Goal: Task Accomplishment & Management: Use online tool/utility

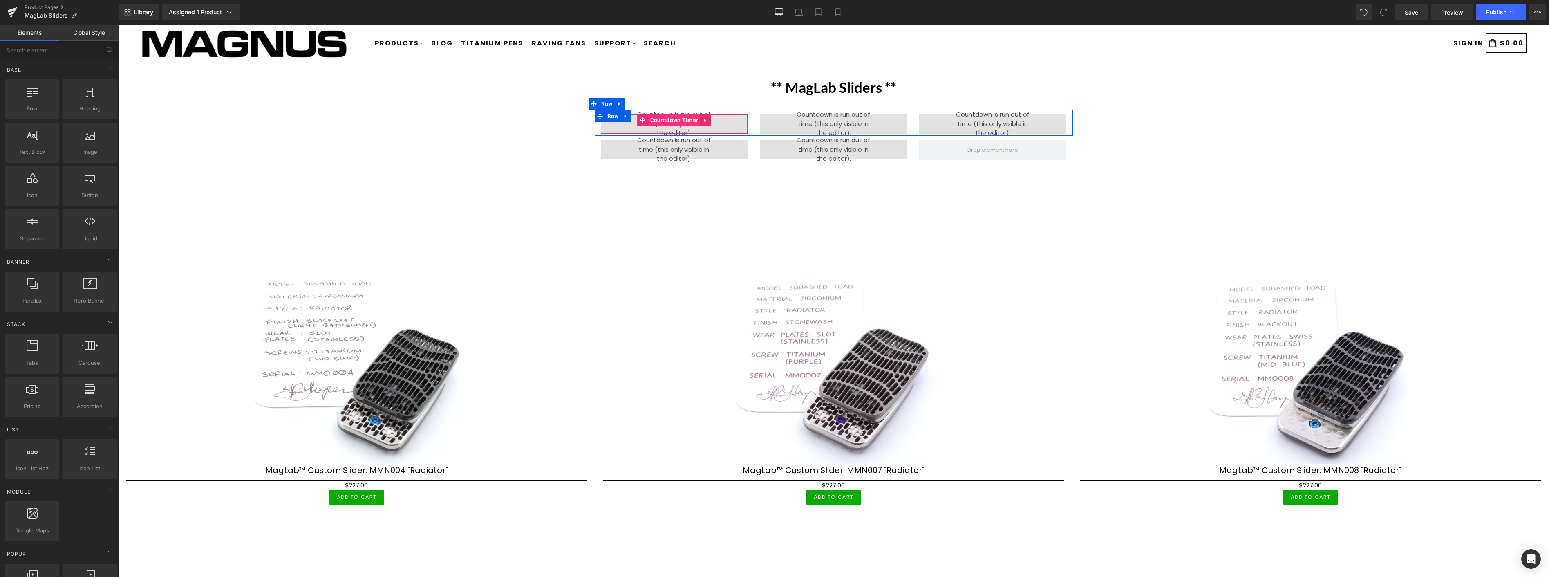
click at [677, 121] on span "Countdown Timer" at bounding box center [674, 120] width 52 height 12
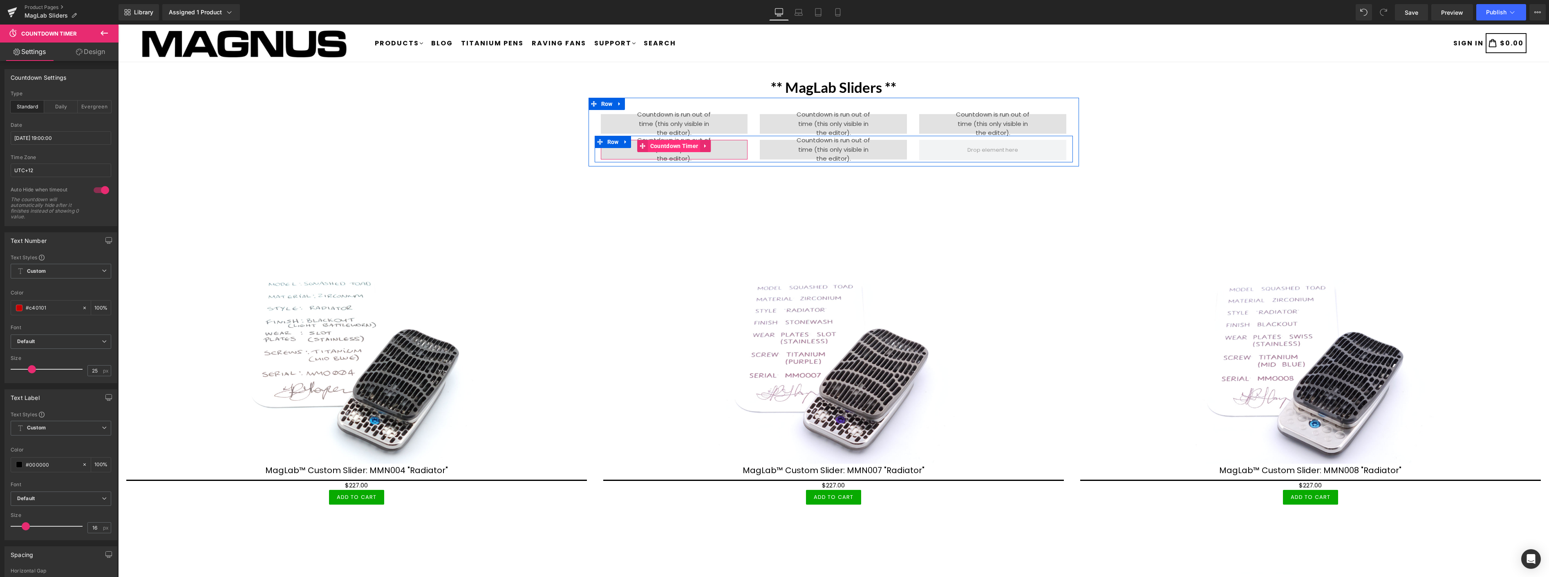
click at [666, 143] on span "Countdown Timer" at bounding box center [674, 146] width 52 height 12
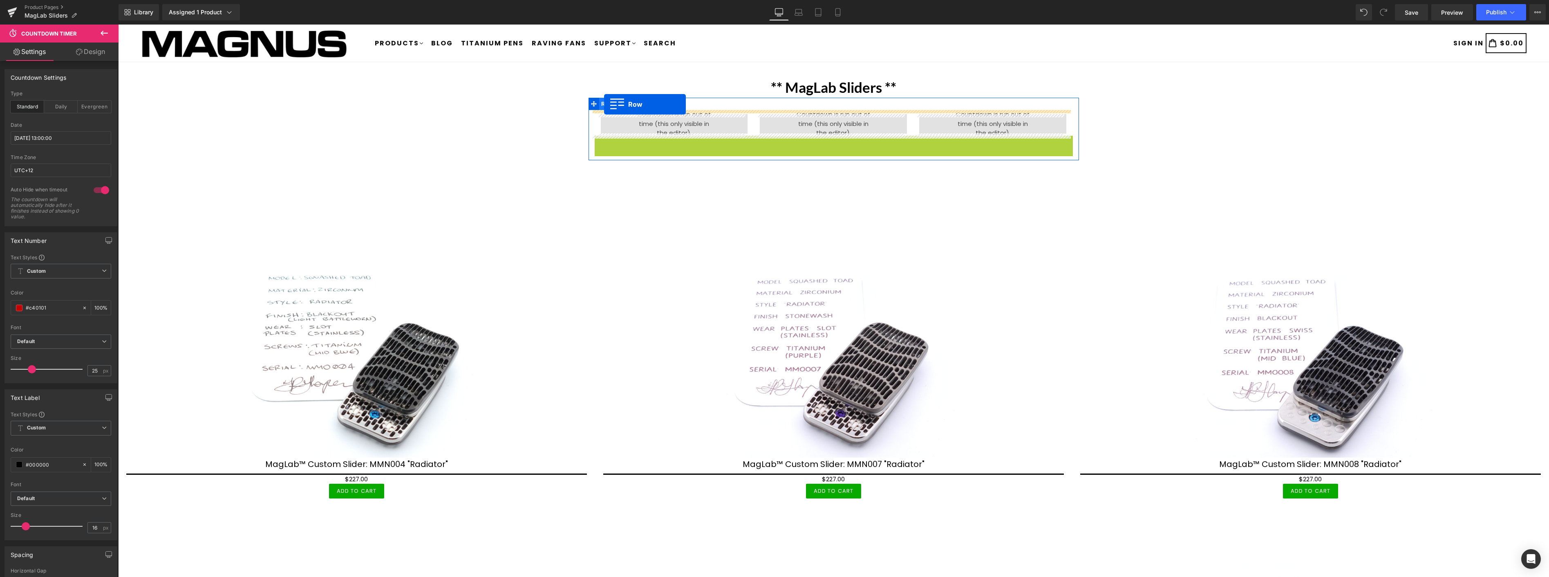
drag, startPoint x: 594, startPoint y: 141, endPoint x: 604, endPoint y: 104, distance: 38.0
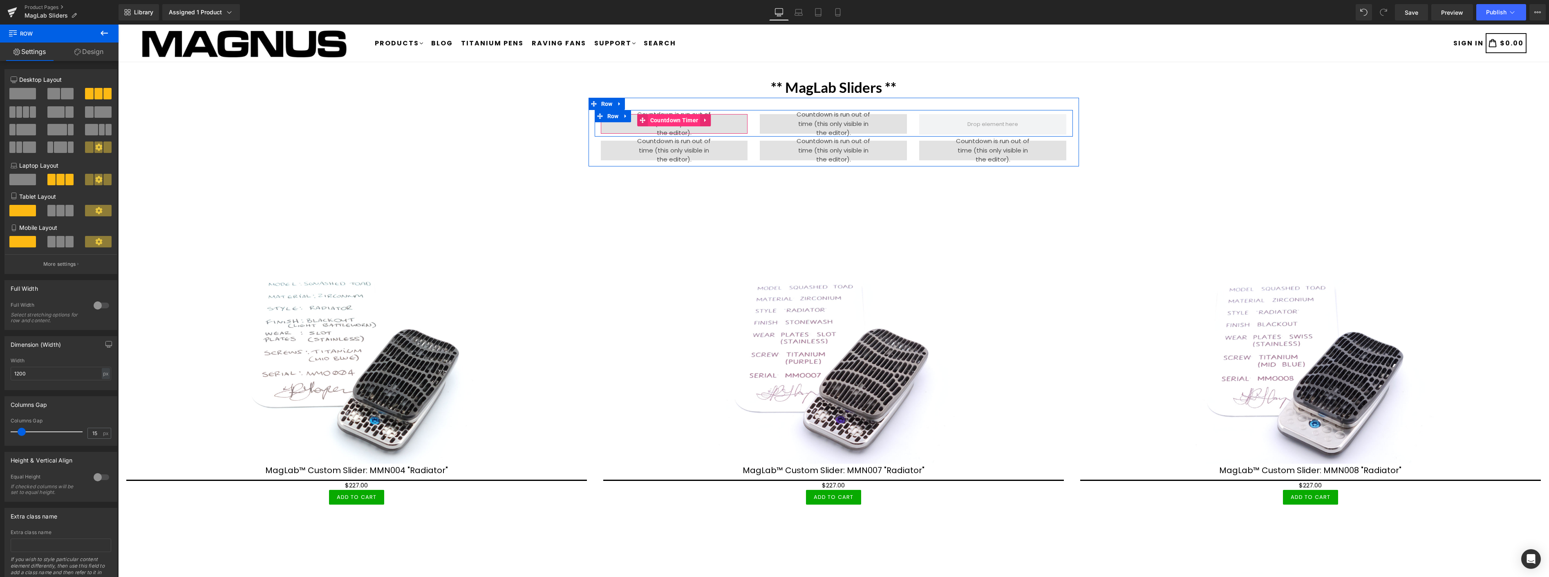
click at [677, 120] on span "Countdown Timer" at bounding box center [674, 120] width 52 height 12
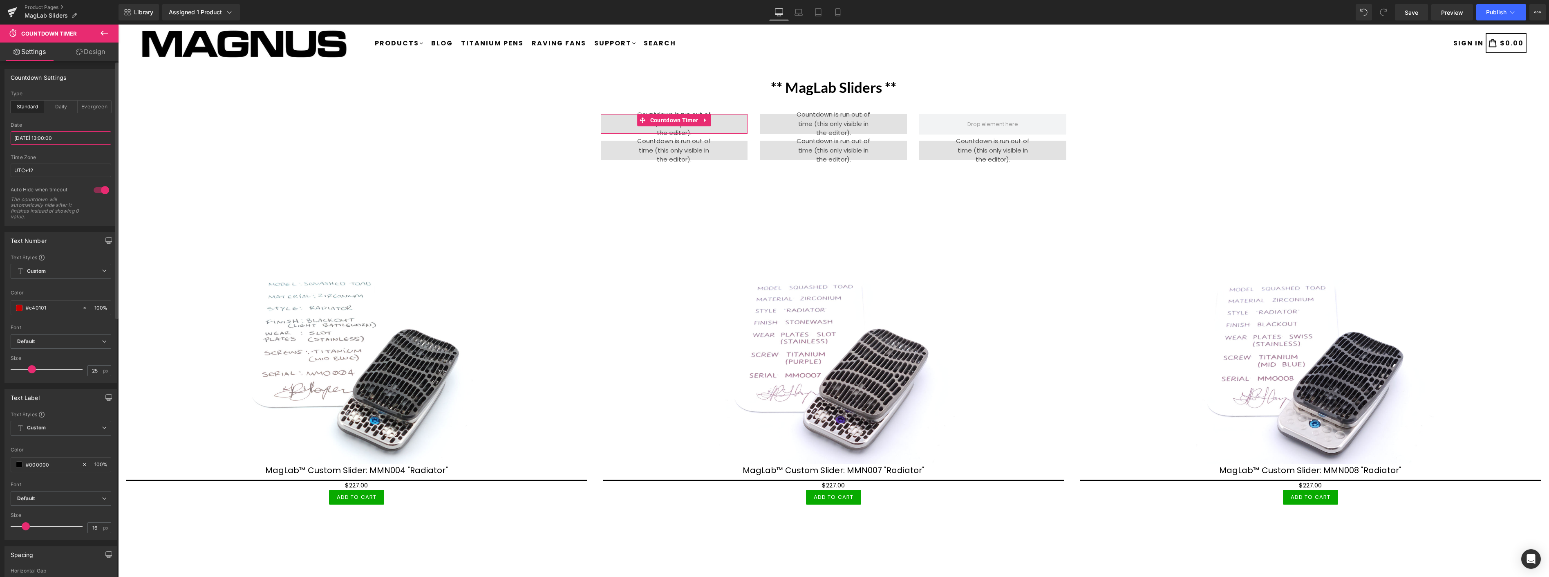
click at [67, 132] on input "2025/09/19 13:00:00" at bounding box center [61, 137] width 101 height 13
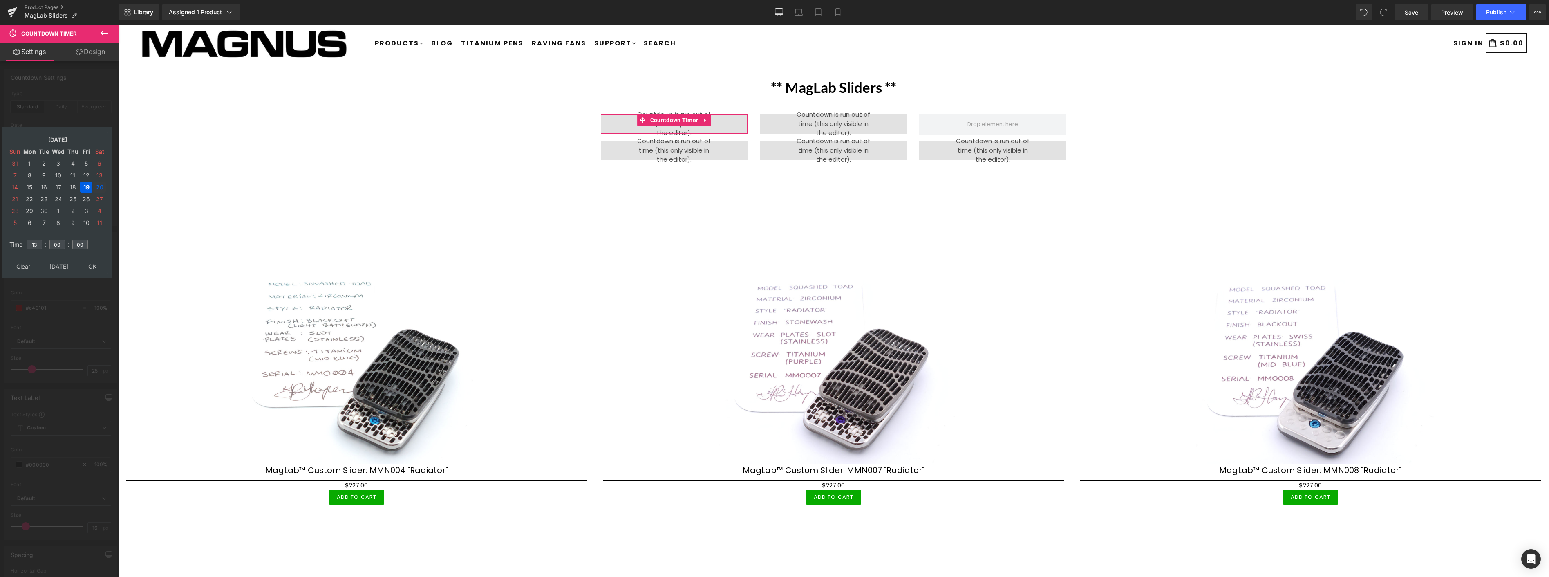
click at [101, 186] on td "20" at bounding box center [99, 186] width 13 height 11
drag, startPoint x: 89, startPoint y: 259, endPoint x: 22, endPoint y: 229, distance: 73.7
type input "2025/09/20 13:00:00"
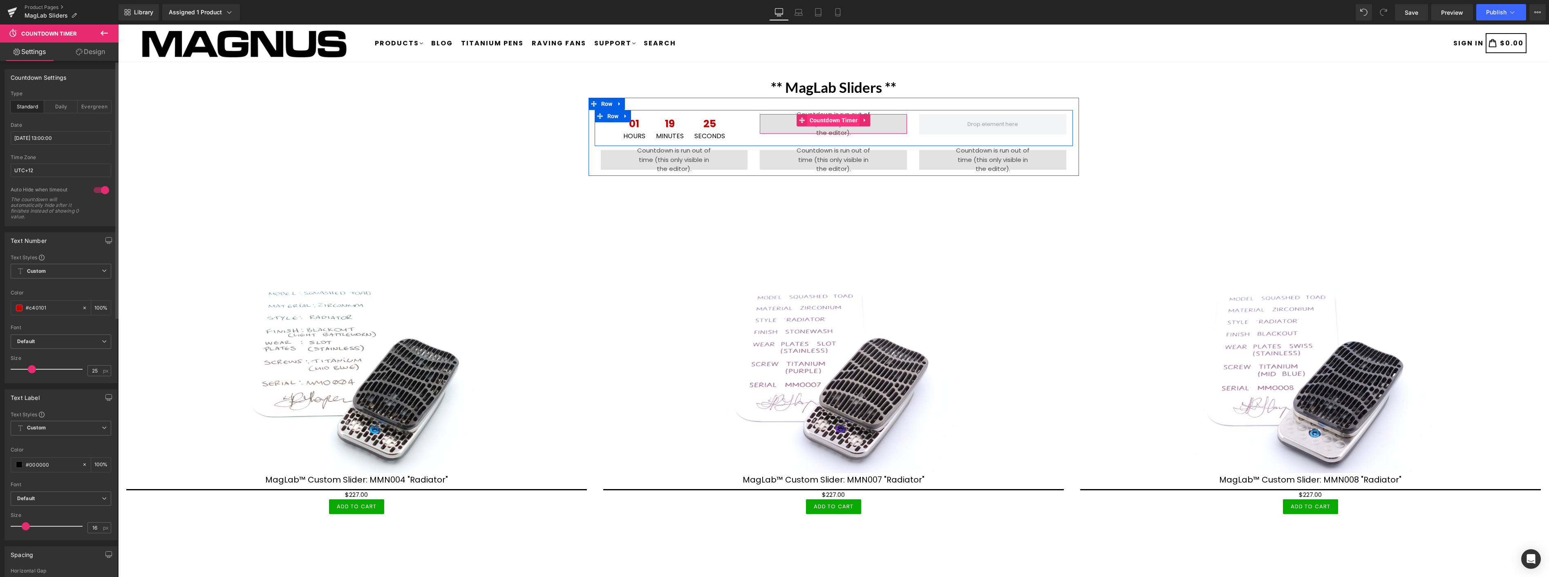
click at [816, 119] on span "Countdown Timer" at bounding box center [833, 120] width 52 height 12
click at [83, 138] on input "2025/09/19 19:00:00" at bounding box center [61, 137] width 101 height 13
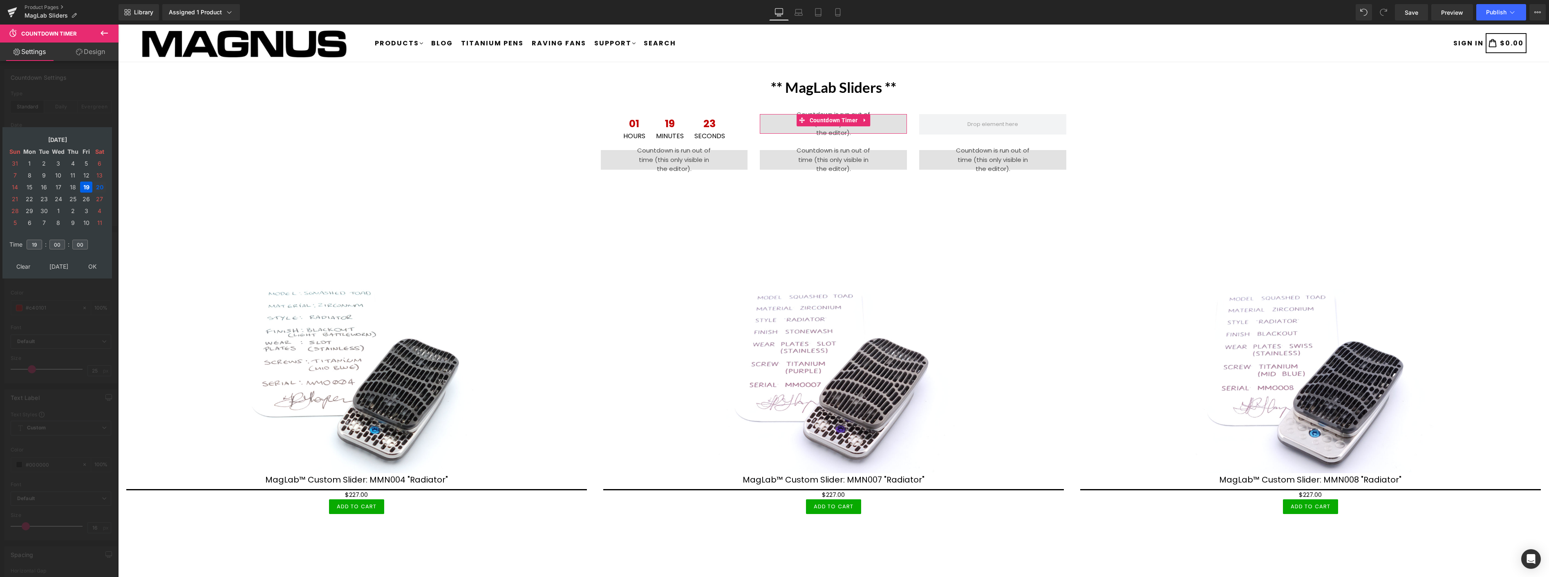
click at [101, 183] on td "20" at bounding box center [99, 186] width 13 height 11
type input "2025/09/20 19:00:00"
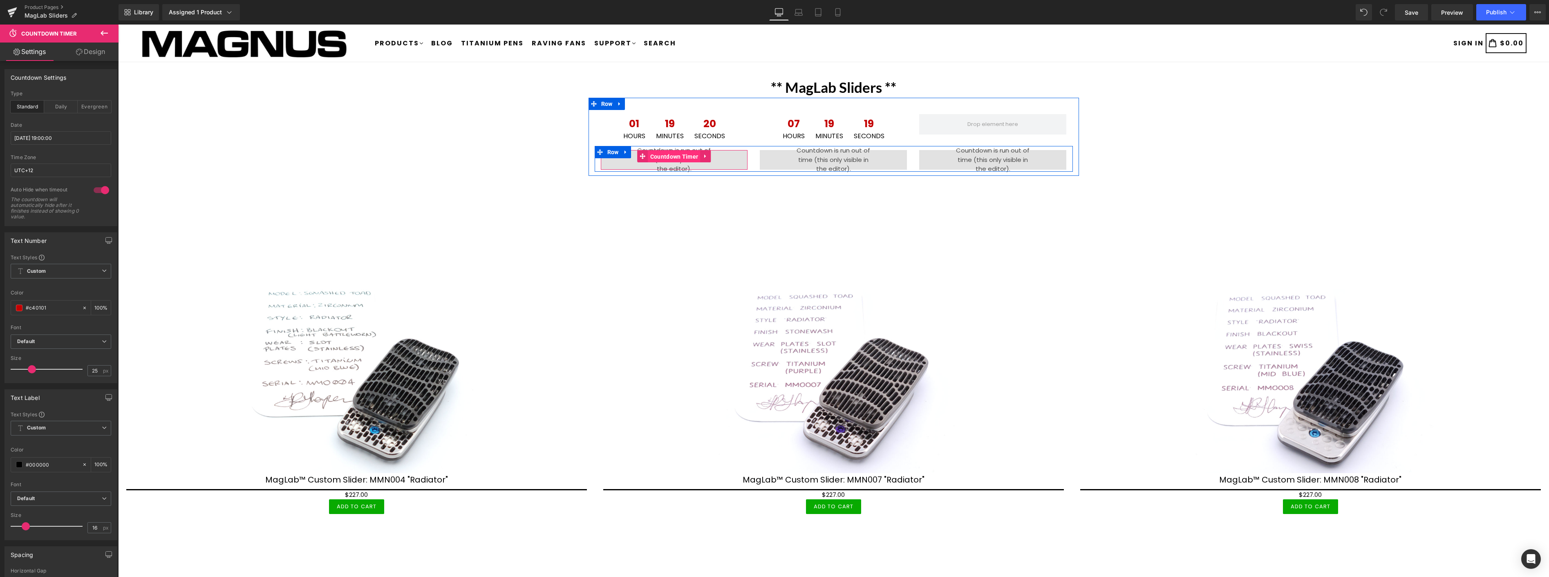
click at [661, 156] on span "Countdown Timer" at bounding box center [674, 156] width 52 height 12
click at [82, 139] on input "2025/09/18 19:00:00" at bounding box center [61, 137] width 101 height 13
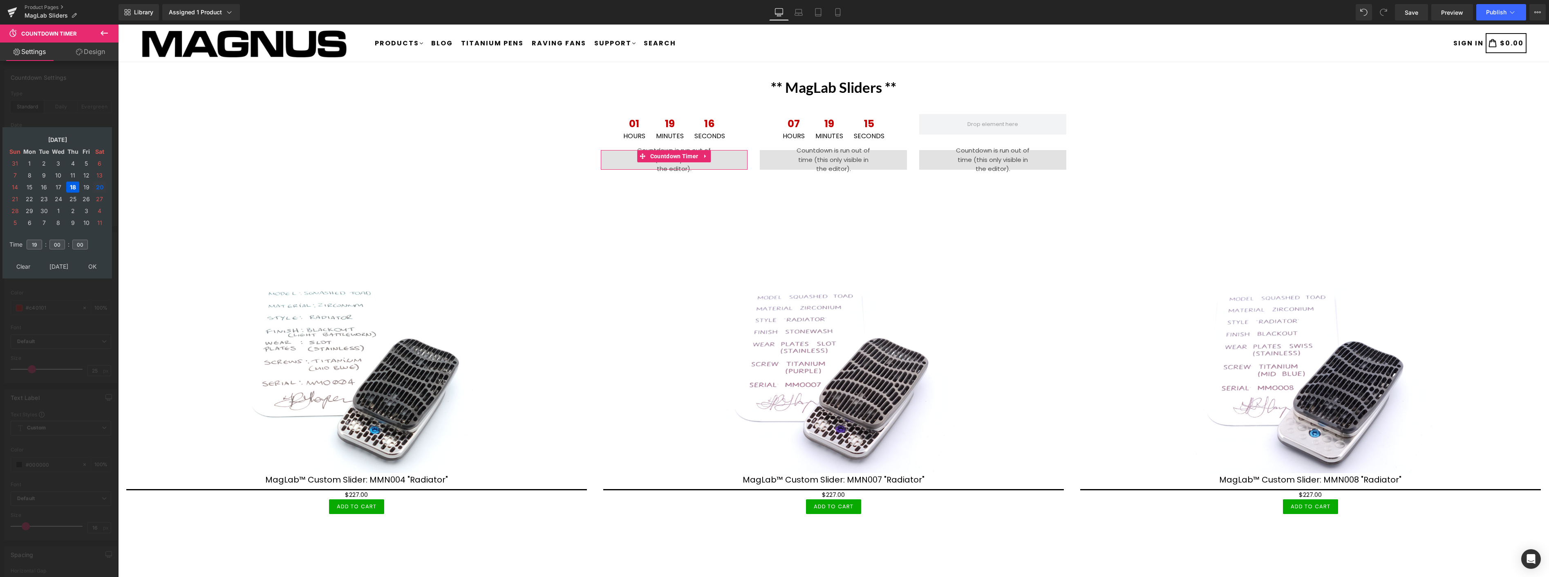
click at [97, 184] on td "20" at bounding box center [99, 186] width 13 height 11
click at [702, 154] on icon at bounding box center [705, 156] width 6 height 6
click at [708, 154] on icon at bounding box center [711, 156] width 6 height 6
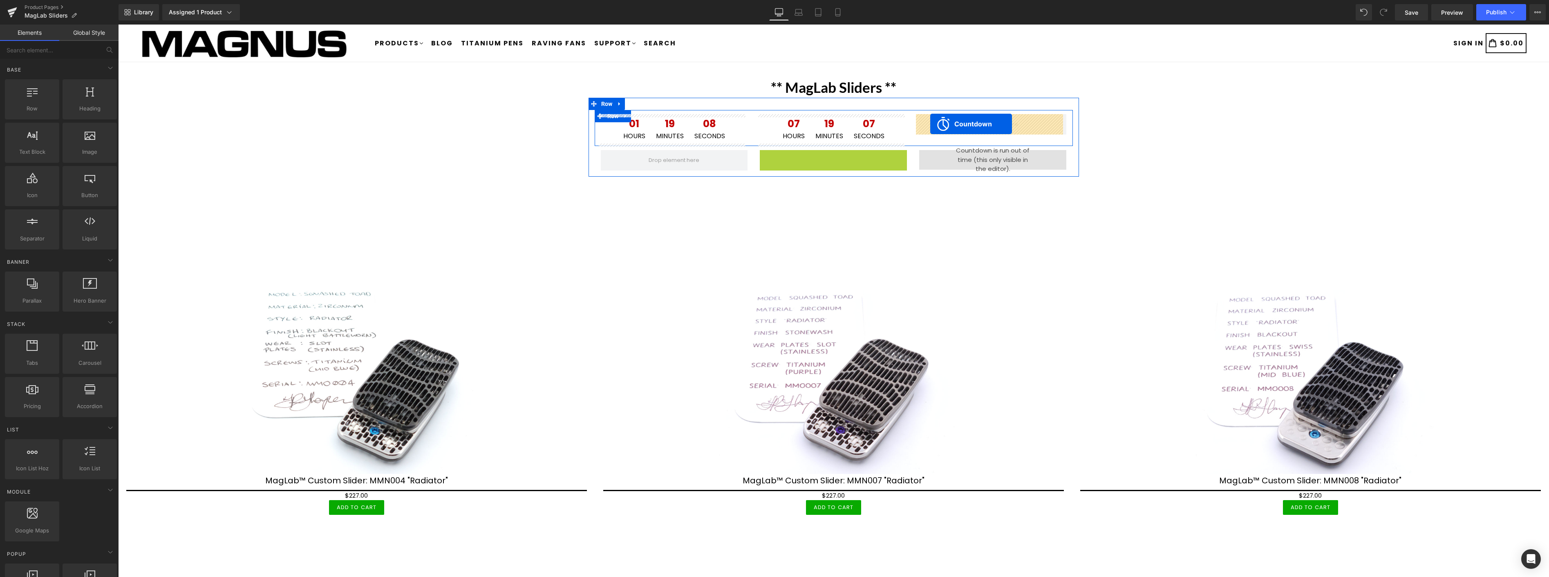
drag, startPoint x: 799, startPoint y: 154, endPoint x: 969, endPoint y: 154, distance: 170.4
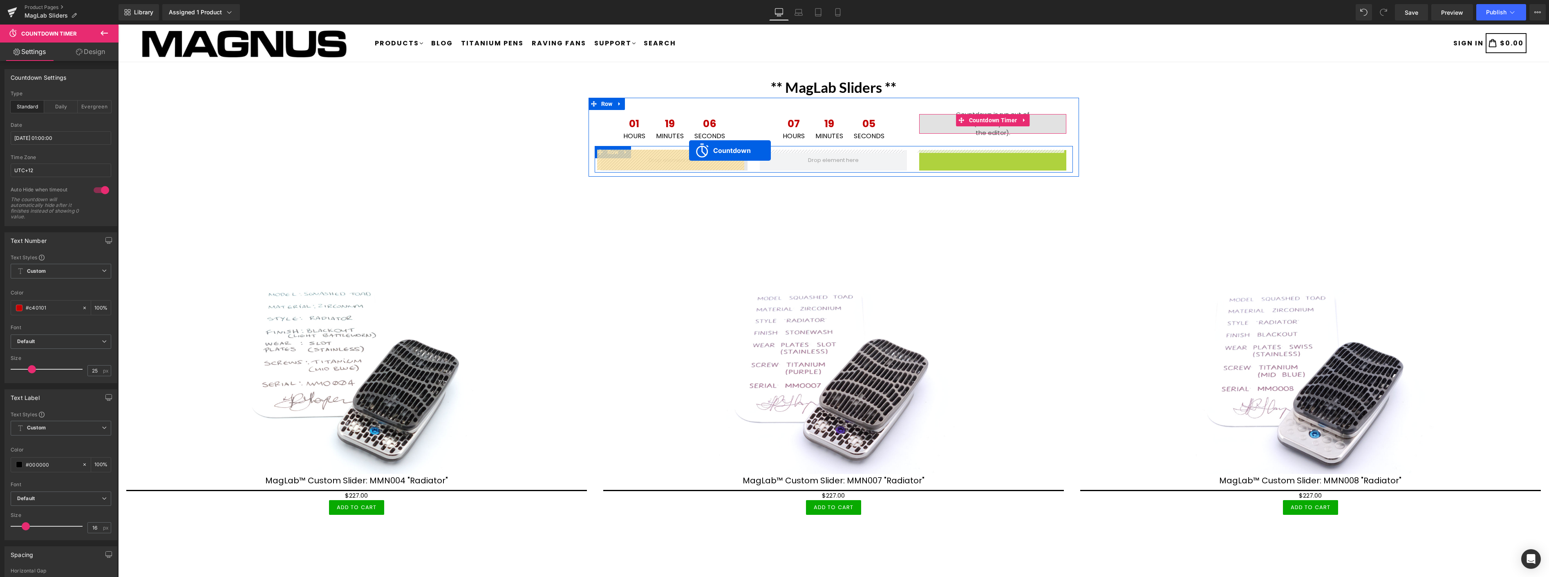
drag, startPoint x: 948, startPoint y: 154, endPoint x: 689, endPoint y: 150, distance: 259.5
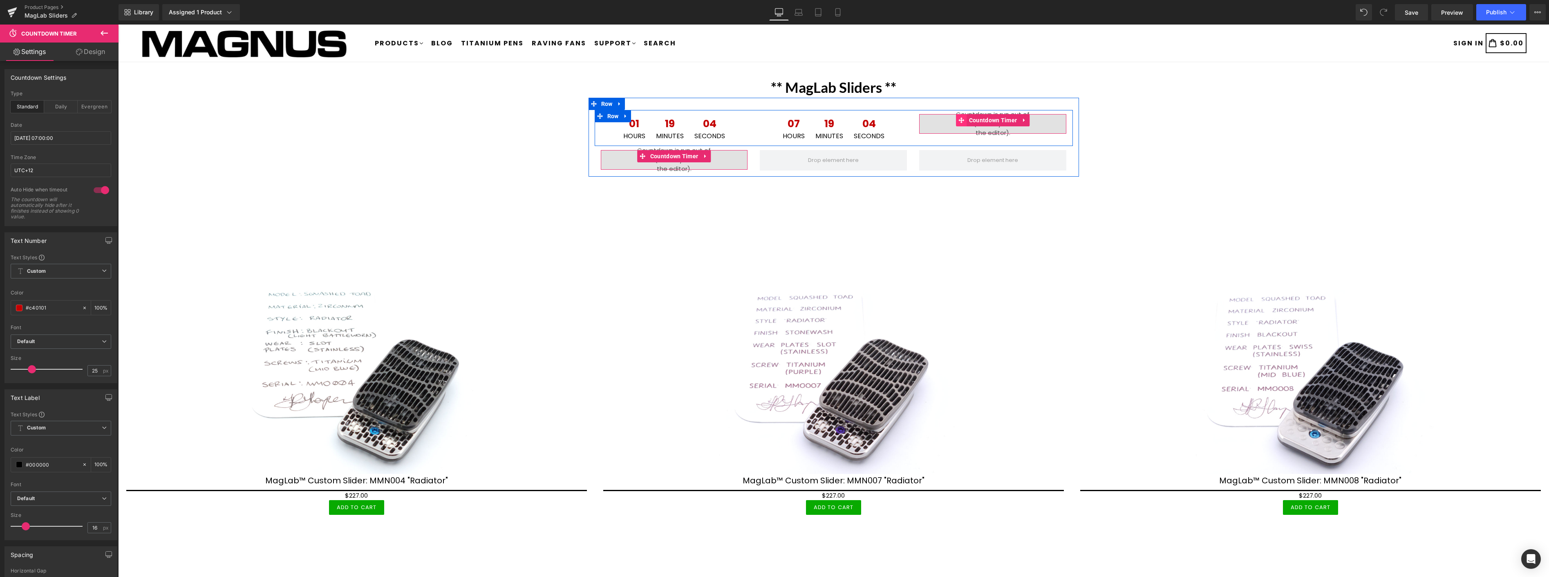
click at [959, 118] on icon at bounding box center [962, 120] width 6 height 6
click at [80, 136] on input "2025/09/19 01:00:00" at bounding box center [61, 137] width 101 height 13
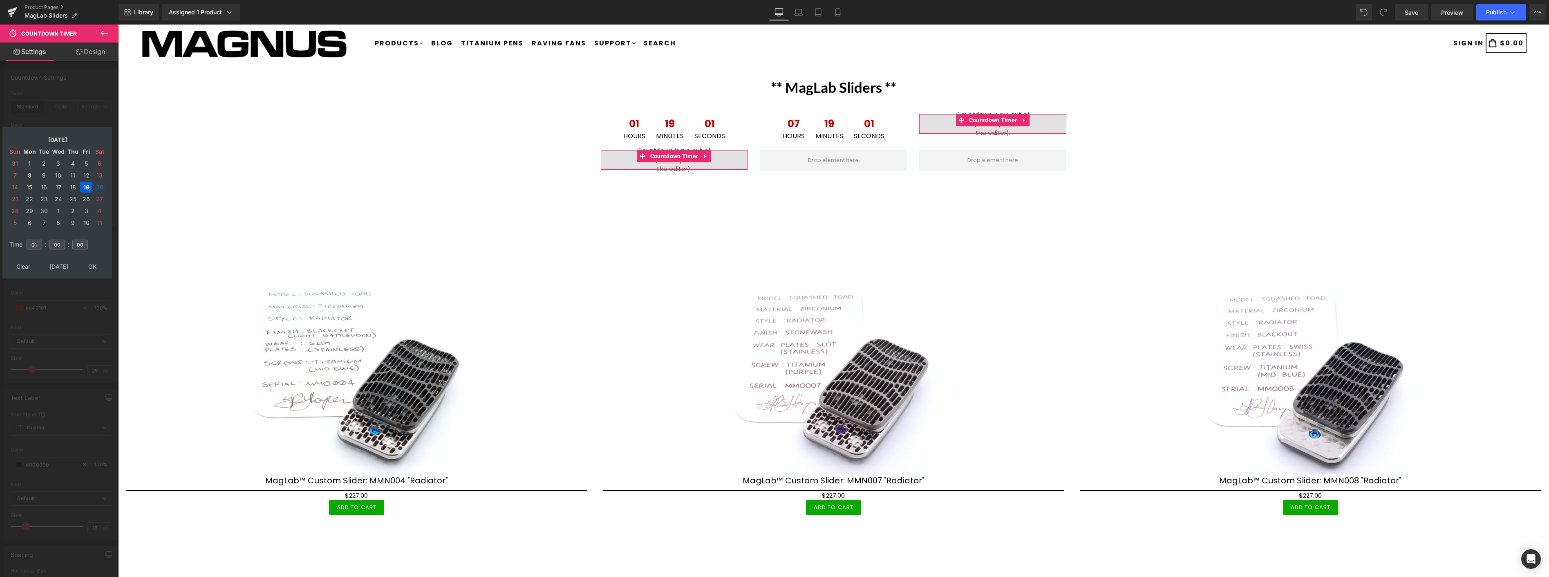
click at [99, 183] on td "20" at bounding box center [99, 186] width 13 height 11
click at [15, 197] on td "21" at bounding box center [15, 198] width 13 height 11
type input "2025/09/21 01:00:00"
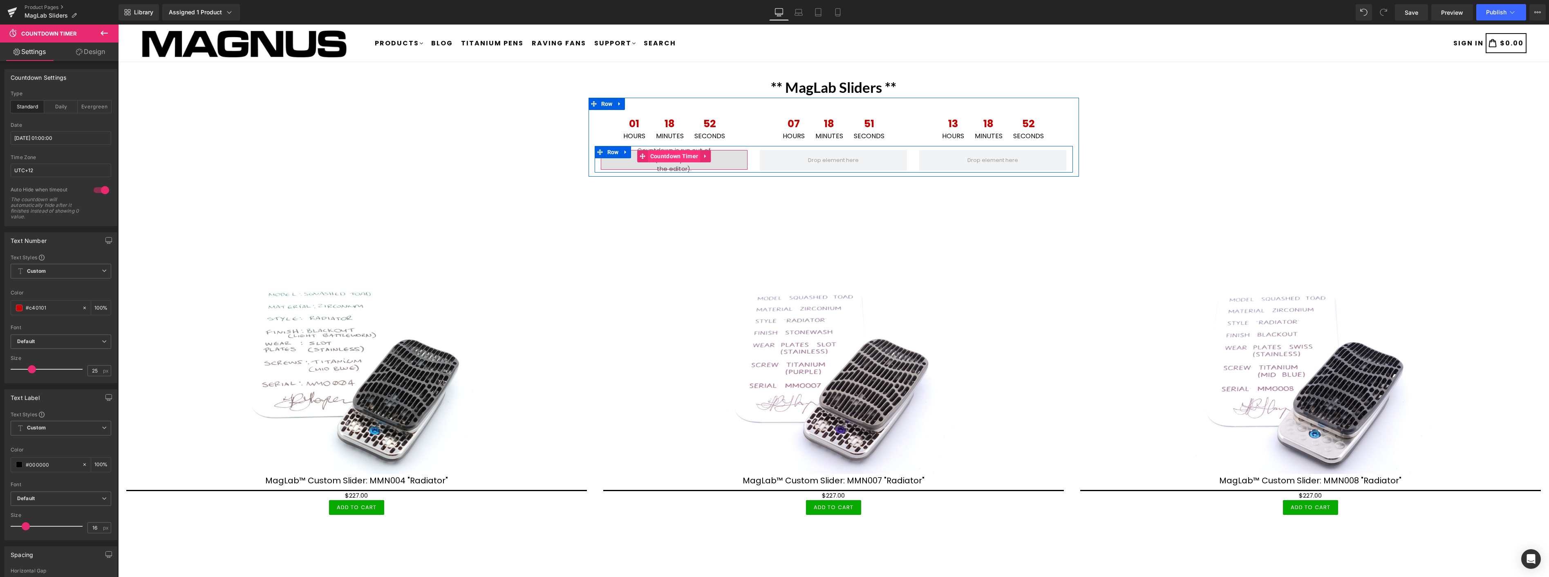
click at [672, 156] on span "Countdown Timer" at bounding box center [674, 156] width 52 height 12
click at [79, 139] on input "2025/09/19 07:00:00" at bounding box center [61, 137] width 101 height 13
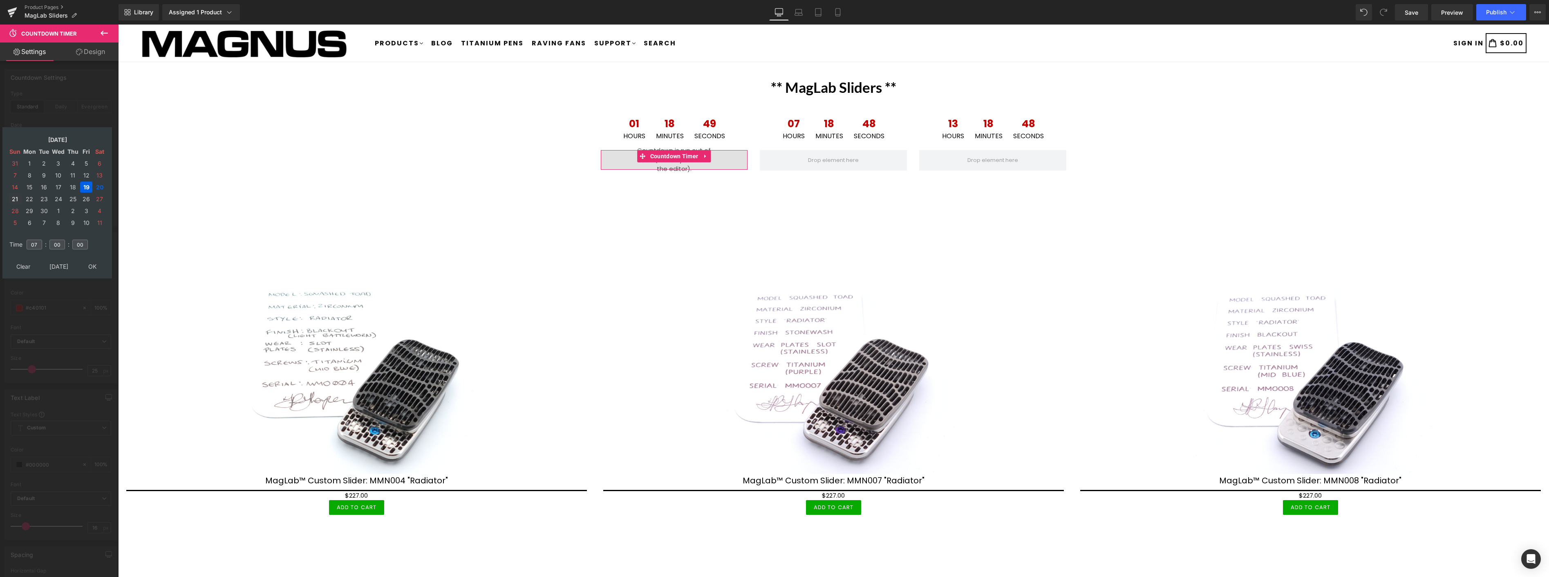
click at [18, 195] on td "21" at bounding box center [15, 198] width 13 height 11
drag, startPoint x: 95, startPoint y: 260, endPoint x: 103, endPoint y: 227, distance: 34.2
type input "2025/09/21 07:00:00"
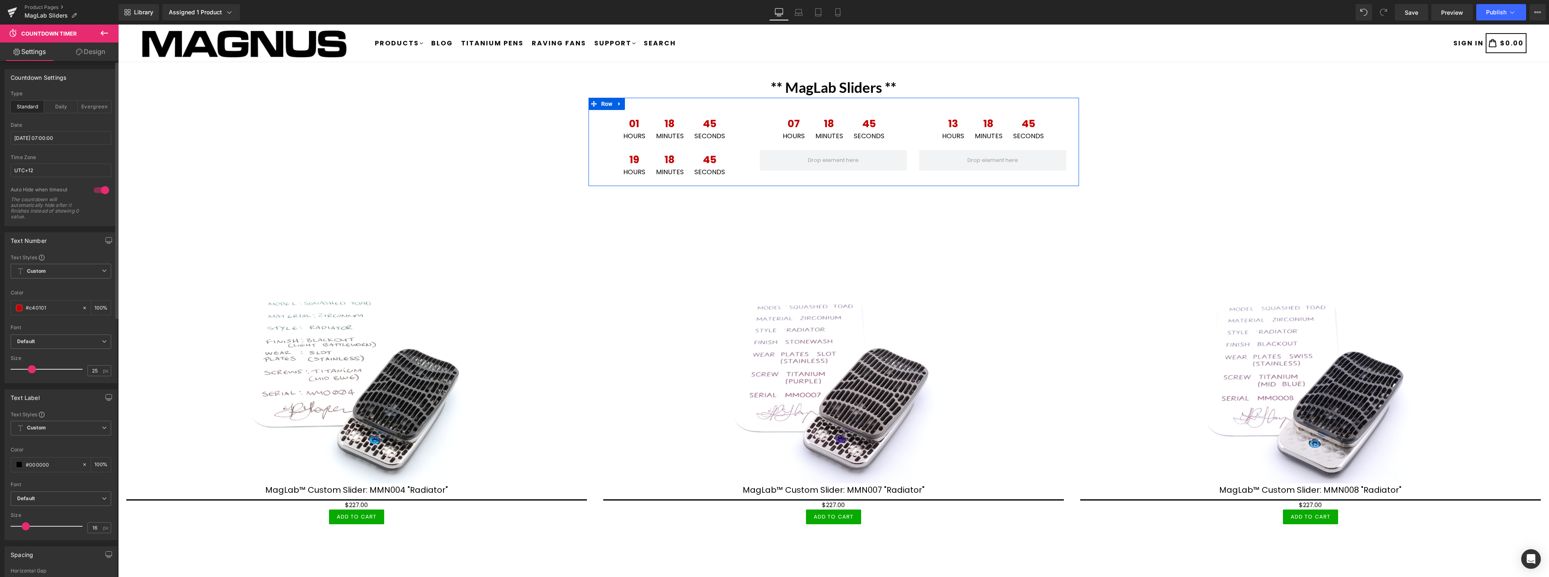
click at [618, 102] on icon at bounding box center [620, 104] width 6 height 6
click at [617, 104] on icon at bounding box center [620, 104] width 6 height 6
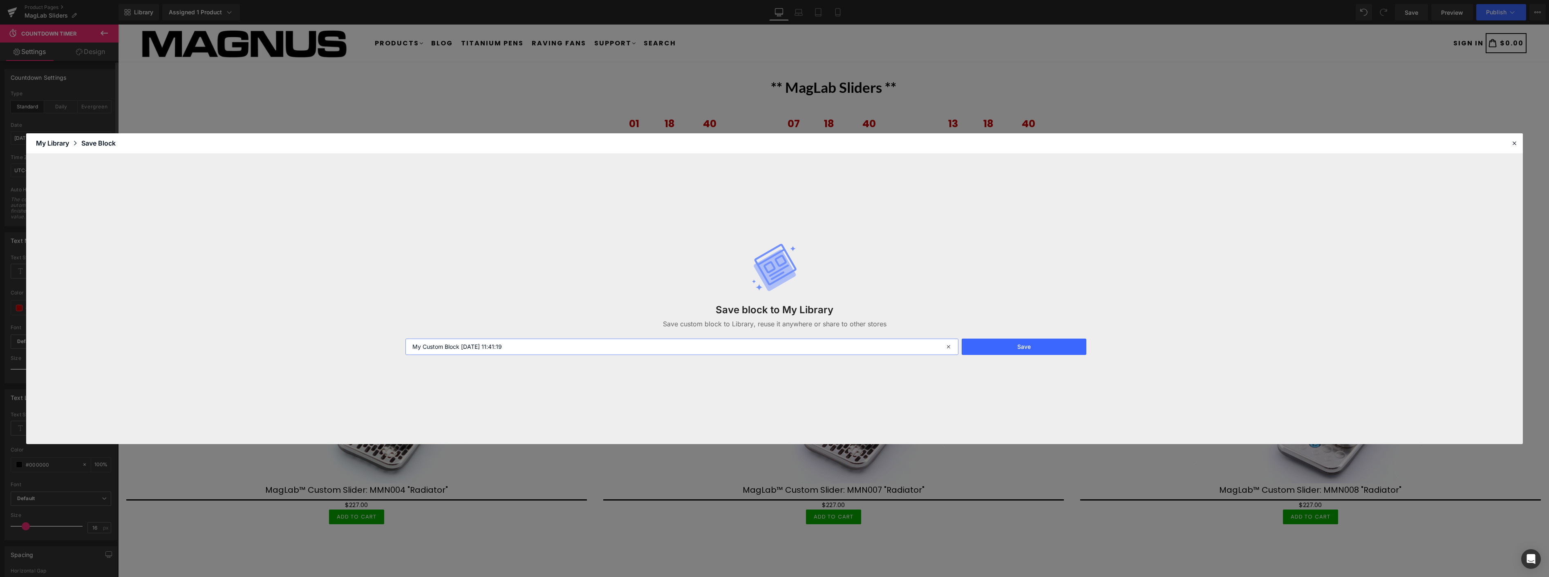
drag, startPoint x: 538, startPoint y: 344, endPoint x: 396, endPoint y: 321, distance: 143.2
click at [396, 321] on div "Save block to My Library Save custom block to Library, reuse it anywhere or sha…" at bounding box center [774, 299] width 1496 height 290
type input "maglab clock 1"
click at [999, 344] on button "Save" at bounding box center [1023, 346] width 125 height 16
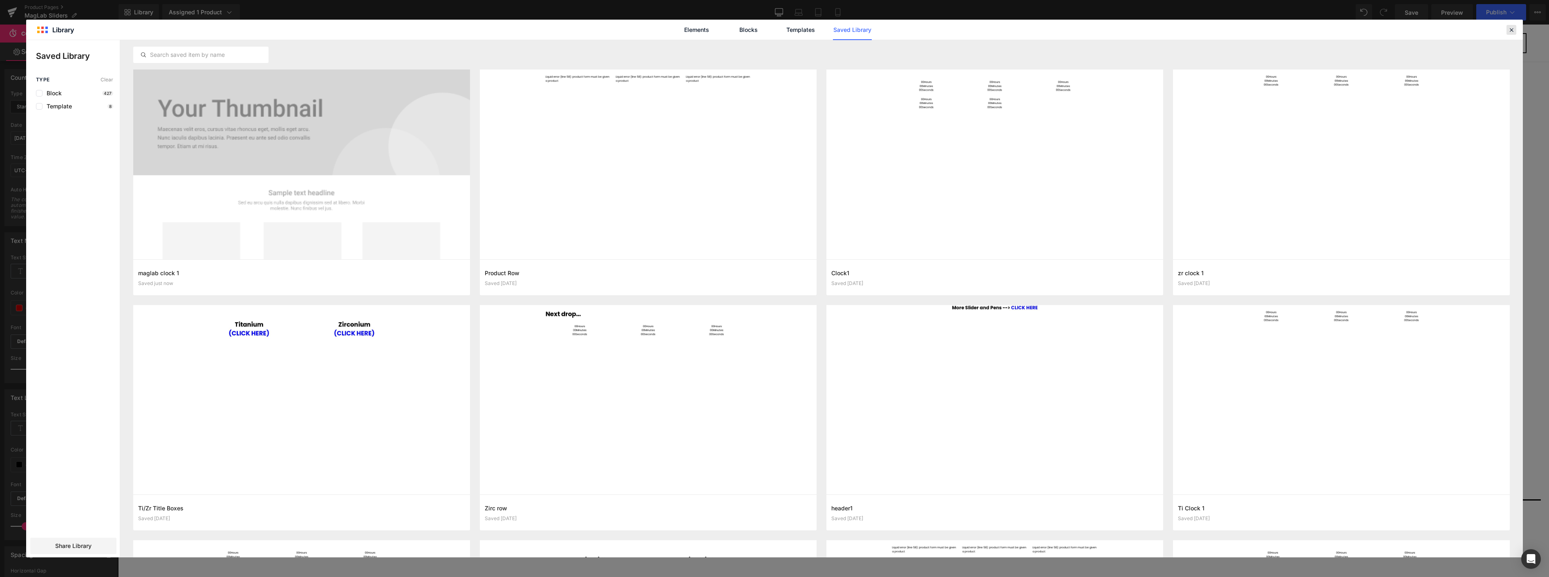
click at [1515, 30] on div at bounding box center [1511, 30] width 10 height 10
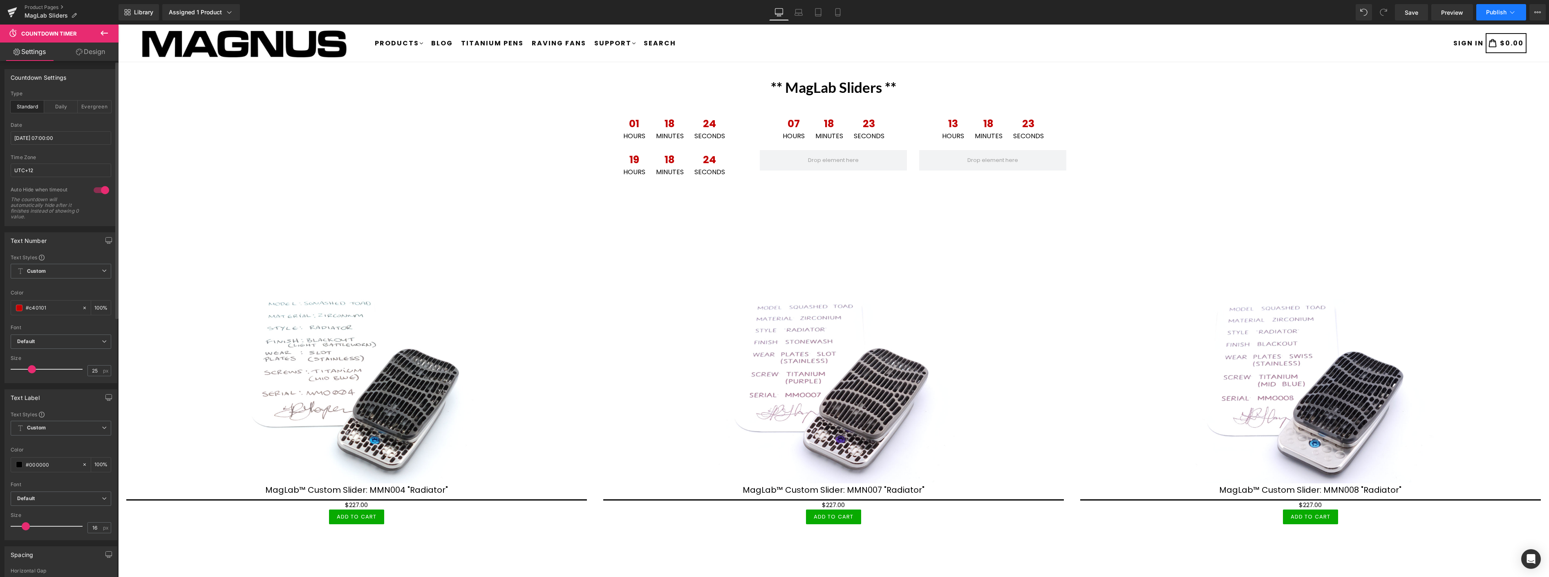
click at [1491, 9] on span "Publish" at bounding box center [1496, 12] width 20 height 7
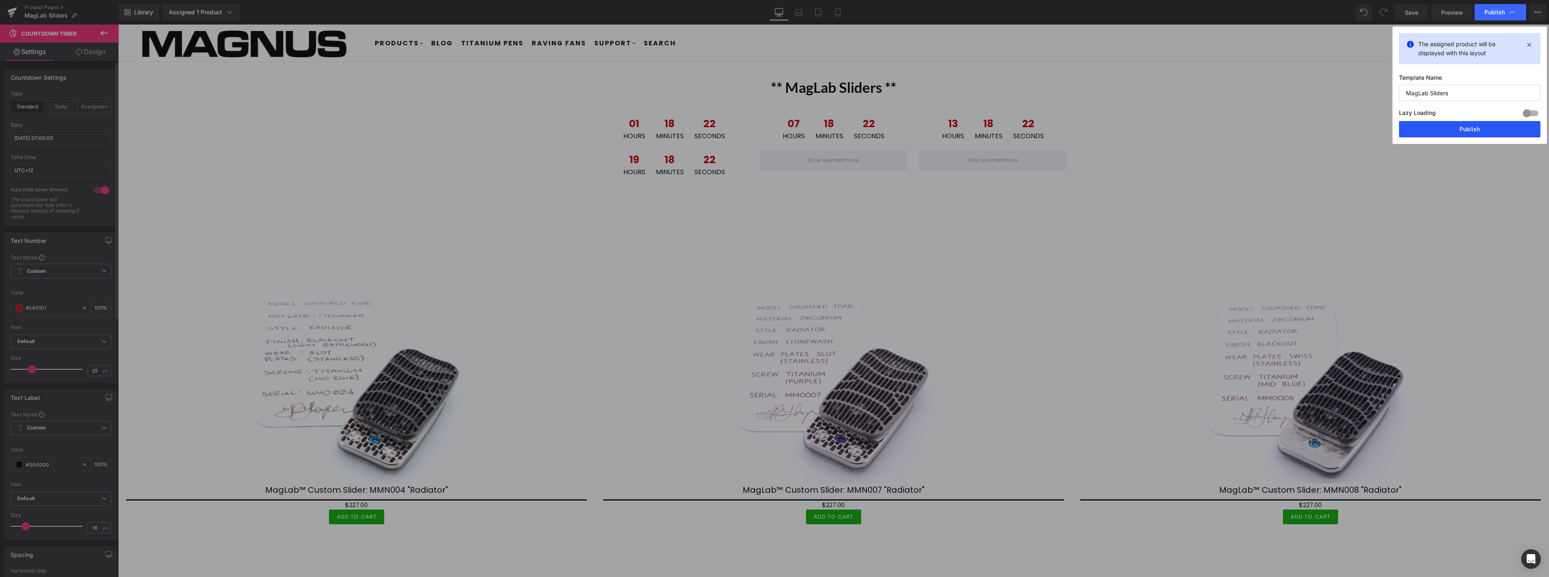
click at [1481, 127] on button "Publish" at bounding box center [1469, 129] width 141 height 16
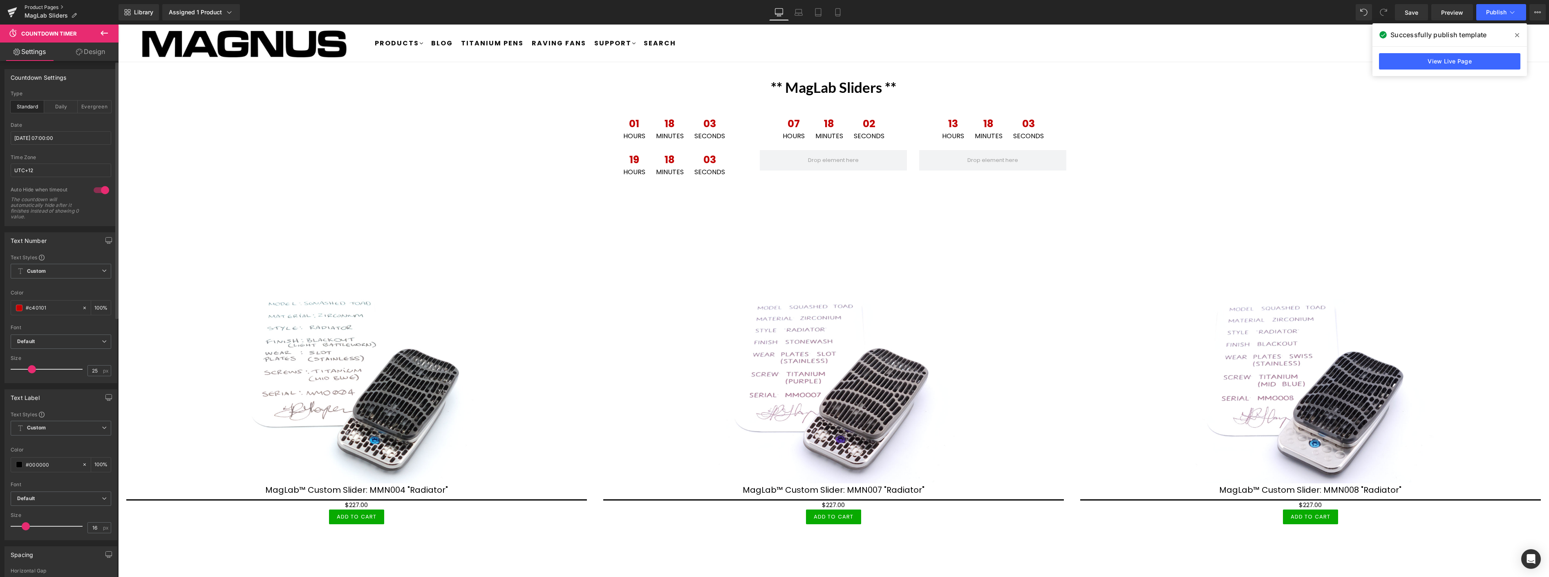
click at [38, 6] on link "Product Pages" at bounding box center [72, 7] width 94 height 7
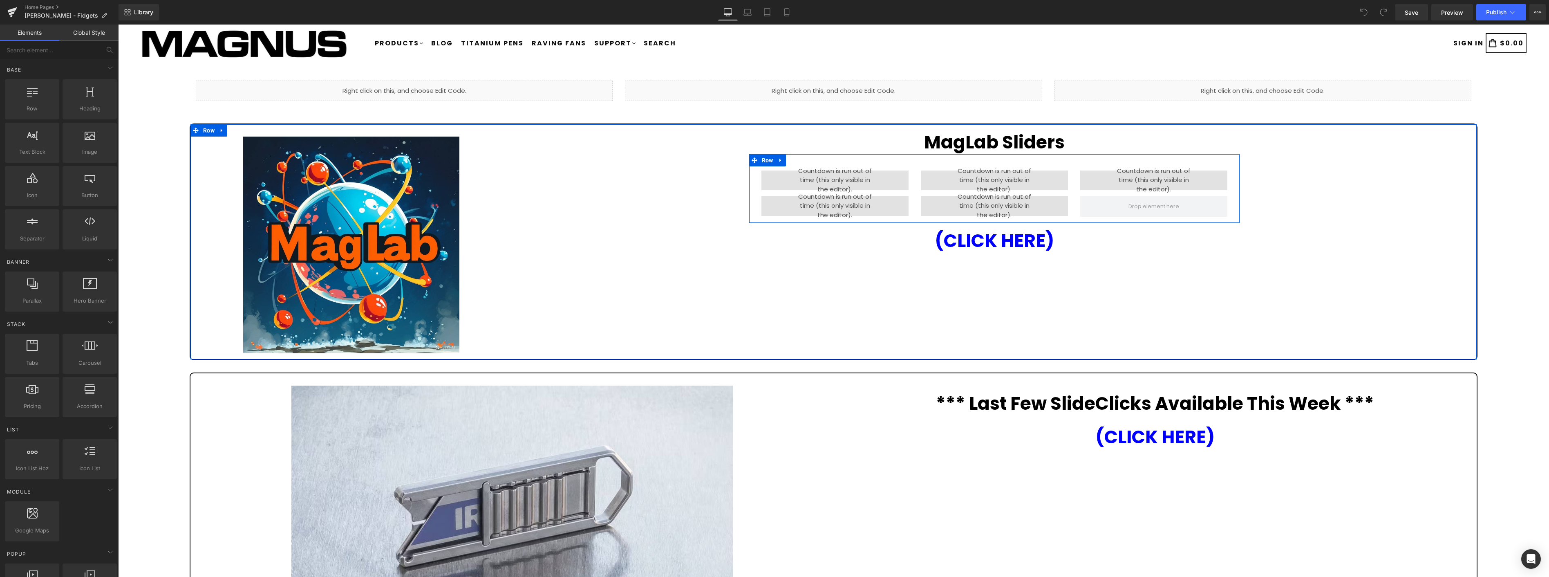
click at [776, 152] on div "MagLab Sliders Heading 00 Hours 00 Minutes 00 Seconds Countdown Timer 00 Hours …" at bounding box center [994, 190] width 964 height 121
click at [778, 158] on icon at bounding box center [781, 160] width 6 height 6
click at [799, 161] on icon at bounding box center [802, 160] width 6 height 6
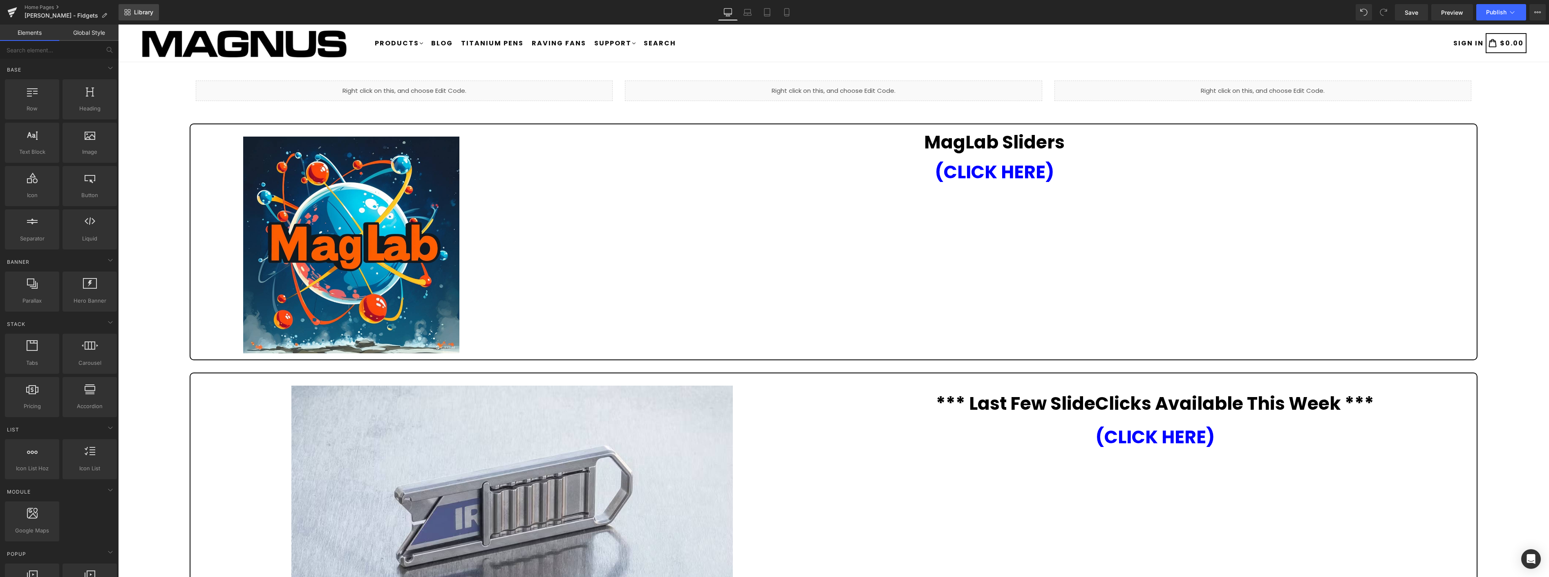
click at [134, 9] on span "Library" at bounding box center [143, 12] width 19 height 7
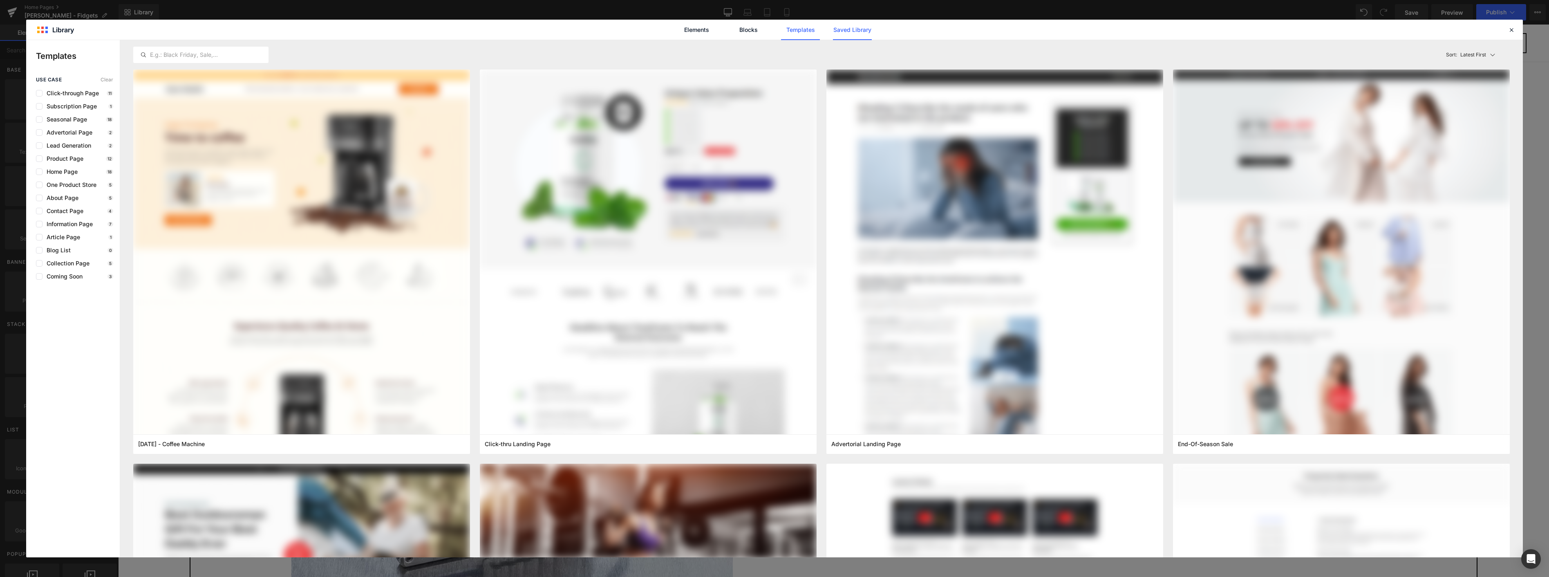
click at [852, 32] on link "Saved Library" at bounding box center [852, 30] width 39 height 20
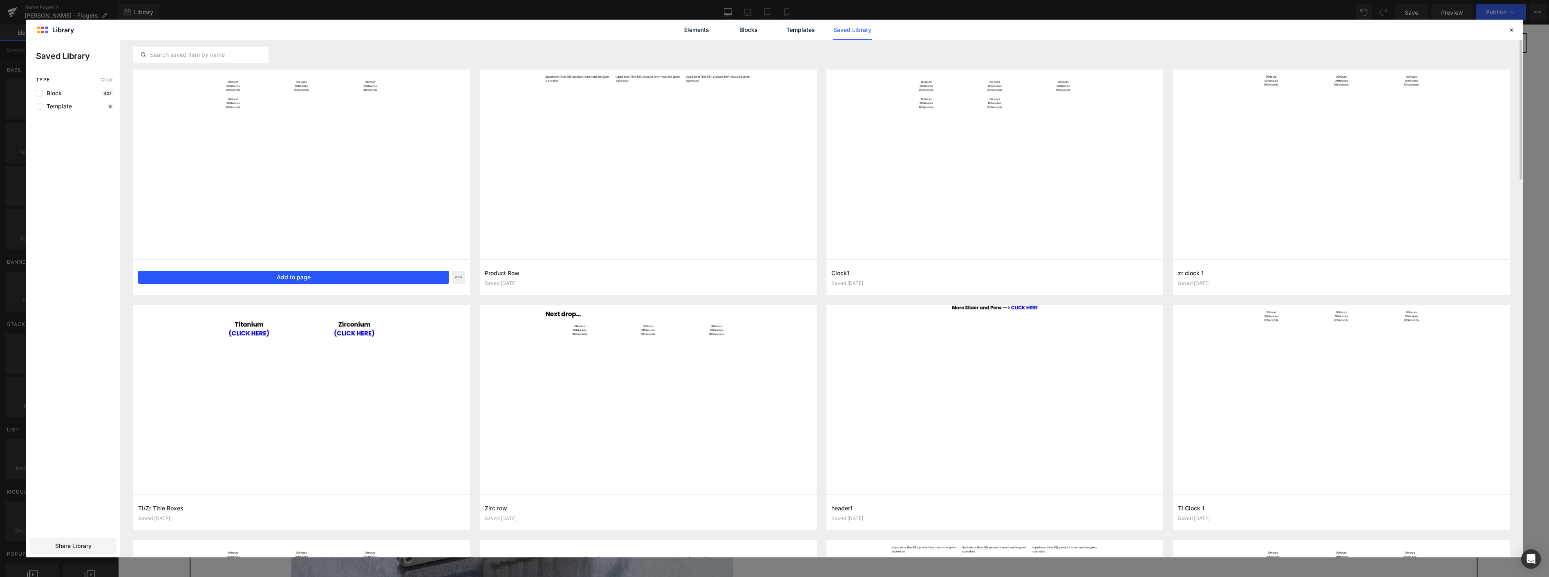
click at [308, 275] on button "Add to page" at bounding box center [293, 276] width 311 height 13
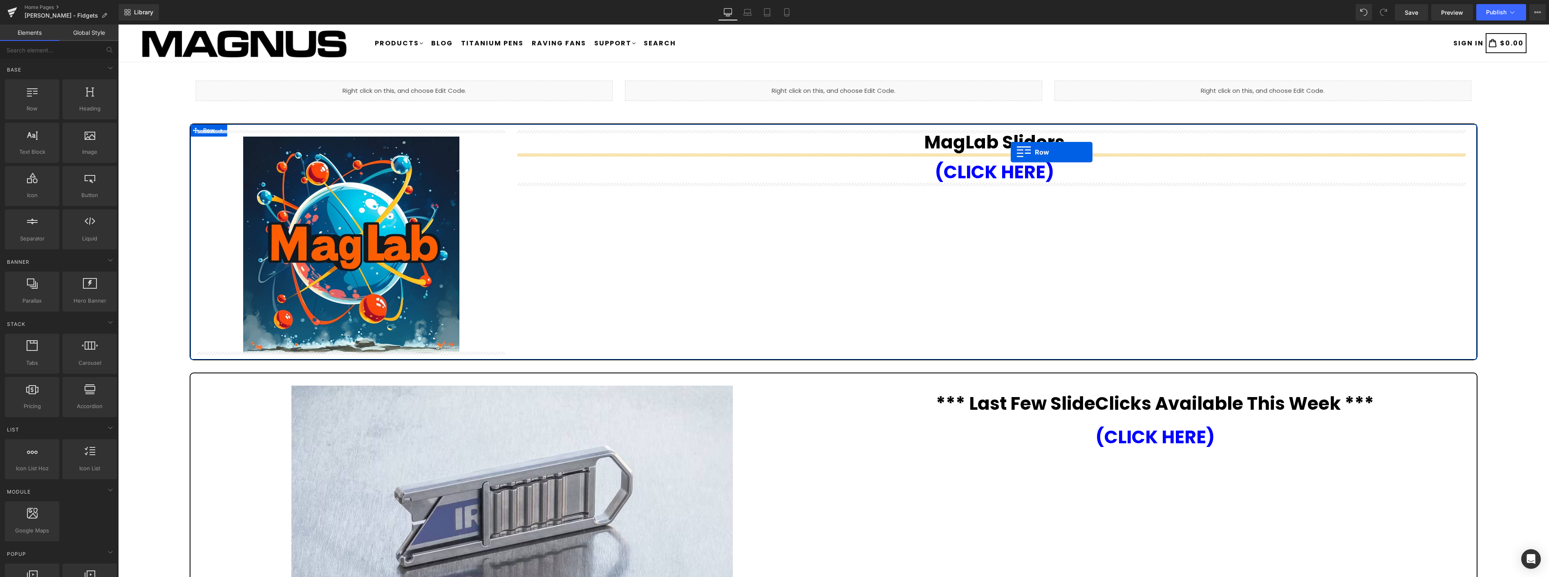
drag, startPoint x: 587, startPoint y: 310, endPoint x: 1013, endPoint y: 152, distance: 454.4
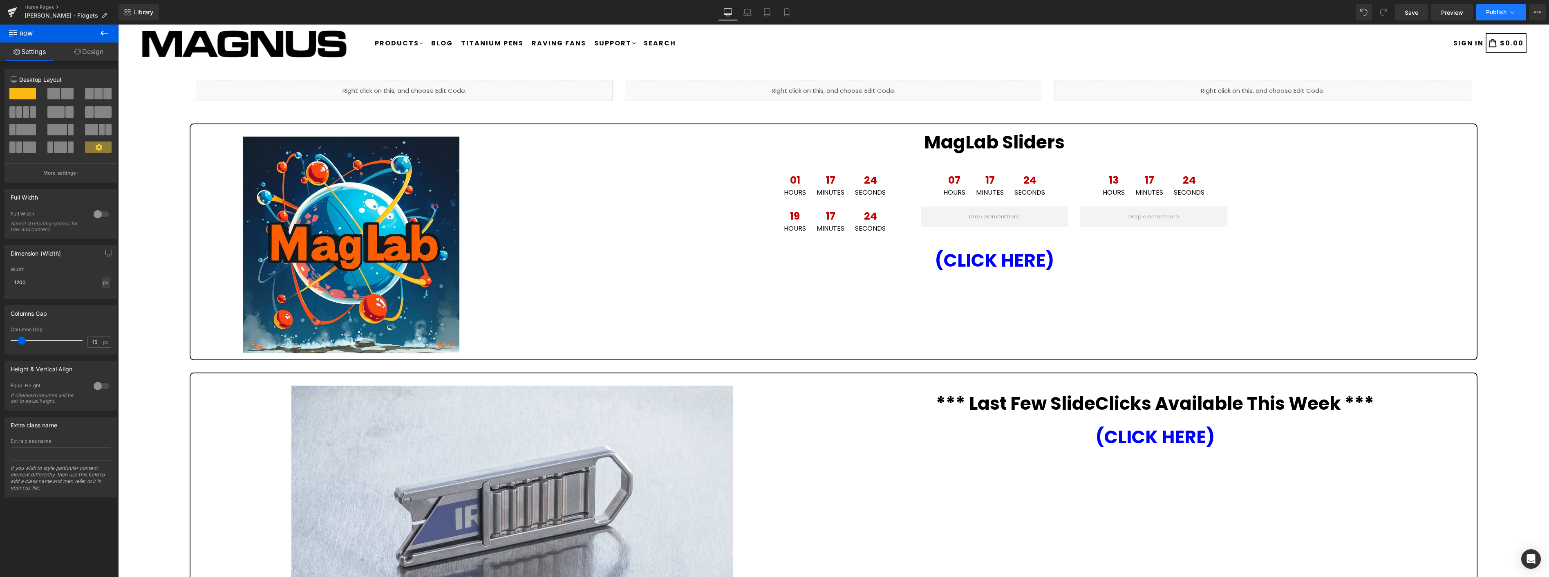
click at [1506, 13] on button "Publish" at bounding box center [1501, 12] width 50 height 16
click at [219, 376] on icon at bounding box center [222, 379] width 6 height 6
click at [244, 381] on link at bounding box center [243, 379] width 11 height 12
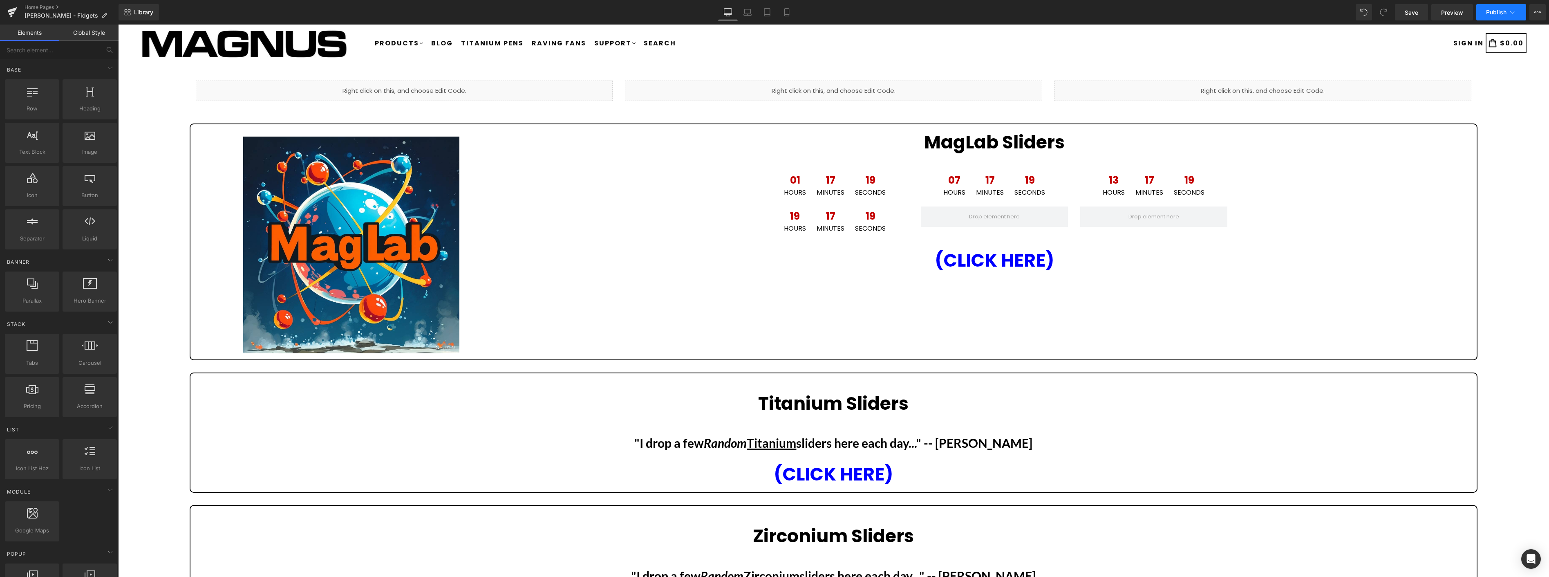
click at [1504, 7] on button "Publish" at bounding box center [1501, 12] width 50 height 16
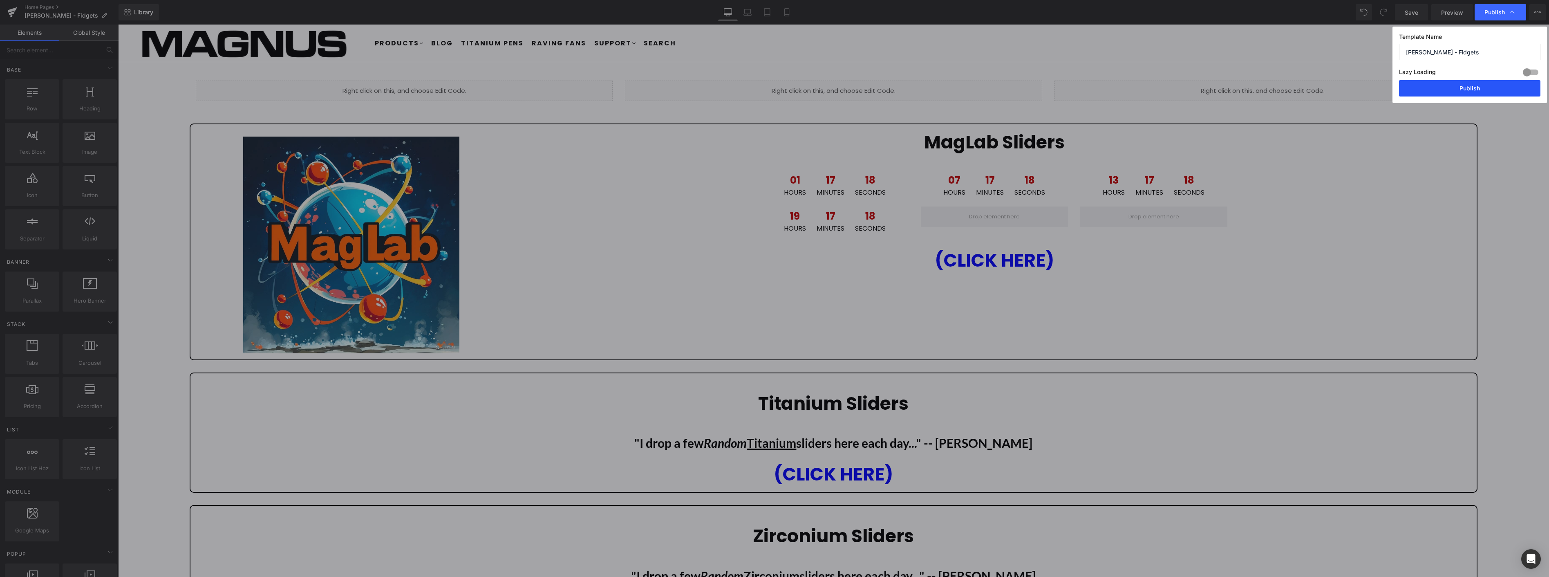
click at [1466, 88] on button "Publish" at bounding box center [1469, 88] width 141 height 16
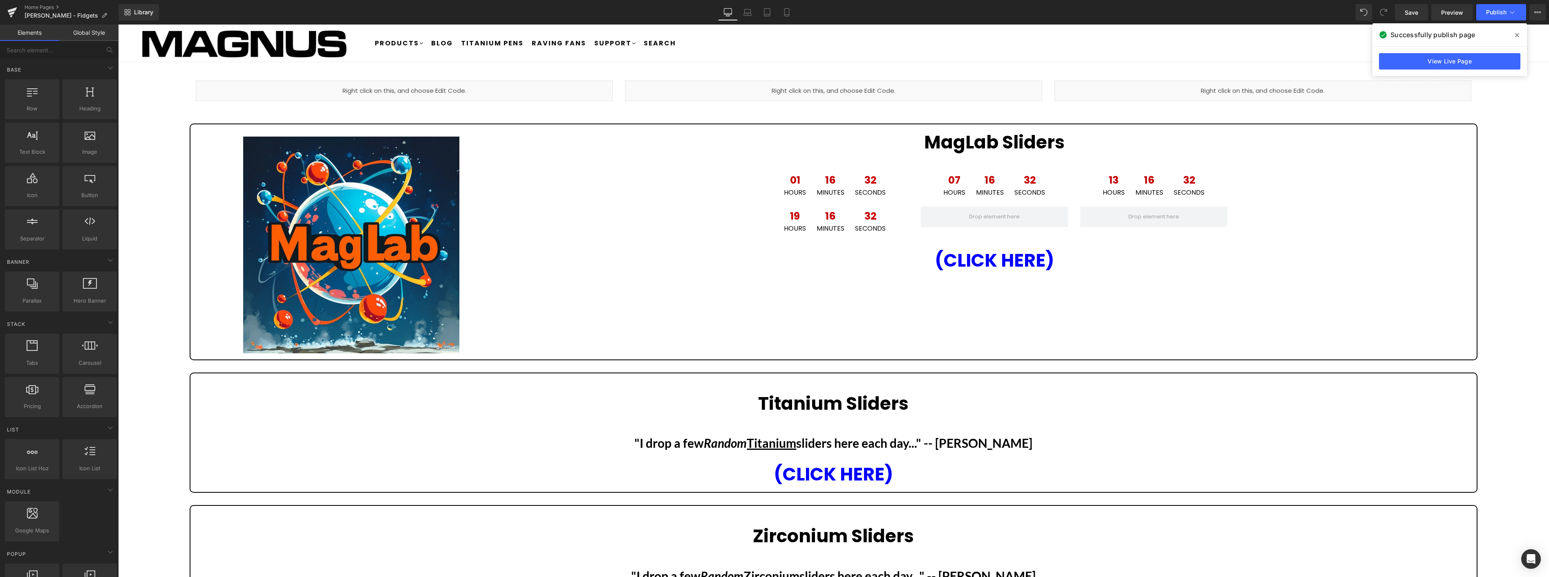
click at [1517, 37] on icon at bounding box center [1517, 35] width 4 height 7
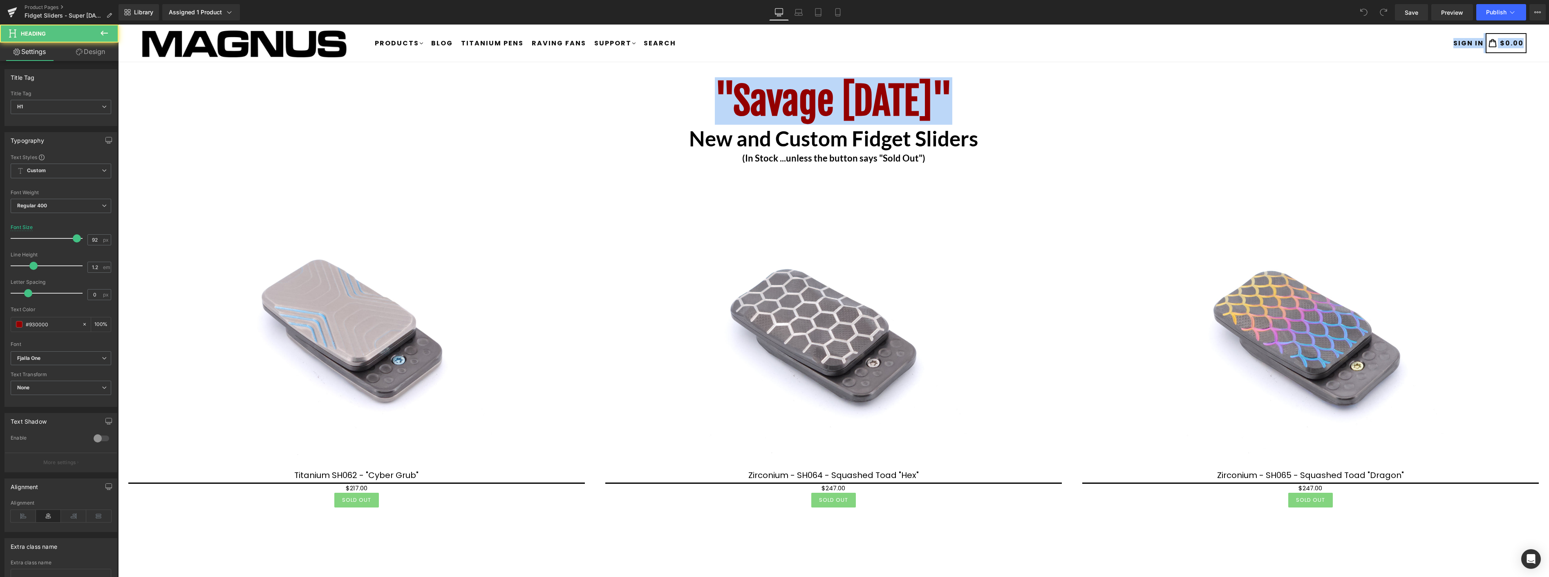
drag, startPoint x: 871, startPoint y: 86, endPoint x: 708, endPoint y: 50, distance: 166.5
click at [930, 100] on b ""Savage [DATE]"" at bounding box center [833, 100] width 237 height 47
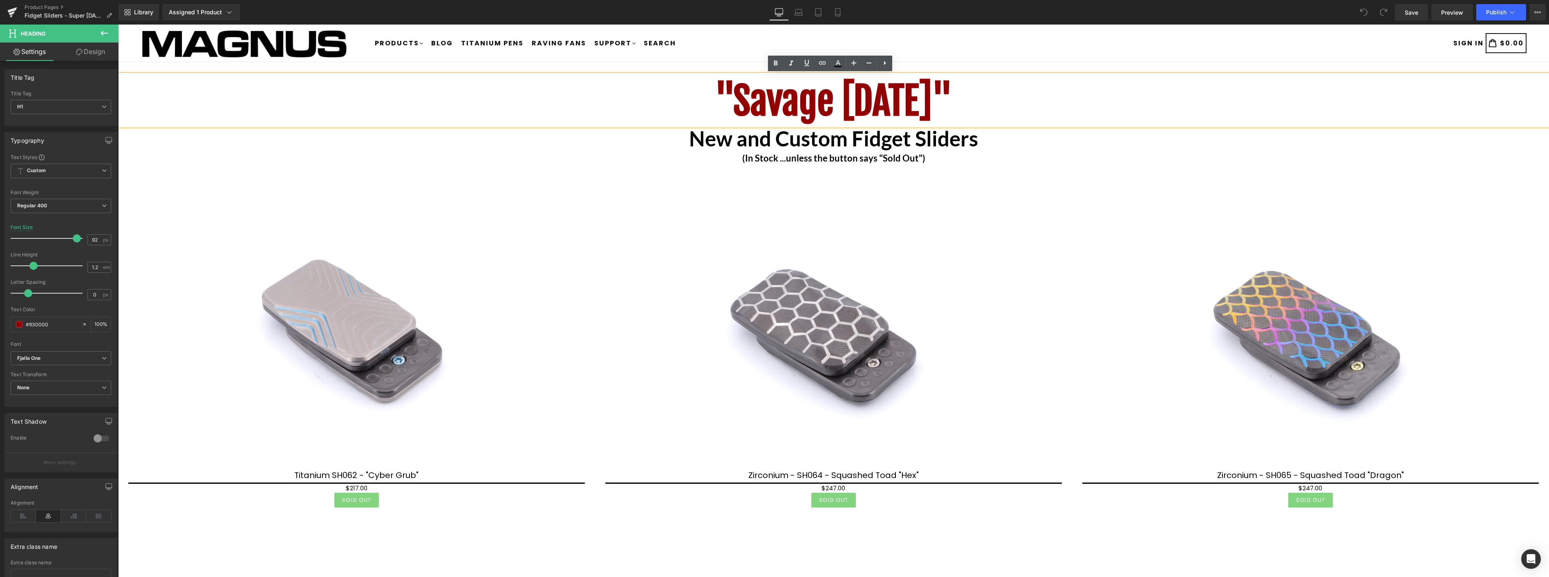
drag, startPoint x: 961, startPoint y: 97, endPoint x: 697, endPoint y: 72, distance: 265.9
click at [696, 74] on div ""Savage [DATE]"" at bounding box center [833, 99] width 1430 height 51
click at [836, 62] on icon at bounding box center [838, 63] width 10 height 10
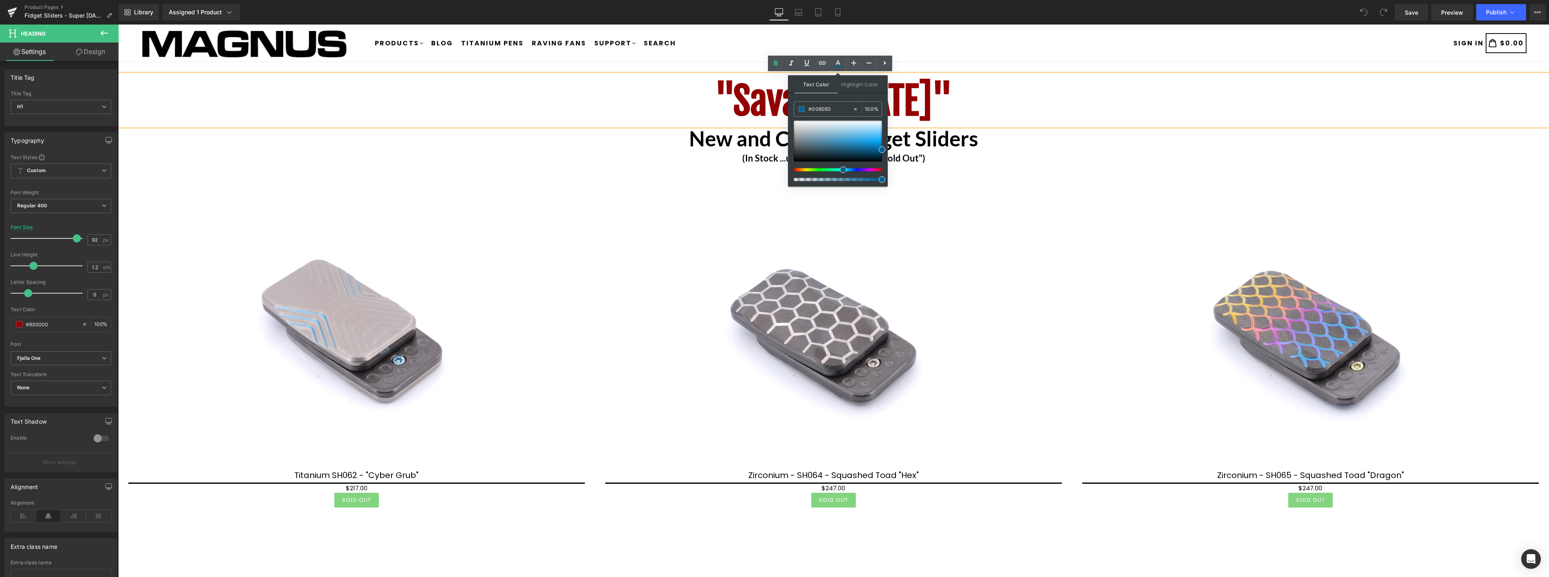
drag, startPoint x: 849, startPoint y: 168, endPoint x: 865, endPoint y: 145, distance: 28.3
click at [840, 168] on div at bounding box center [834, 169] width 88 height 3
drag, startPoint x: 877, startPoint y: 145, endPoint x: 885, endPoint y: 147, distance: 8.4
click at [885, 147] on div "Text Color Highlight Color #333333 #930000 100 % transparent 0 %" at bounding box center [838, 130] width 100 height 111
click at [1006, 123] on h1 ""Savage [DATE]"" at bounding box center [833, 100] width 1430 height 45
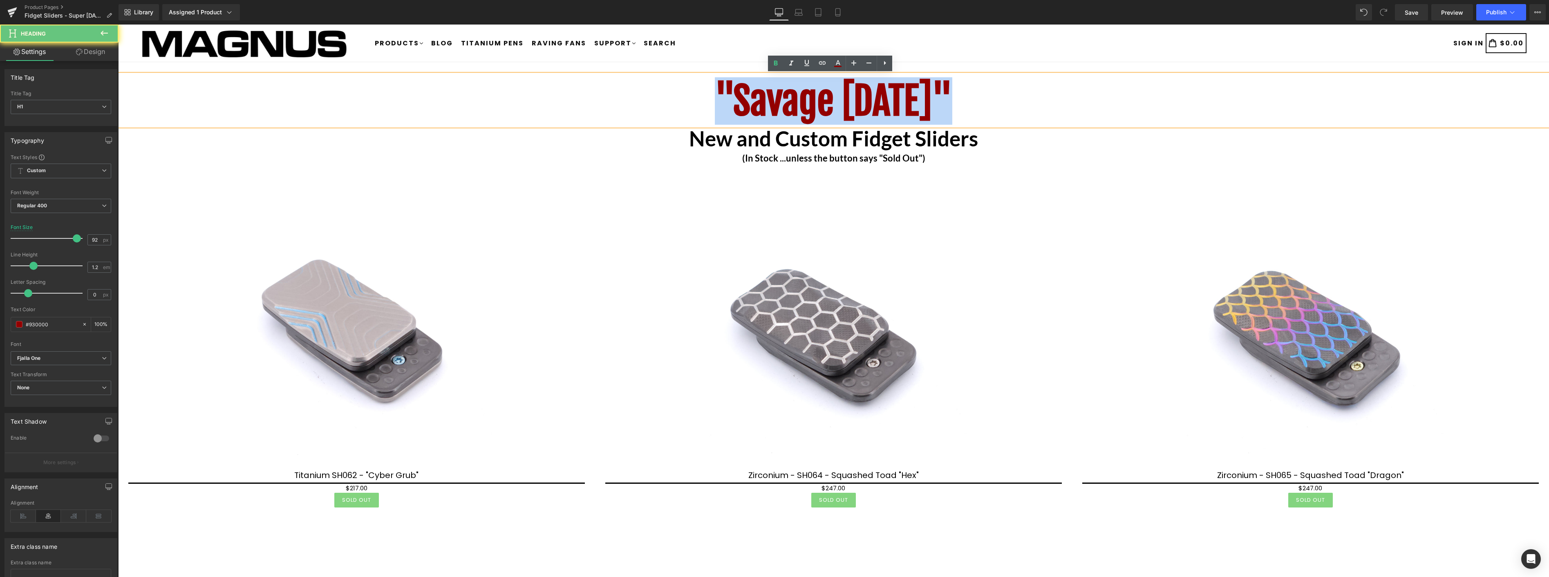
drag, startPoint x: 996, startPoint y: 100, endPoint x: 843, endPoint y: 50, distance: 161.0
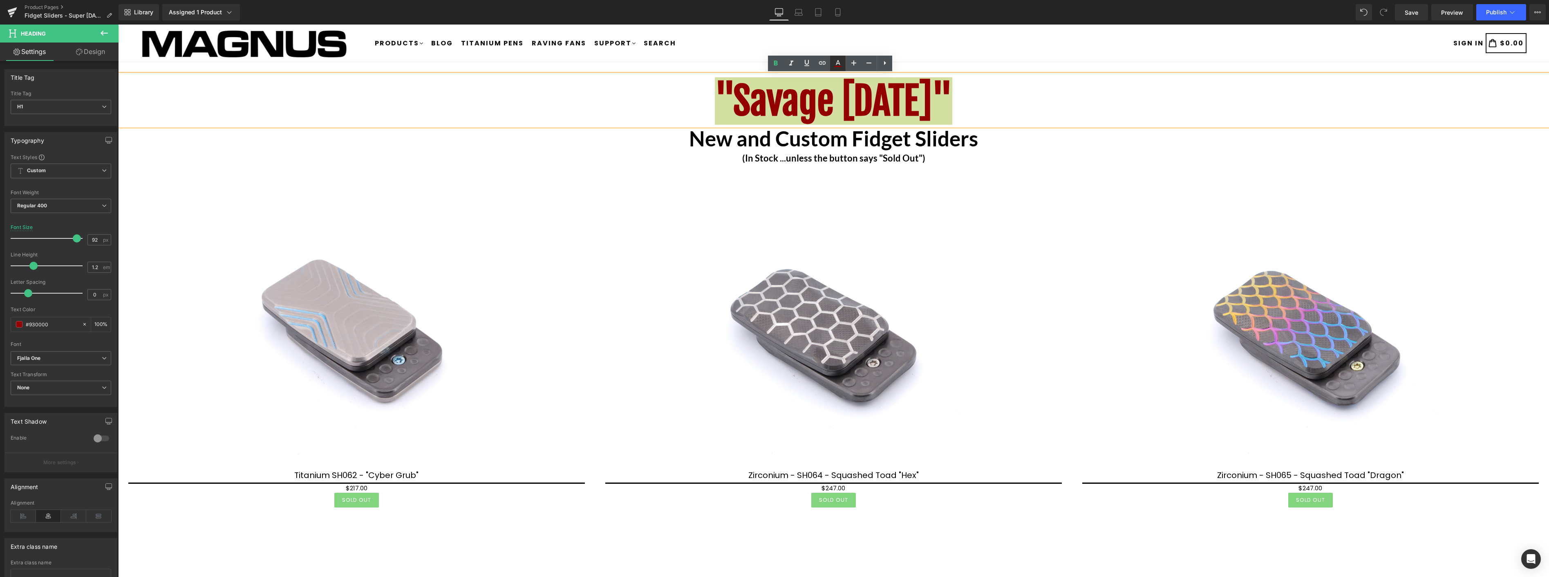
click at [836, 61] on icon at bounding box center [838, 63] width 10 height 10
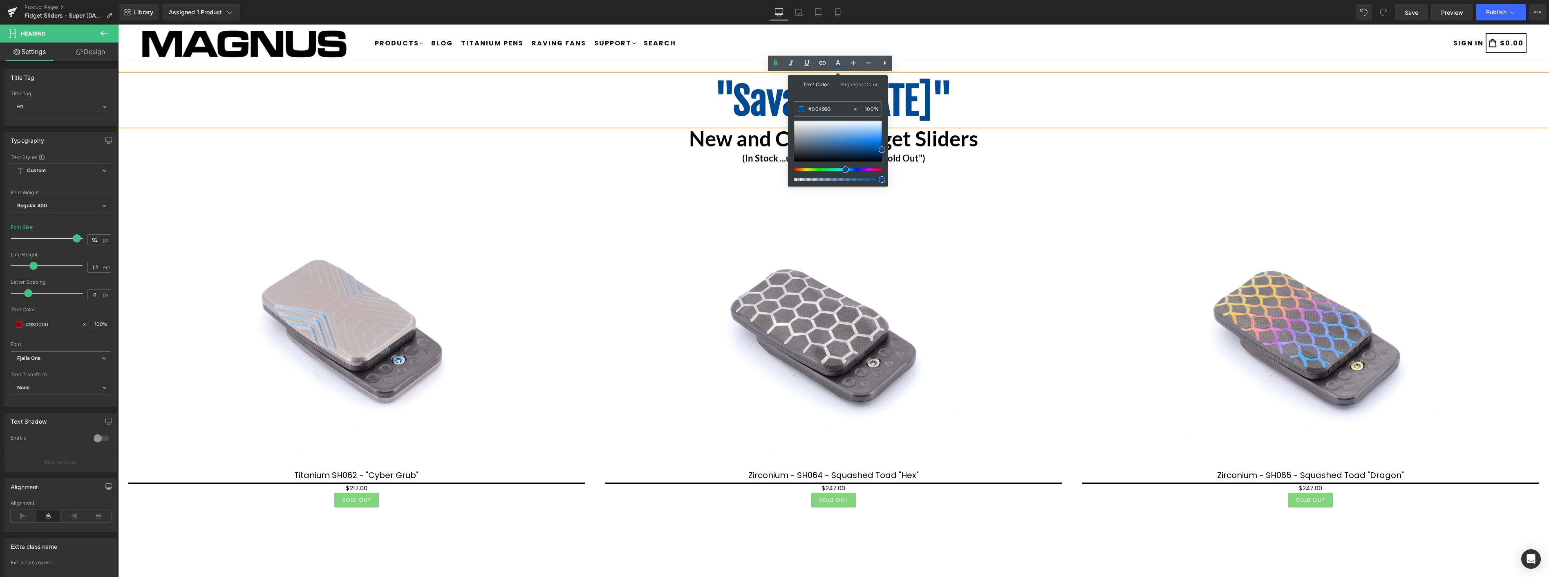
click at [842, 168] on div at bounding box center [834, 169] width 88 height 3
drag, startPoint x: 883, startPoint y: 149, endPoint x: 883, endPoint y: 143, distance: 5.7
click at [883, 143] on span at bounding box center [881, 144] width 7 height 7
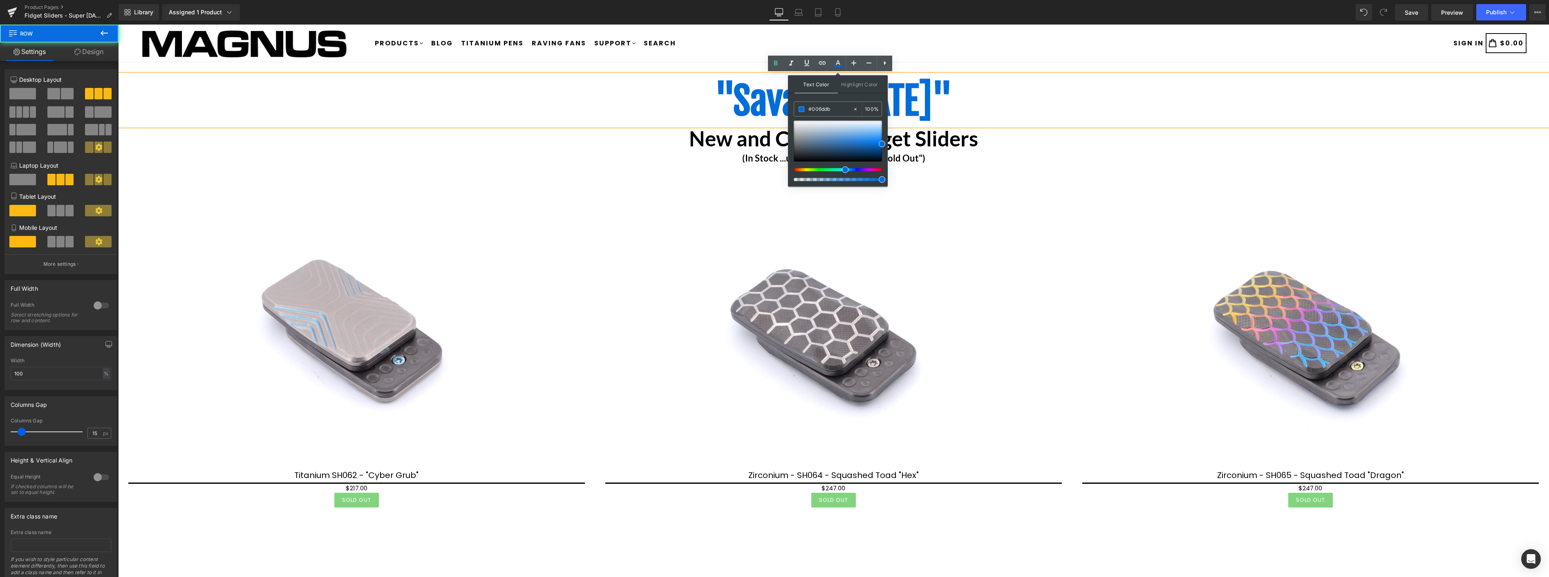
click at [1024, 171] on div "Sale Off (P) Image Titanium SH062 - "Cyber Grub" (P) Title $0 $217.00 (P) Price…" at bounding box center [833, 345] width 1430 height 355
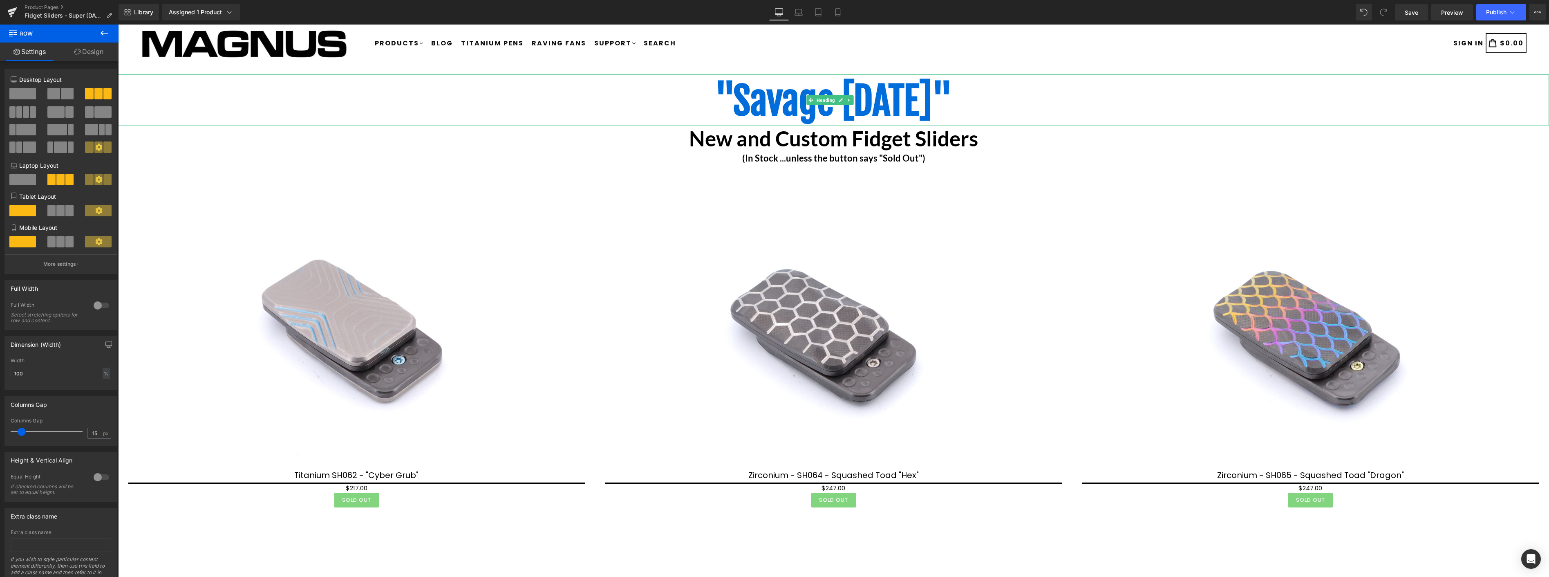
click at [869, 90] on span ""Savage [DATE]"" at bounding box center [833, 100] width 237 height 47
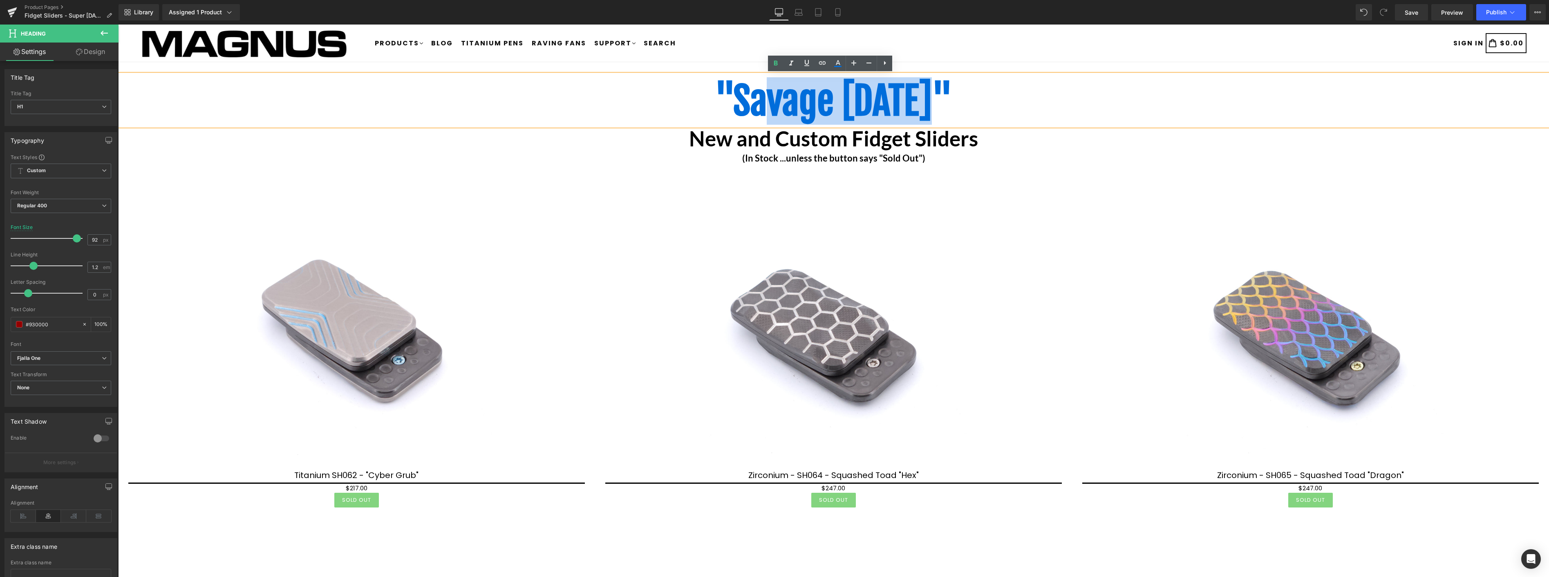
drag, startPoint x: 939, startPoint y: 101, endPoint x: 749, endPoint y: 85, distance: 190.7
click at [749, 85] on span ""Savage [DATE]"" at bounding box center [833, 100] width 237 height 47
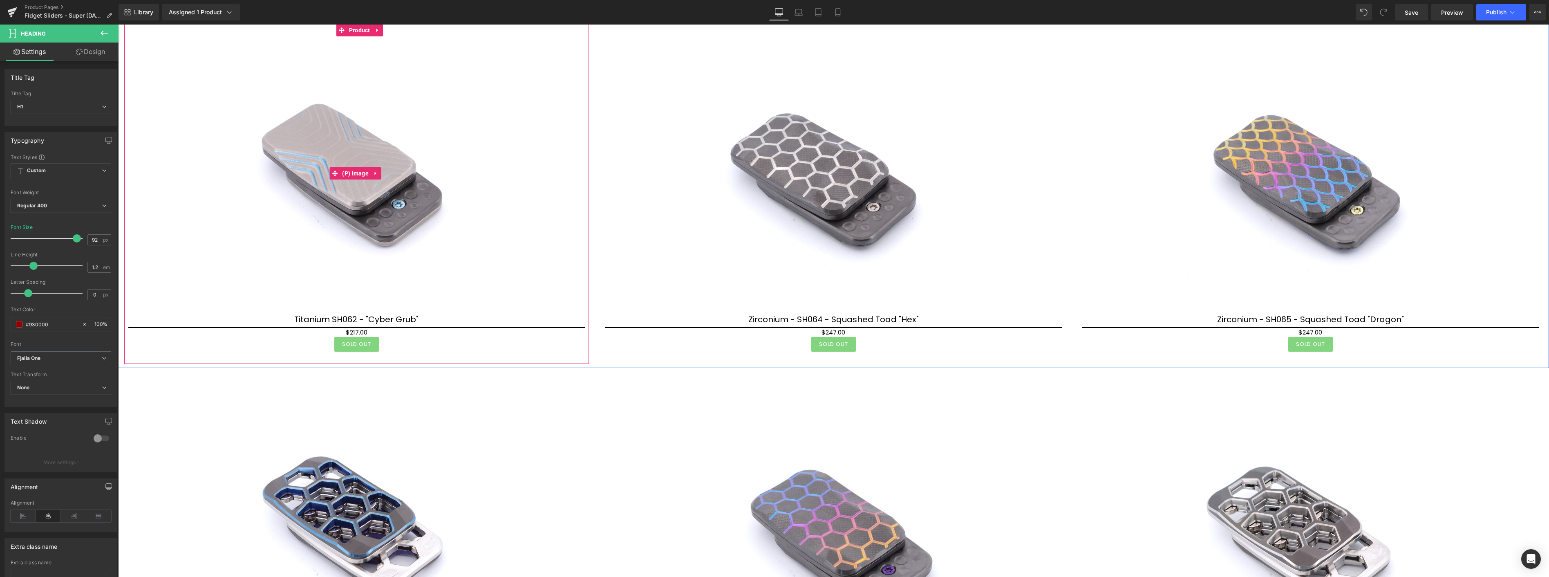
scroll to position [227, 0]
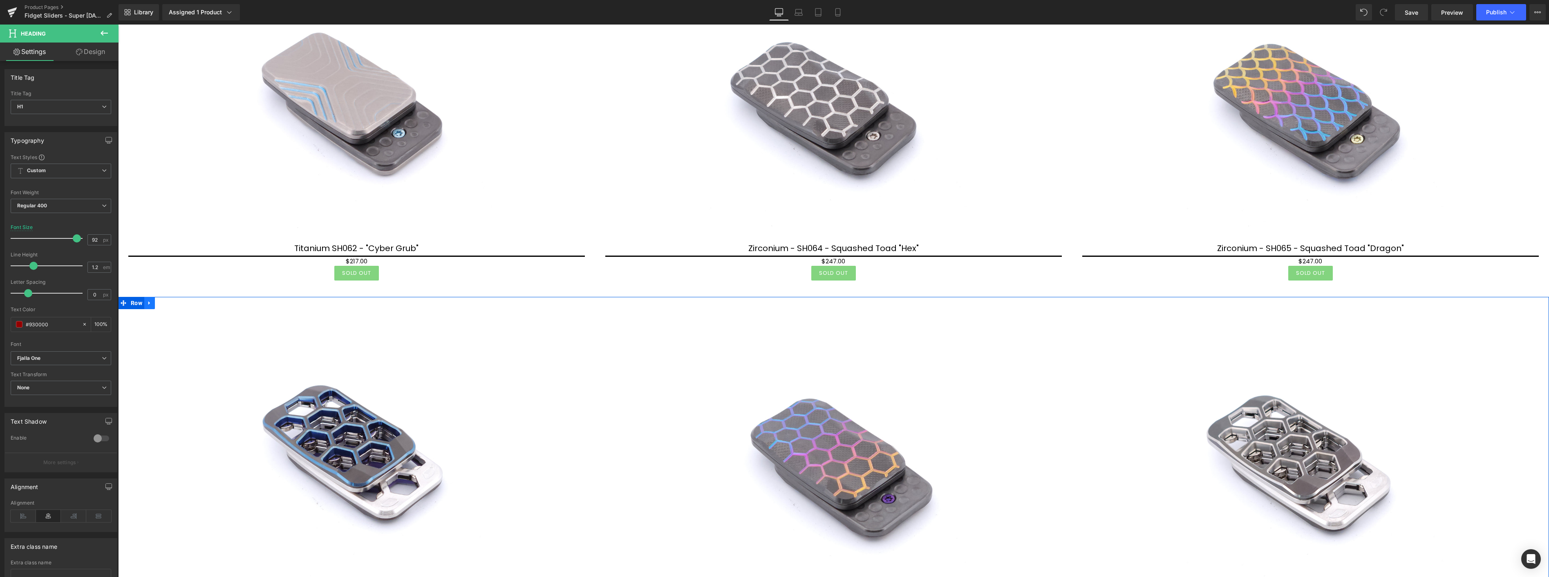
click at [150, 301] on icon at bounding box center [150, 302] width 6 height 6
drag, startPoint x: 170, startPoint y: 303, endPoint x: 160, endPoint y: 295, distance: 13.3
click at [170, 302] on icon at bounding box center [171, 303] width 6 height 6
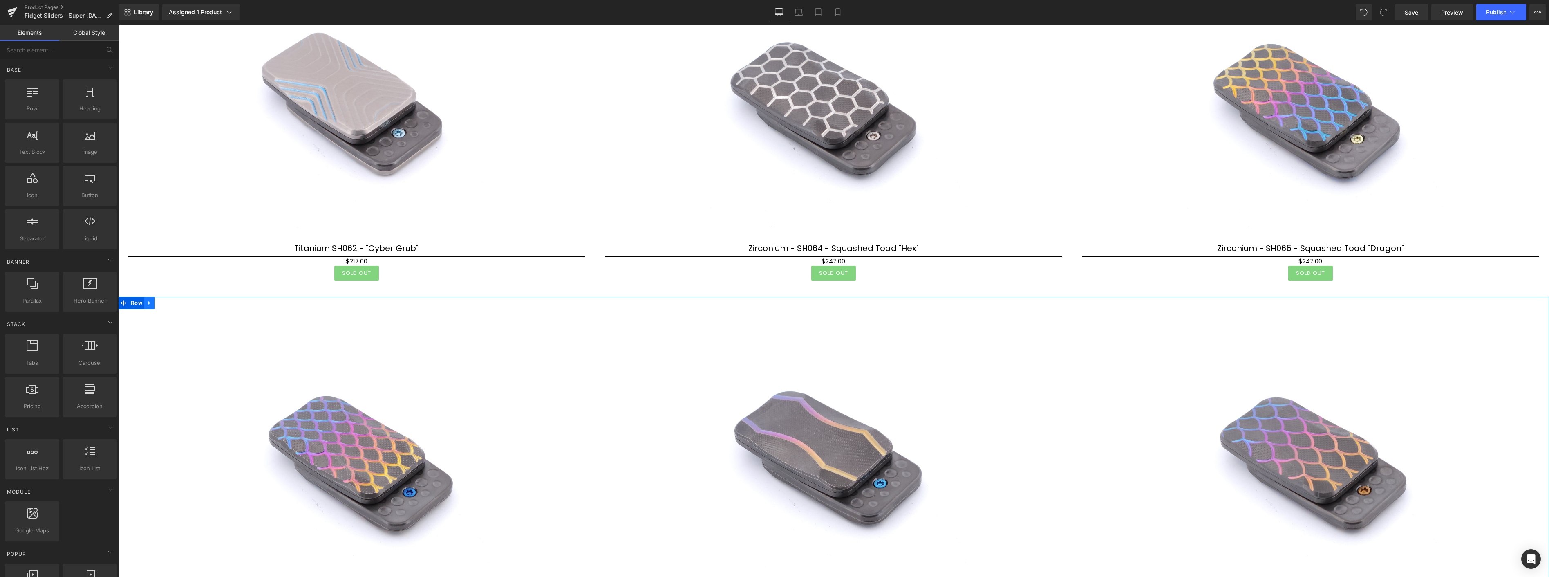
click at [150, 299] on icon at bounding box center [150, 302] width 6 height 6
drag, startPoint x: 172, startPoint y: 304, endPoint x: 167, endPoint y: 299, distance: 6.7
click at [170, 301] on link at bounding box center [170, 303] width 11 height 12
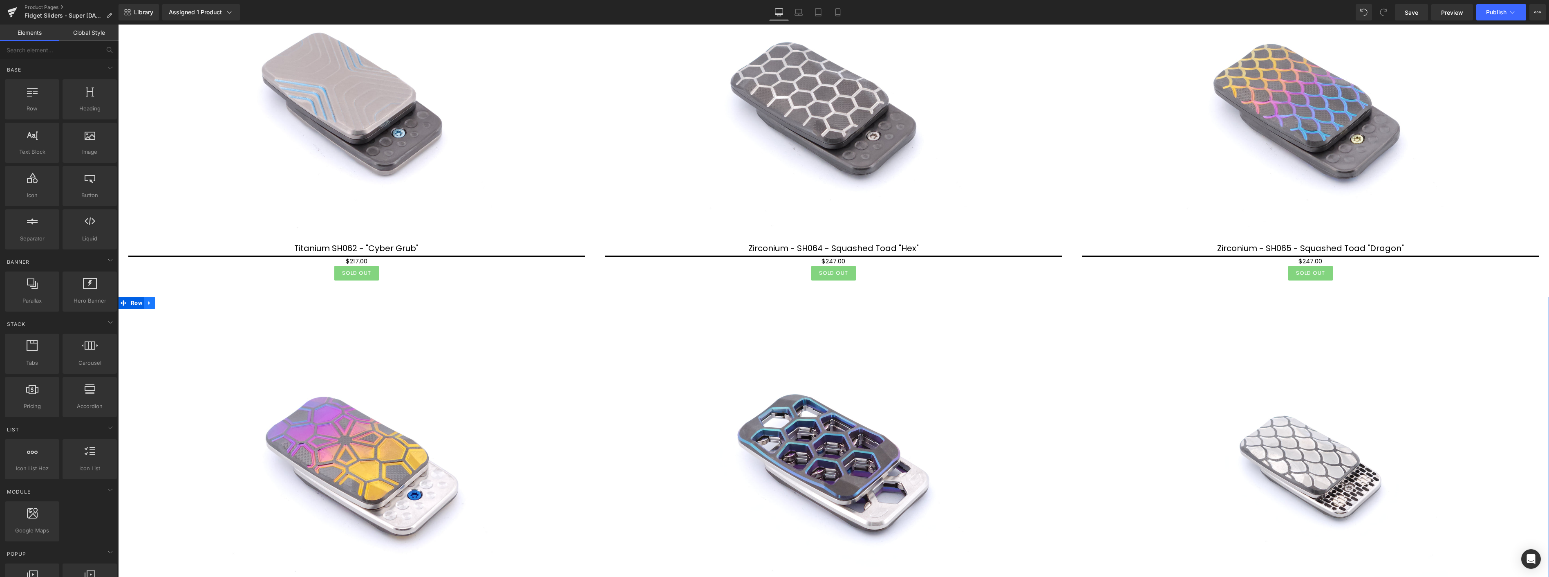
click at [150, 301] on icon at bounding box center [150, 302] width 6 height 6
click at [171, 302] on icon at bounding box center [171, 303] width 6 height 6
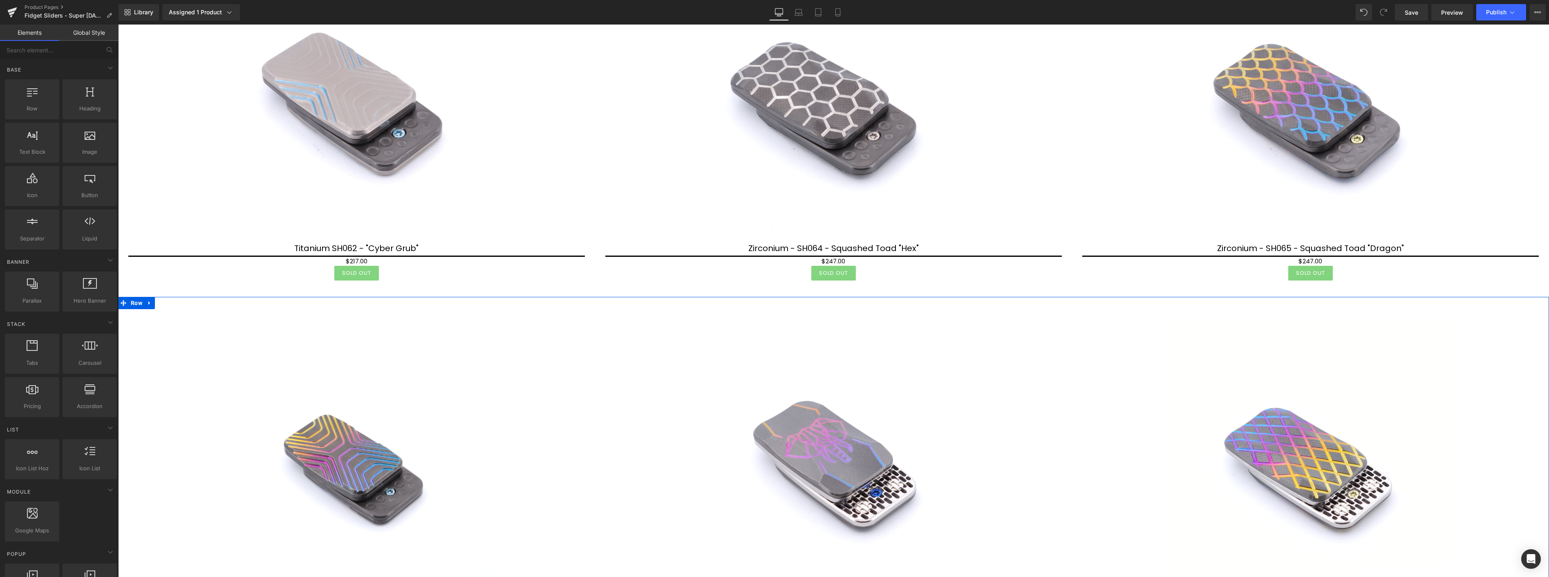
drag, startPoint x: 147, startPoint y: 299, endPoint x: 156, endPoint y: 299, distance: 9.0
click at [148, 299] on icon at bounding box center [150, 302] width 6 height 6
drag, startPoint x: 168, startPoint y: 301, endPoint x: 160, endPoint y: 295, distance: 9.7
click at [168, 299] on icon at bounding box center [171, 302] width 6 height 6
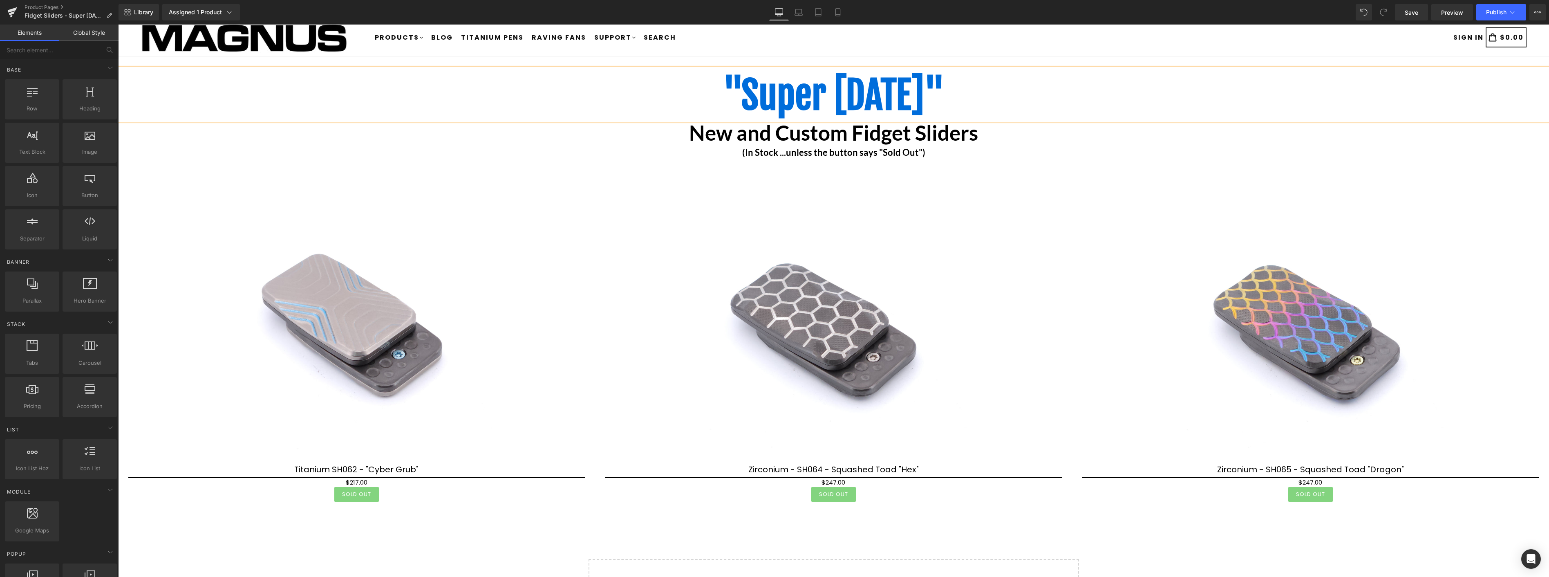
scroll to position [0, 0]
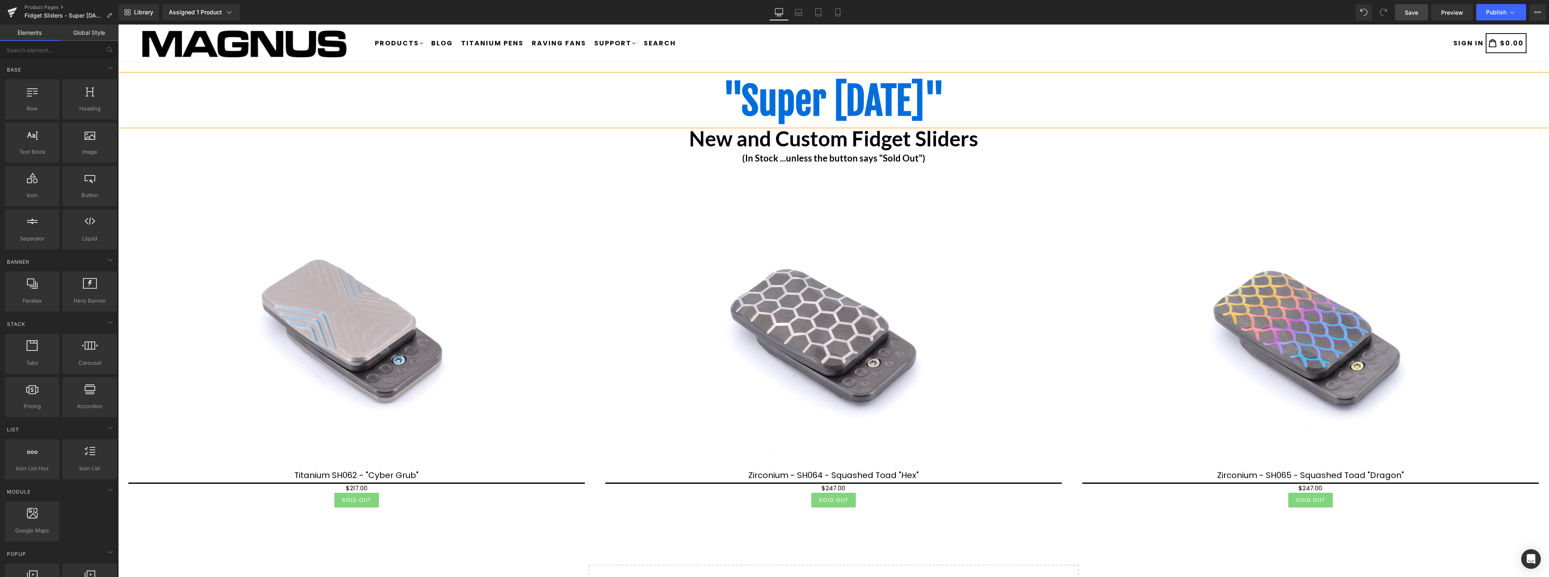
click at [1415, 15] on span "Save" at bounding box center [1410, 12] width 13 height 9
click at [362, 186] on span "Product" at bounding box center [359, 186] width 25 height 12
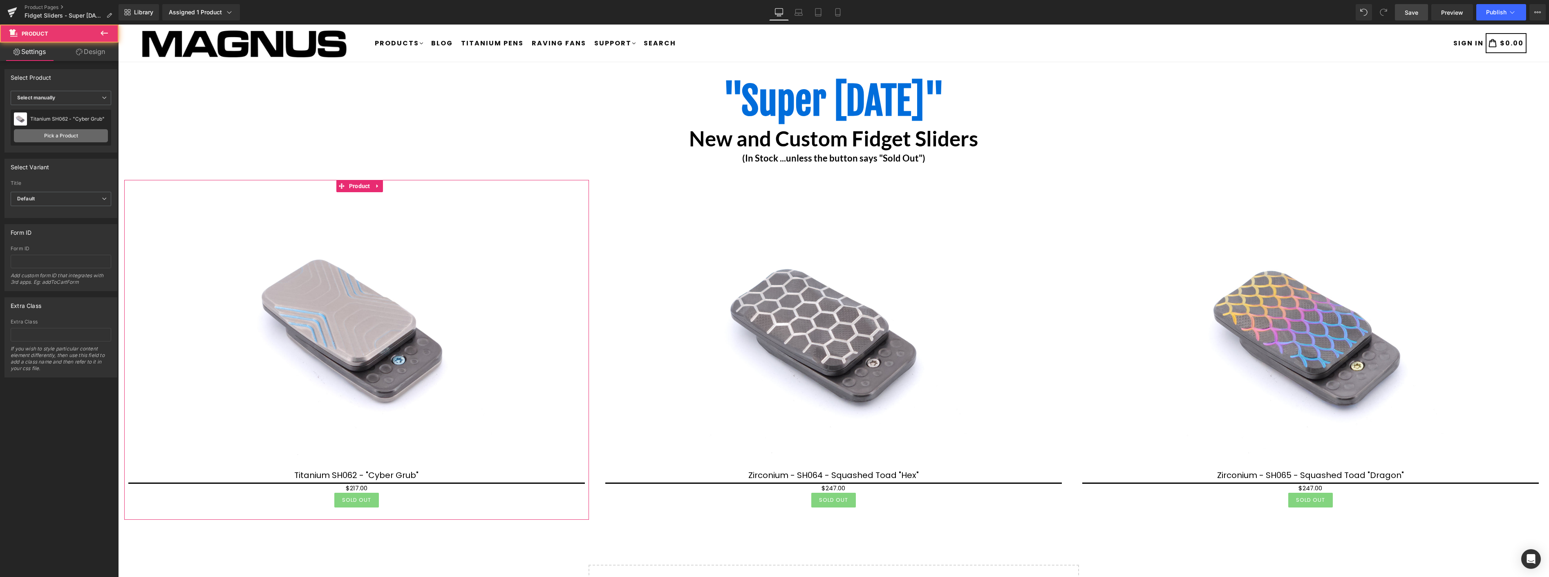
click at [69, 138] on link "Pick a Product" at bounding box center [61, 135] width 94 height 13
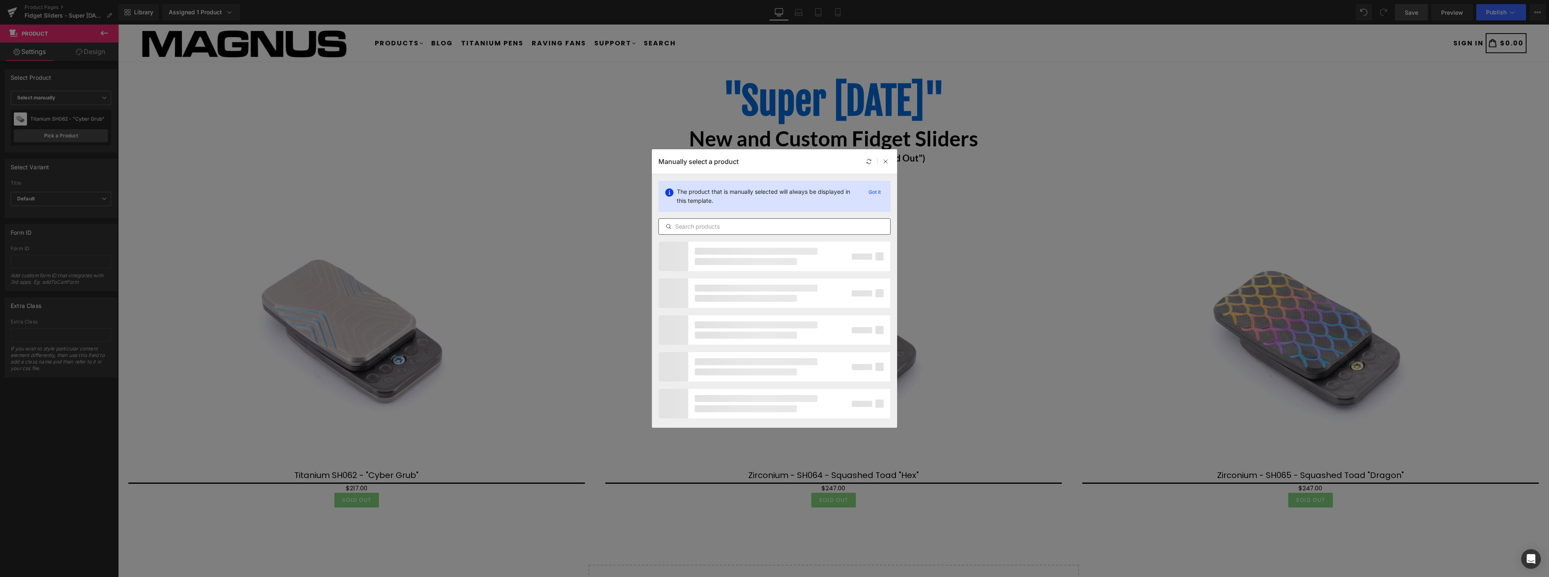
click at [729, 227] on input "text" at bounding box center [774, 226] width 231 height 10
type input "mmo014"
click at [777, 277] on div "MagLab™ Custom Slider: MMO014 "Shockwave"" at bounding box center [755, 275] width 113 height 7
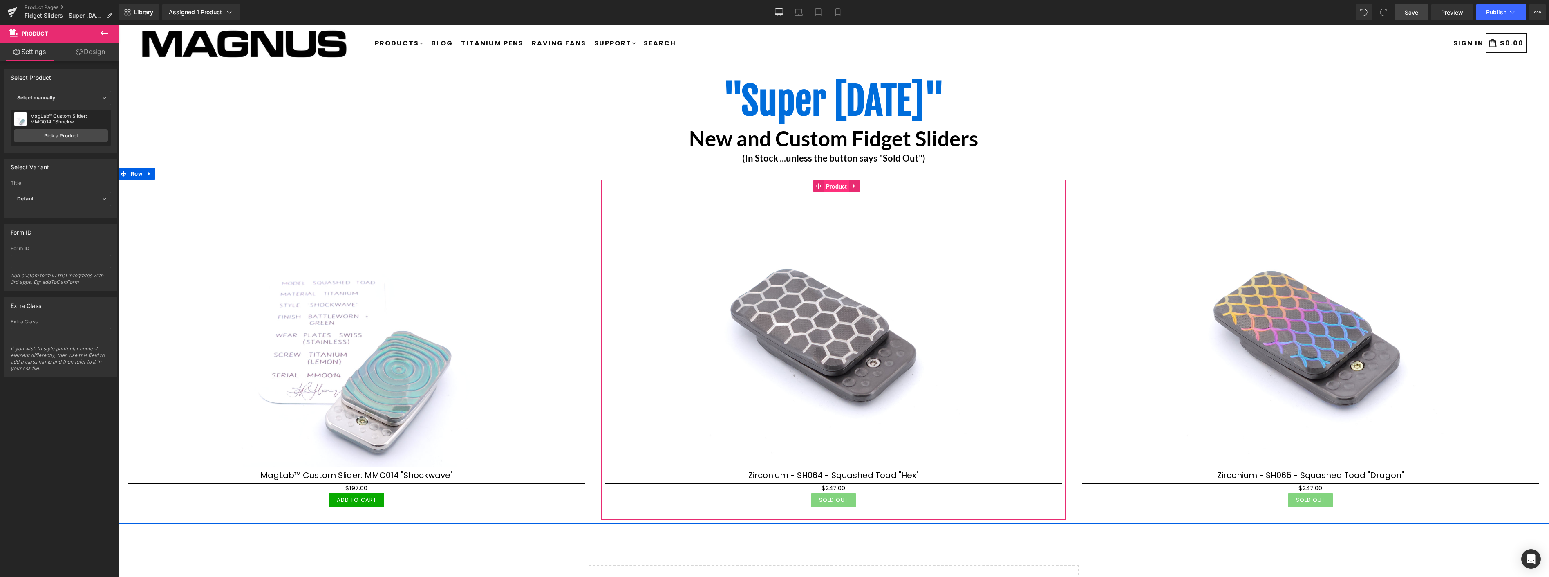
click at [834, 186] on span "Product" at bounding box center [836, 186] width 25 height 12
click at [70, 134] on link "Pick a Product" at bounding box center [61, 135] width 94 height 13
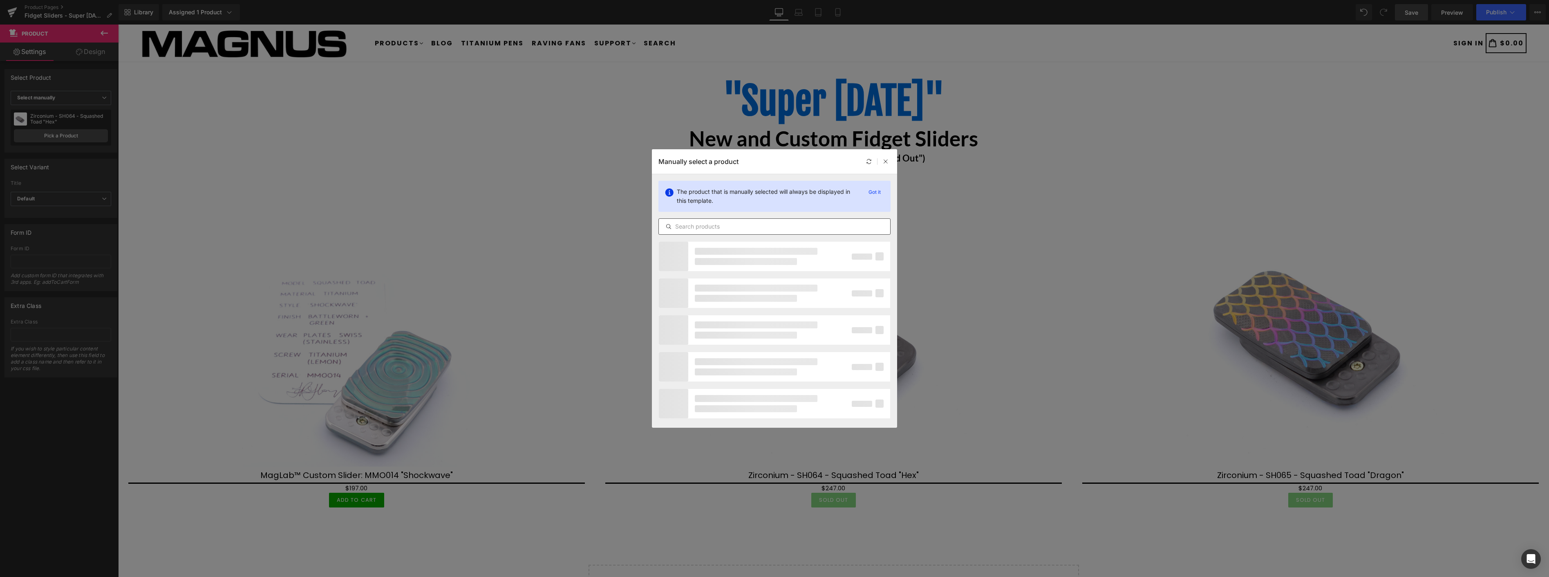
click at [712, 230] on input "text" at bounding box center [774, 226] width 231 height 10
type input "mmo013"
click at [775, 276] on div "MagLab™ Custom Slider: MMO013 "Shockwave"" at bounding box center [755, 275] width 113 height 7
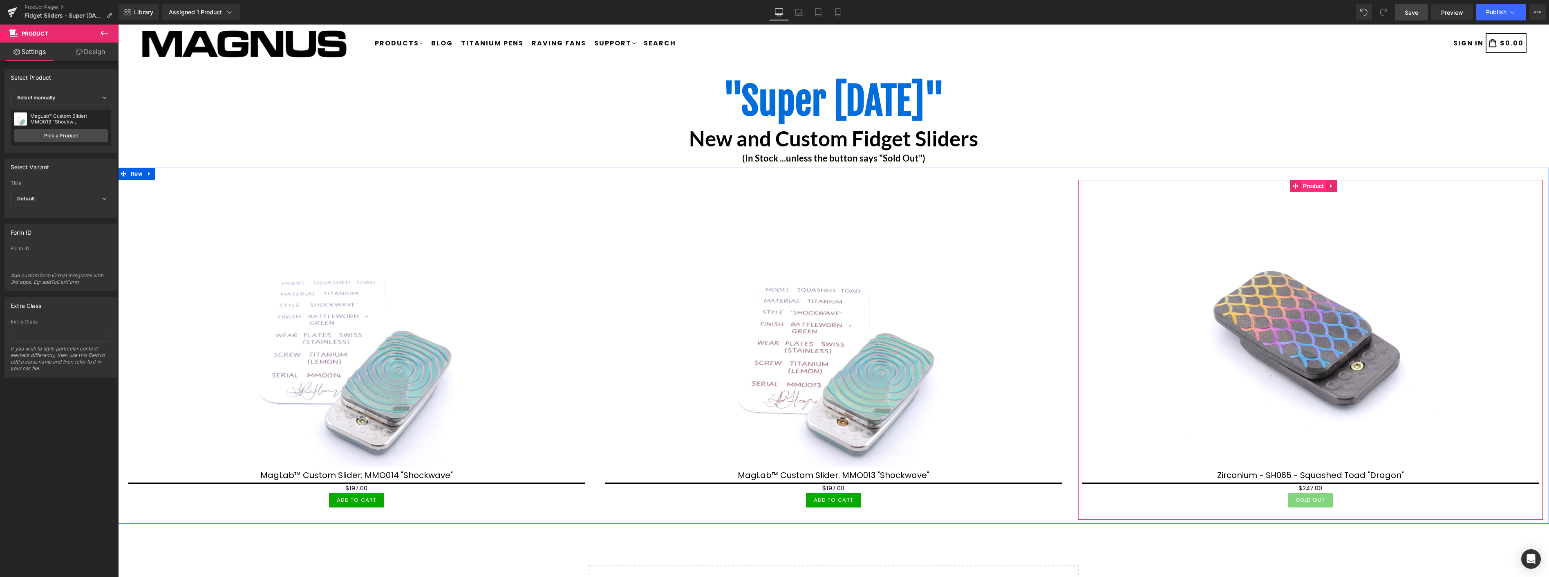
click at [1309, 183] on span "Product" at bounding box center [1313, 186] width 25 height 12
click at [63, 137] on link "Pick a Product" at bounding box center [61, 135] width 94 height 13
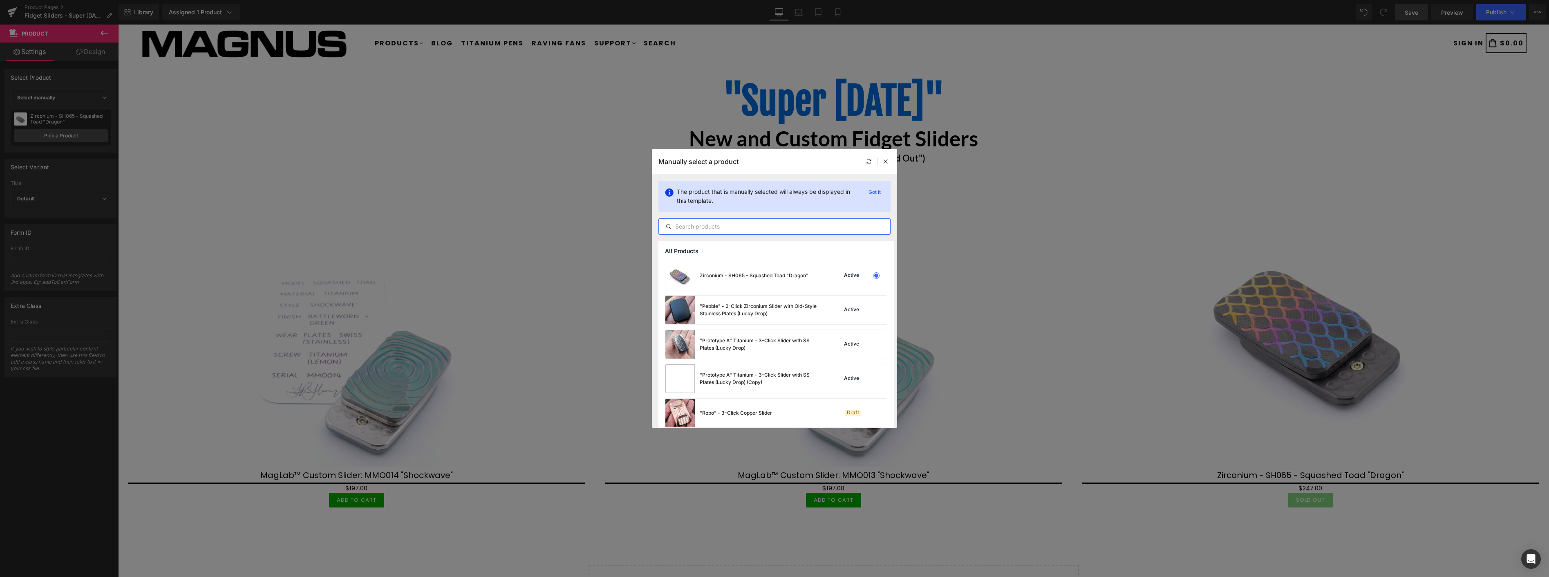
click at [782, 226] on input "text" at bounding box center [774, 226] width 231 height 10
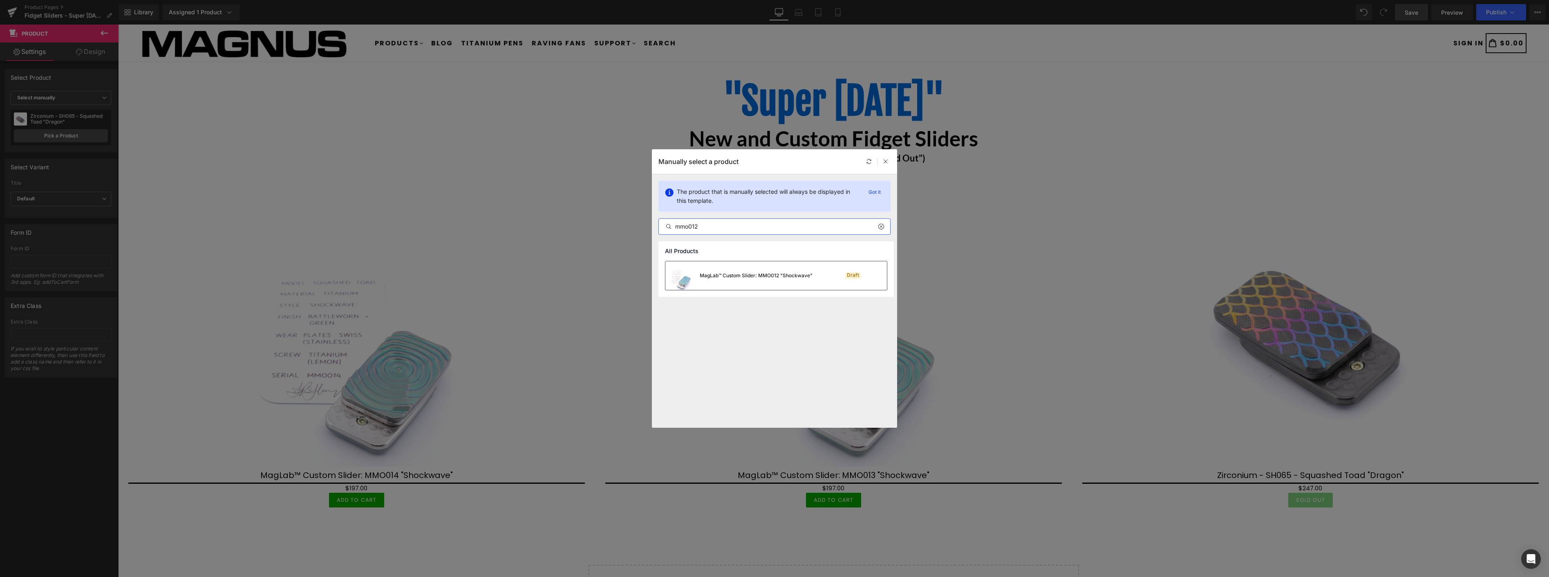
type input "mmo012"
click at [778, 277] on div "MagLab™ Custom Slider: MMO012 "Shockwave"" at bounding box center [755, 275] width 113 height 7
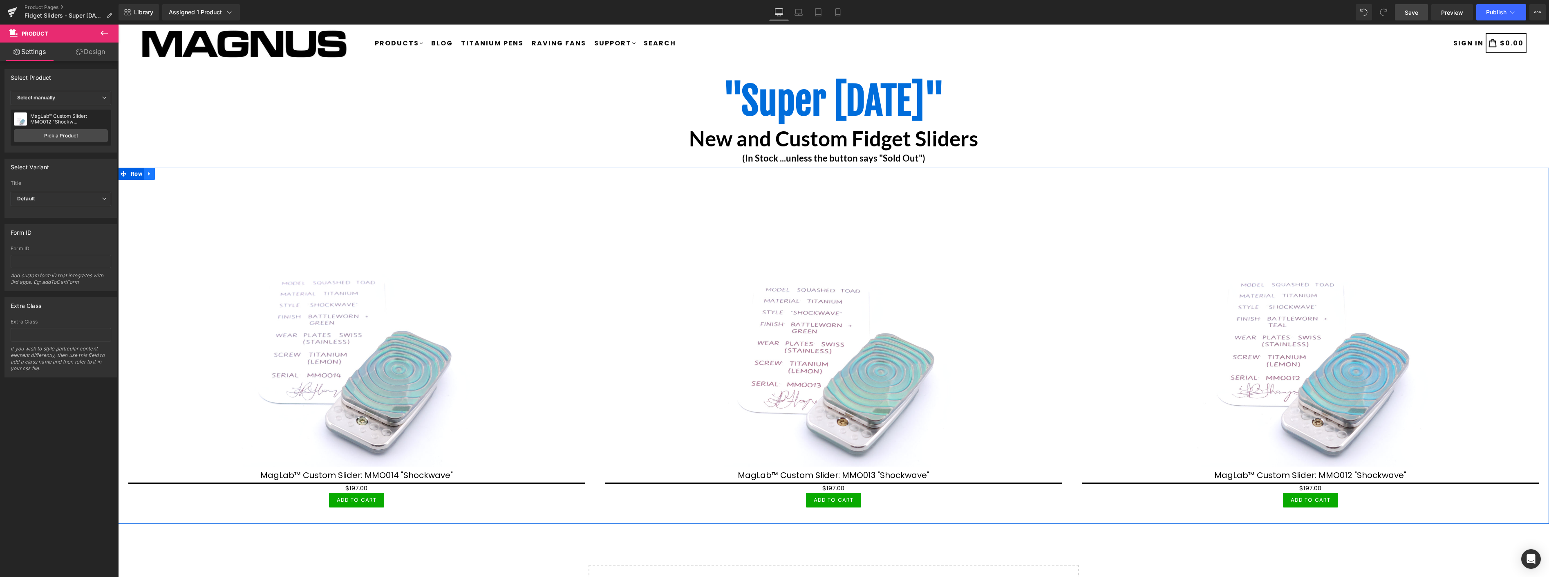
click at [147, 171] on icon at bounding box center [150, 174] width 6 height 6
click at [160, 174] on icon at bounding box center [160, 174] width 6 height 6
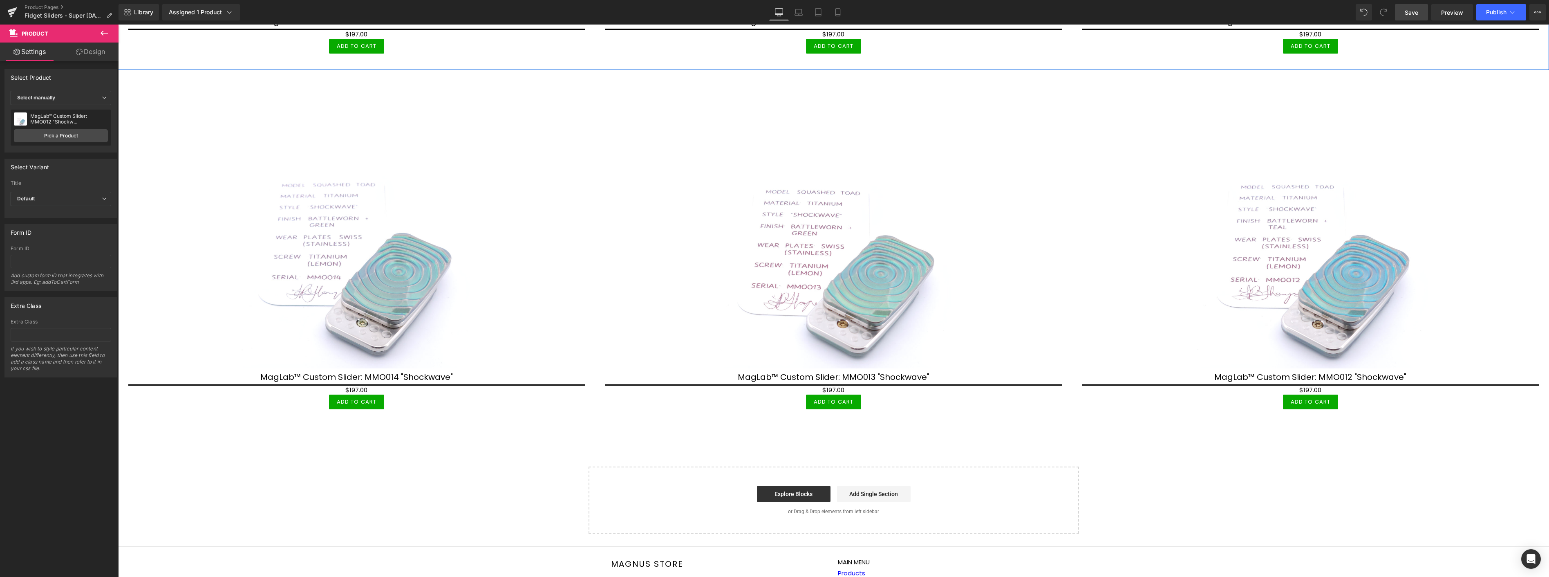
scroll to position [464, 0]
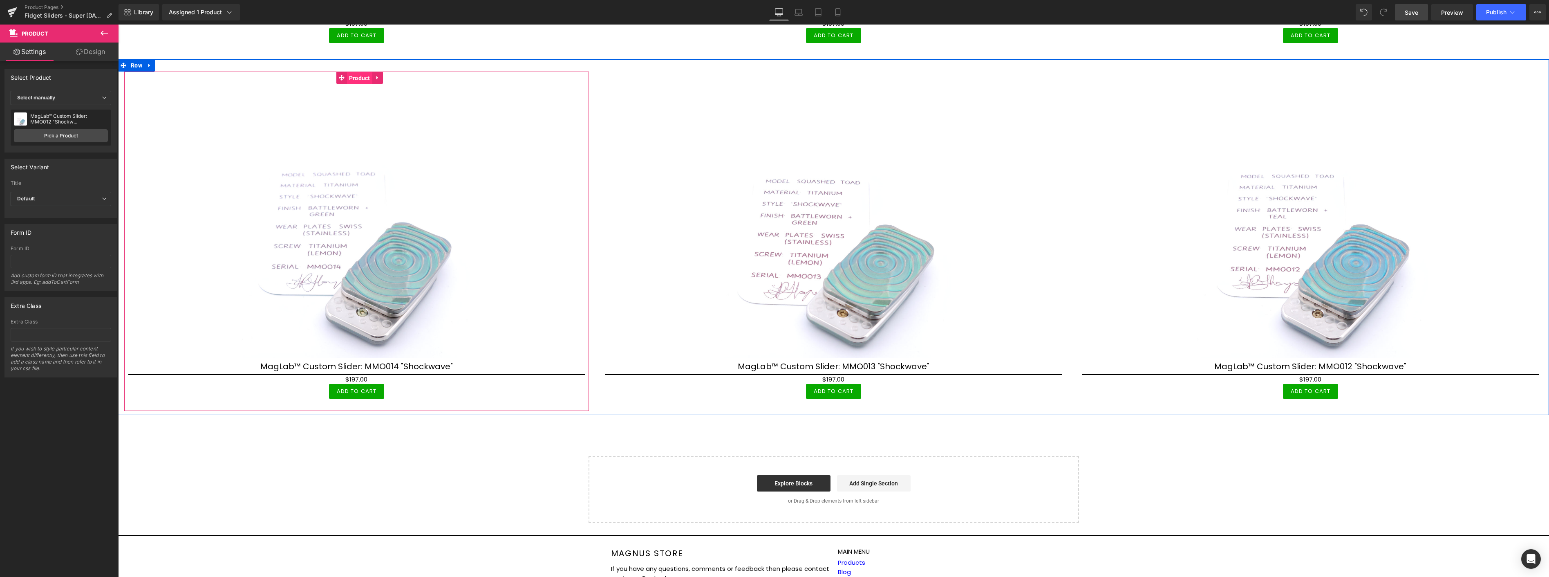
click at [362, 75] on span "Product" at bounding box center [359, 78] width 25 height 12
click at [77, 131] on link "Pick a Product" at bounding box center [61, 135] width 94 height 13
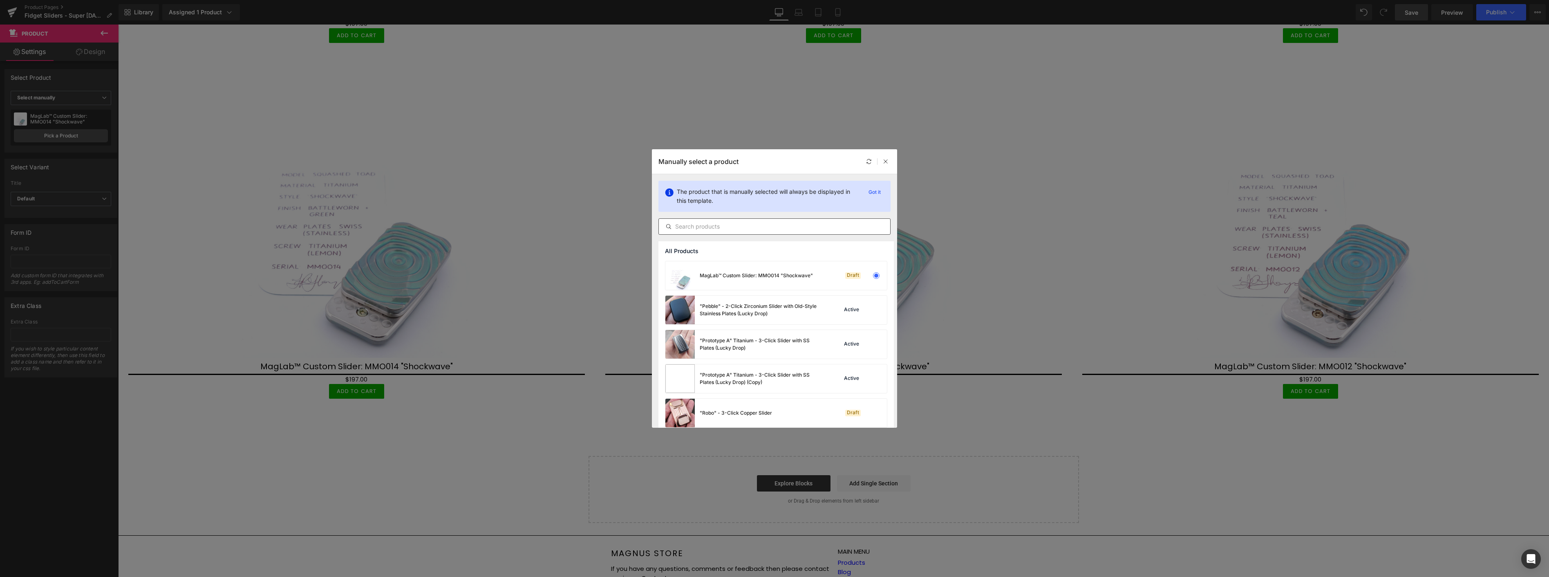
click at [805, 227] on input "text" at bounding box center [774, 226] width 231 height 10
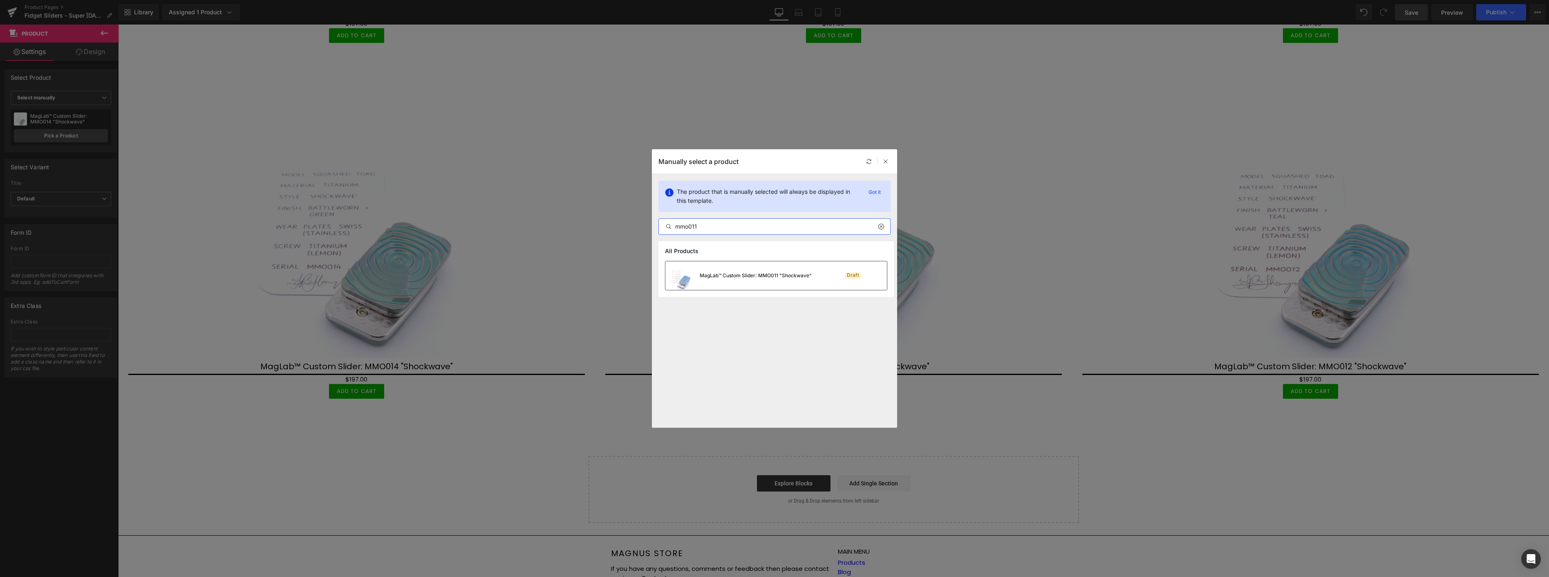
type input "mmo011"
click at [758, 279] on div "MagLab™ Custom Slider: MMO011 "Shockwave"" at bounding box center [738, 275] width 146 height 29
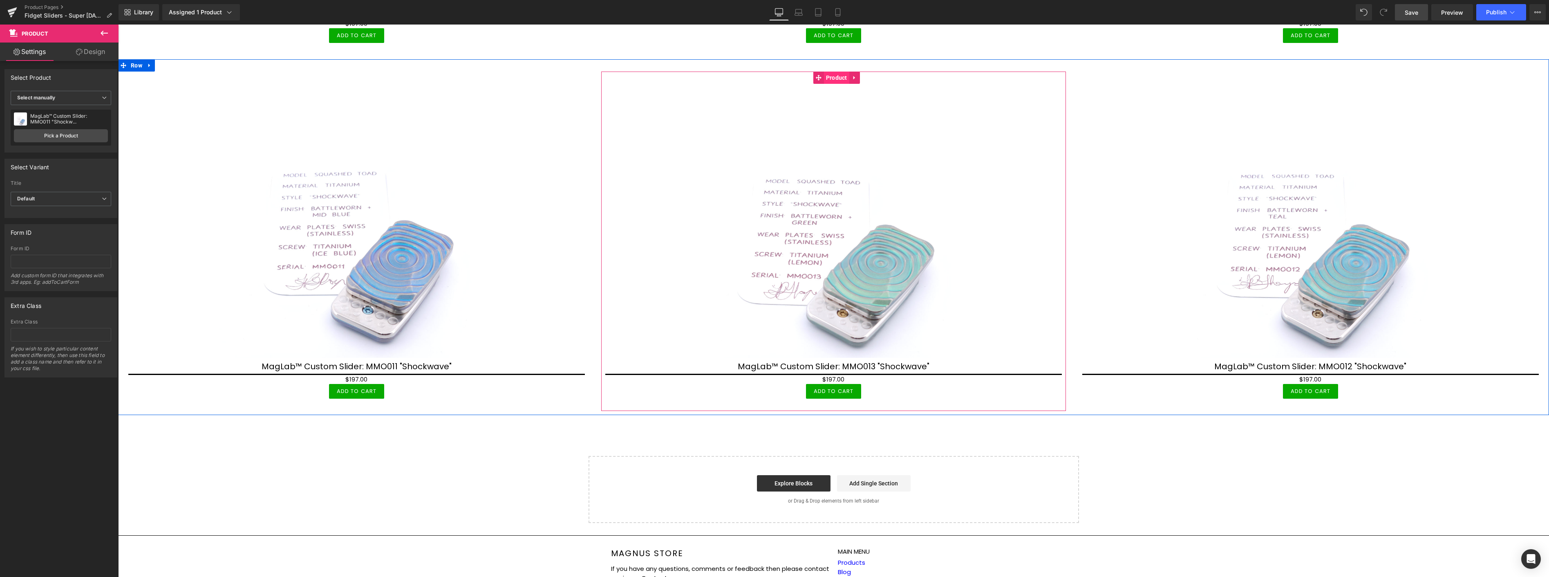
click at [830, 74] on span "Product" at bounding box center [836, 78] width 25 height 12
click at [66, 133] on link "Pick a Product" at bounding box center [61, 135] width 94 height 13
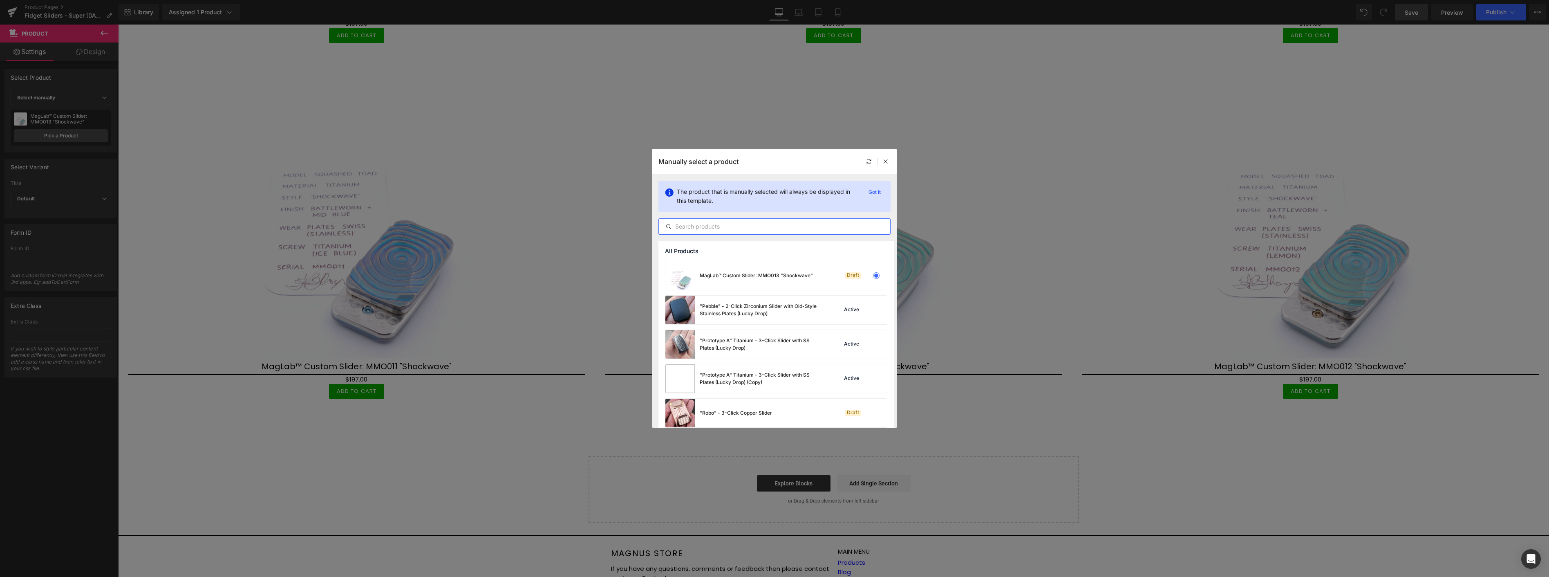
click at [755, 229] on input "text" at bounding box center [774, 226] width 231 height 10
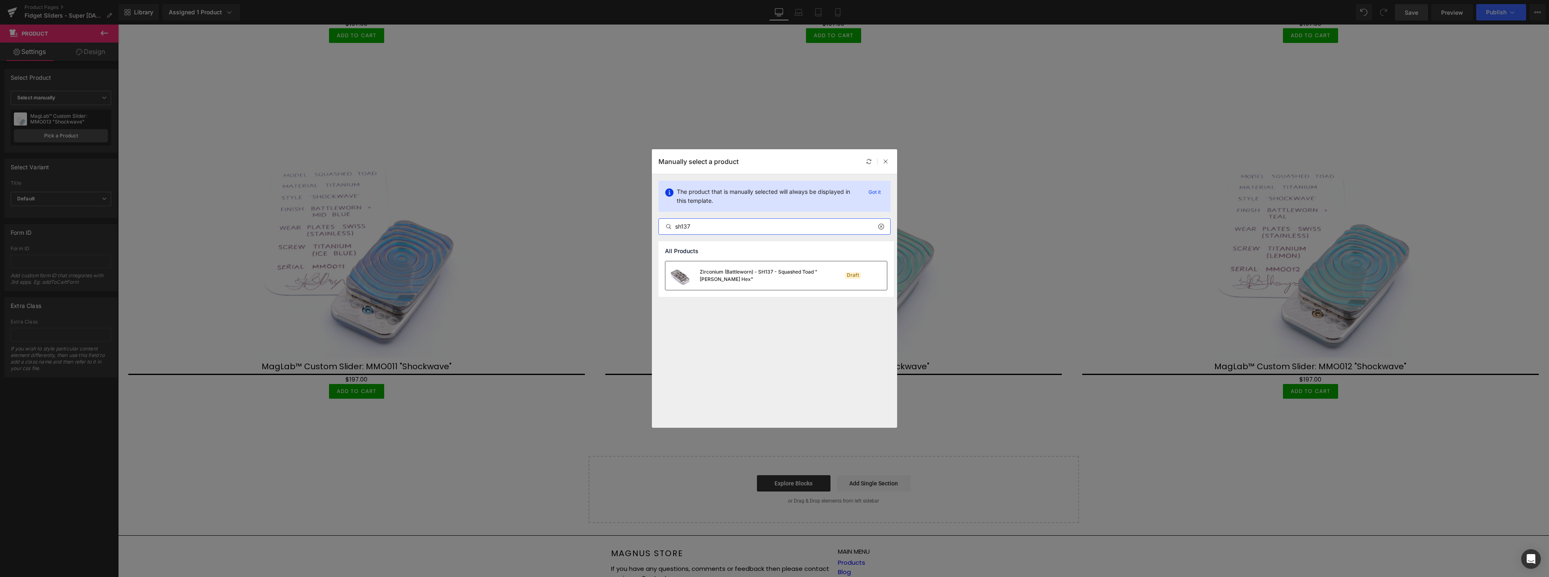
type input "sh137"
click at [787, 275] on div "Zirconium (Battleworn) - SH137 - Squashed Toad "[PERSON_NAME] Hex"" at bounding box center [760, 275] width 123 height 15
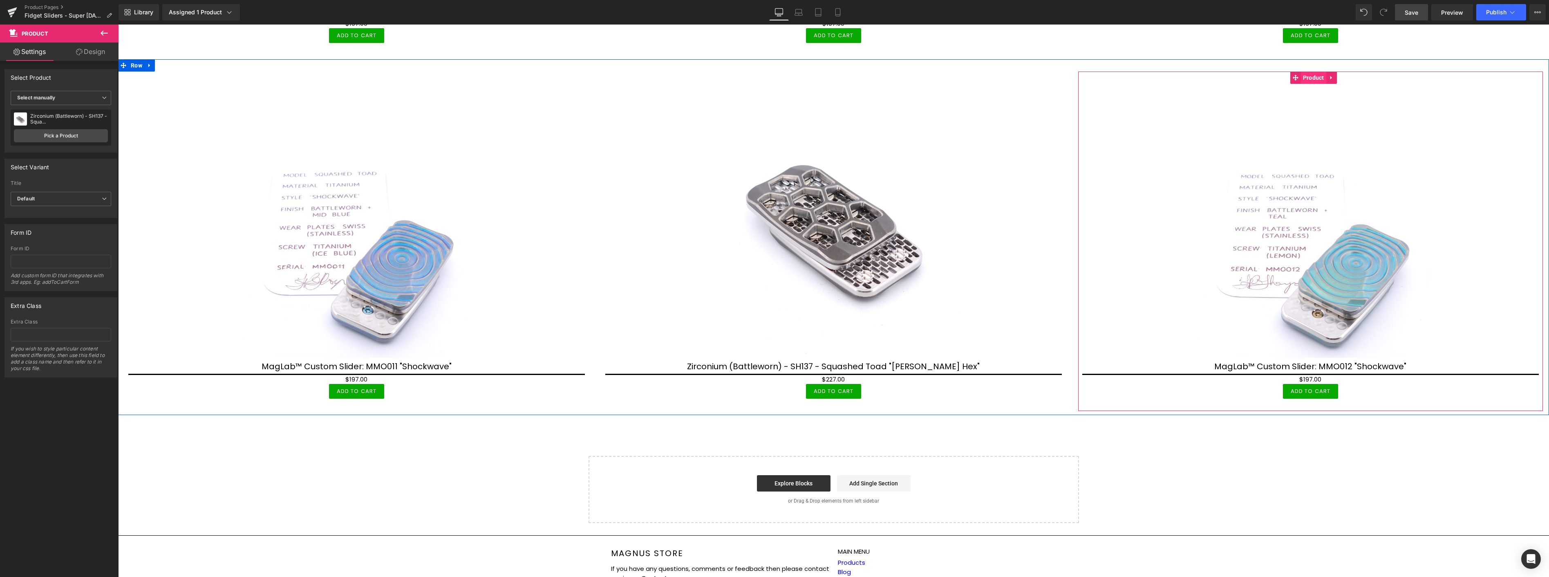
click at [1306, 76] on span "Product" at bounding box center [1313, 78] width 25 height 12
click at [59, 135] on link "Pick a Product" at bounding box center [61, 135] width 94 height 13
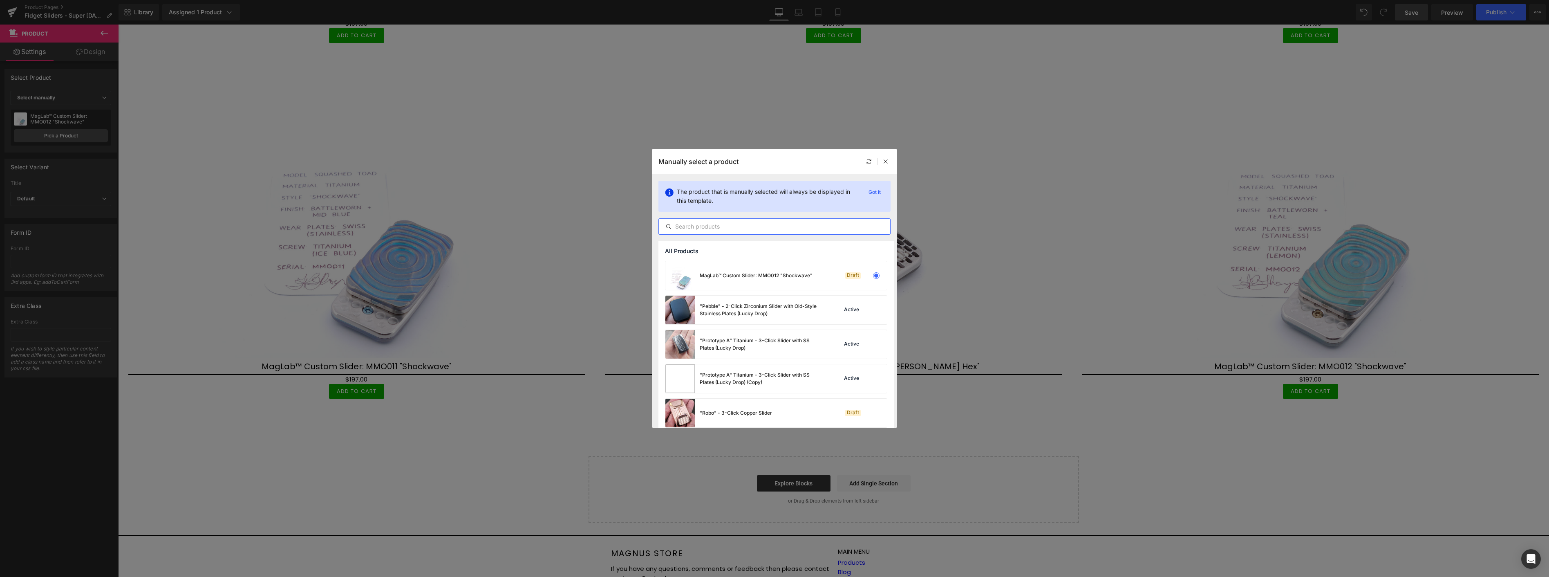
click at [750, 227] on input "text" at bounding box center [774, 226] width 231 height 10
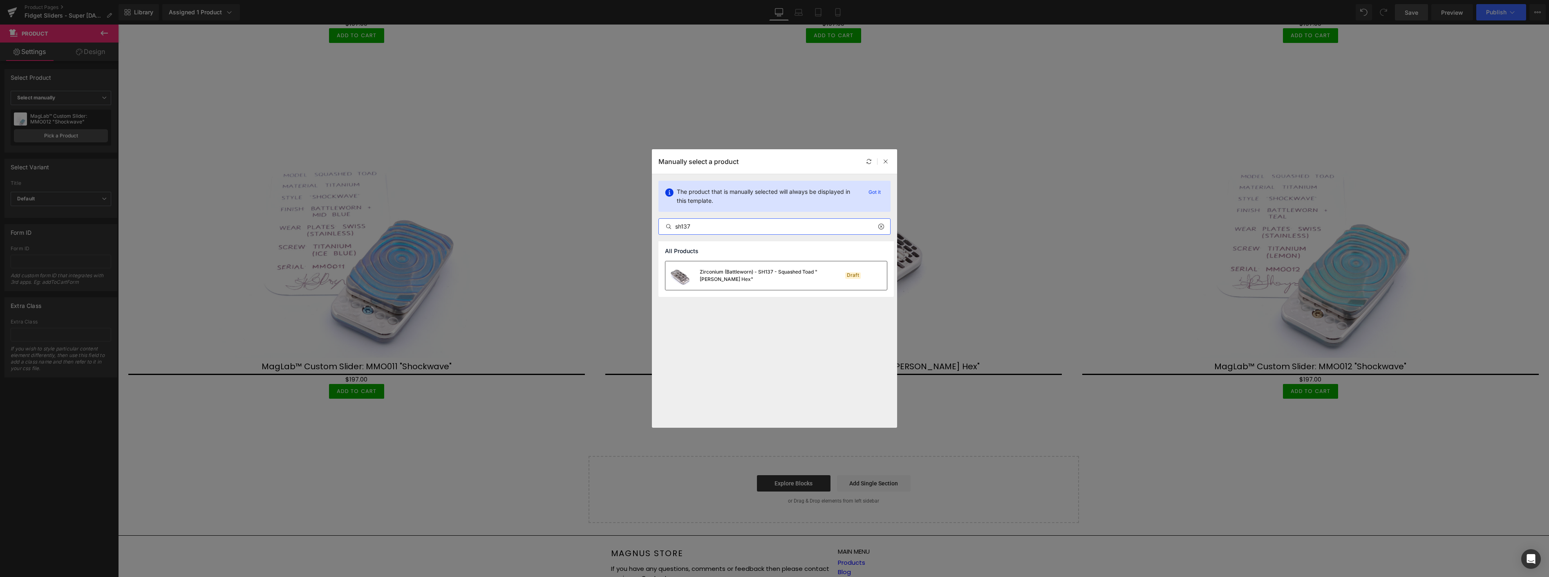
type input "sh137"
click at [739, 275] on div "Zirconium (Battleworn) - SH137 - Squashed Toad "[PERSON_NAME] Hex"" at bounding box center [760, 275] width 123 height 15
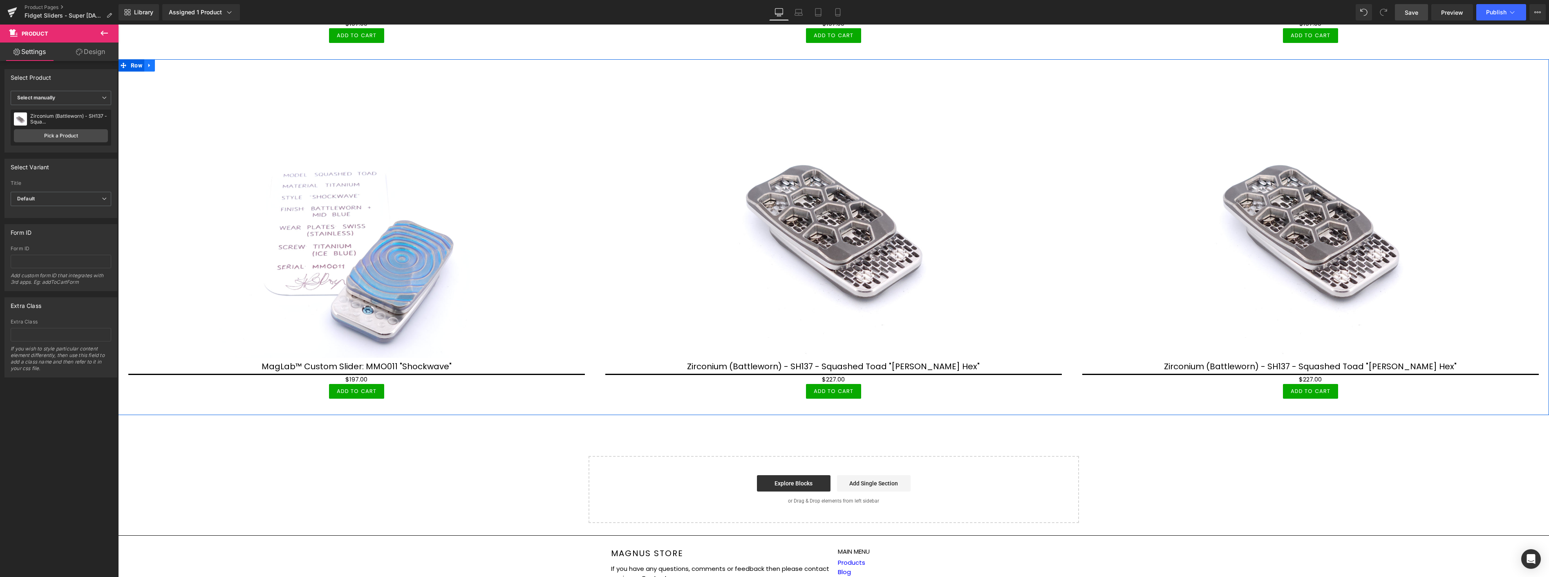
click at [153, 62] on link at bounding box center [149, 65] width 11 height 12
click at [160, 63] on icon at bounding box center [160, 66] width 6 height 6
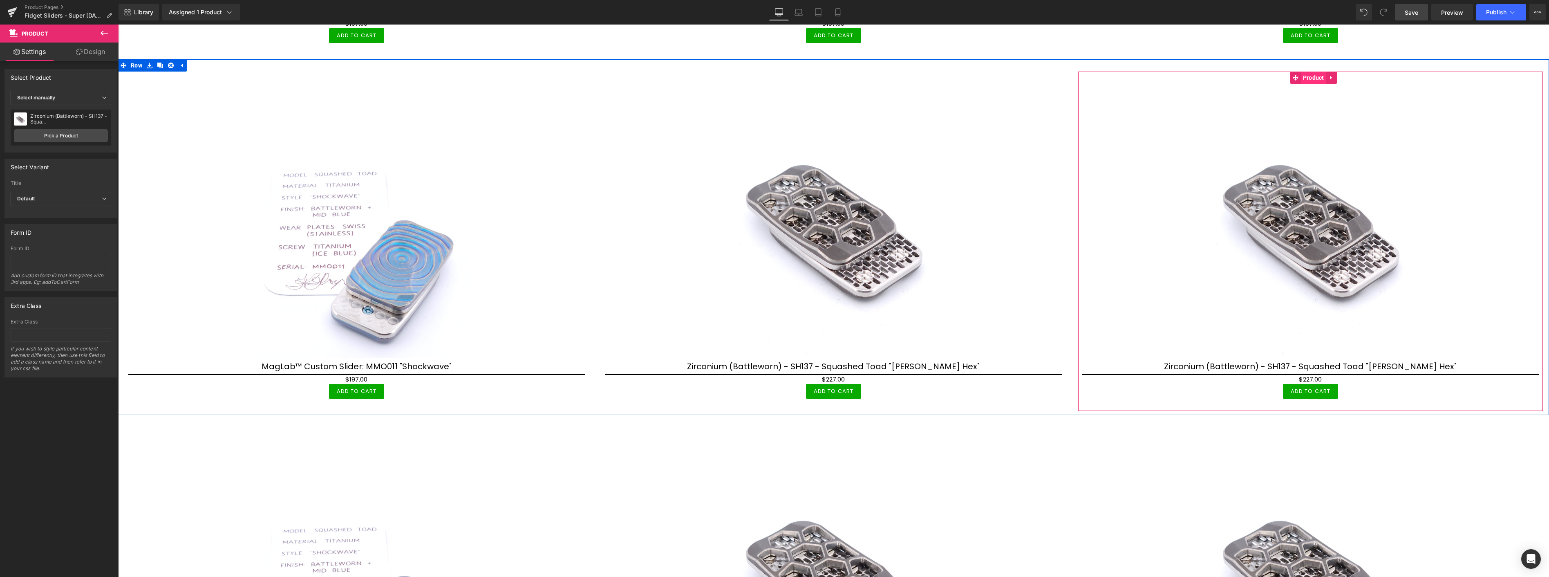
click at [1316, 72] on span "Product" at bounding box center [1313, 78] width 25 height 12
click at [74, 134] on link "Pick a Product" at bounding box center [61, 135] width 94 height 13
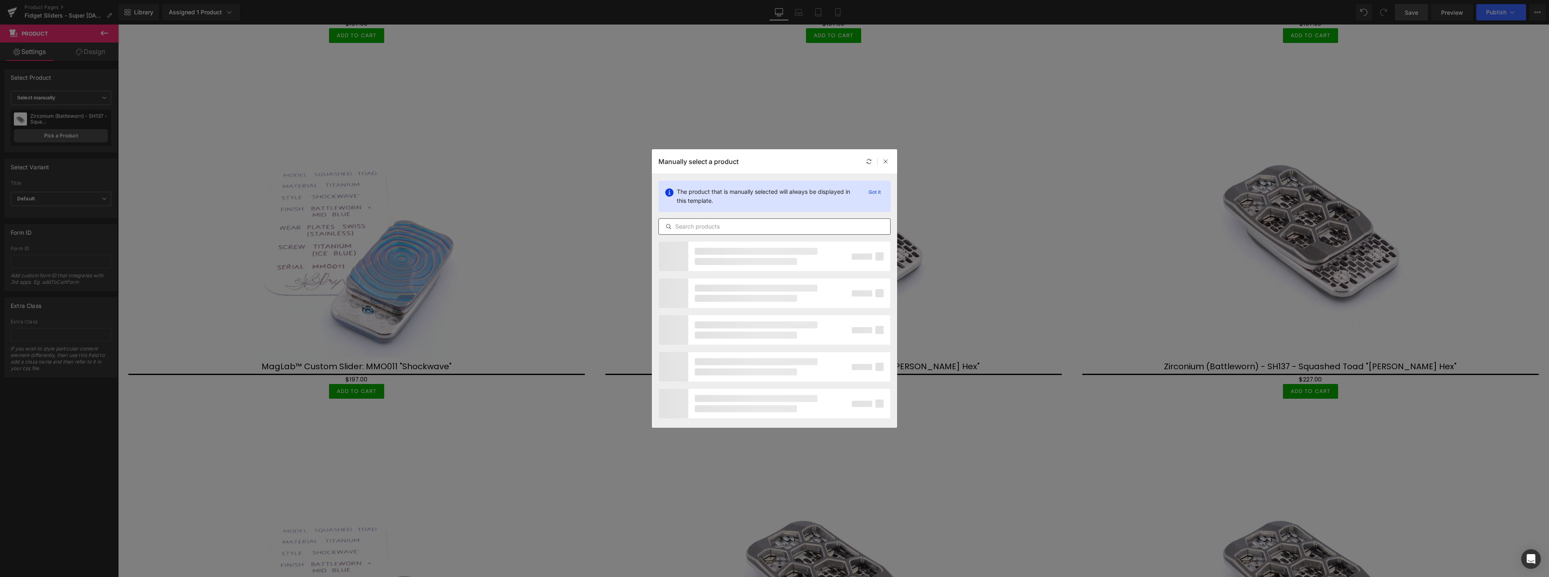
click at [736, 227] on input "text" at bounding box center [774, 226] width 231 height 10
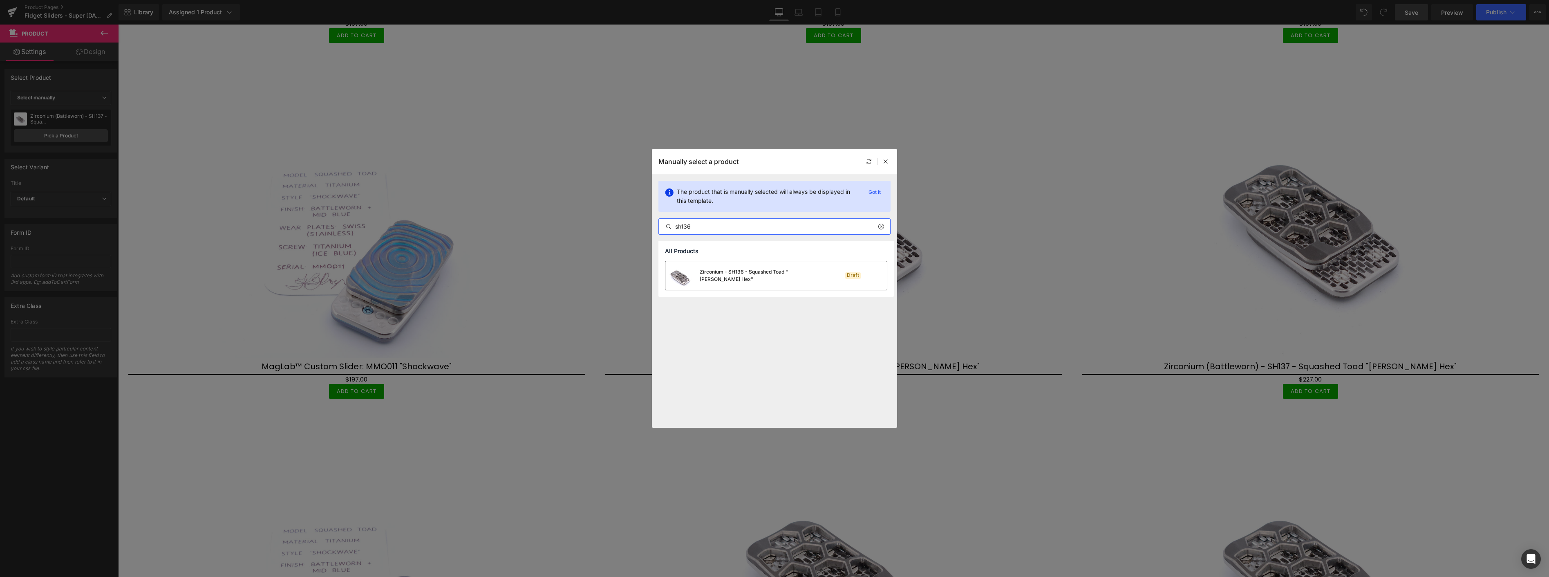
type input "sh136"
click at [756, 277] on div "Zirconium - SH136 - Squashed Toad "[PERSON_NAME] Hex"" at bounding box center [760, 275] width 123 height 15
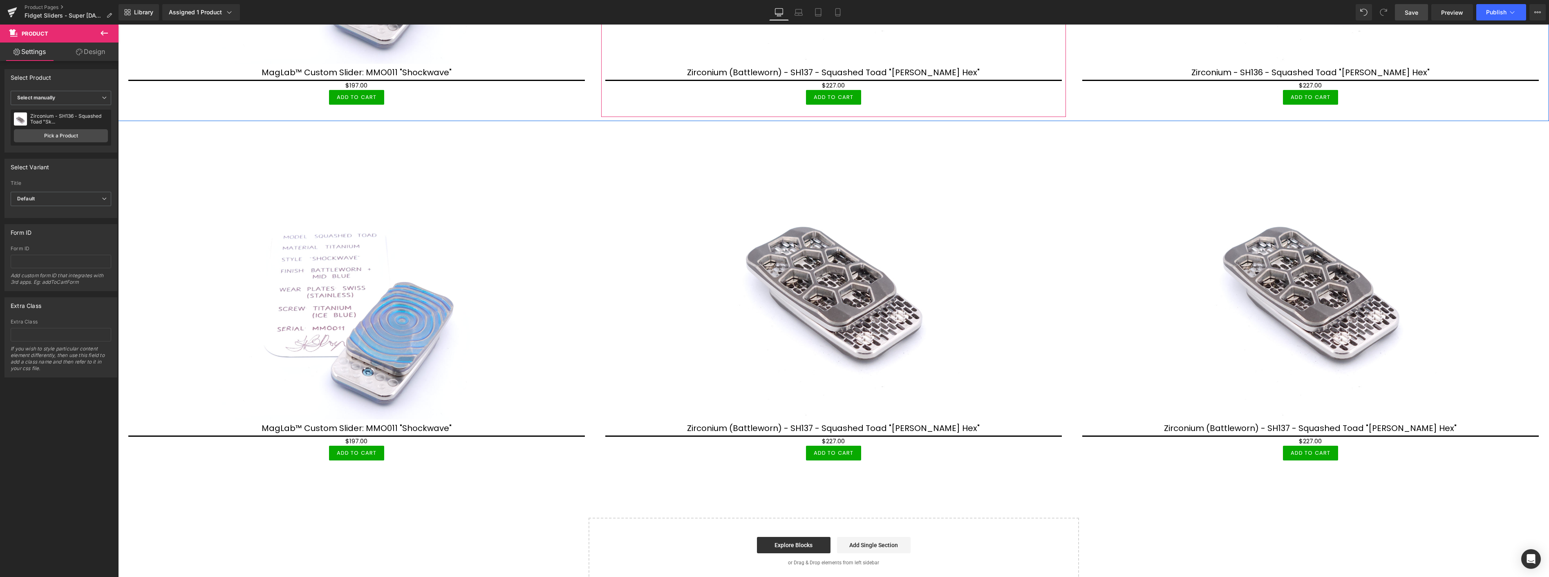
scroll to position [782, 0]
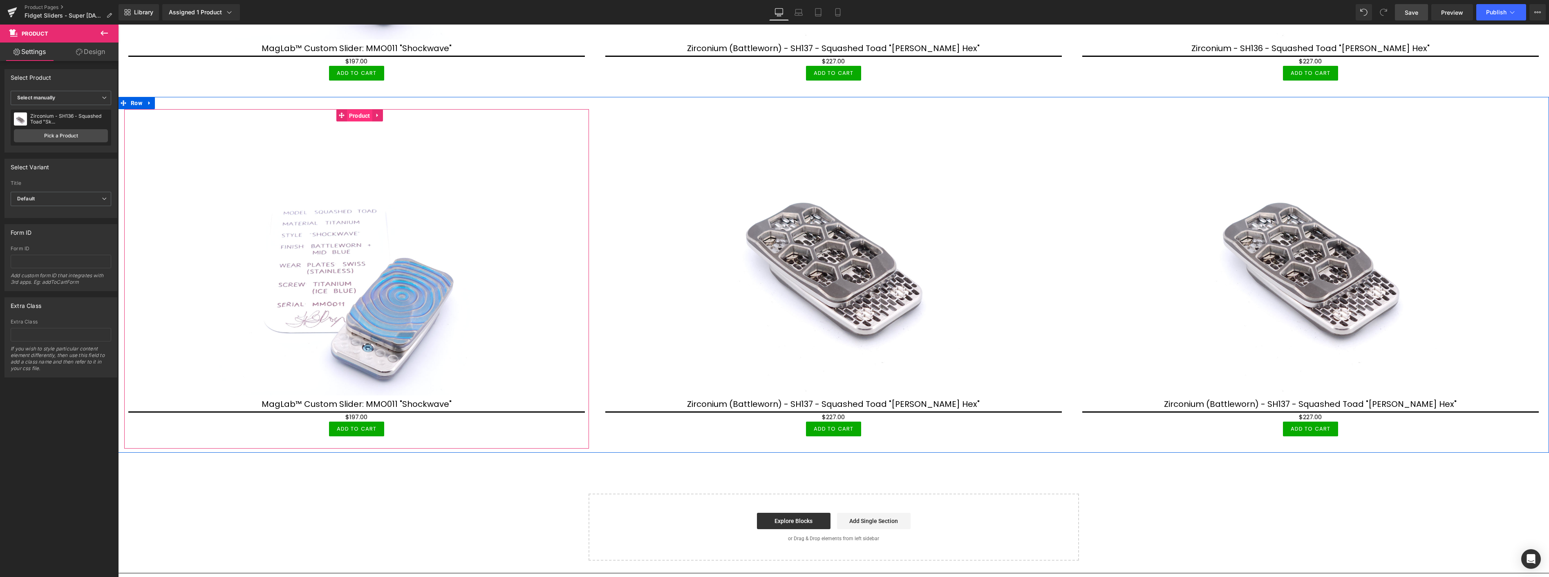
click at [362, 112] on span "Product" at bounding box center [359, 116] width 25 height 12
click at [54, 134] on link "Pick a Product" at bounding box center [61, 135] width 94 height 13
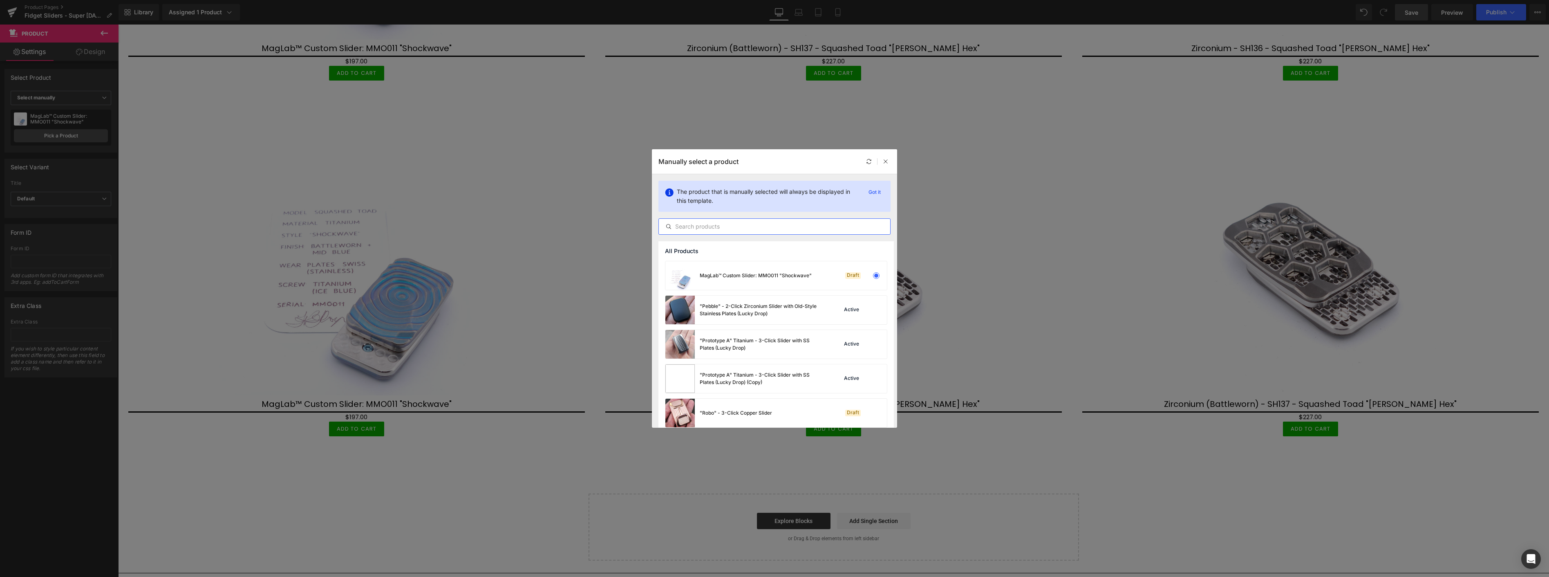
click at [737, 225] on input "text" at bounding box center [774, 226] width 231 height 10
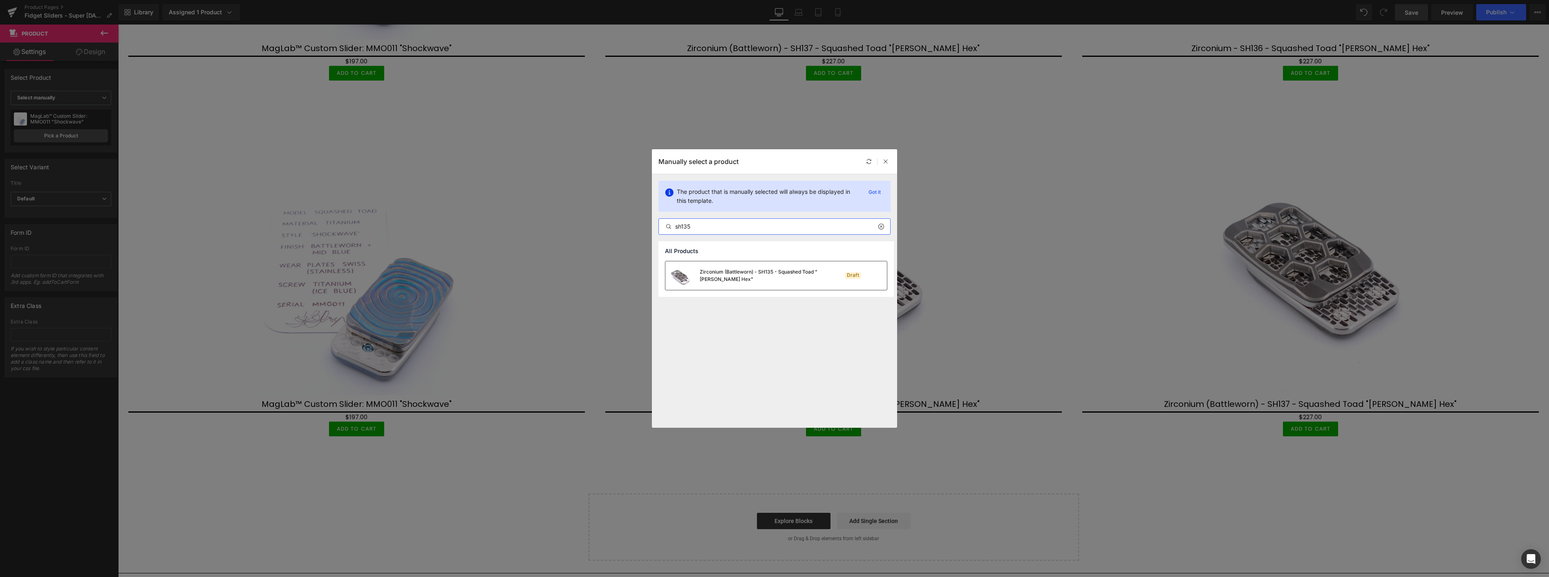
type input "sh135"
click at [760, 281] on div "Zirconium (Battleworn) - SH135 - Squashed Toad "[PERSON_NAME] Hex"" at bounding box center [760, 275] width 123 height 15
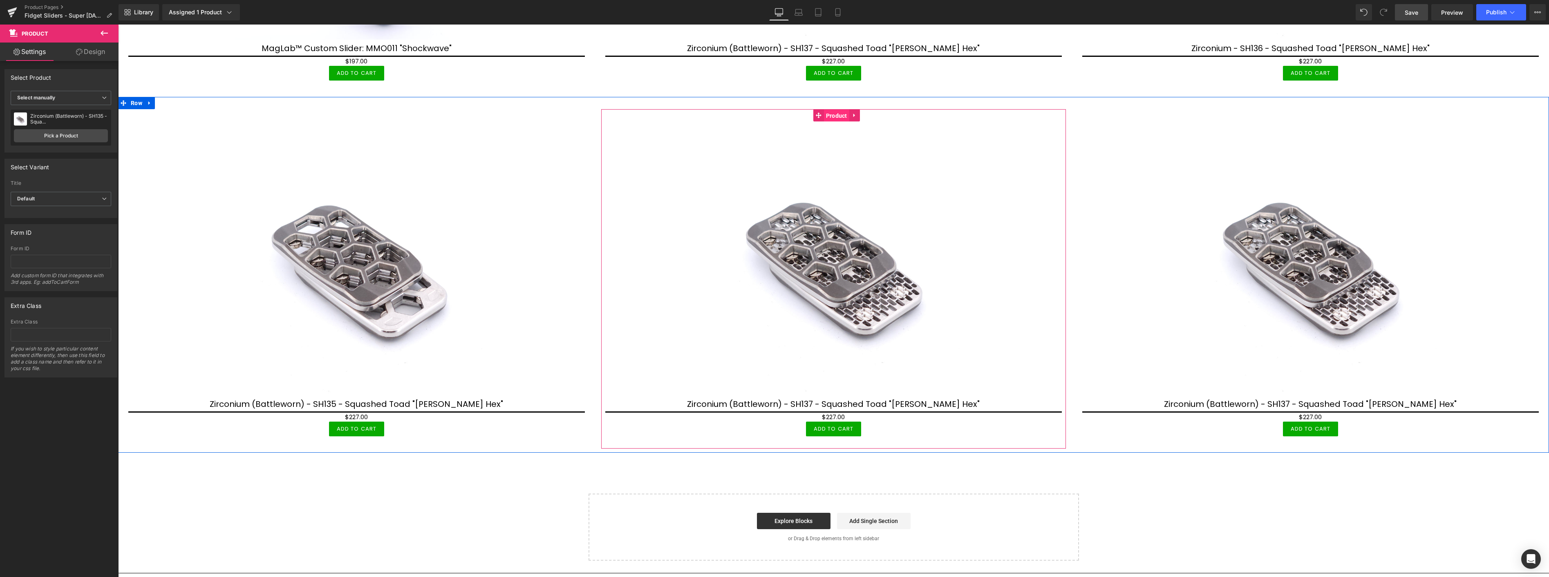
click at [834, 110] on span "Product" at bounding box center [836, 116] width 25 height 12
click at [54, 128] on div "Zirconium (Battleworn) - SH137 - Squashed Toad "[PERSON_NAME] Hex" Zirconium (B…" at bounding box center [61, 128] width 101 height 36
click at [65, 128] on div "Zirconium (Battleworn) - SH137 - Squashed Toad "[PERSON_NAME] Hex" Zirconium (B…" at bounding box center [61, 128] width 101 height 36
click at [59, 132] on link "Pick a Product" at bounding box center [61, 135] width 94 height 13
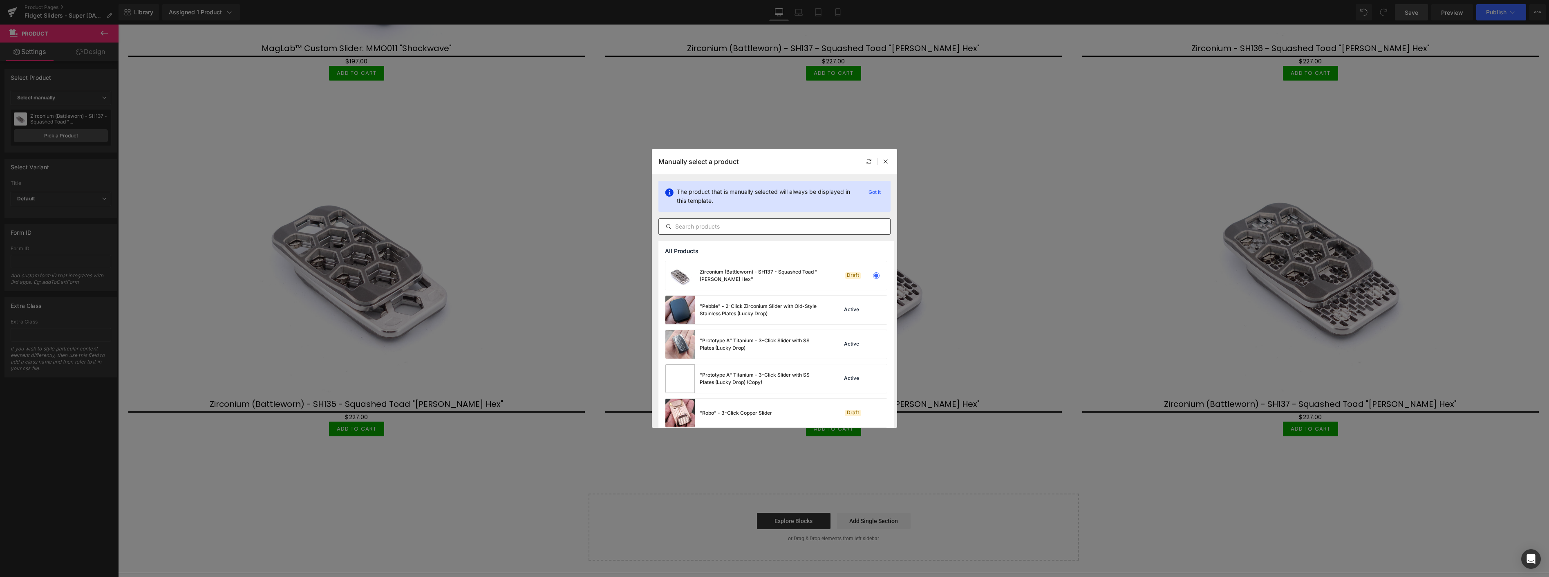
click at [746, 224] on input "text" at bounding box center [774, 226] width 231 height 10
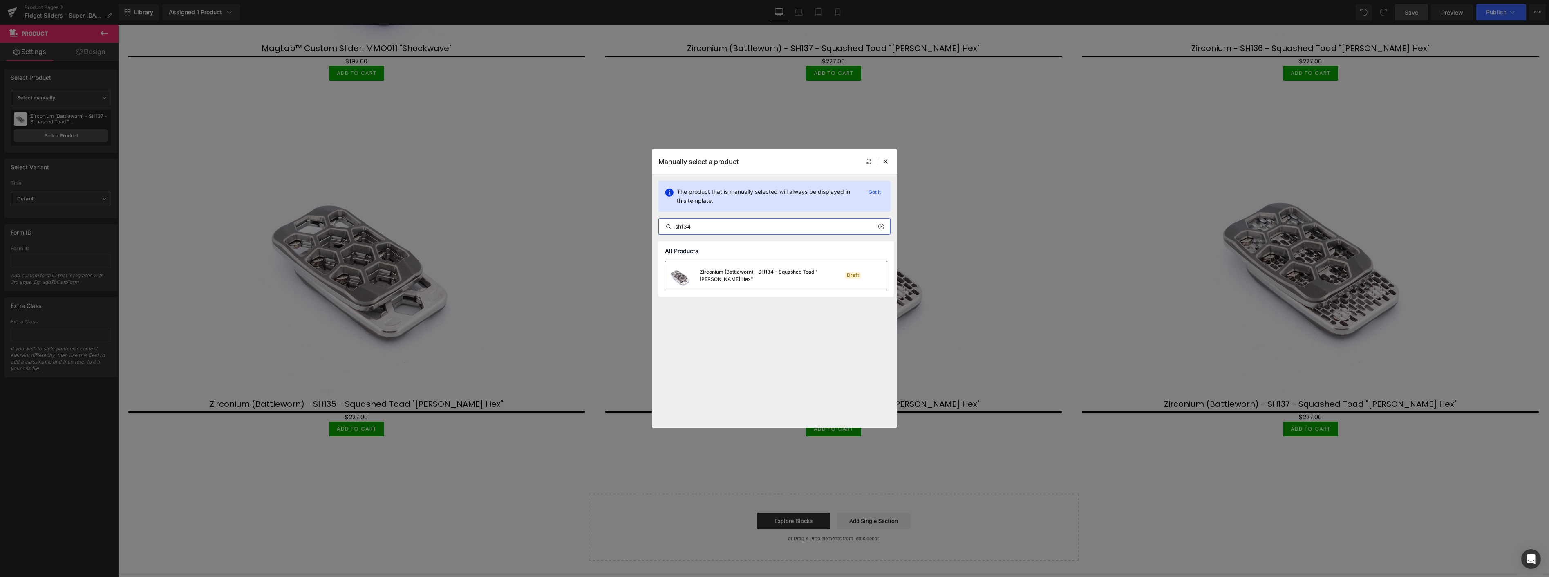
type input "sh134"
click at [760, 276] on div "Zirconium (Battleworn) - SH134 - Squashed Toad "[PERSON_NAME] Hex"" at bounding box center [760, 275] width 123 height 15
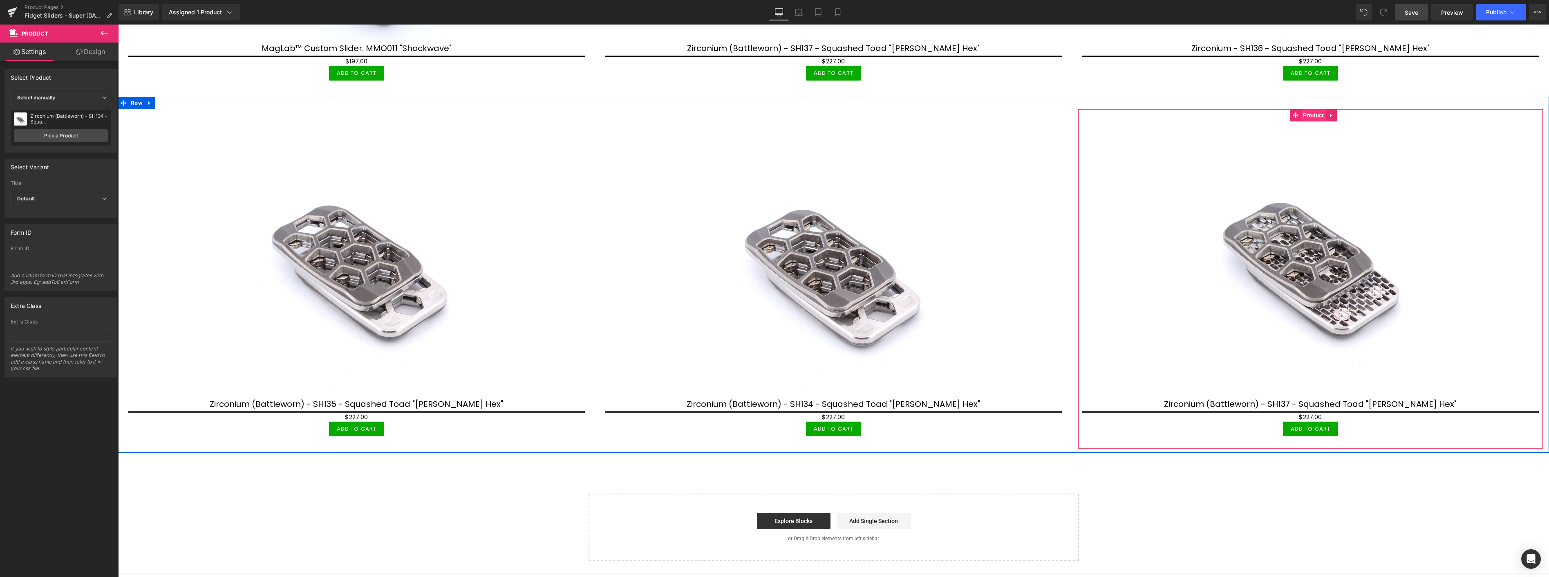
click at [1313, 110] on span "Product" at bounding box center [1313, 115] width 25 height 12
click at [69, 134] on link "Pick a Product" at bounding box center [61, 135] width 94 height 13
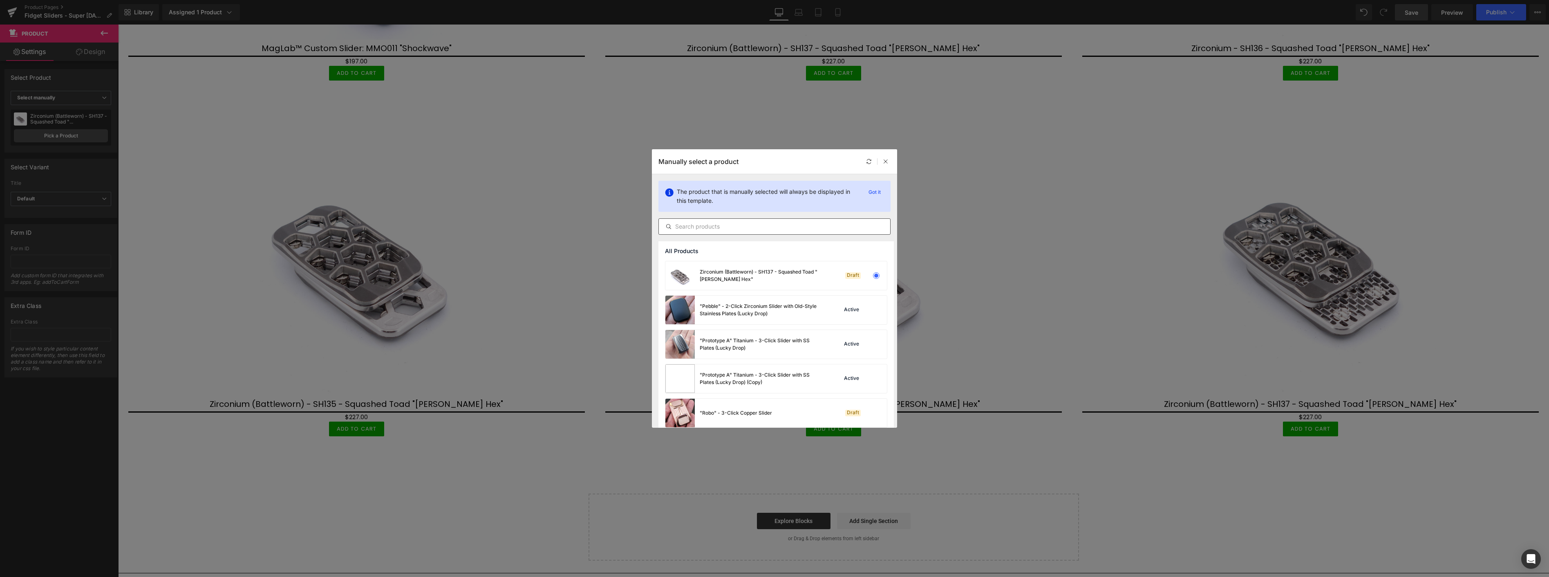
click at [749, 223] on input "text" at bounding box center [774, 226] width 231 height 10
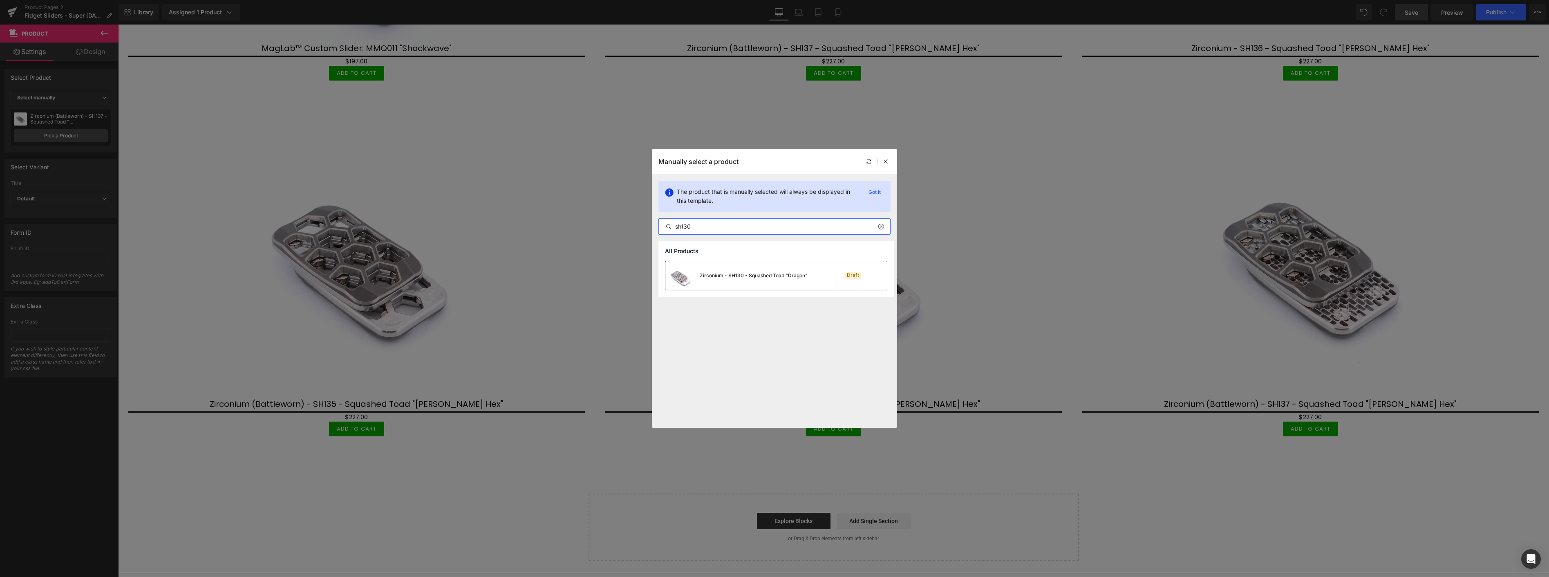
type input "sh130"
click at [740, 275] on div "Zirconium - SH130 - Squashed Toad "Dragon"" at bounding box center [753, 275] width 108 height 7
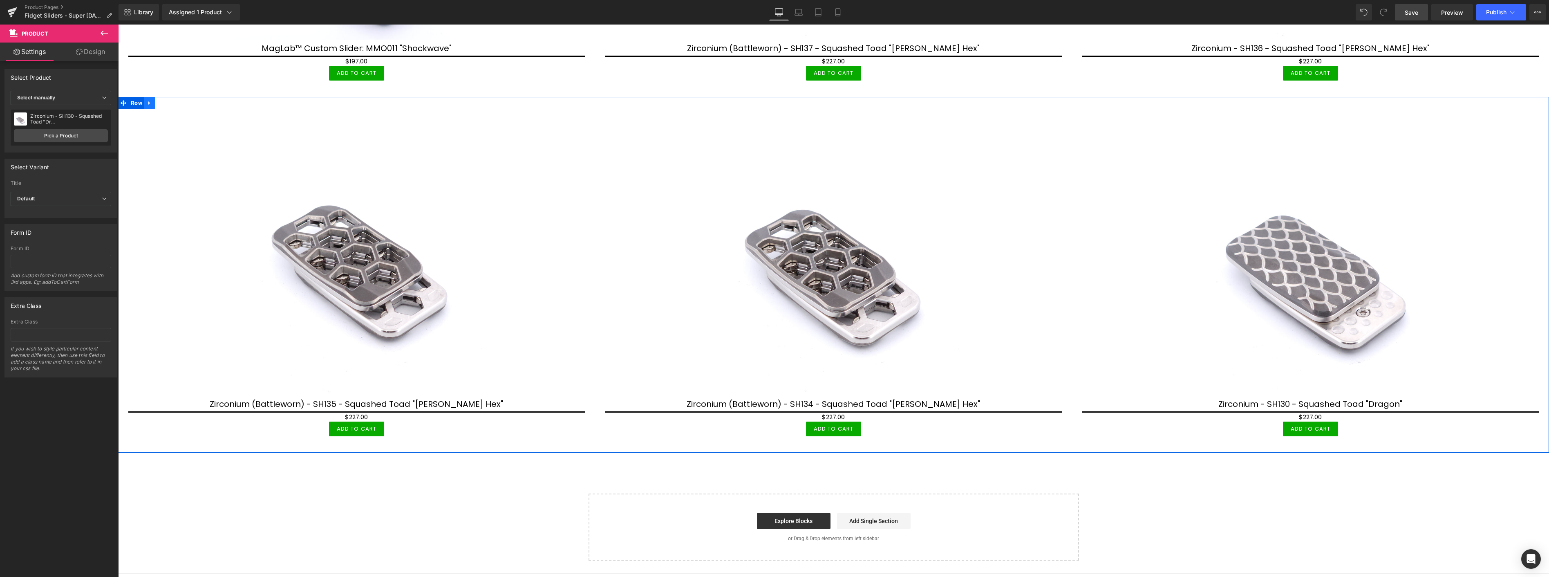
click at [147, 100] on icon at bounding box center [150, 103] width 6 height 6
click at [161, 100] on icon at bounding box center [160, 103] width 6 height 6
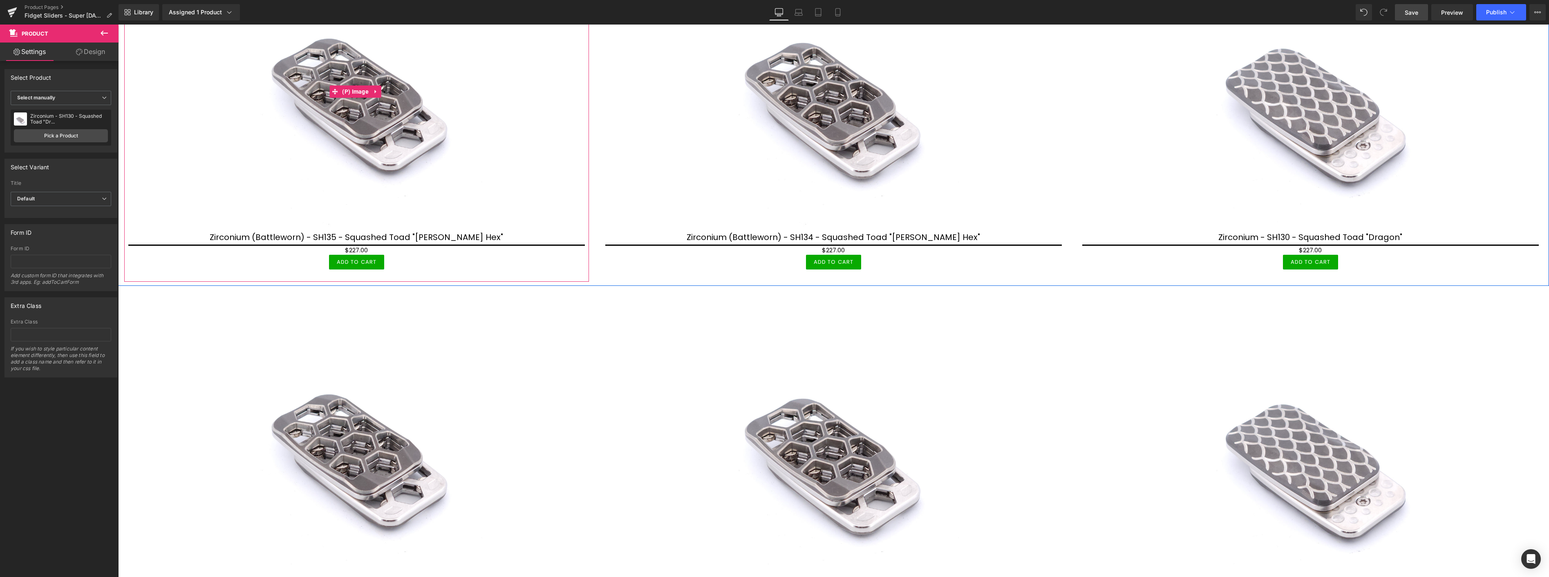
scroll to position [1009, 0]
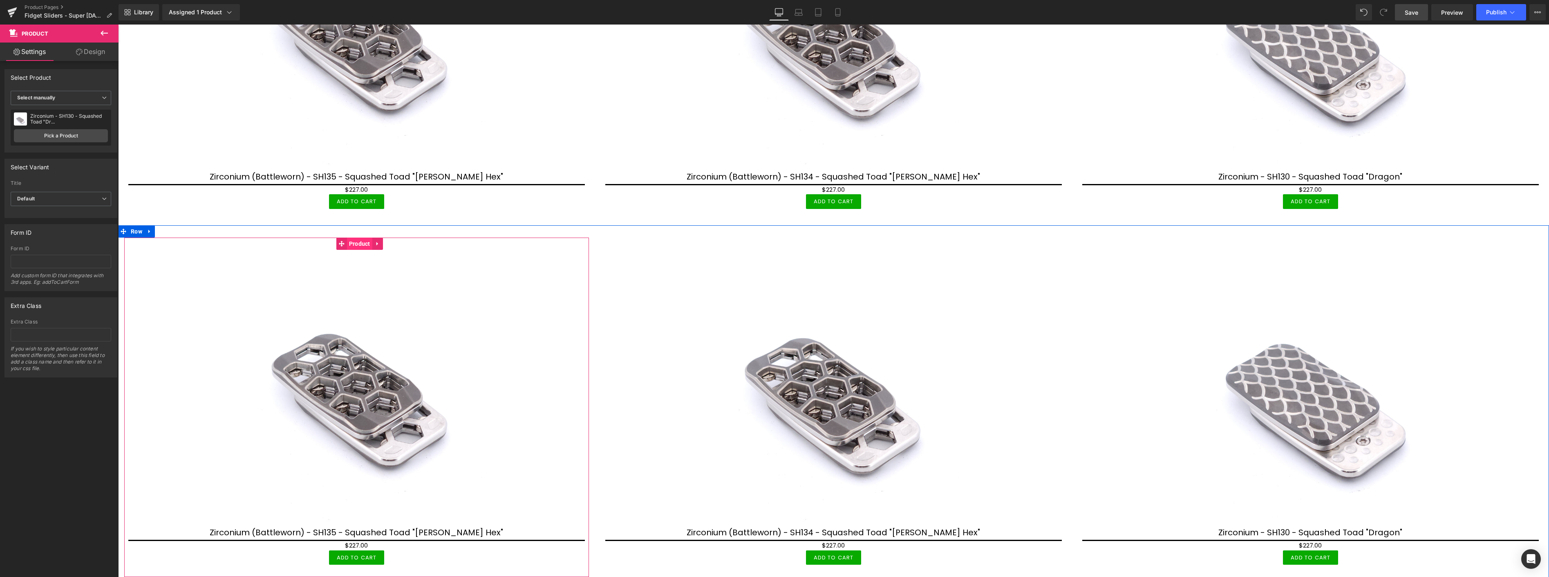
click at [358, 237] on span "Product" at bounding box center [359, 243] width 25 height 12
click at [78, 138] on link "Pick a Product" at bounding box center [61, 135] width 94 height 13
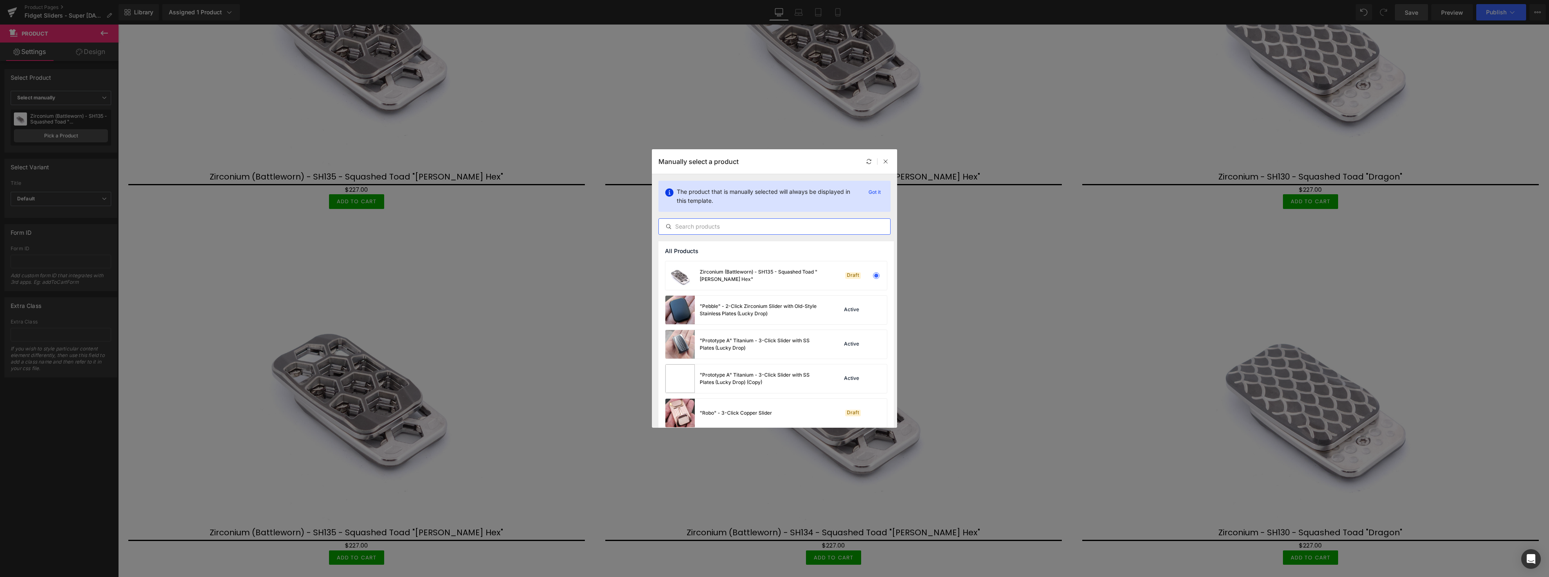
click at [751, 227] on input "text" at bounding box center [774, 226] width 231 height 10
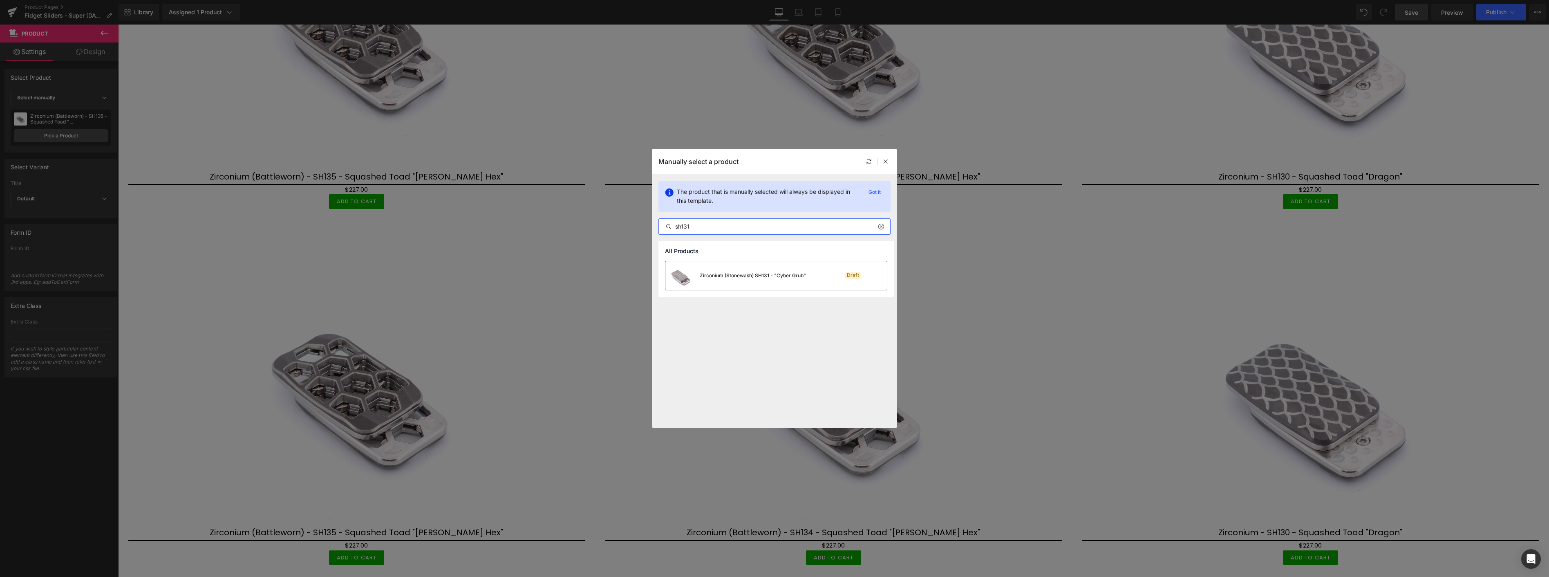
type input "sh131"
drag, startPoint x: 769, startPoint y: 273, endPoint x: 711, endPoint y: 205, distance: 89.5
click at [769, 273] on div "Zirconium (Stonewash) SH131 - "Cyber Grub"" at bounding box center [752, 275] width 106 height 7
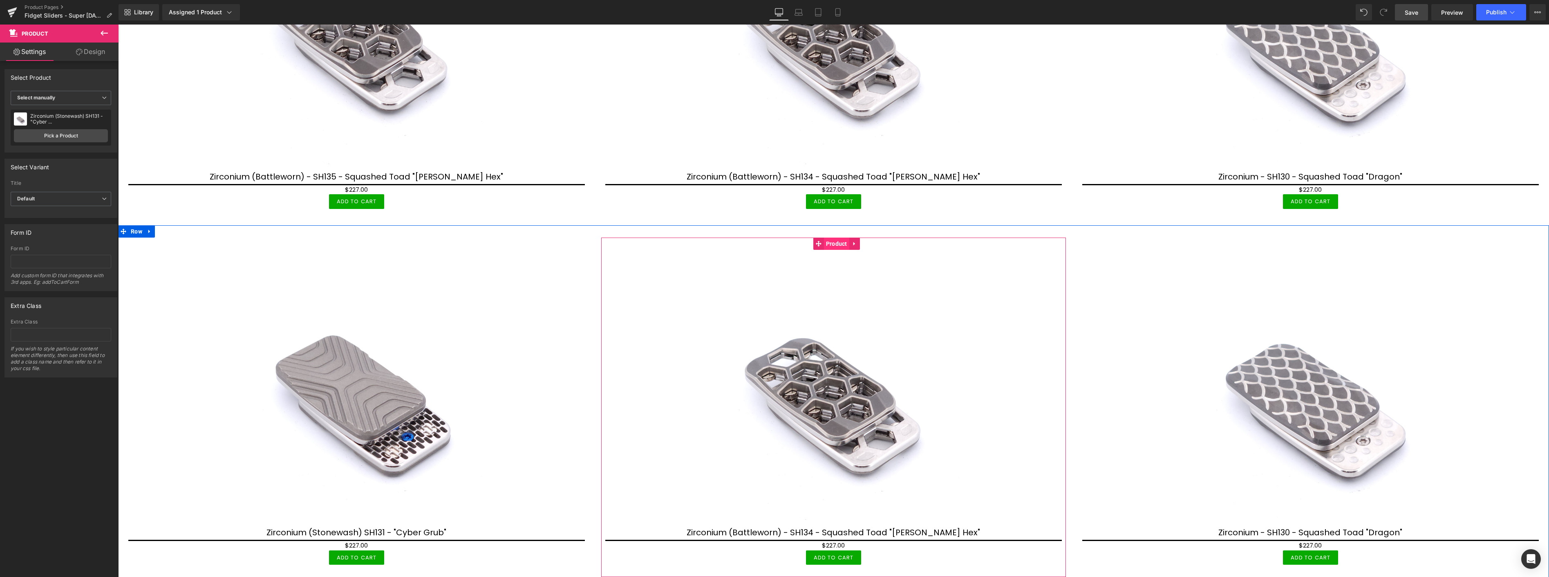
click at [829, 237] on span "Product" at bounding box center [836, 243] width 25 height 12
click at [75, 138] on link "Pick a Product" at bounding box center [61, 135] width 94 height 13
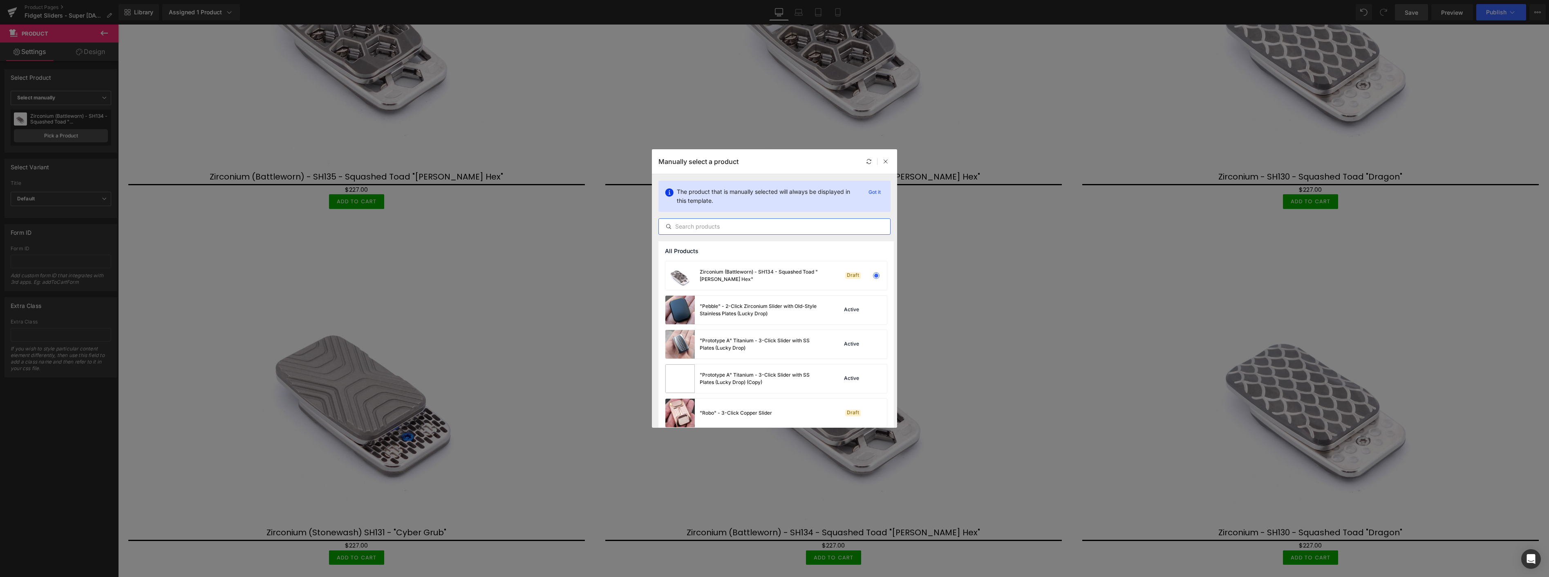
click at [755, 226] on input "text" at bounding box center [774, 226] width 231 height 10
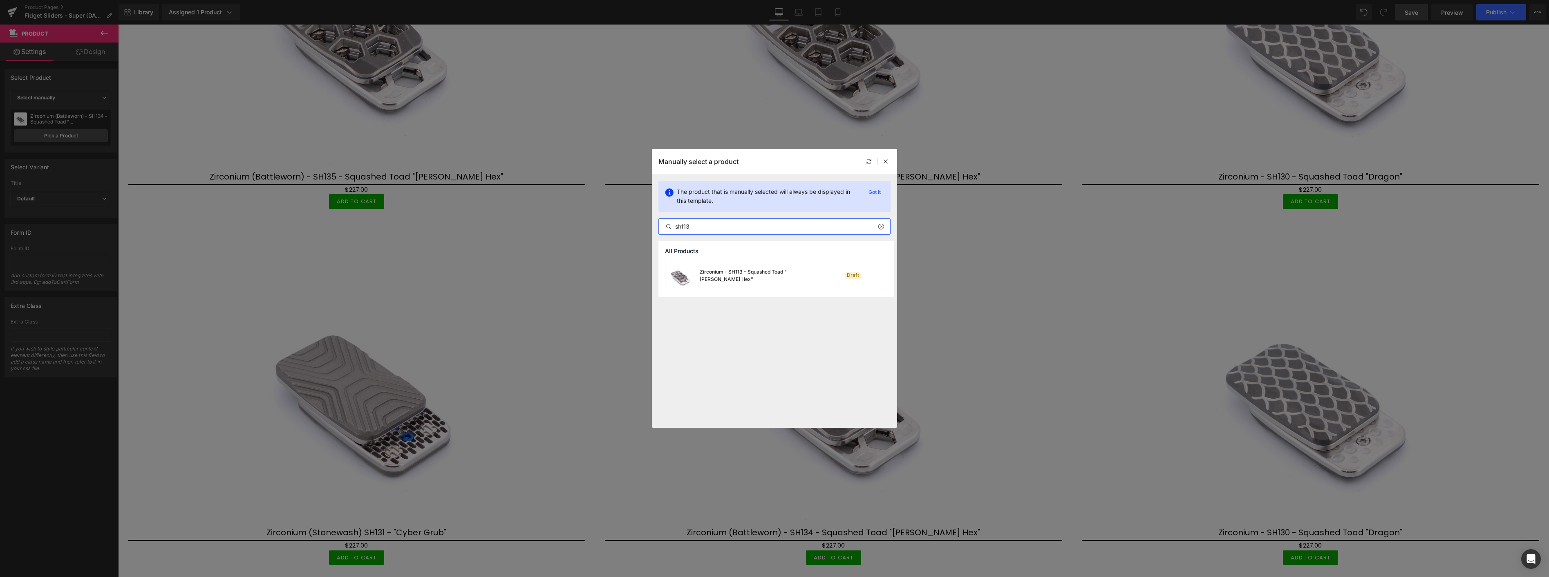
type input "sh113"
click at [771, 277] on div "Zirconium - SH113 - Squashed Toad "[PERSON_NAME] Hex"" at bounding box center [760, 275] width 123 height 15
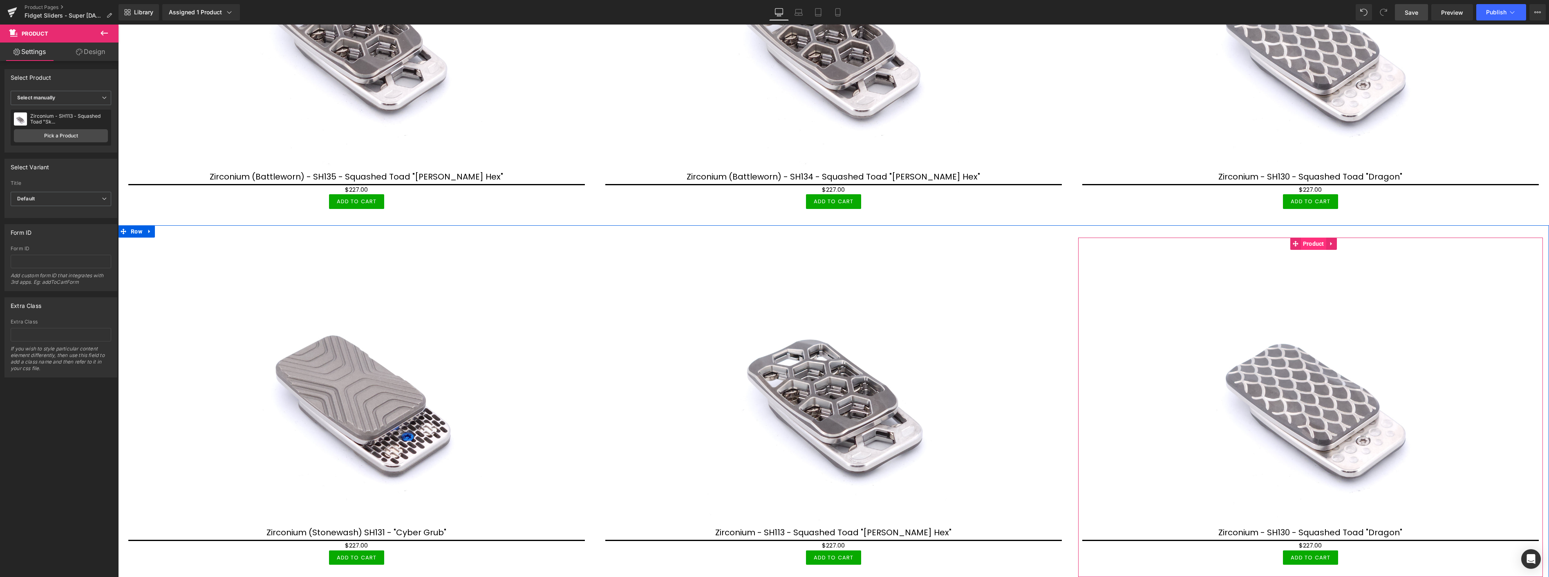
click at [1305, 239] on span "Product" at bounding box center [1313, 243] width 25 height 12
click at [65, 135] on link "Pick a Product" at bounding box center [61, 135] width 94 height 13
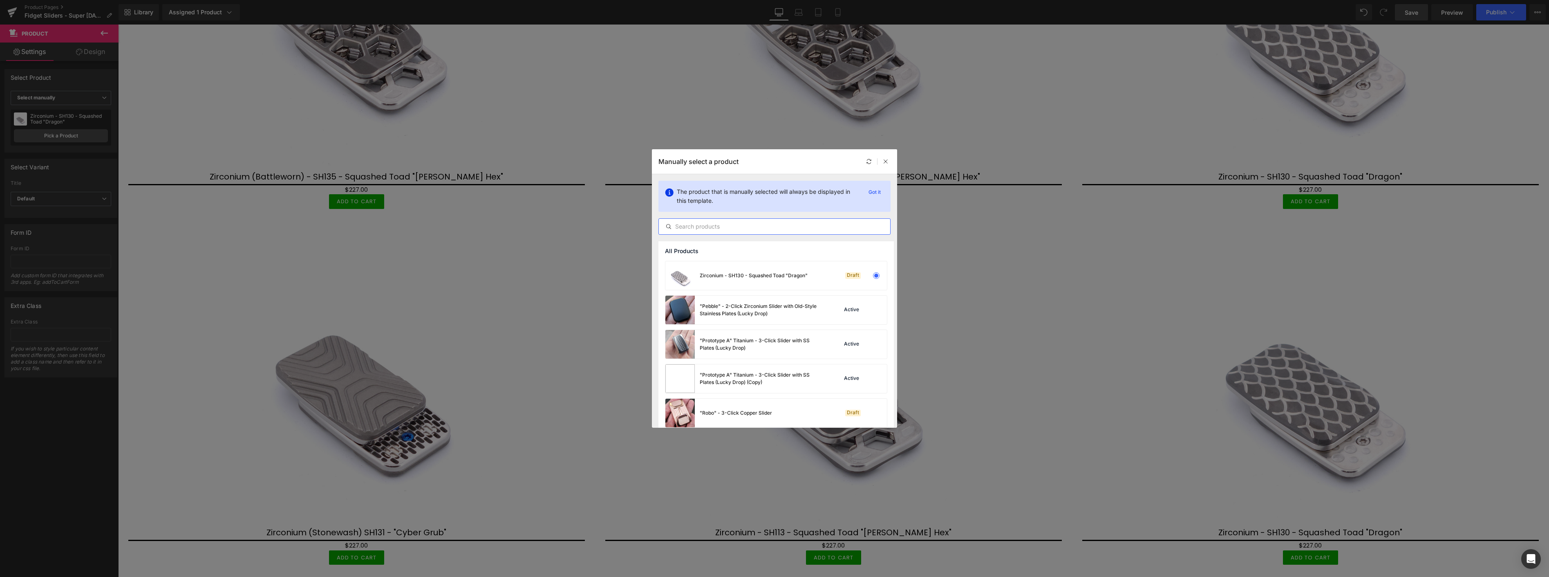
click at [707, 226] on input "text" at bounding box center [774, 226] width 231 height 10
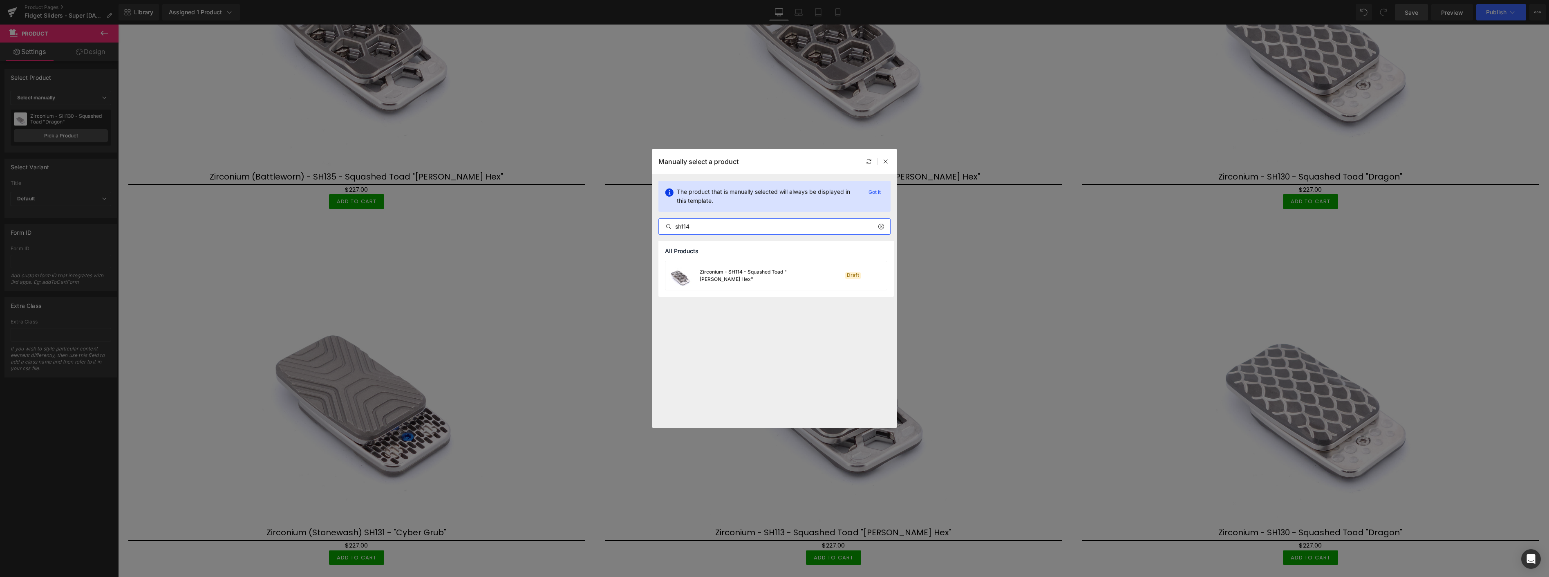
type input "sh114"
click at [741, 278] on div "Zirconium - SH114 - Squashed Toad "[PERSON_NAME] Hex"" at bounding box center [760, 275] width 123 height 15
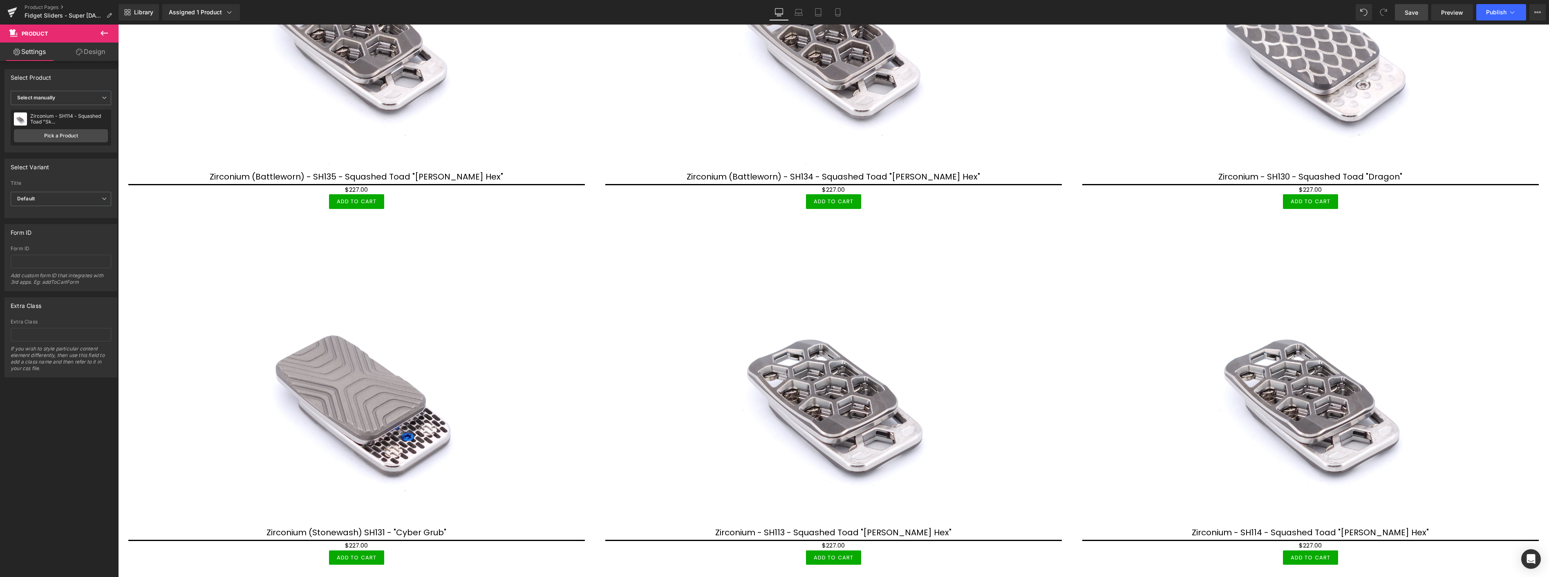
click at [1419, 13] on link "Save" at bounding box center [1411, 12] width 33 height 16
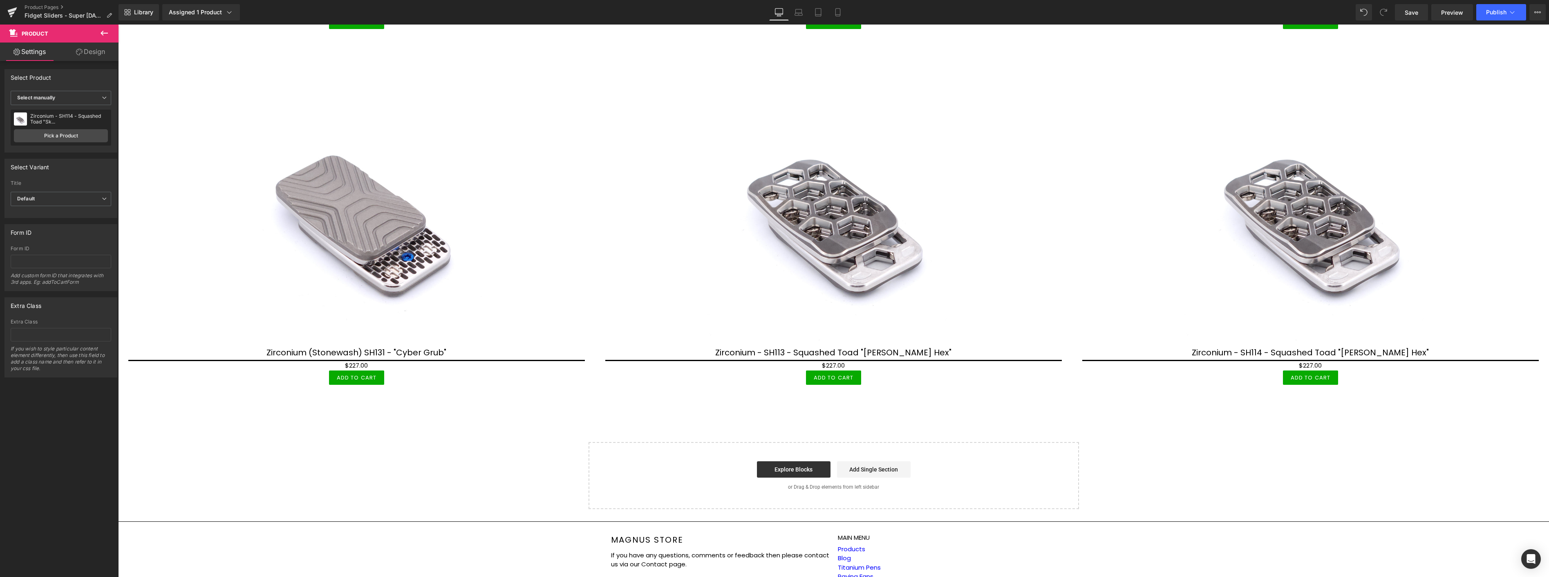
scroll to position [1191, 0]
click at [148, 48] on icon at bounding box center [149, 50] width 2 height 4
click at [158, 44] on link at bounding box center [160, 50] width 11 height 12
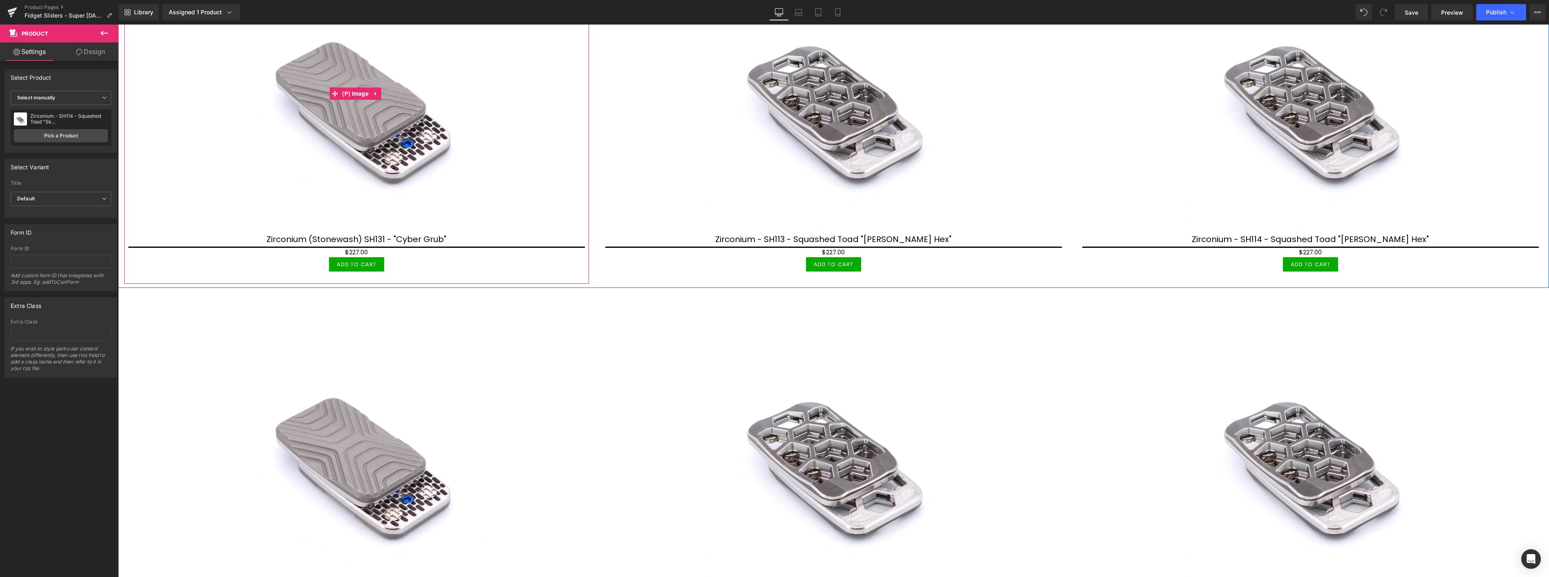
scroll to position [1418, 0]
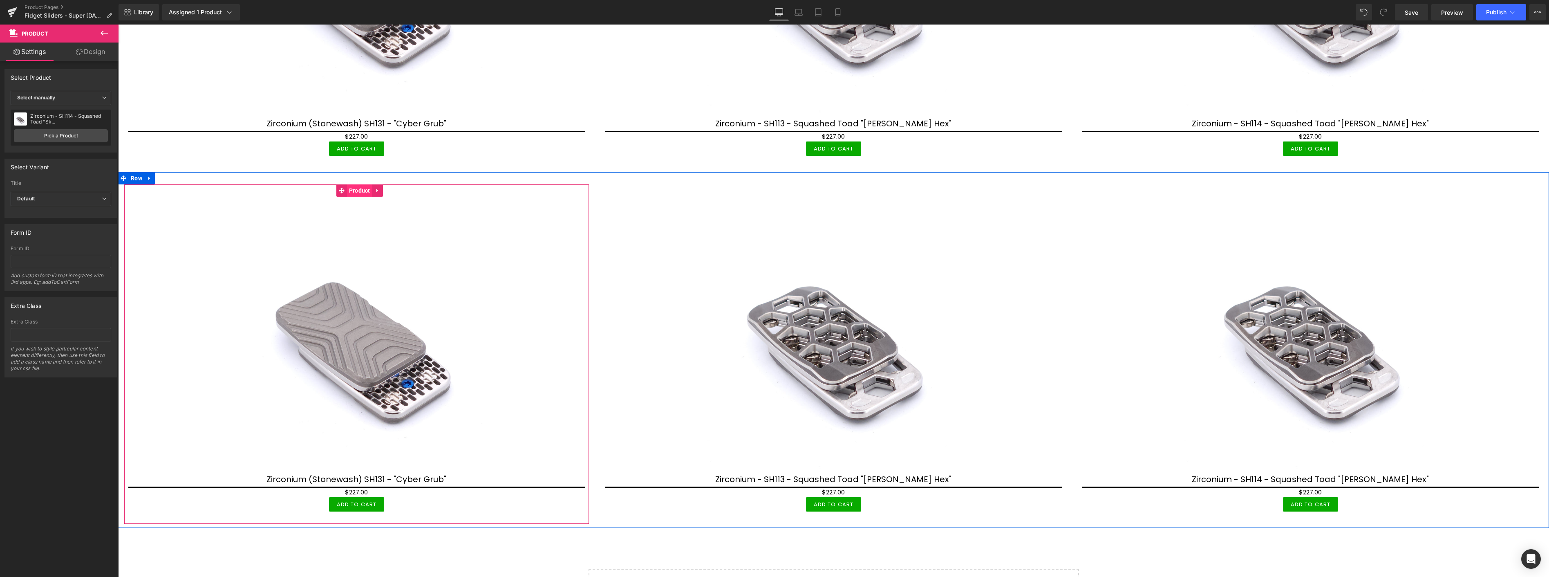
click at [353, 186] on span "Product" at bounding box center [359, 190] width 25 height 12
click at [83, 132] on link "Pick a Product" at bounding box center [61, 135] width 94 height 13
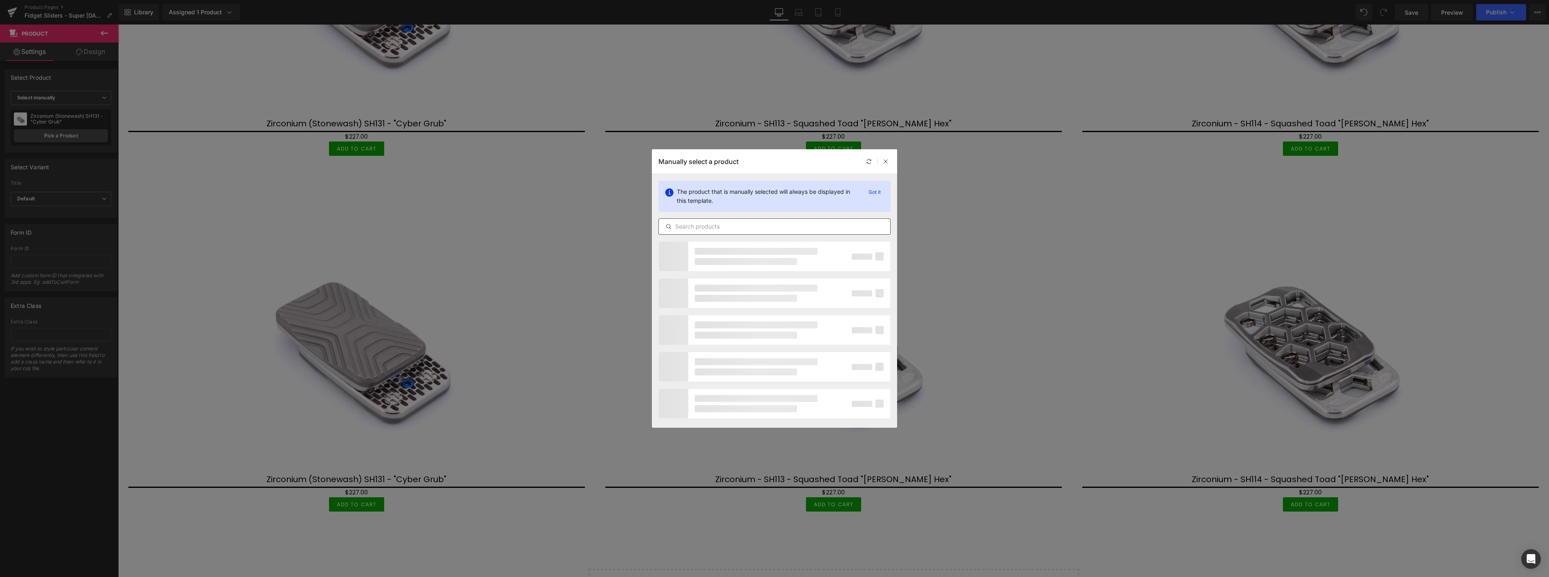
click at [701, 223] on input "text" at bounding box center [774, 226] width 231 height 10
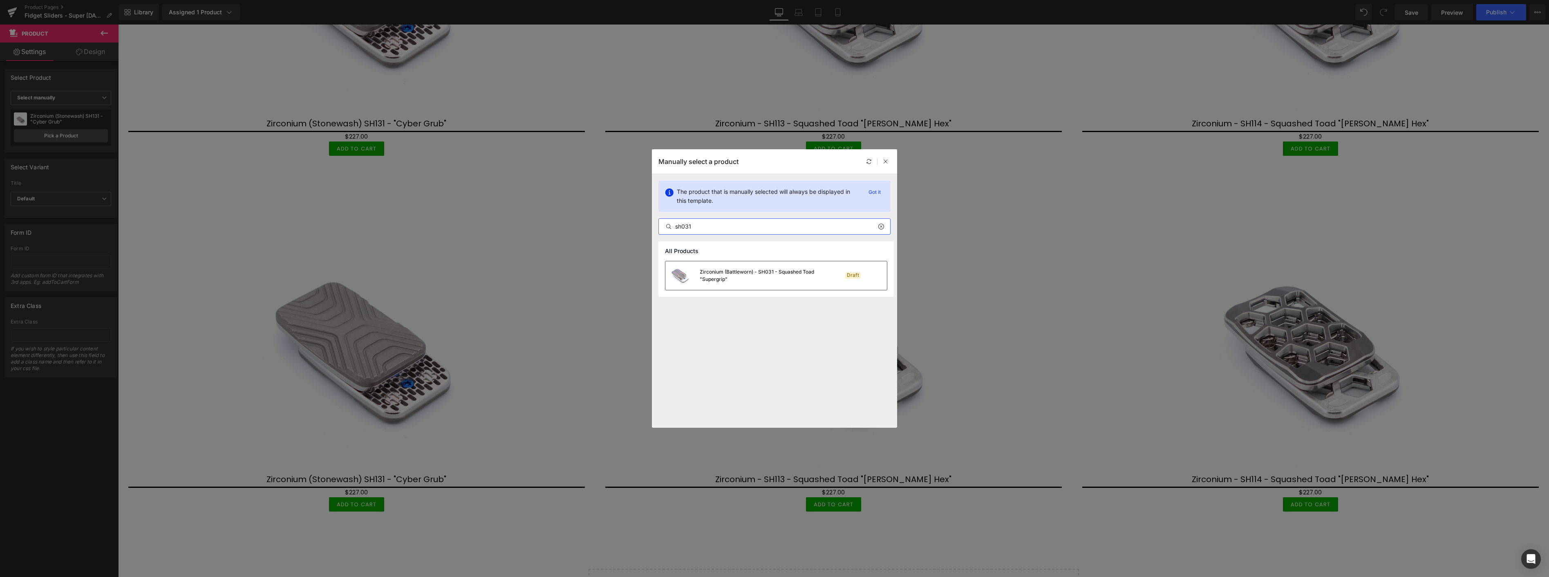
type input "sh031"
click at [761, 277] on div "Zirconium (Battleworn) - SH031 - Squashed Toad "Supergrip"" at bounding box center [760, 275] width 123 height 15
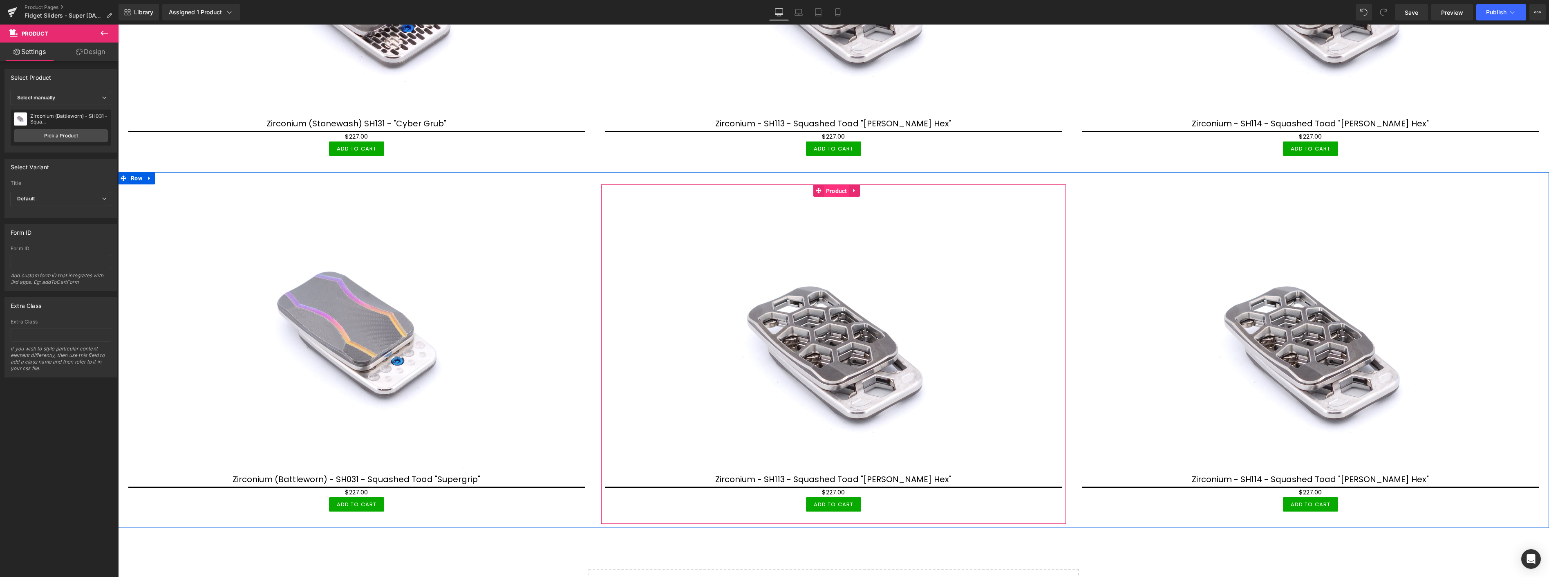
click at [834, 186] on span "Product" at bounding box center [836, 191] width 25 height 12
click at [77, 134] on link "Pick a Product" at bounding box center [61, 135] width 94 height 13
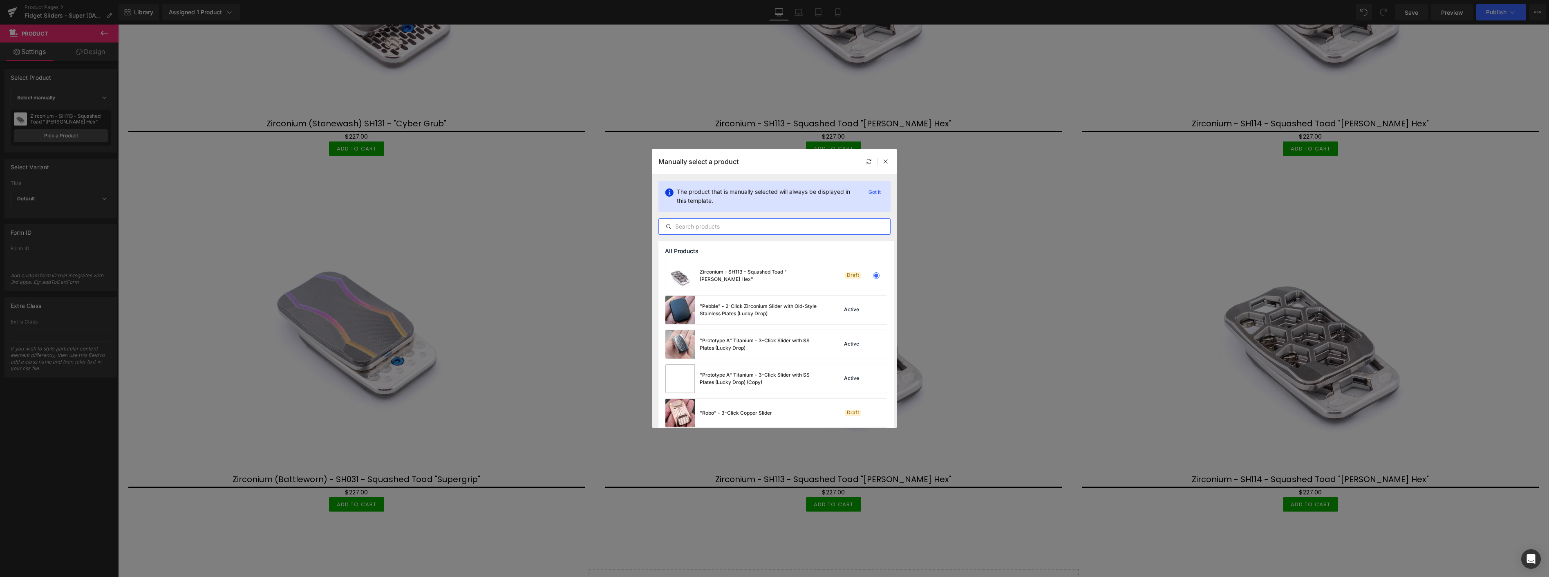
click at [703, 229] on input "text" at bounding box center [774, 226] width 231 height 10
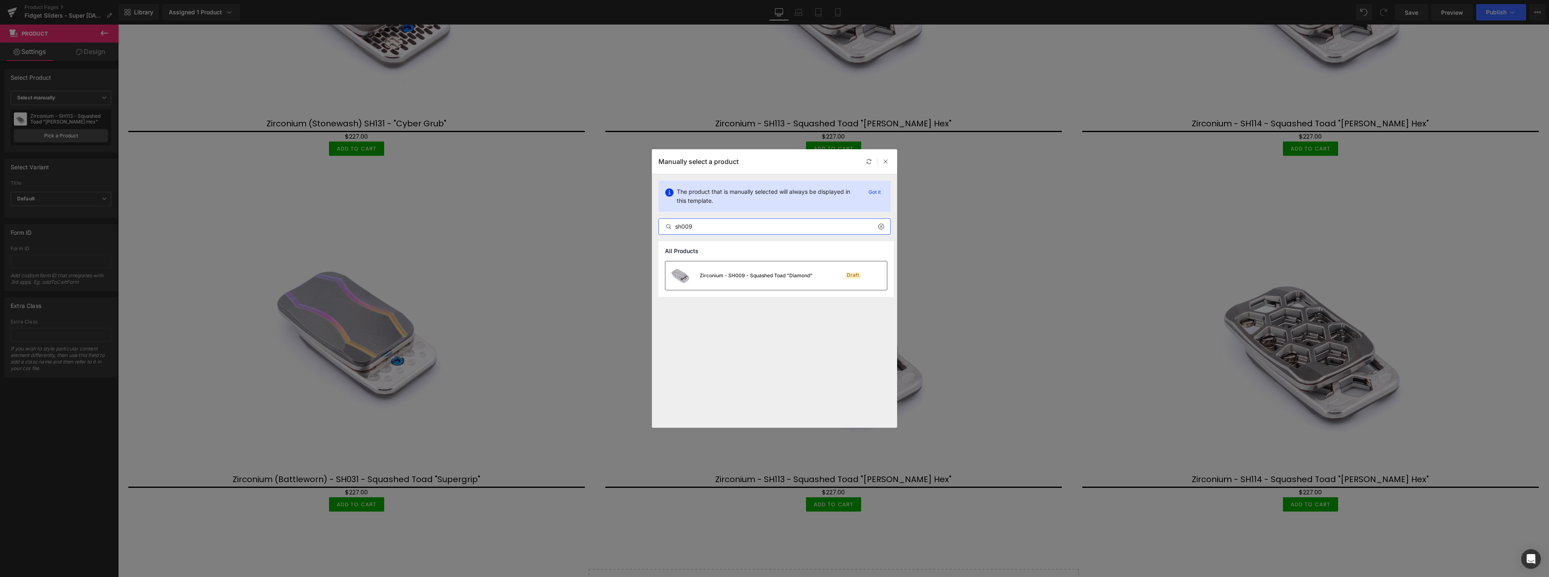
type input "sh009"
click at [755, 272] on div "Zirconium - SH009 - Squashed Toad "Diamond"" at bounding box center [755, 275] width 113 height 7
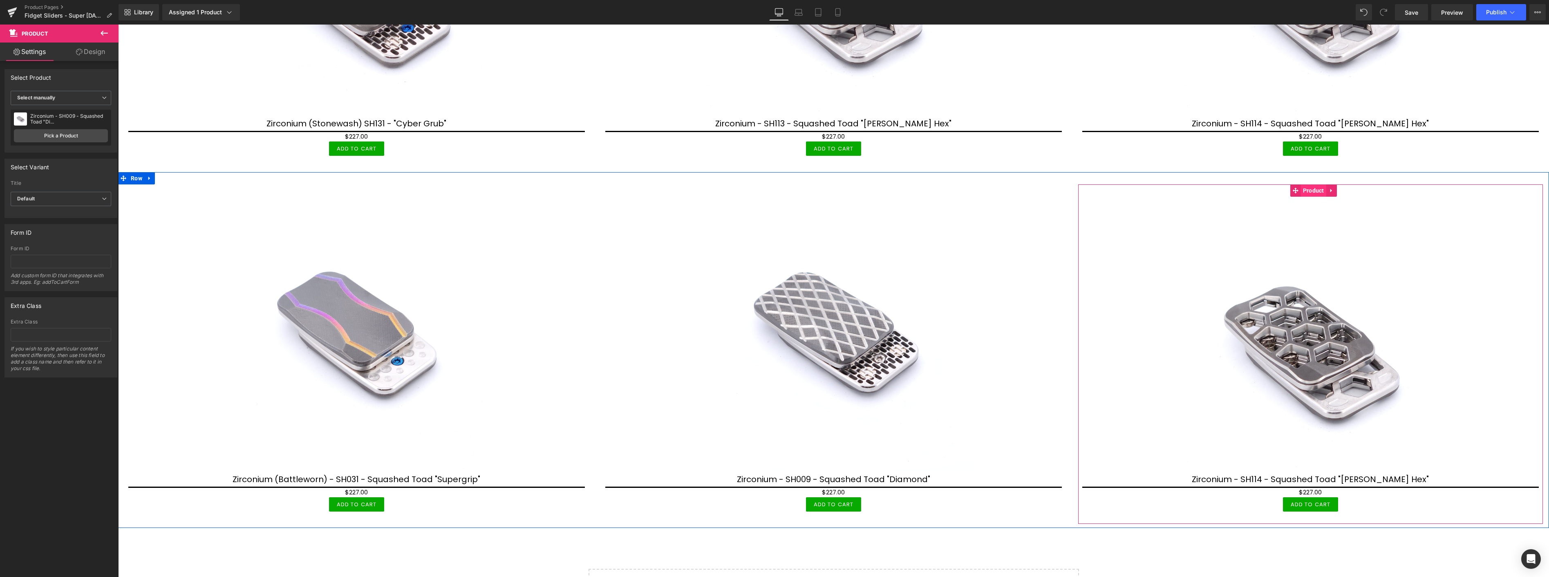
click at [1311, 185] on span "Product" at bounding box center [1313, 190] width 25 height 12
click at [74, 135] on link "Pick a Product" at bounding box center [61, 135] width 94 height 13
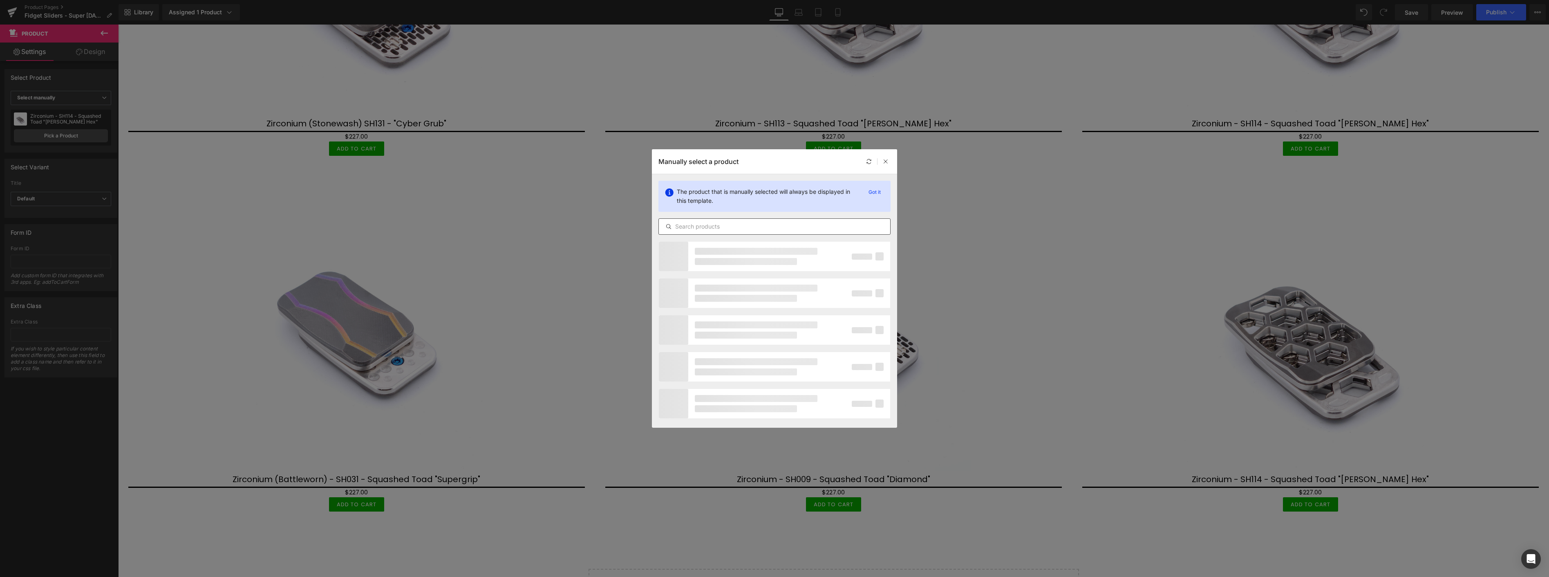
click at [784, 228] on input "text" at bounding box center [774, 226] width 231 height 10
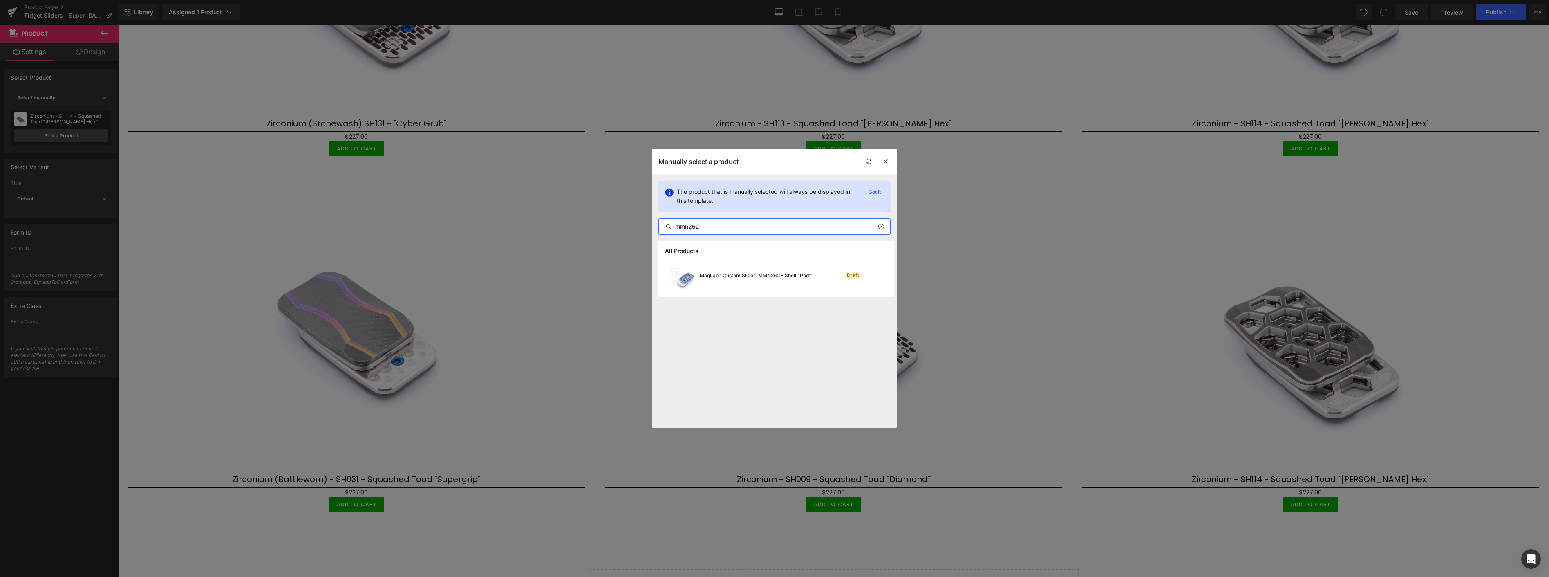
type input "mmn262"
click at [756, 279] on div "MagLab™ Custom Slider: MMN262 - Shell "Pod"" at bounding box center [738, 275] width 146 height 29
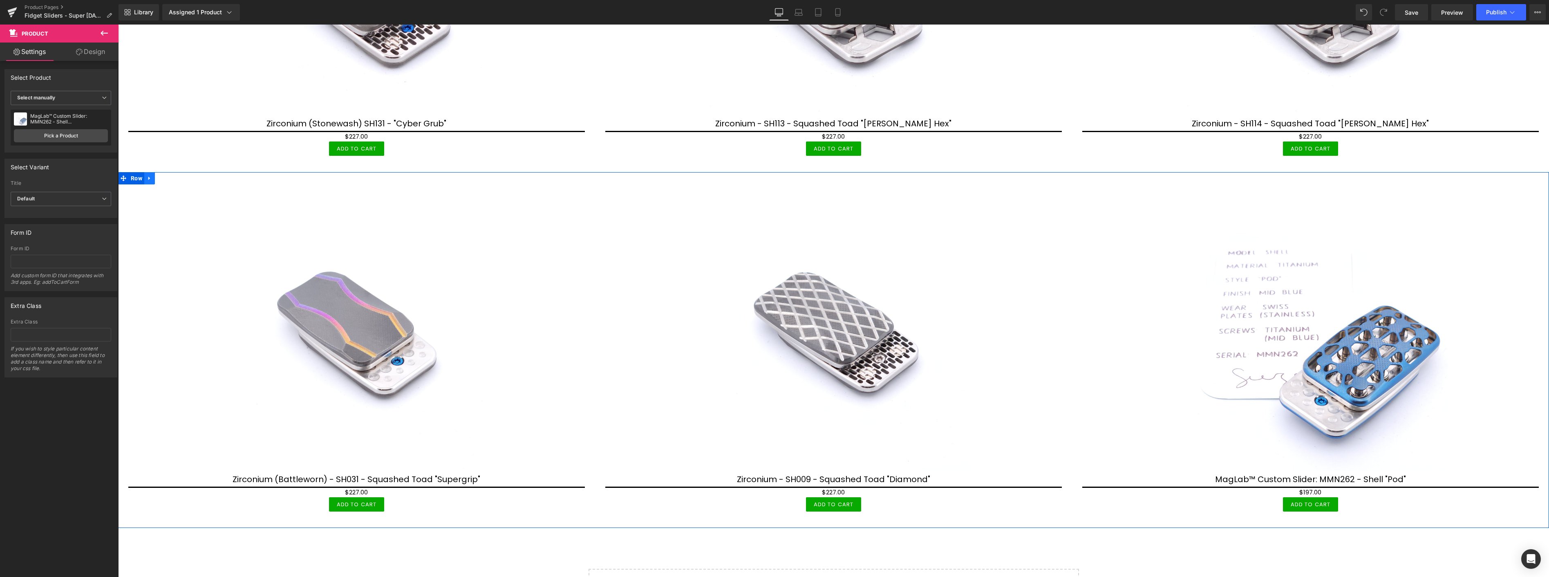
click at [151, 175] on icon at bounding box center [150, 178] width 6 height 6
click at [162, 175] on icon at bounding box center [160, 178] width 6 height 6
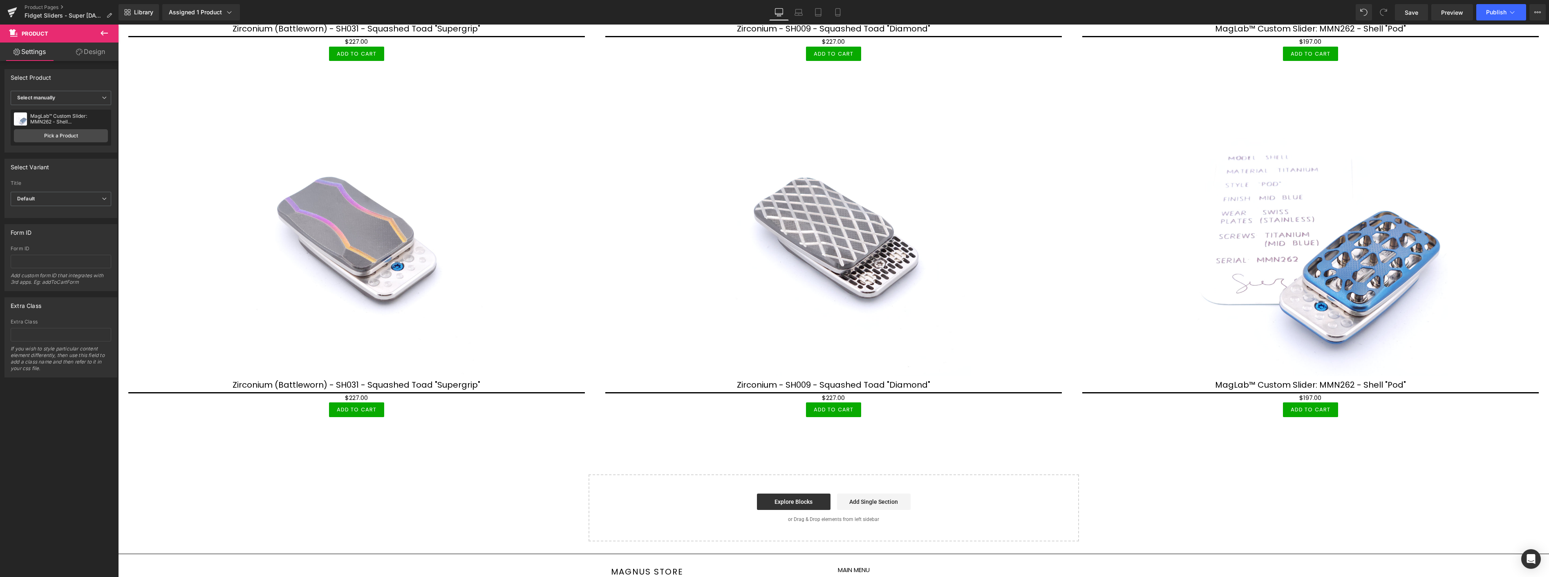
scroll to position [1880, 0]
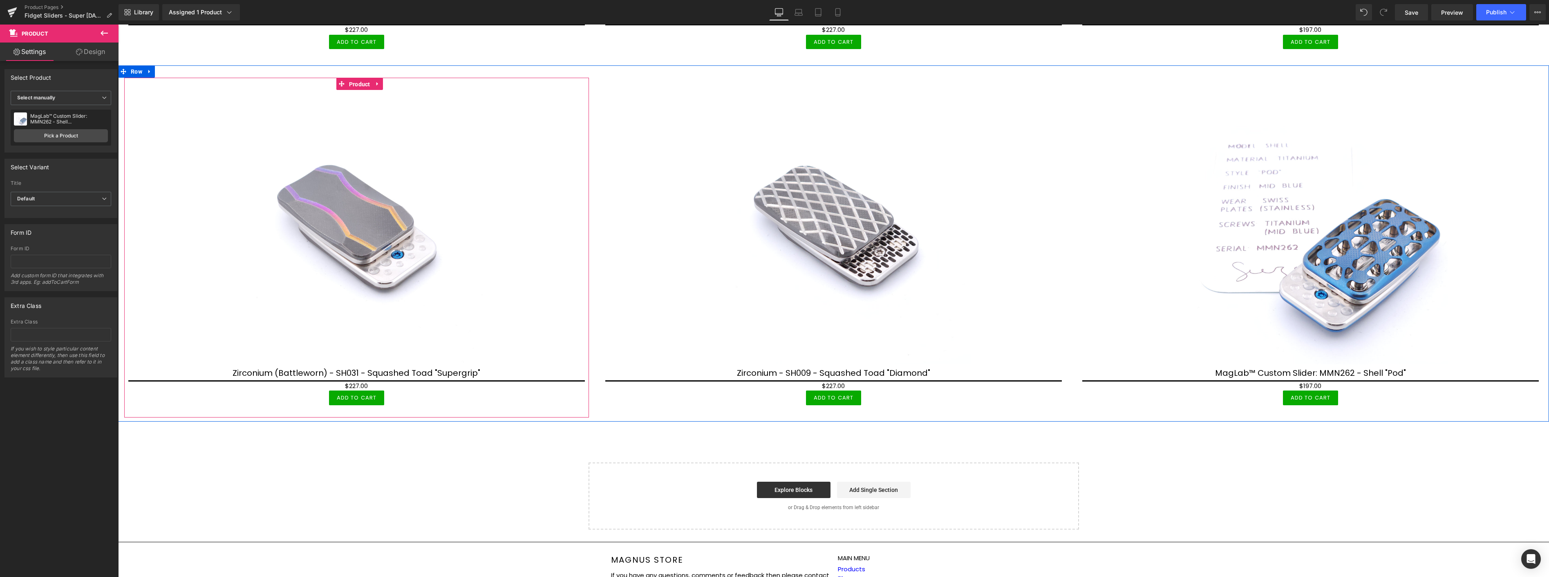
click at [355, 78] on span "Product" at bounding box center [359, 84] width 25 height 12
click at [66, 132] on link "Pick a Product" at bounding box center [61, 135] width 94 height 13
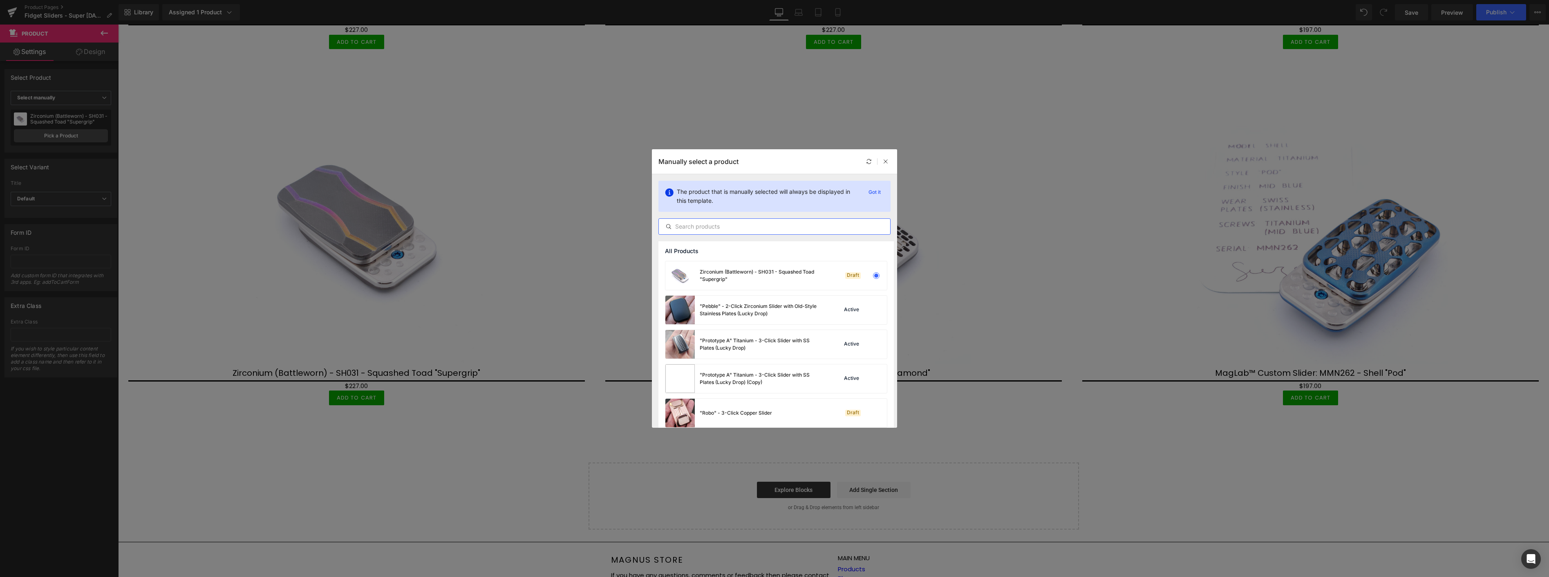
click at [748, 228] on input "text" at bounding box center [774, 226] width 231 height 10
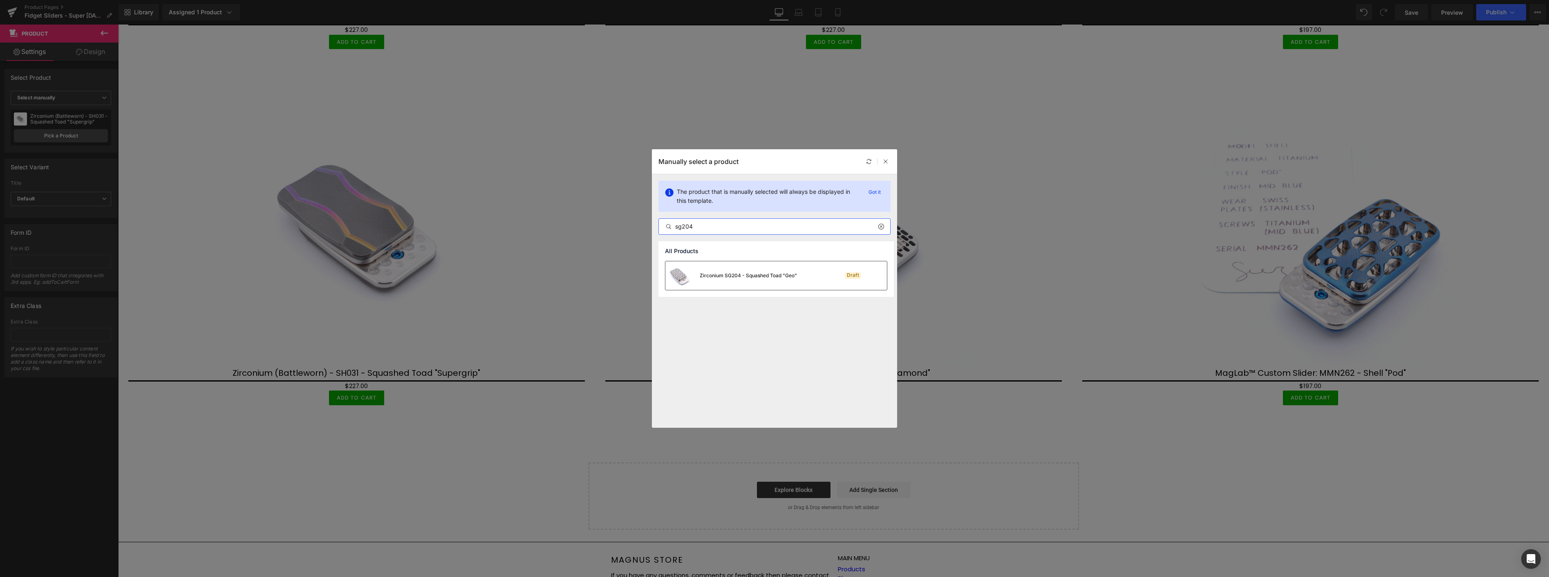
type input "sg204"
click at [748, 276] on div "Zirconium SG204 - Squashed Toad "Geo"" at bounding box center [747, 275] width 97 height 7
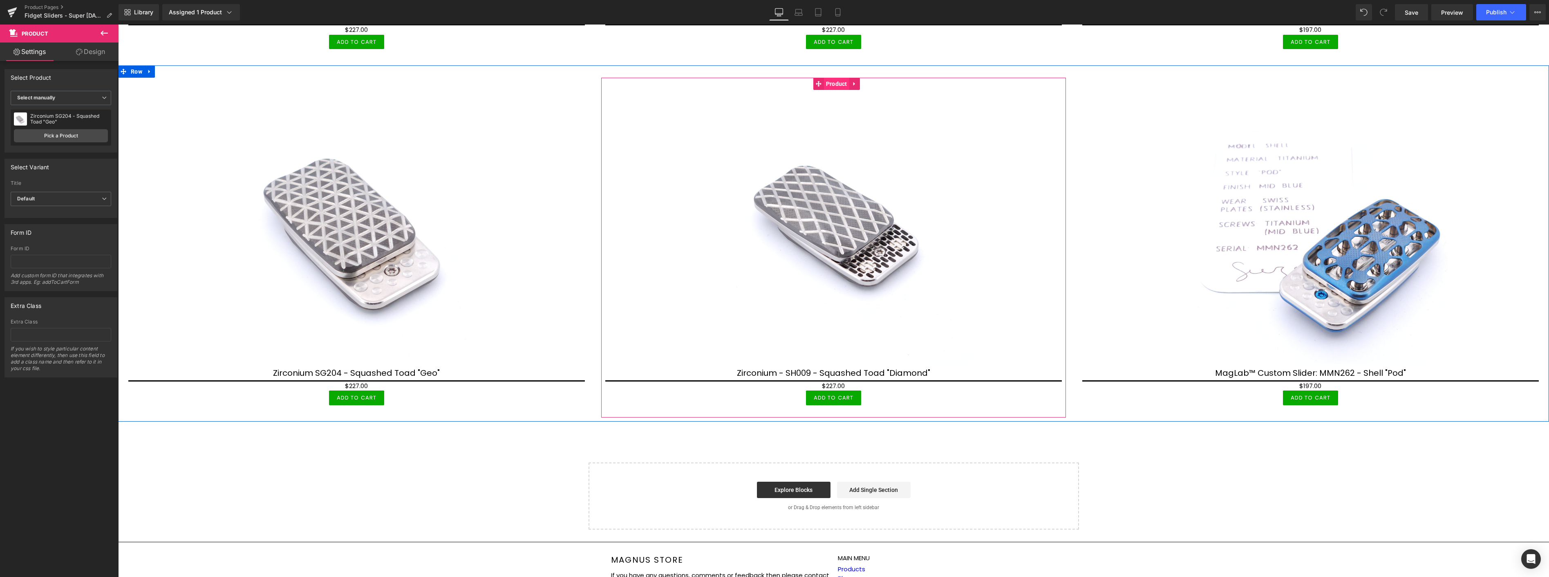
click at [831, 78] on span "Product" at bounding box center [836, 84] width 25 height 12
click at [57, 136] on link "Pick a Product" at bounding box center [61, 135] width 94 height 13
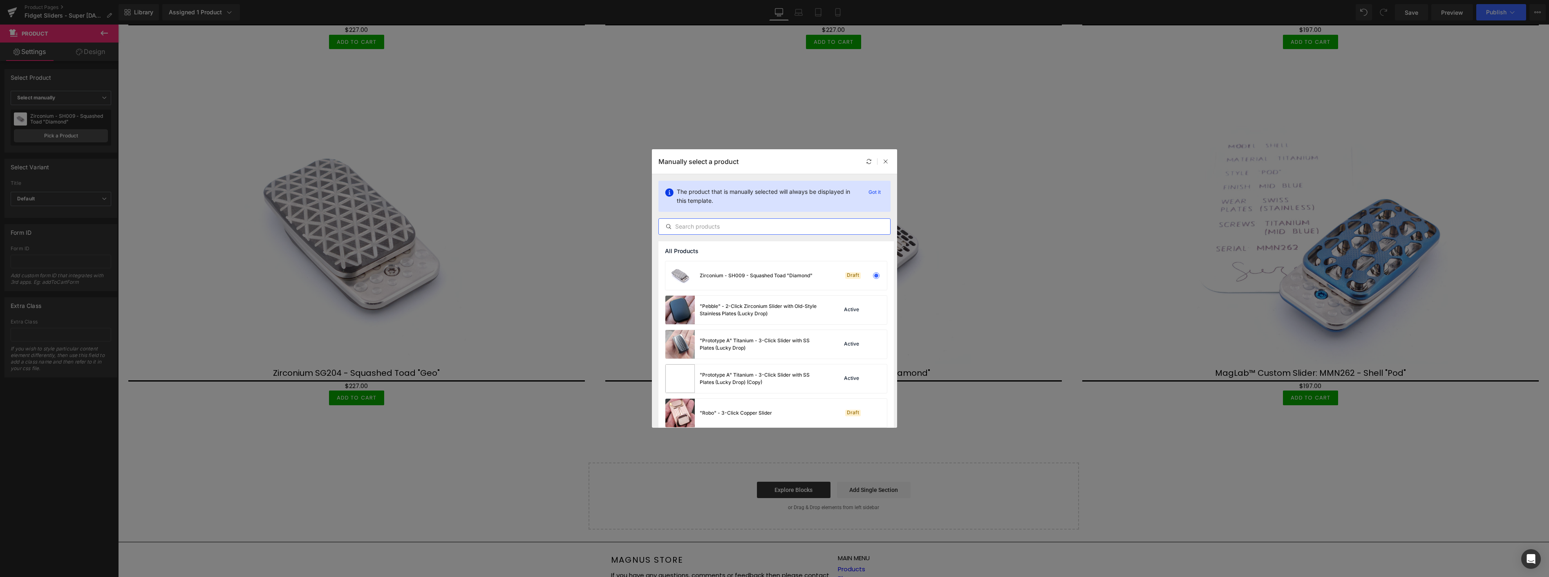
click at [757, 225] on input "text" at bounding box center [774, 226] width 231 height 10
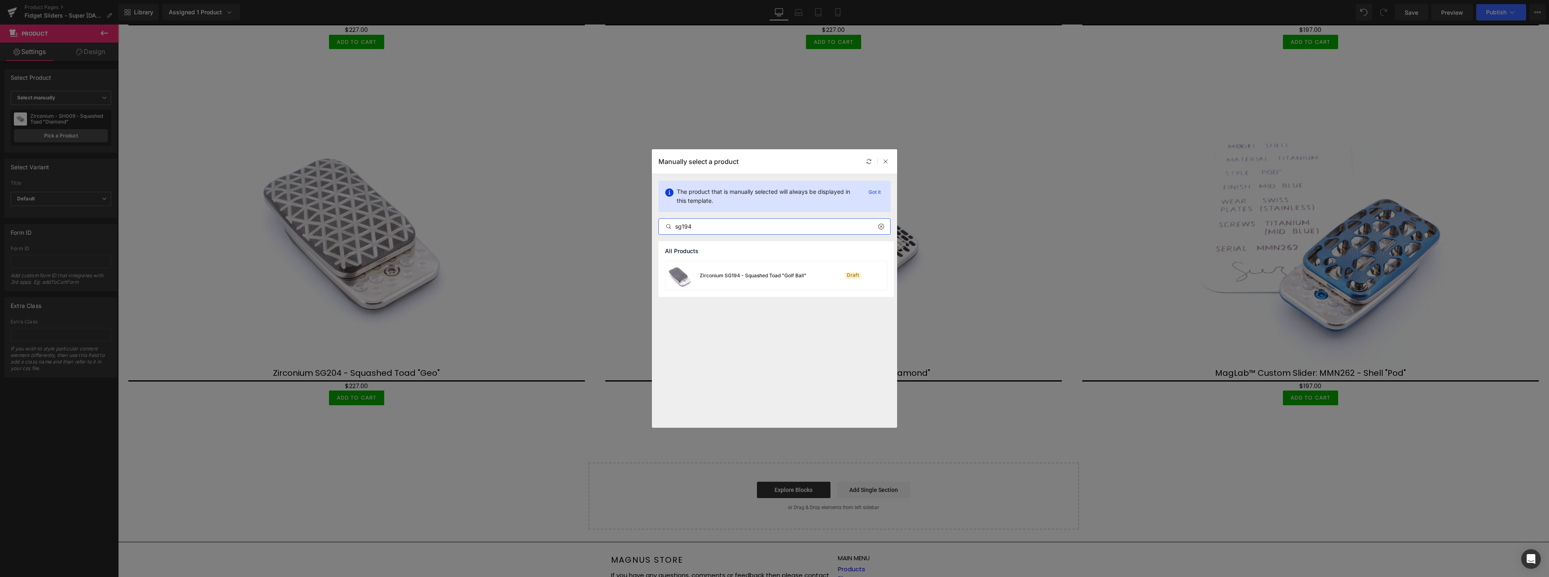
type input "sg194"
click at [762, 272] on div "Zirconium SG194 - Squashed Toad "Golf Ball"" at bounding box center [752, 275] width 107 height 7
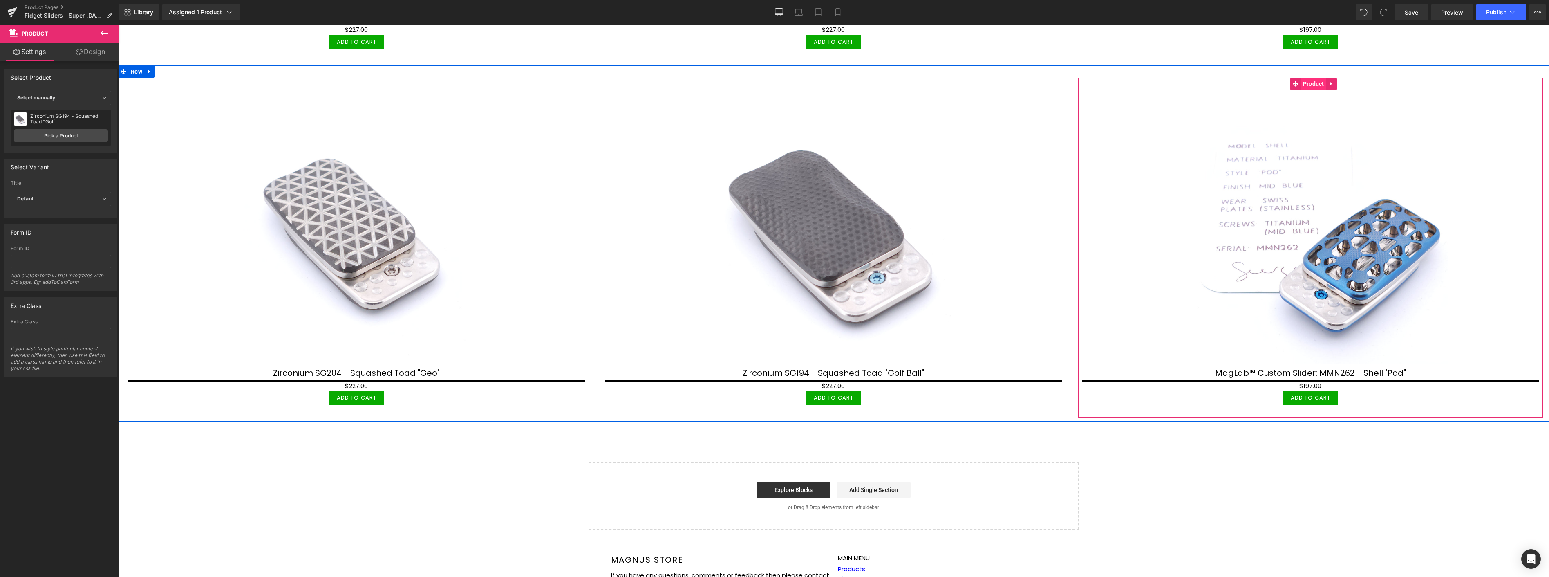
click at [1313, 78] on span "Product" at bounding box center [1313, 84] width 25 height 12
click at [67, 138] on link "Pick a Product" at bounding box center [61, 135] width 94 height 13
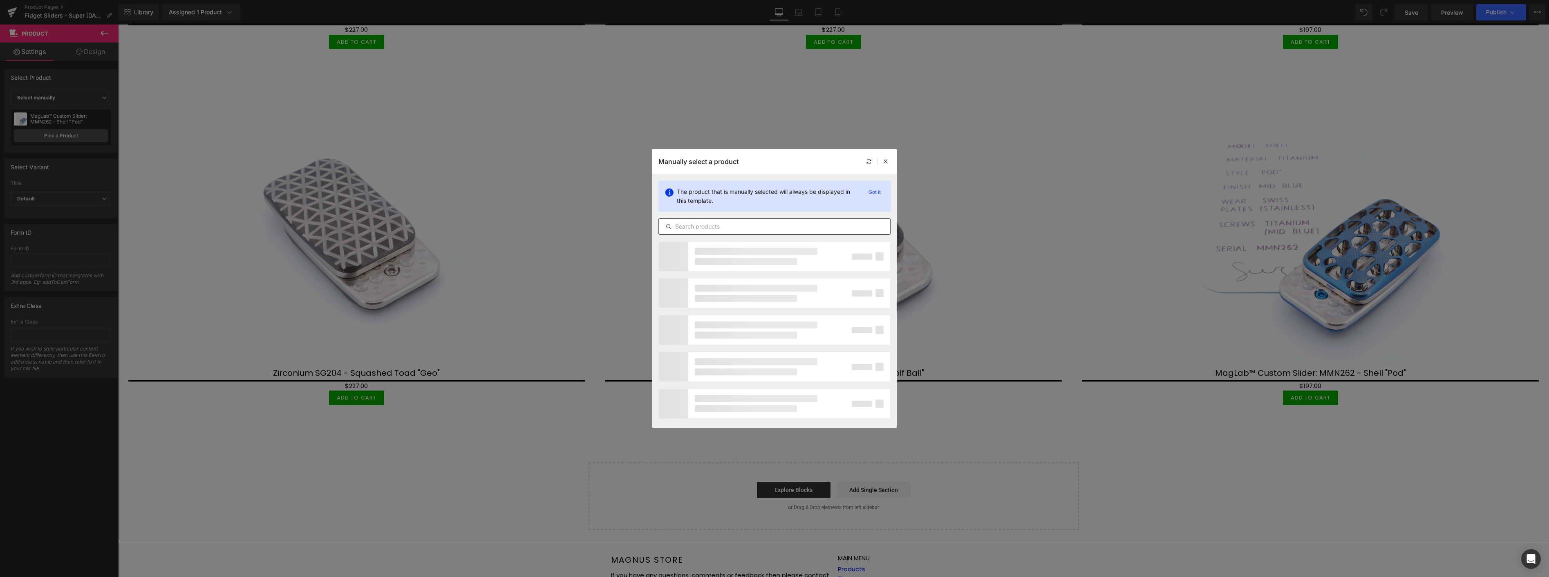
click at [729, 228] on input "text" at bounding box center [774, 226] width 231 height 10
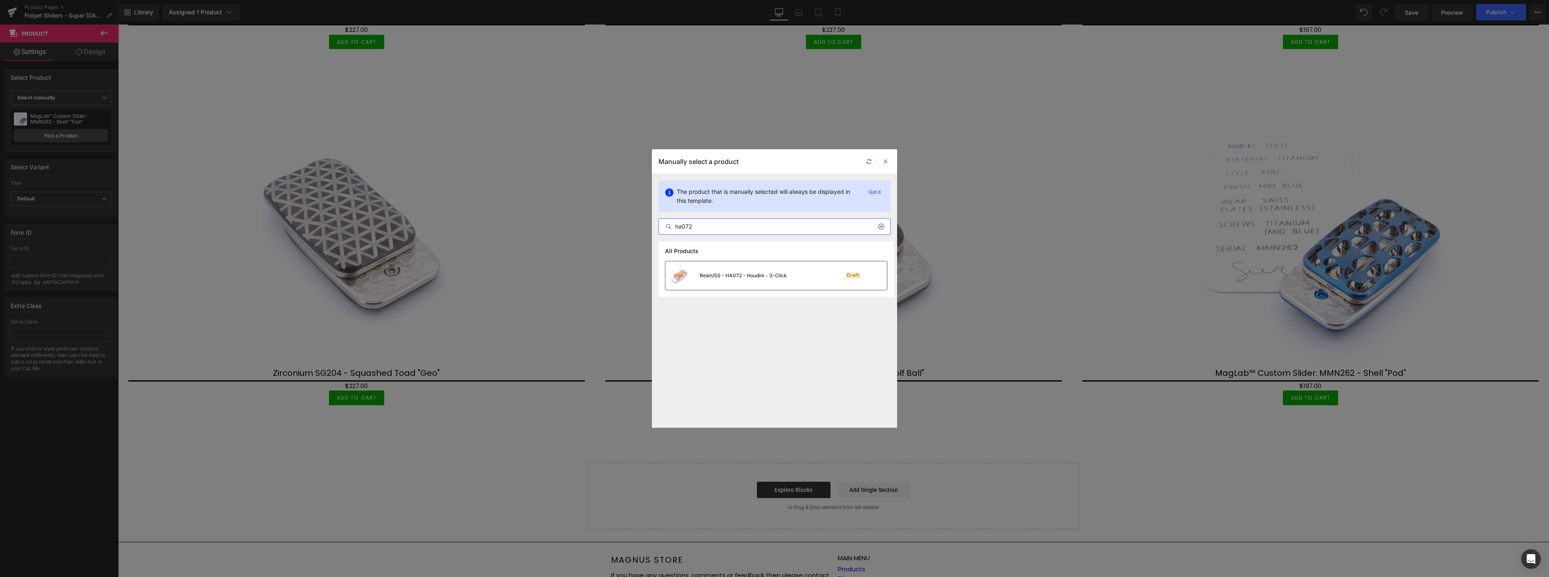
type input "ha072"
click at [750, 273] on div "Resin/SS - HA072 - Houdini - 3-Click" at bounding box center [742, 275] width 87 height 7
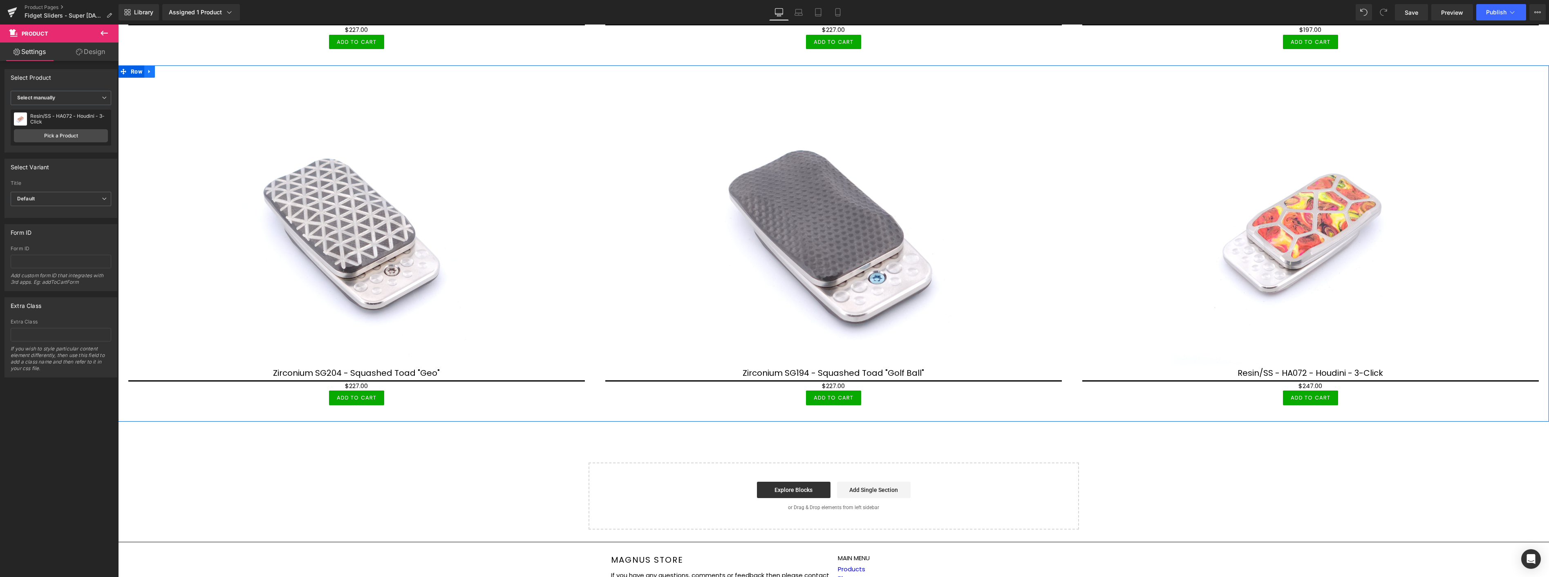
click at [146, 65] on link at bounding box center [149, 71] width 11 height 12
click at [160, 69] on icon at bounding box center [160, 72] width 6 height 6
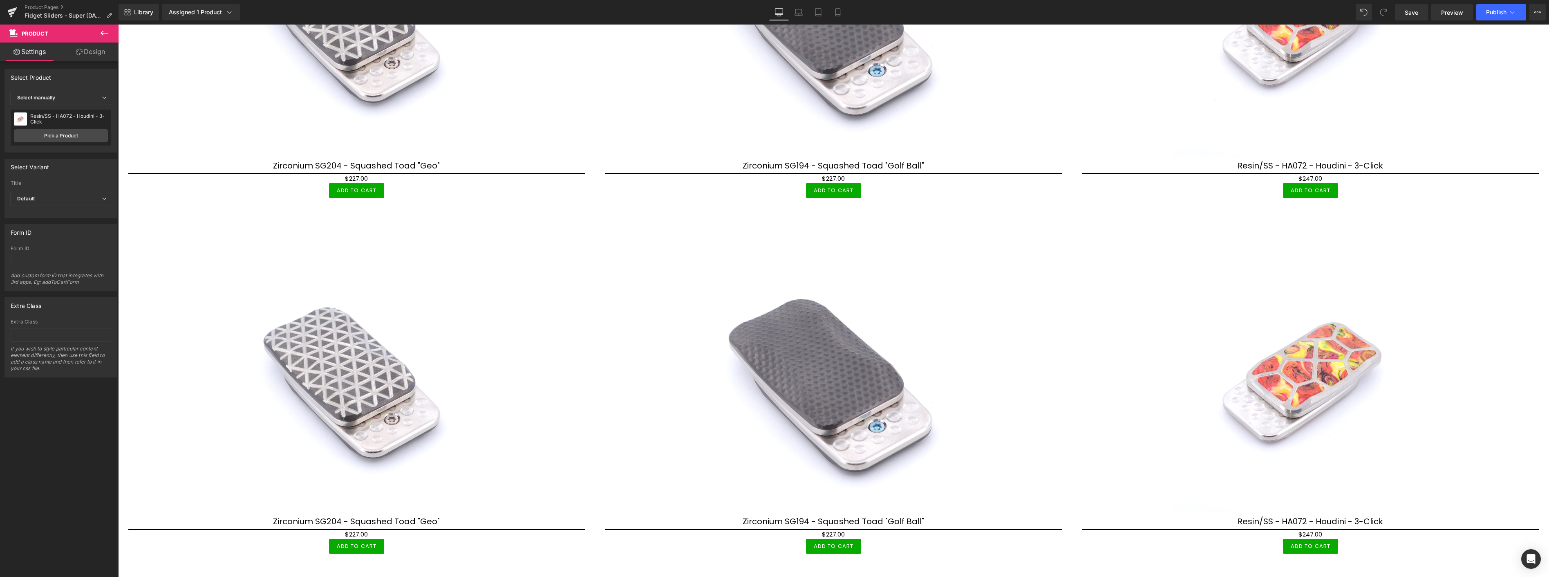
scroll to position [2107, 0]
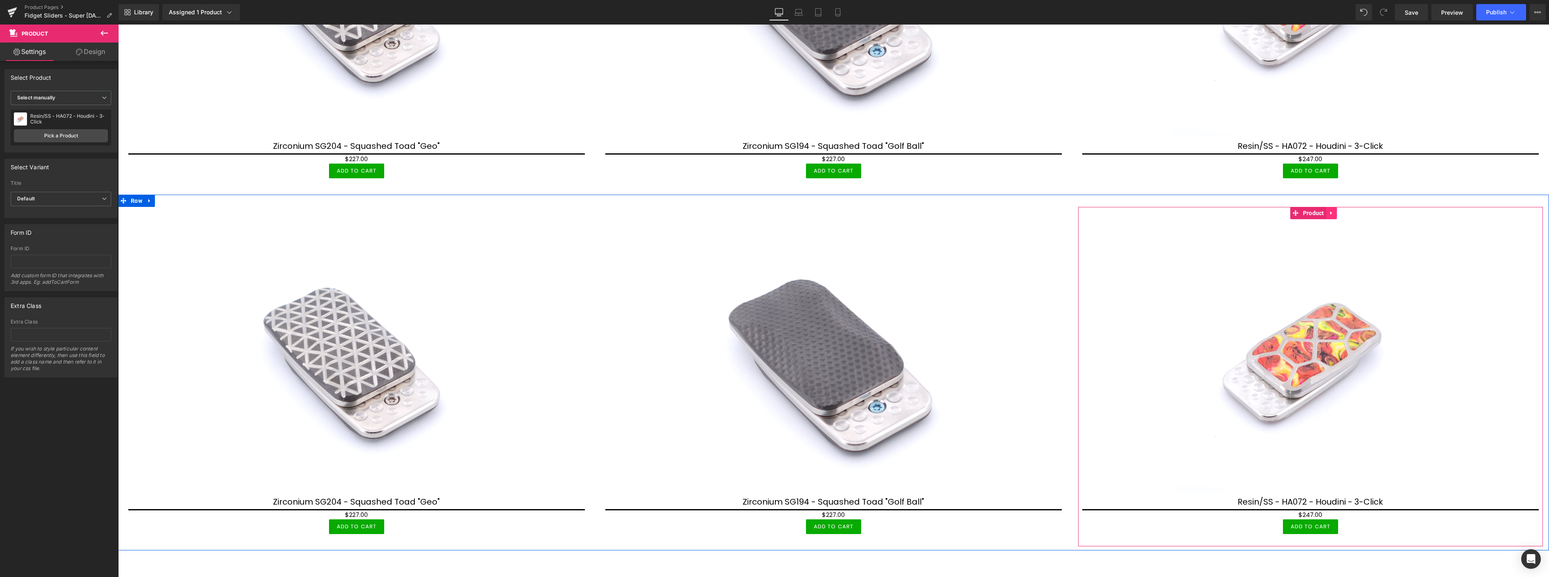
click at [1328, 210] on icon at bounding box center [1331, 213] width 6 height 6
click at [1334, 210] on icon at bounding box center [1337, 213] width 6 height 6
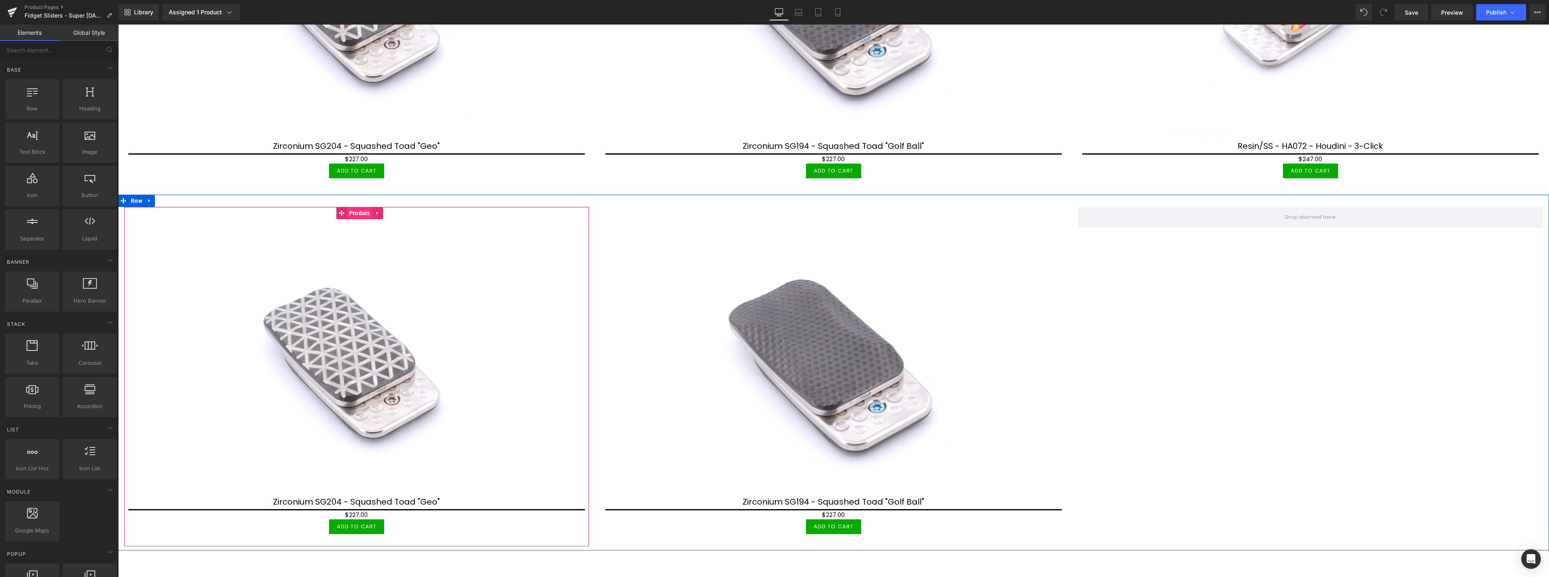
click at [358, 207] on span "Product" at bounding box center [359, 213] width 25 height 12
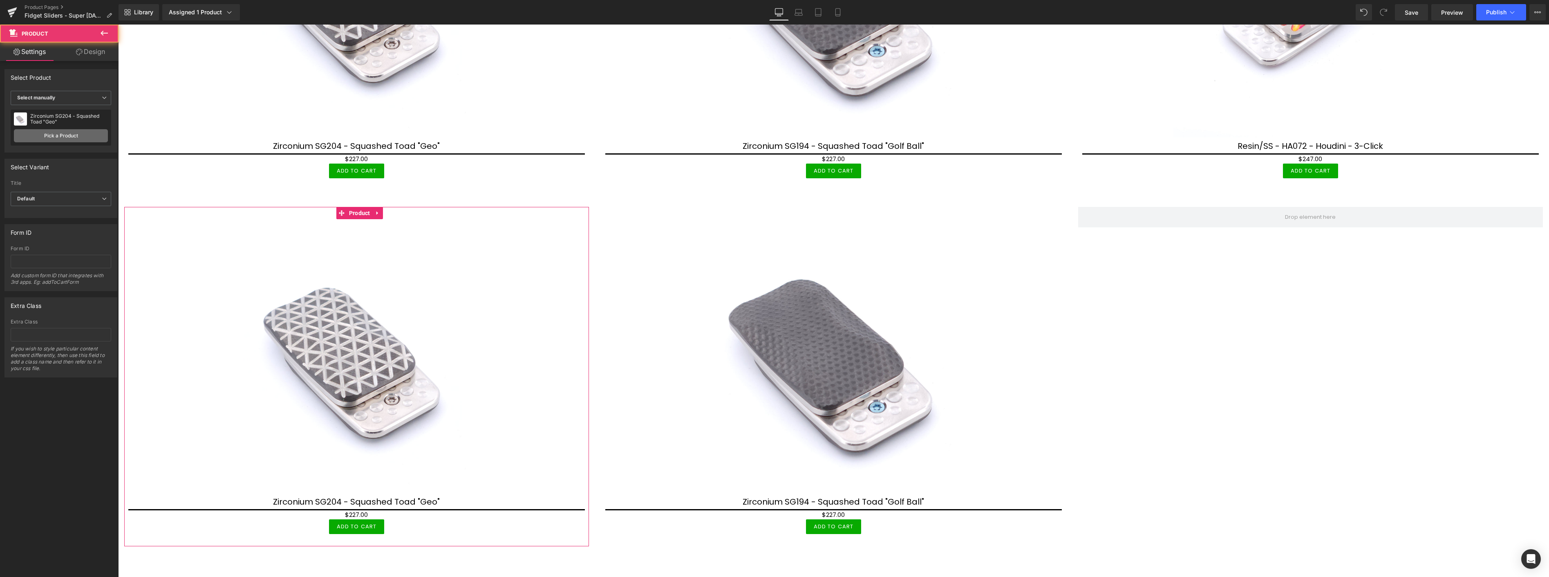
click at [77, 135] on link "Pick a Product" at bounding box center [61, 135] width 94 height 13
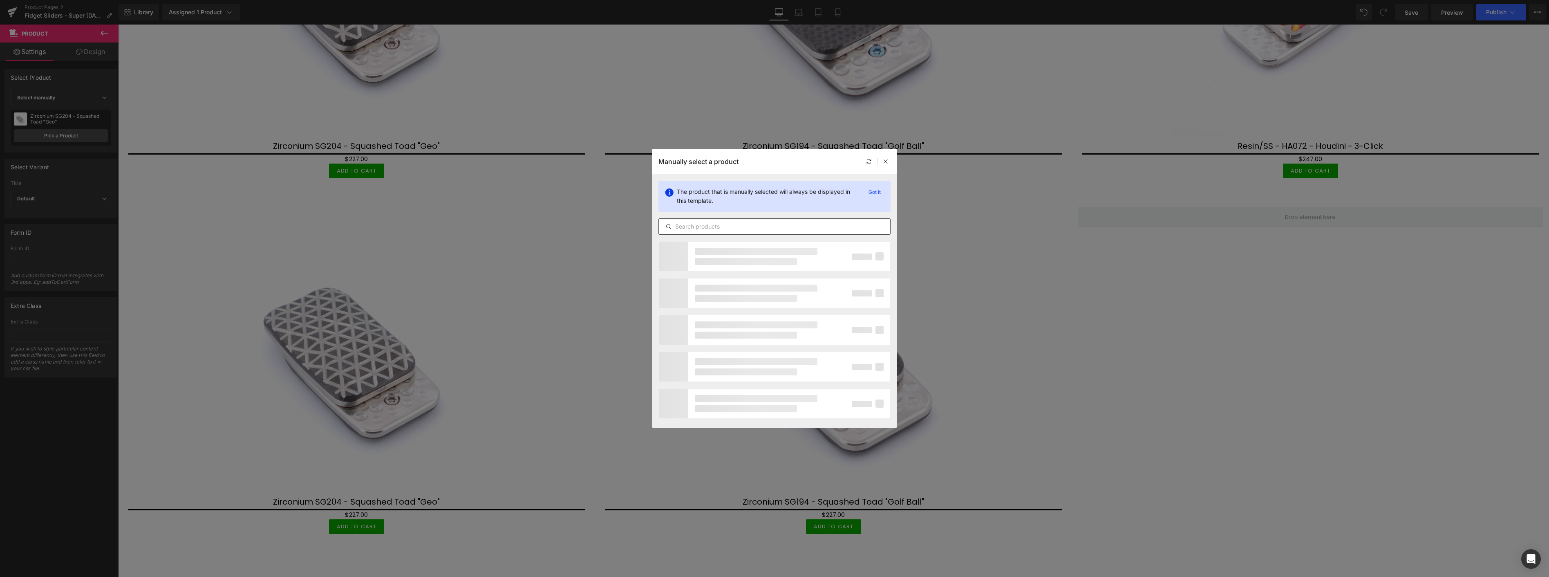
click at [762, 226] on input "text" at bounding box center [774, 226] width 231 height 10
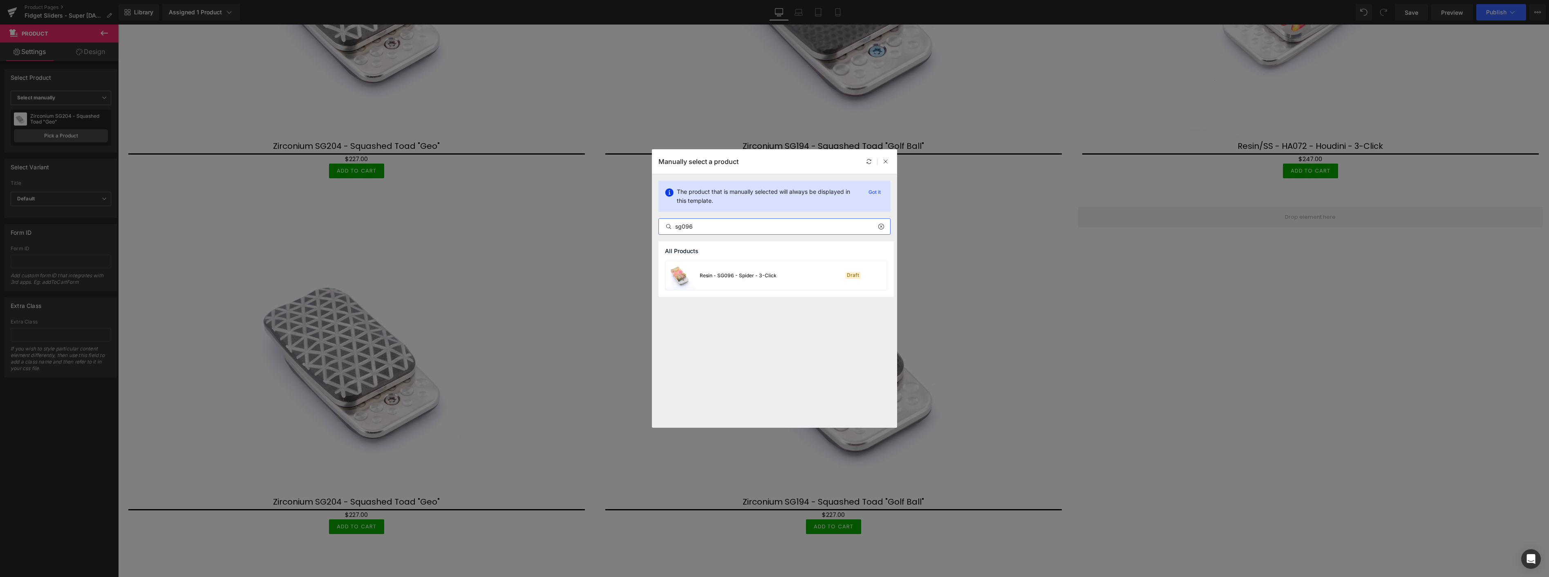
type input "sg096"
drag, startPoint x: 785, startPoint y: 277, endPoint x: 656, endPoint y: 215, distance: 142.7
click at [784, 277] on div "Resin - SG096 - Spider - 3-Click Draft" at bounding box center [775, 275] width 221 height 29
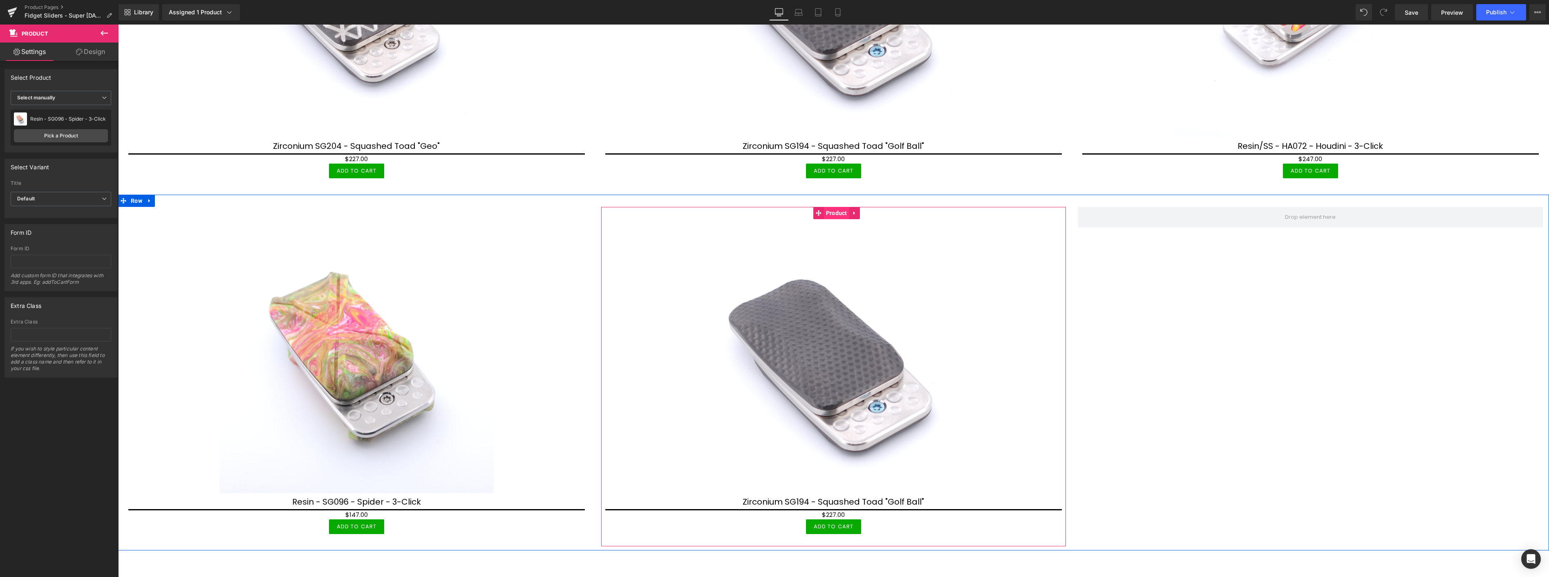
click at [831, 207] on span "Product" at bounding box center [836, 213] width 25 height 12
click at [56, 136] on link "Pick a Product" at bounding box center [61, 135] width 94 height 13
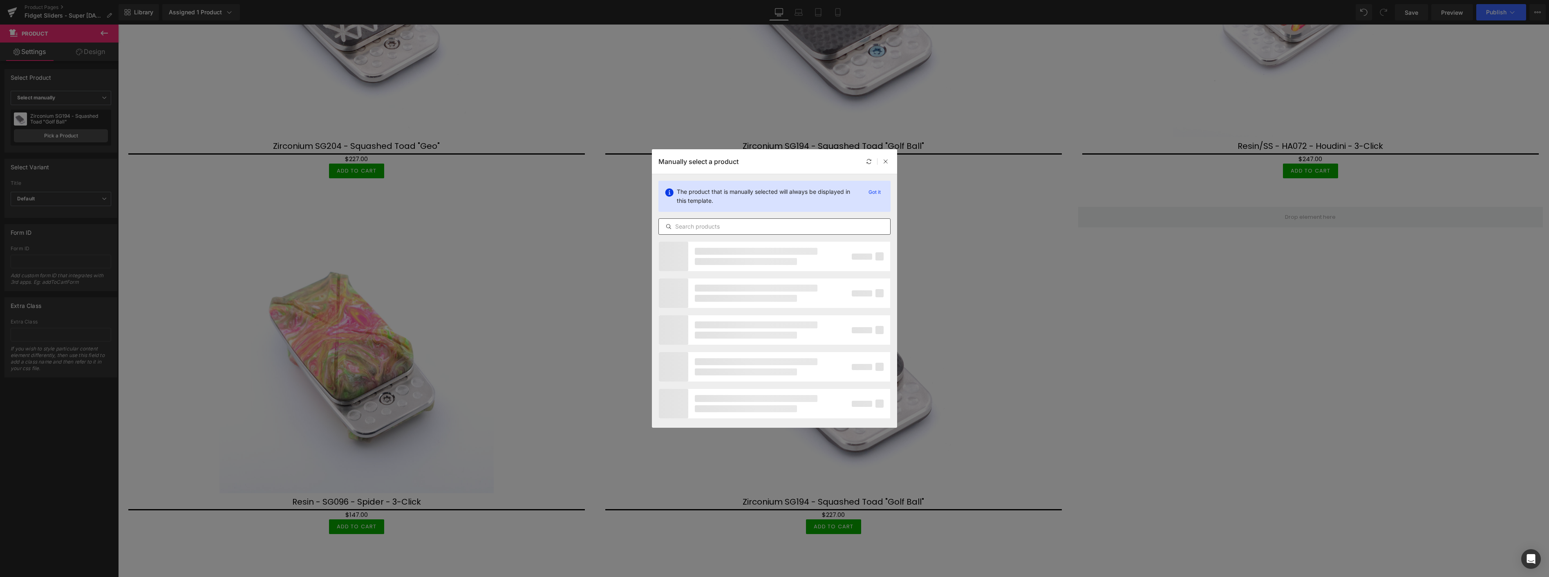
click at [755, 226] on input "text" at bounding box center [774, 226] width 231 height 10
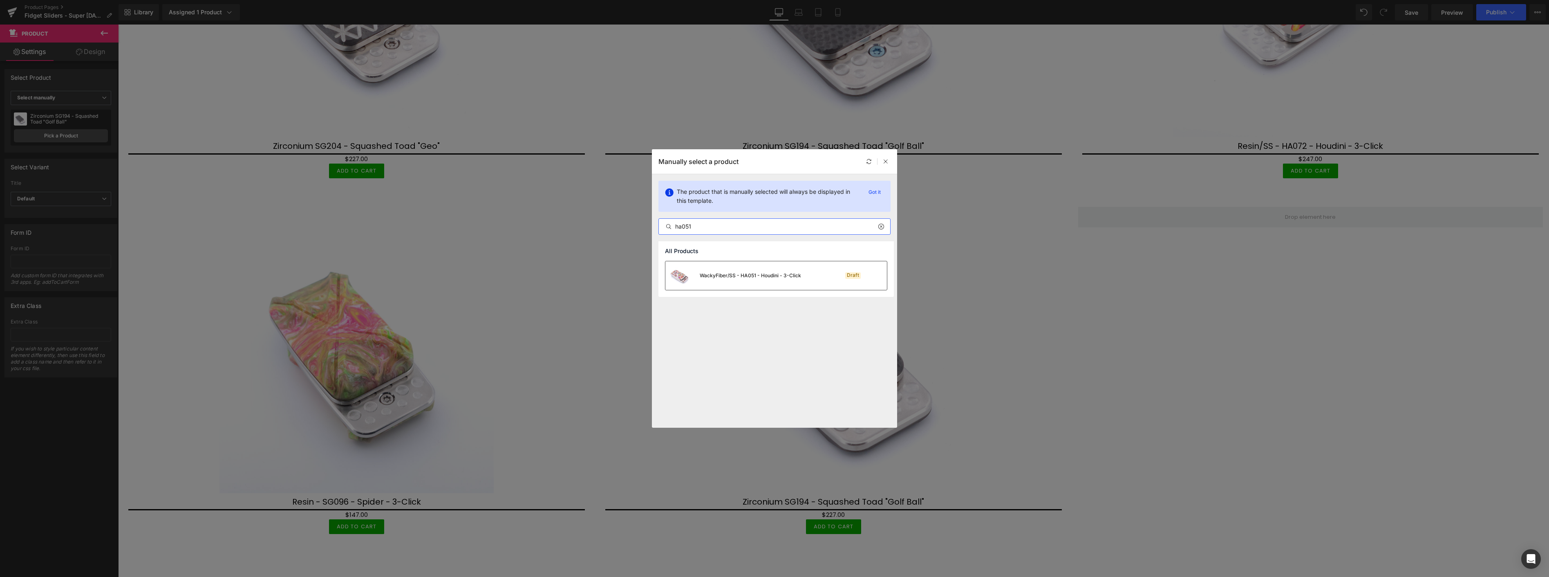
type input "ha051"
click at [762, 270] on div "WackyFiber/SS - HA051 - Houdini - 3-Click" at bounding box center [733, 275] width 136 height 29
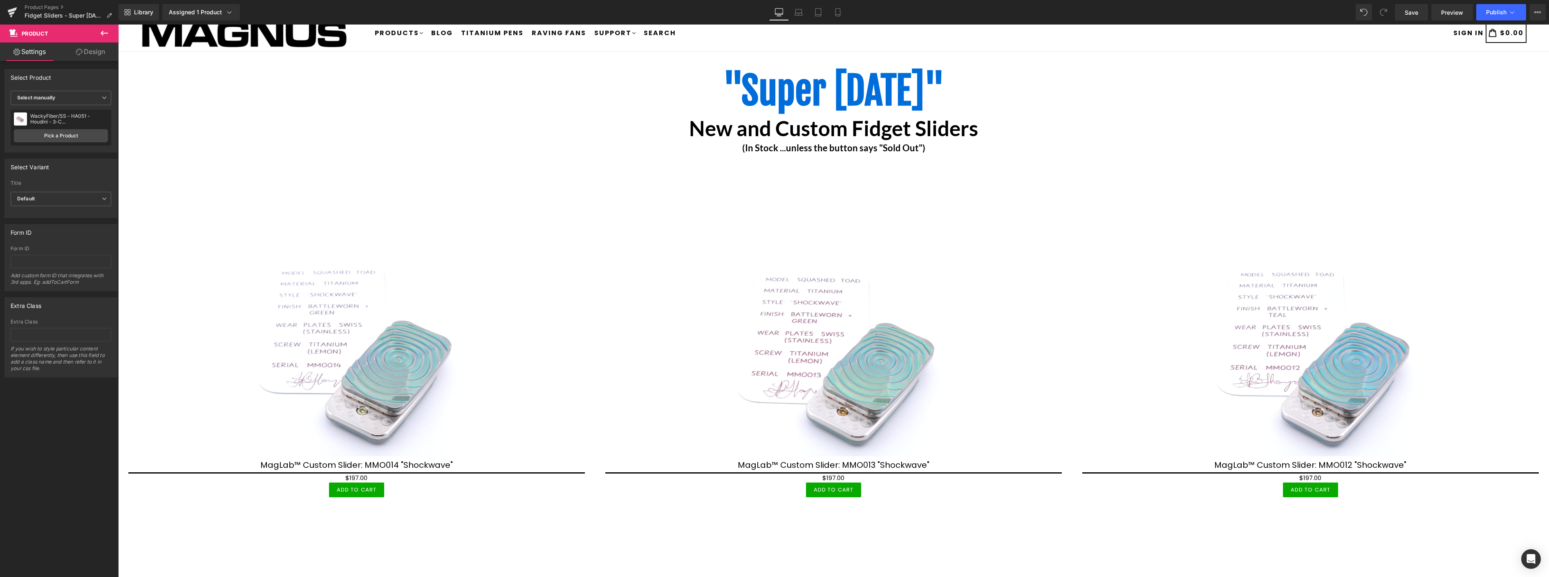
scroll to position [0, 0]
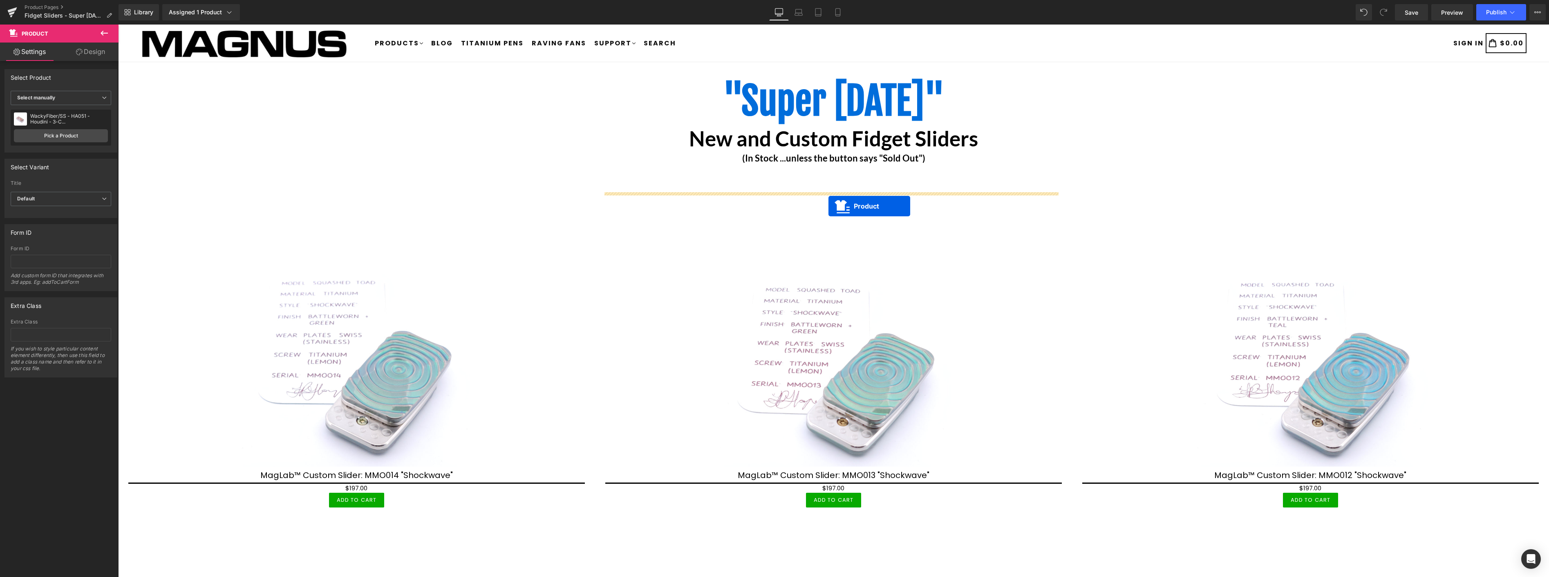
drag, startPoint x: 815, startPoint y: 203, endPoint x: 828, endPoint y: 206, distance: 13.3
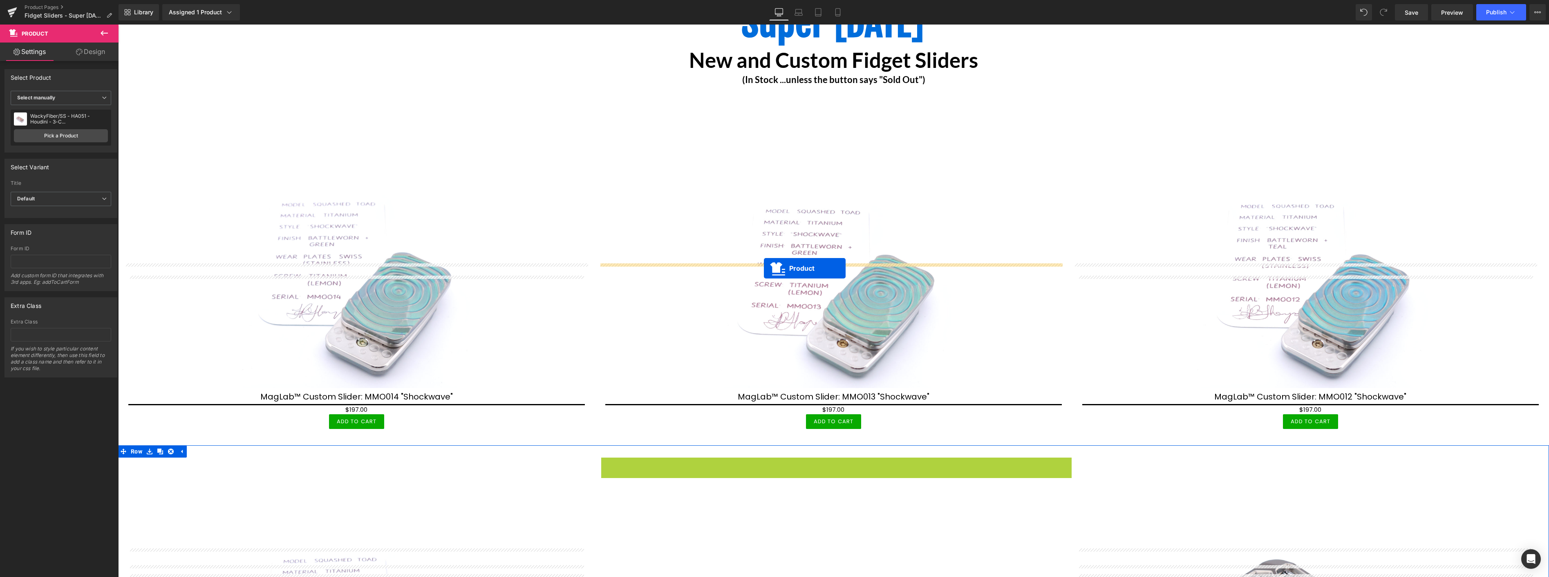
scroll to position [45, 0]
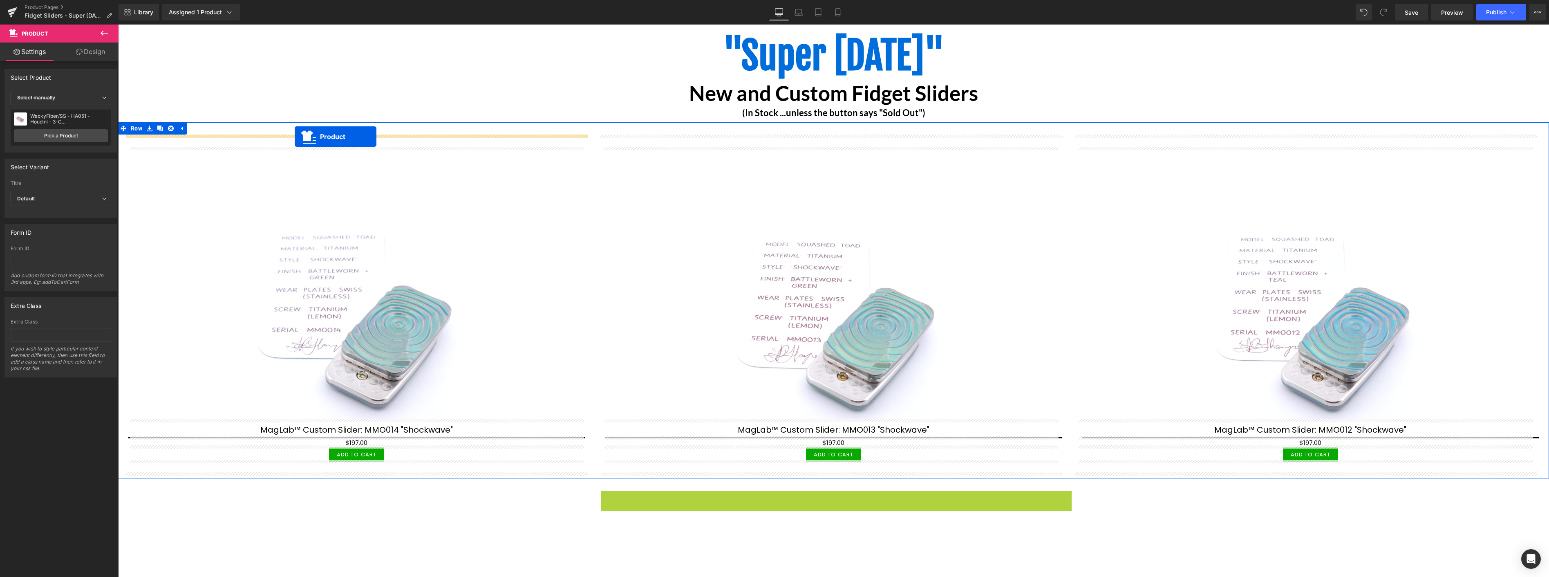
drag, startPoint x: 813, startPoint y: 268, endPoint x: 292, endPoint y: 138, distance: 537.0
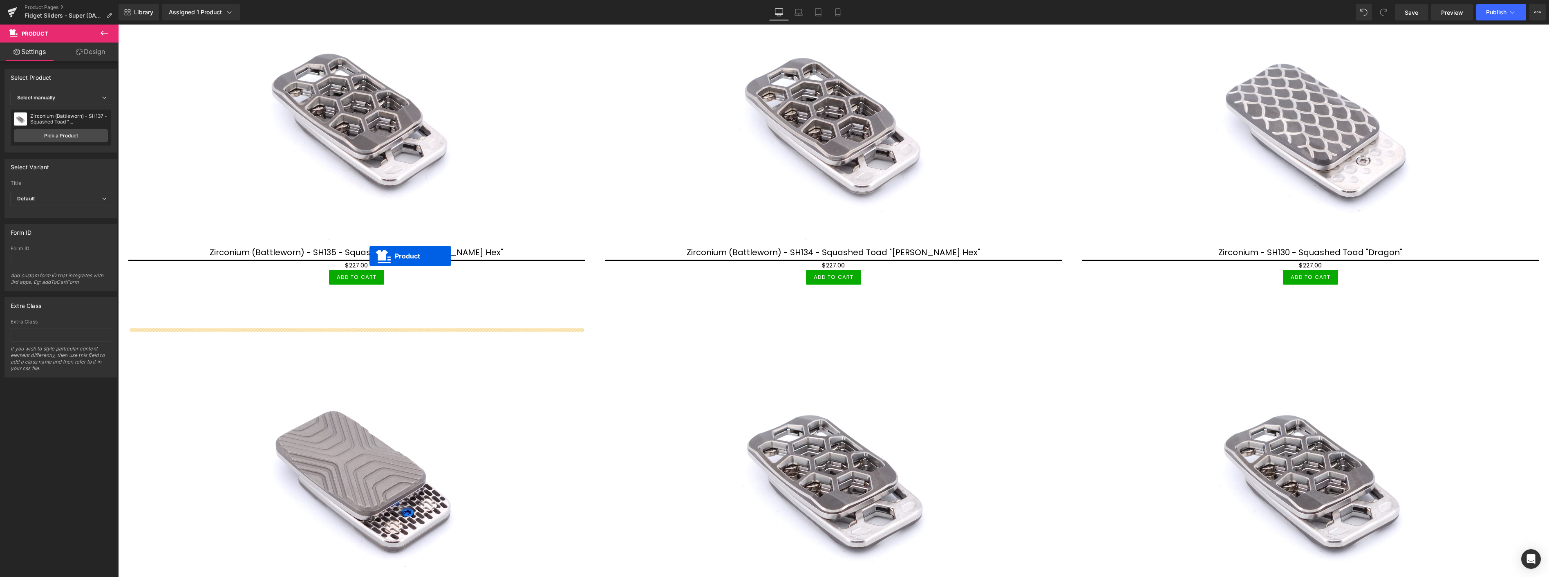
scroll to position [1135, 0]
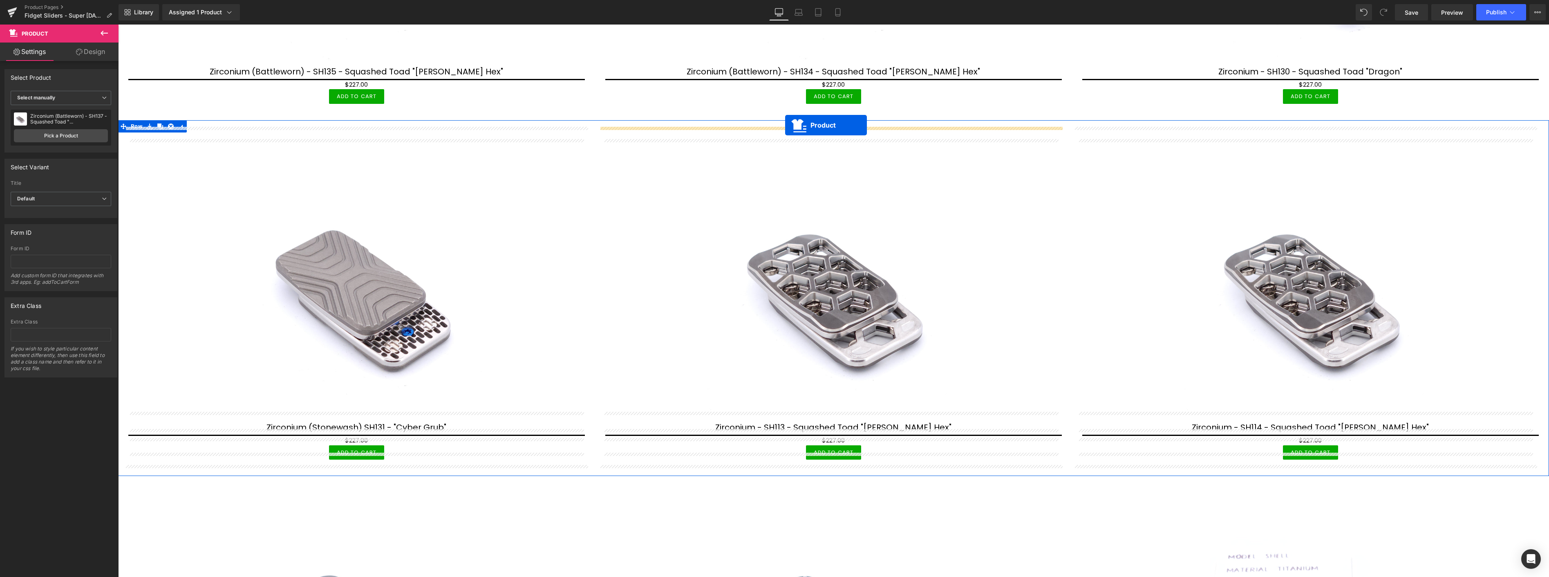
drag, startPoint x: 340, startPoint y: 202, endPoint x: 785, endPoint y: 125, distance: 452.0
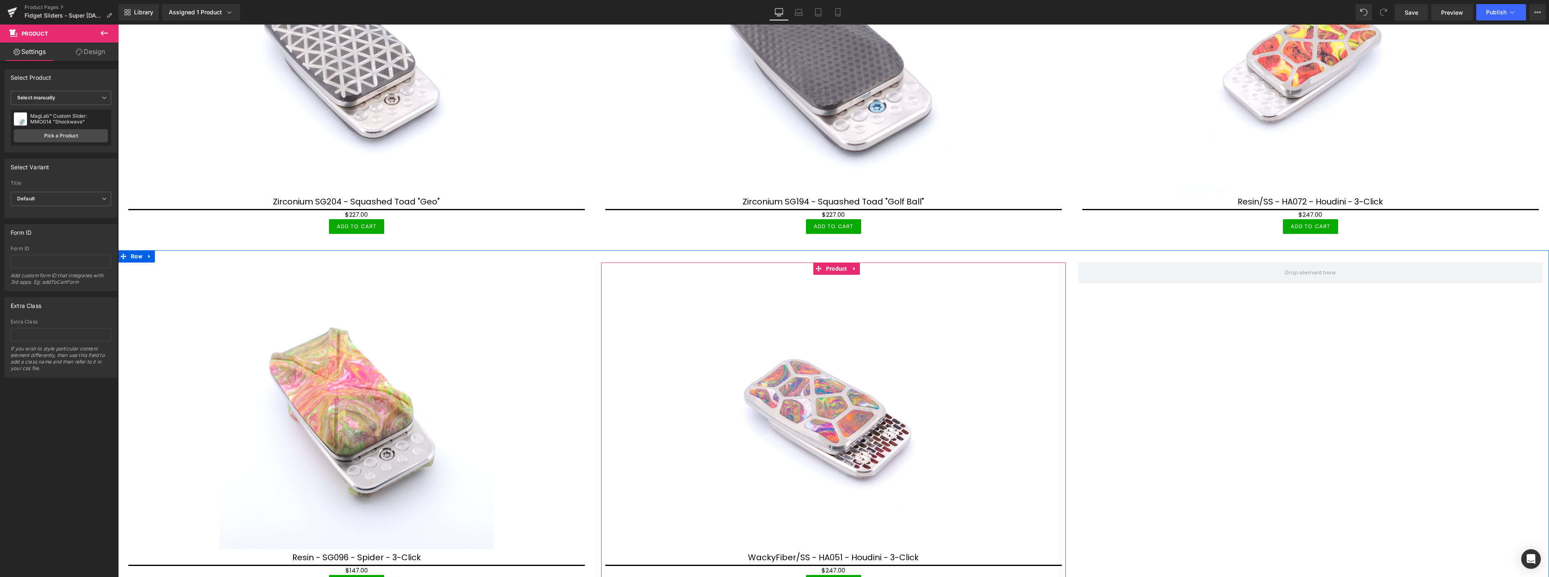
scroll to position [2431, 0]
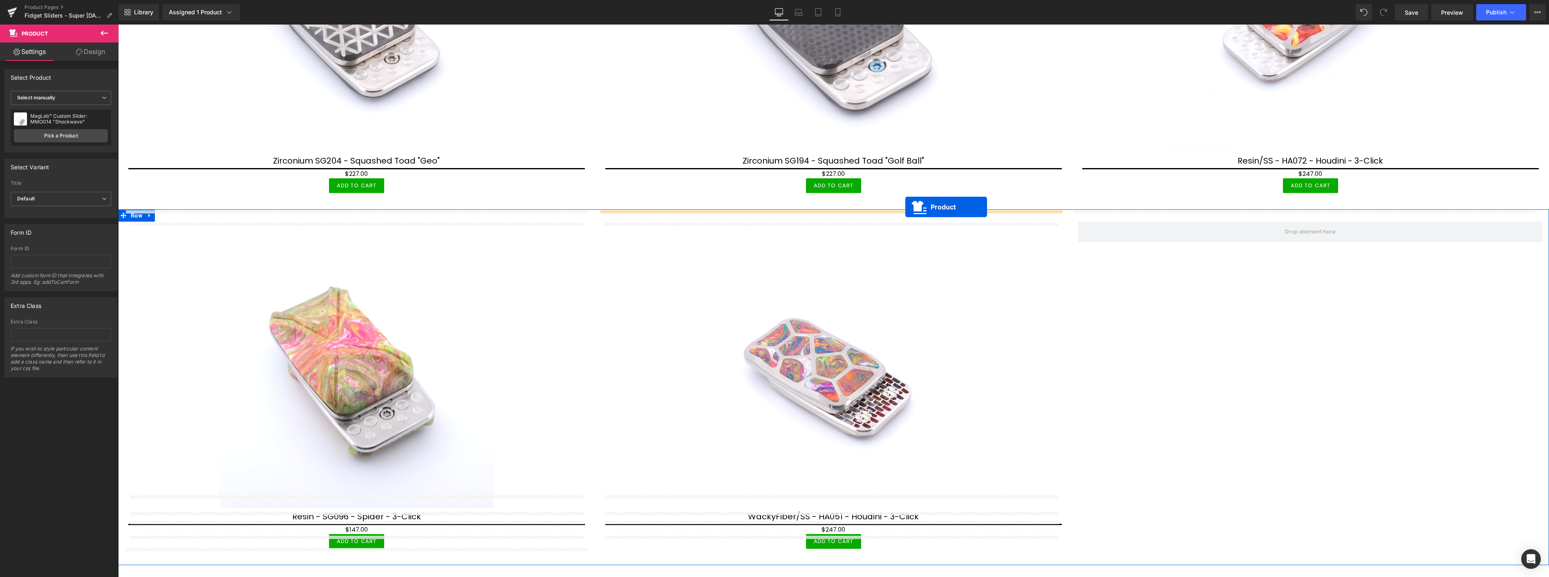
drag, startPoint x: 1289, startPoint y: 131, endPoint x: 905, endPoint y: 207, distance: 391.5
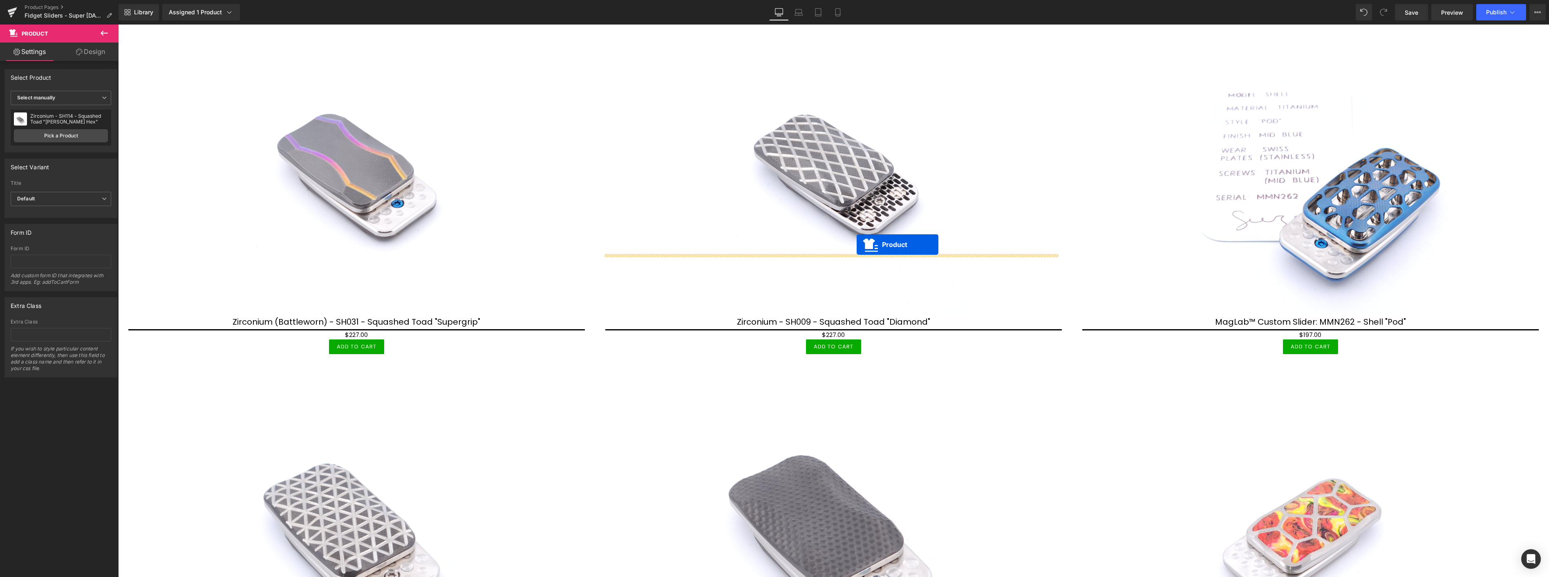
scroll to position [1704, 0]
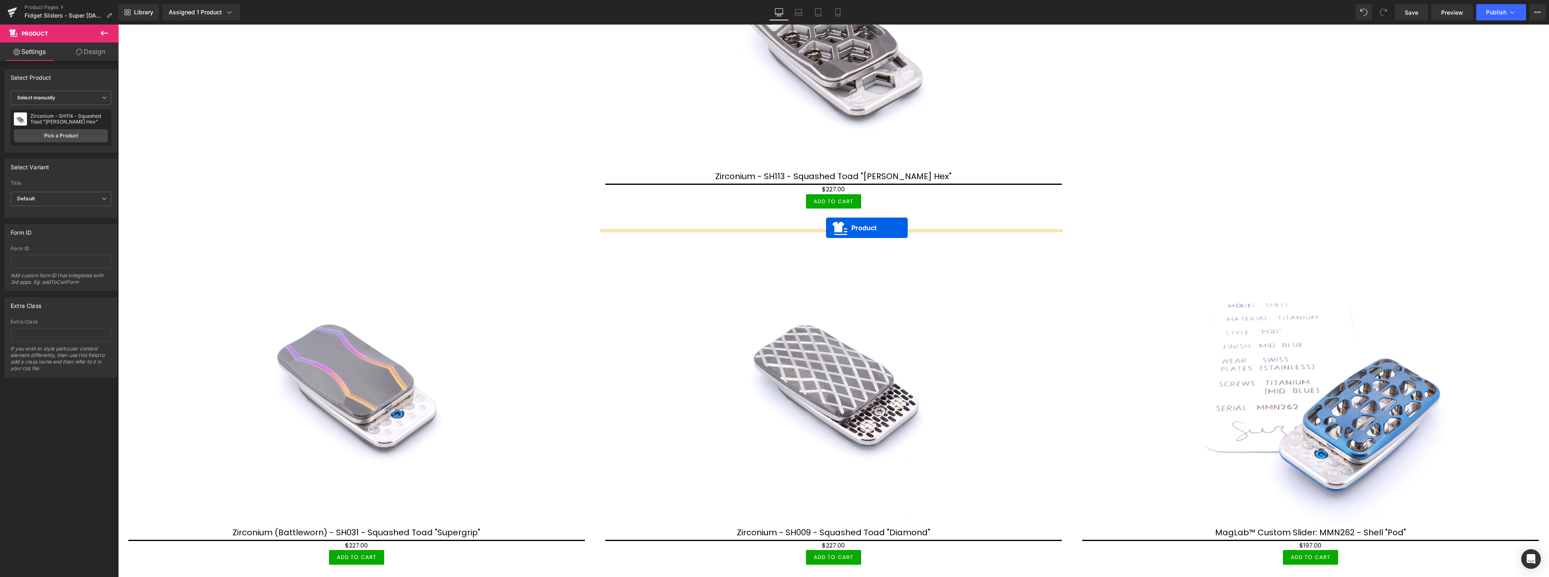
drag, startPoint x: 813, startPoint y: 283, endPoint x: 826, endPoint y: 228, distance: 56.5
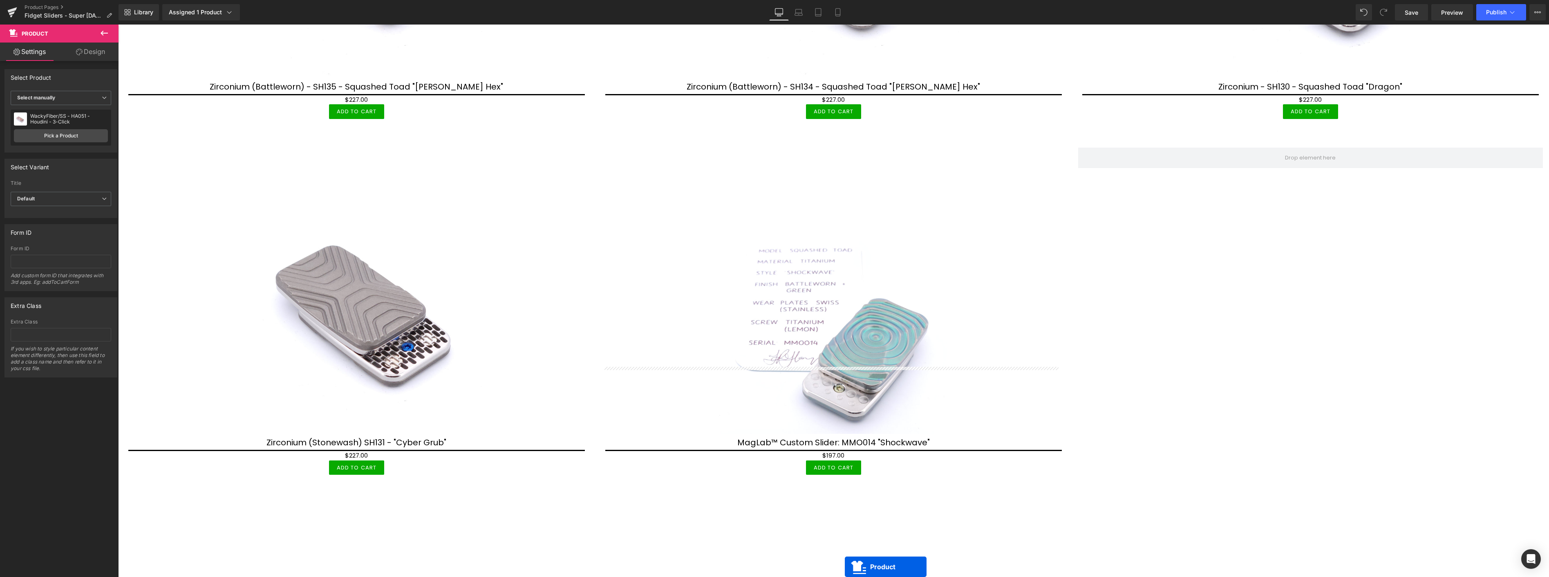
scroll to position [887, 0]
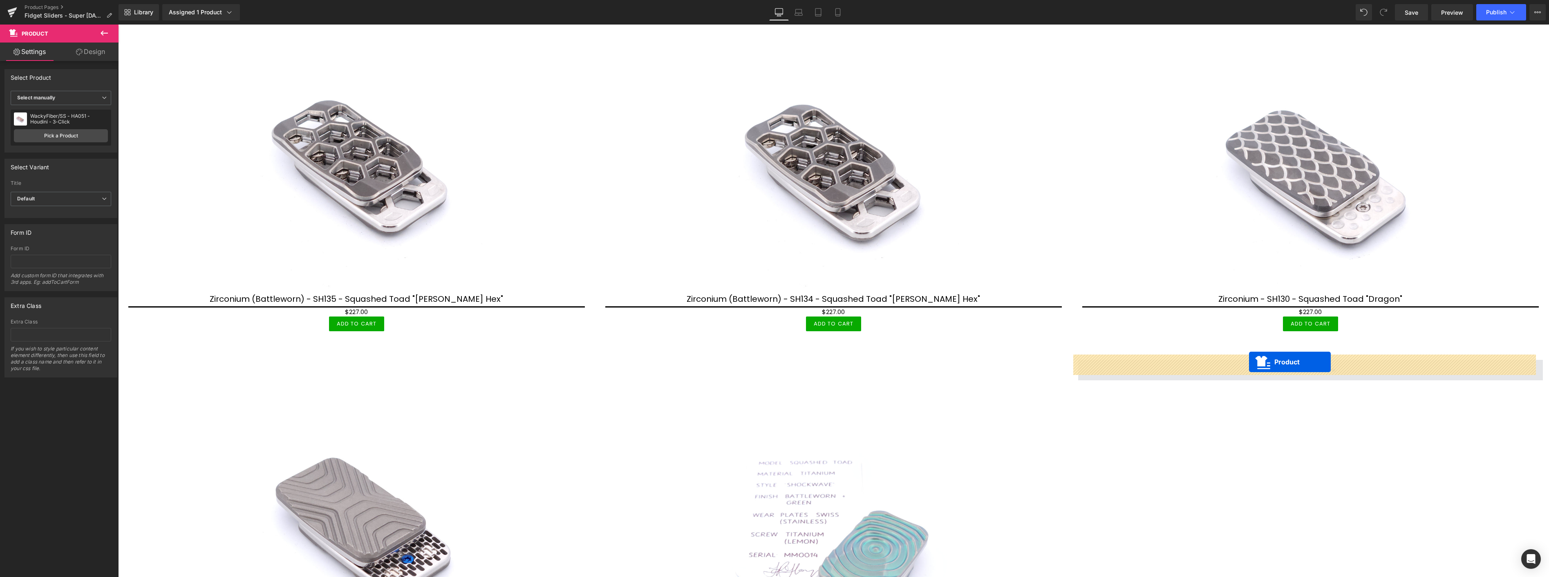
drag, startPoint x: 814, startPoint y: 393, endPoint x: 1249, endPoint y: 362, distance: 435.4
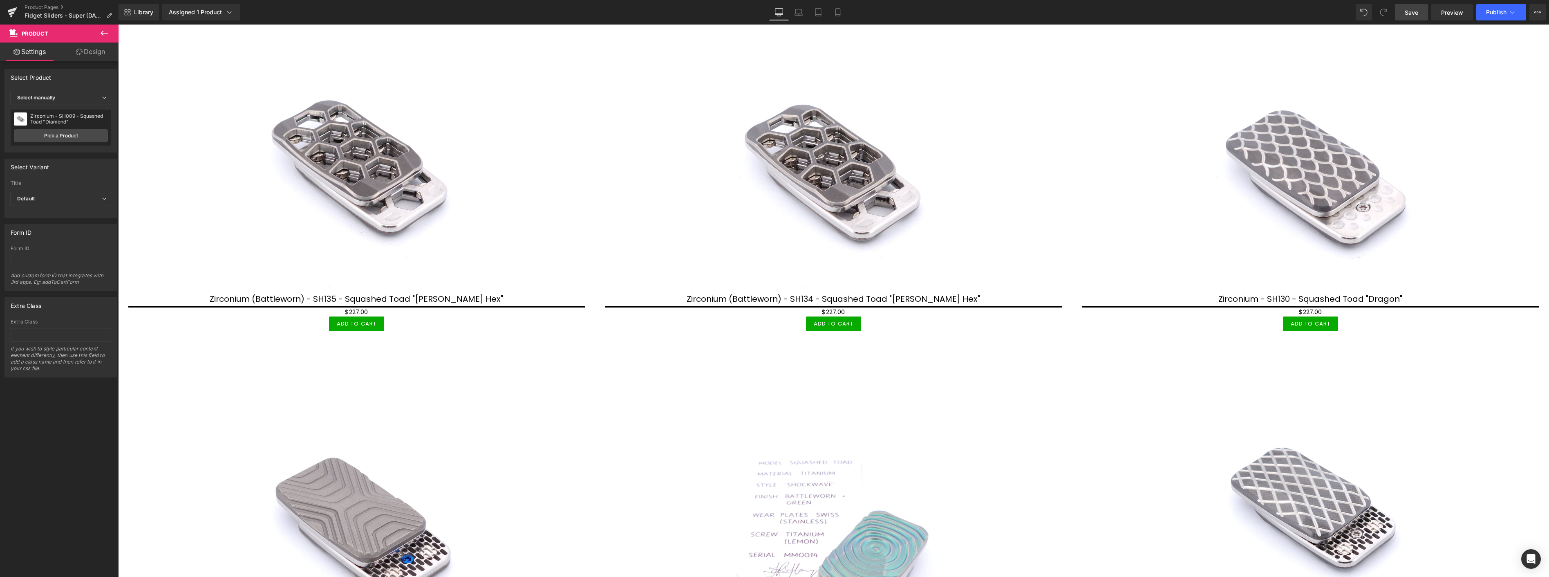
drag, startPoint x: 1415, startPoint y: 13, endPoint x: 1127, endPoint y: 96, distance: 300.4
click at [1415, 13] on span "Save" at bounding box center [1410, 12] width 13 height 9
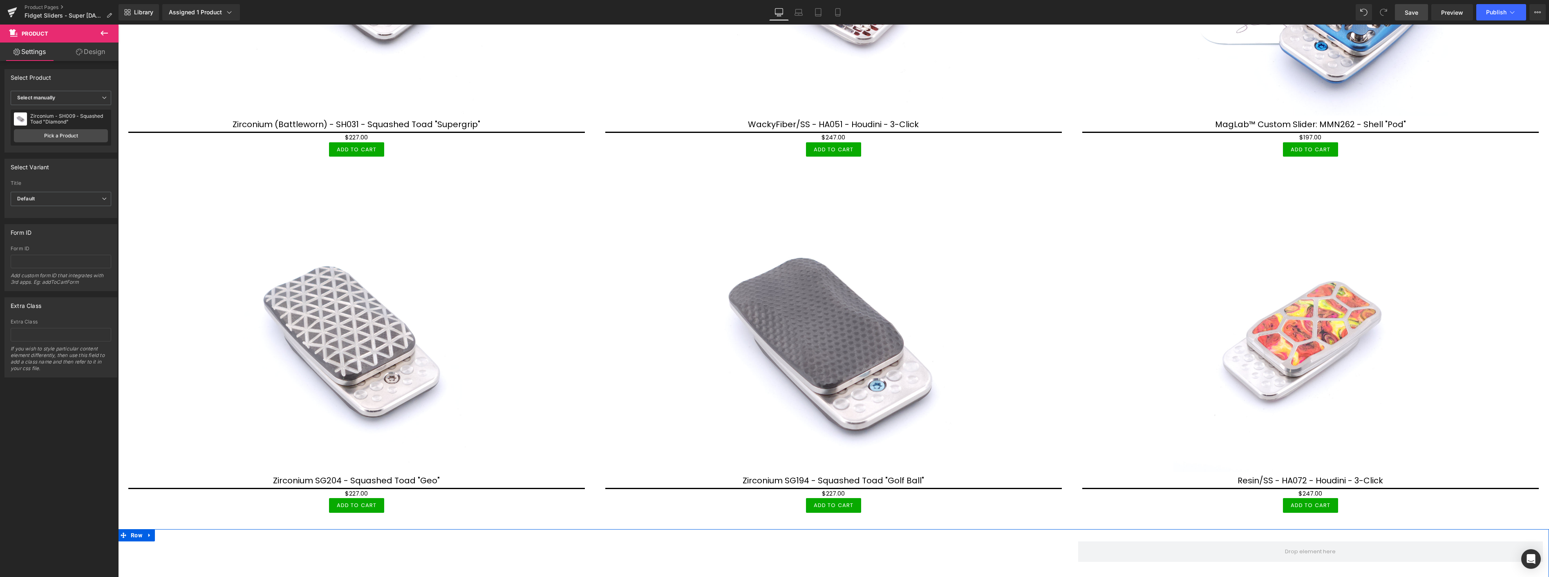
scroll to position [1770, 0]
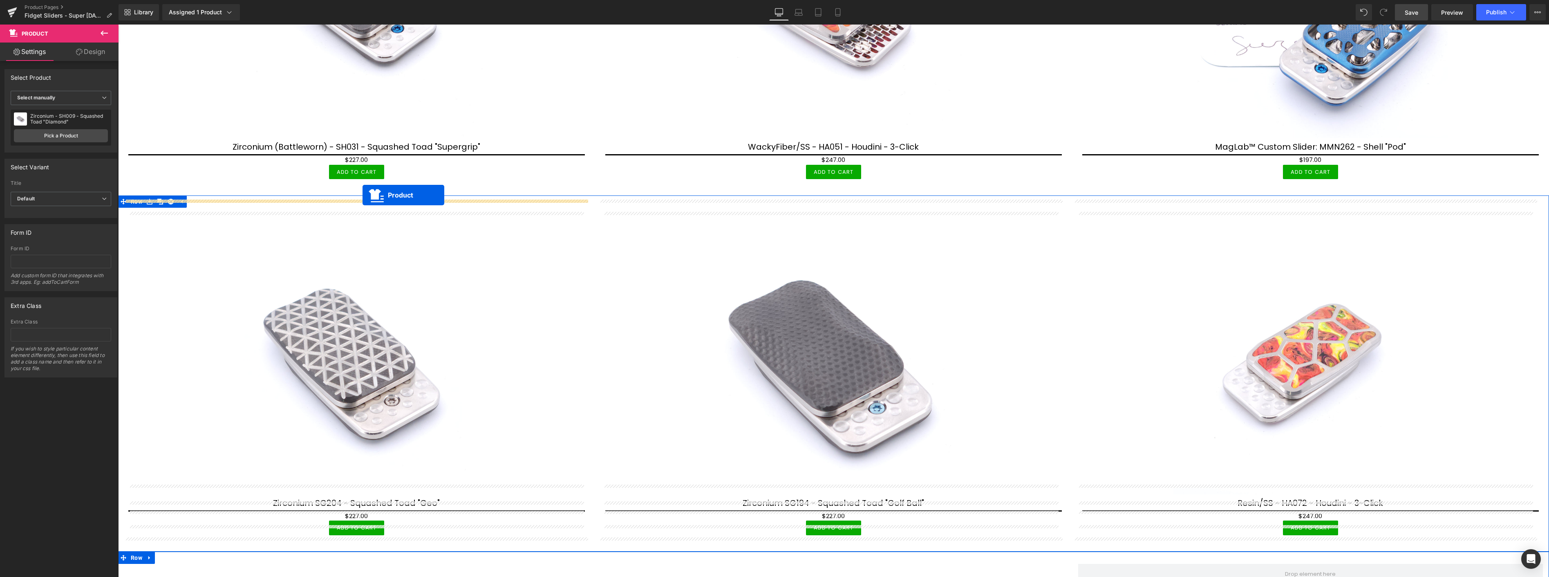
drag, startPoint x: 814, startPoint y: 177, endPoint x: 361, endPoint y: 195, distance: 453.9
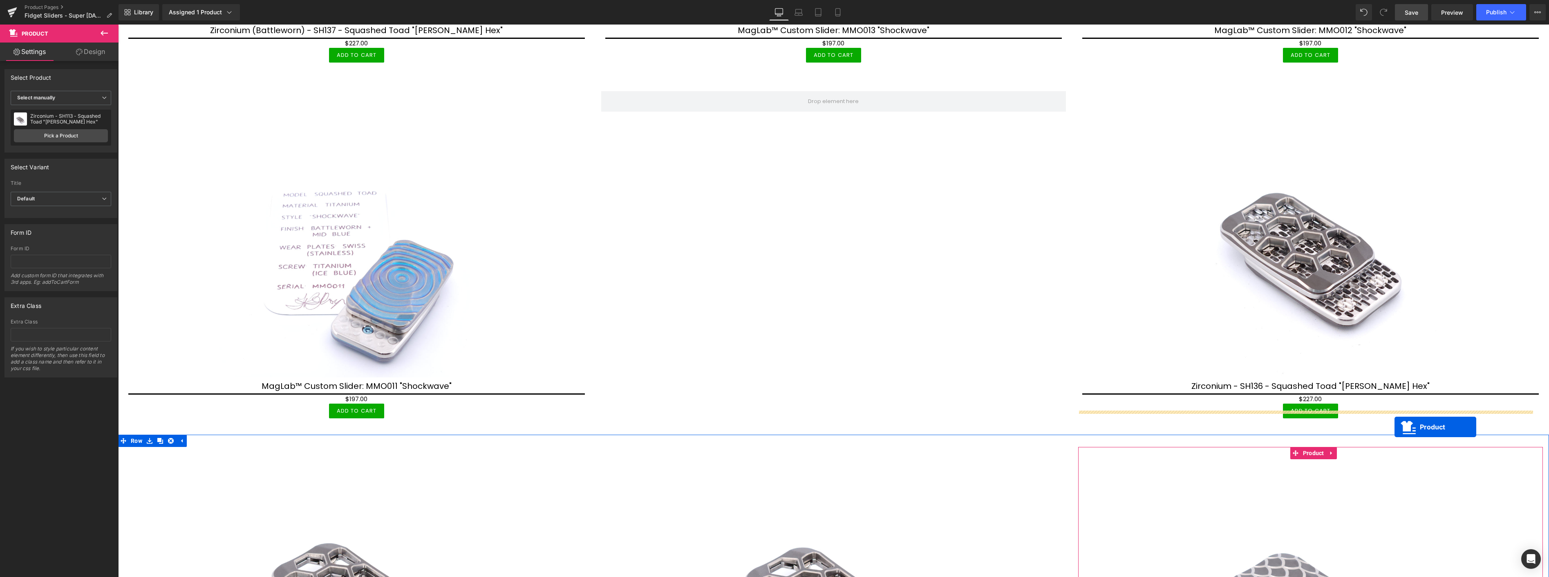
scroll to position [434, 0]
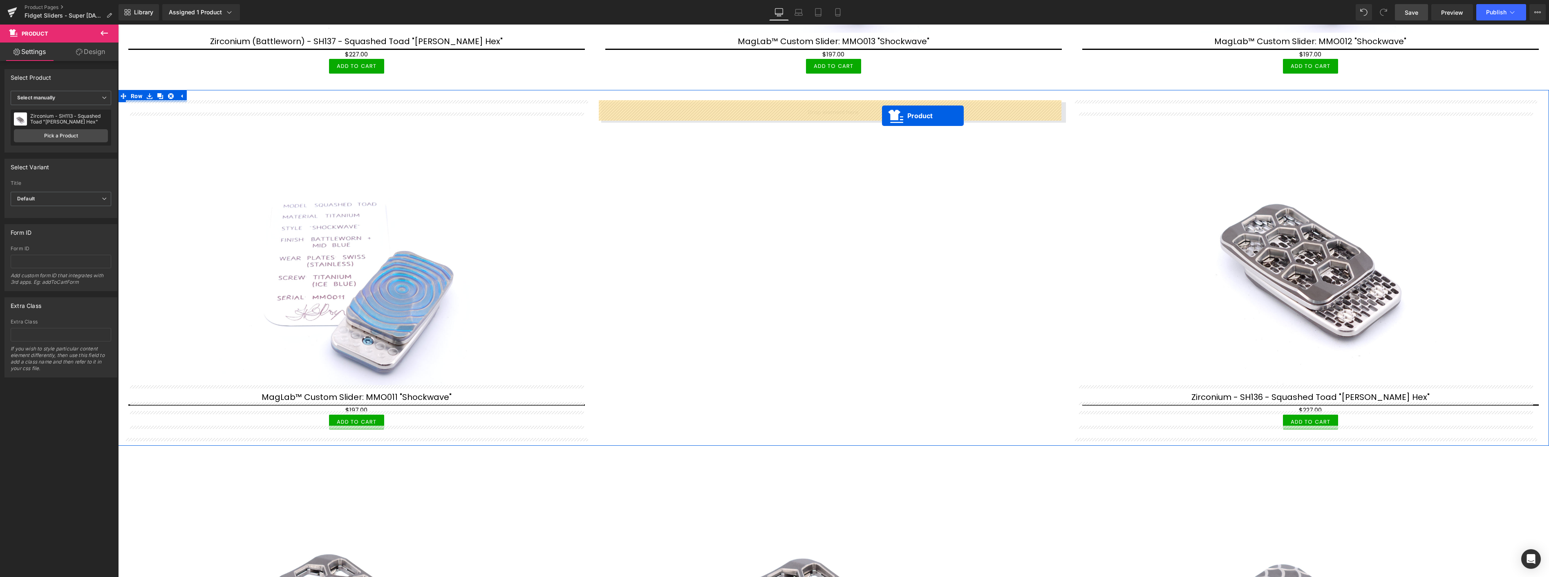
drag, startPoint x: 339, startPoint y: 268, endPoint x: 882, endPoint y: 116, distance: 564.1
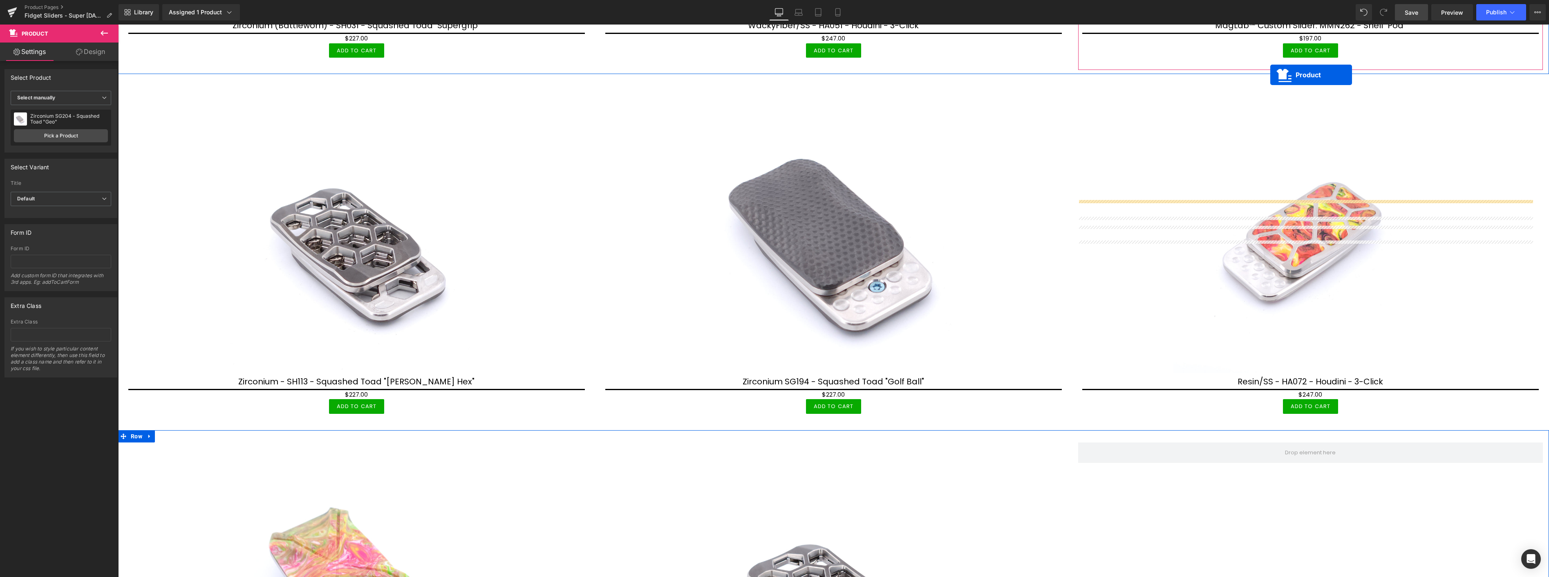
scroll to position [1906, 0]
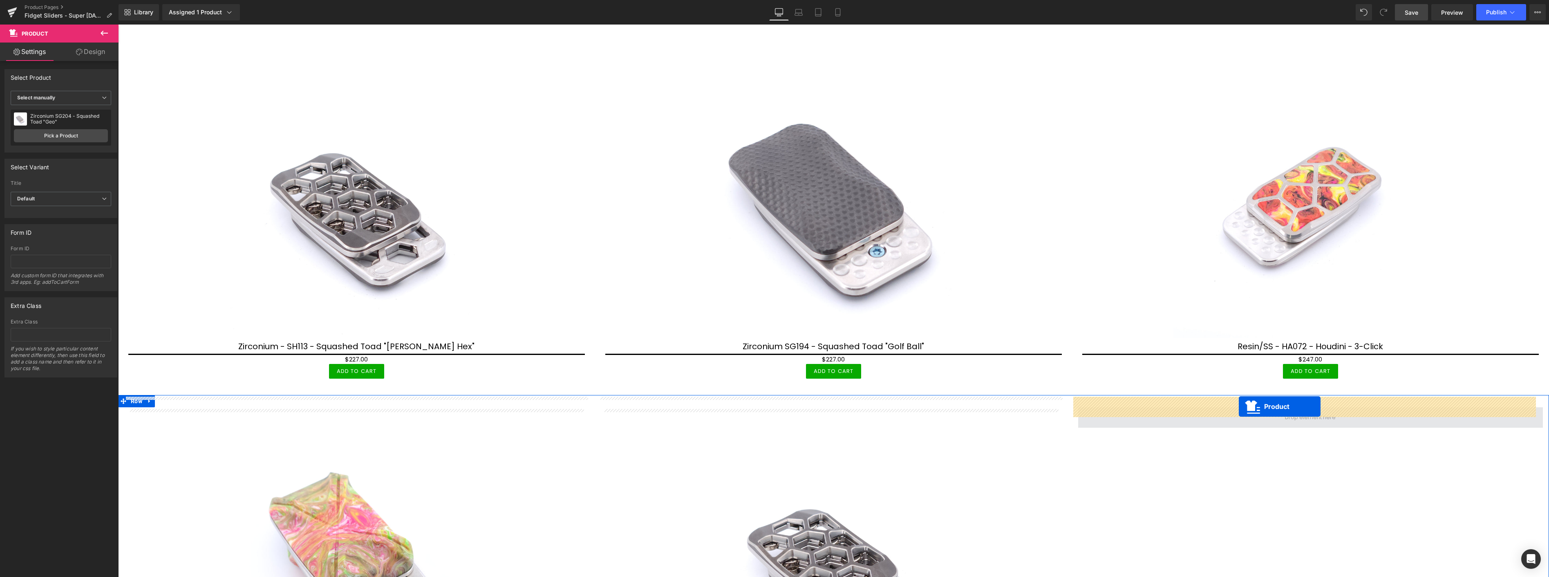
drag, startPoint x: 1290, startPoint y: 183, endPoint x: 1238, endPoint y: 406, distance: 229.3
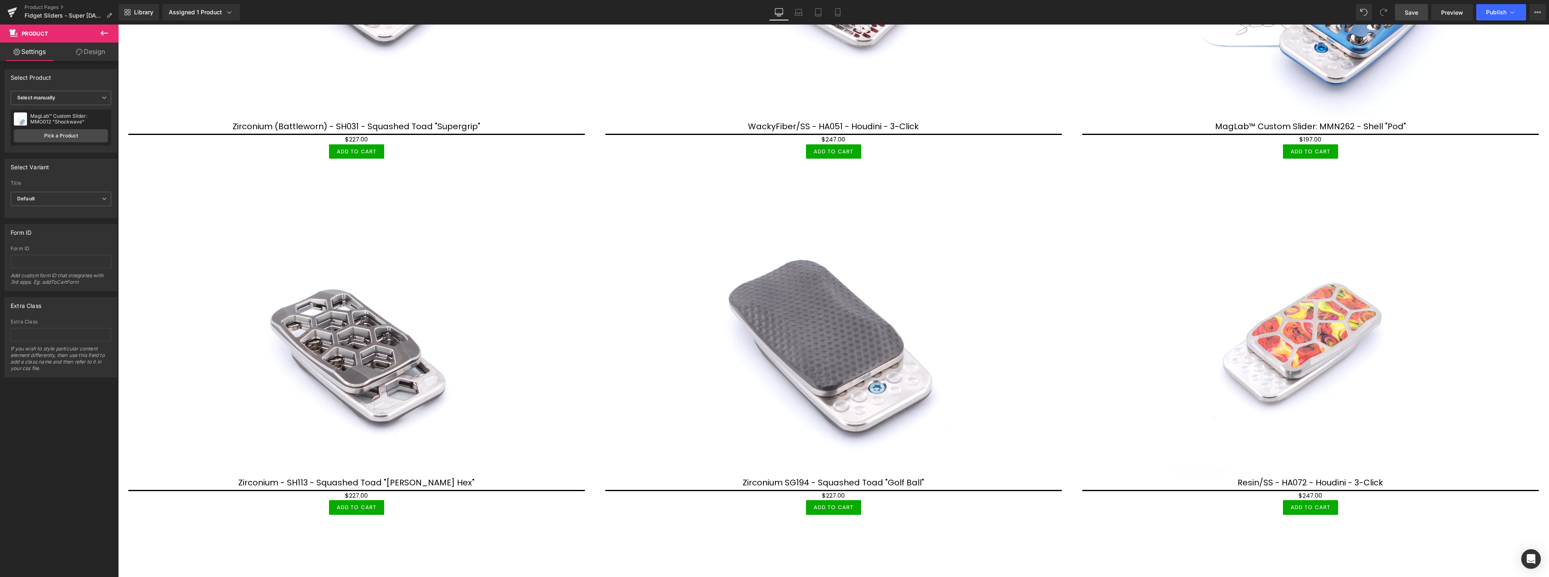
scroll to position [1952, 0]
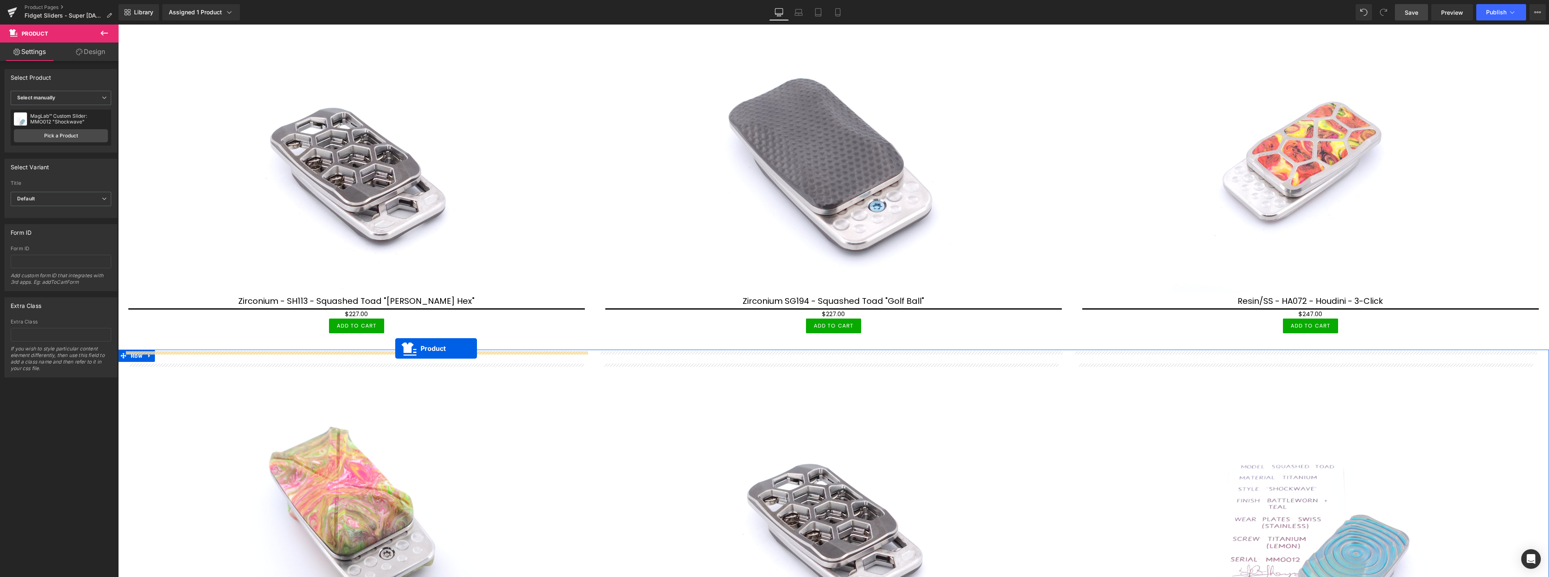
drag, startPoint x: 816, startPoint y: 349, endPoint x: 395, endPoint y: 349, distance: 420.4
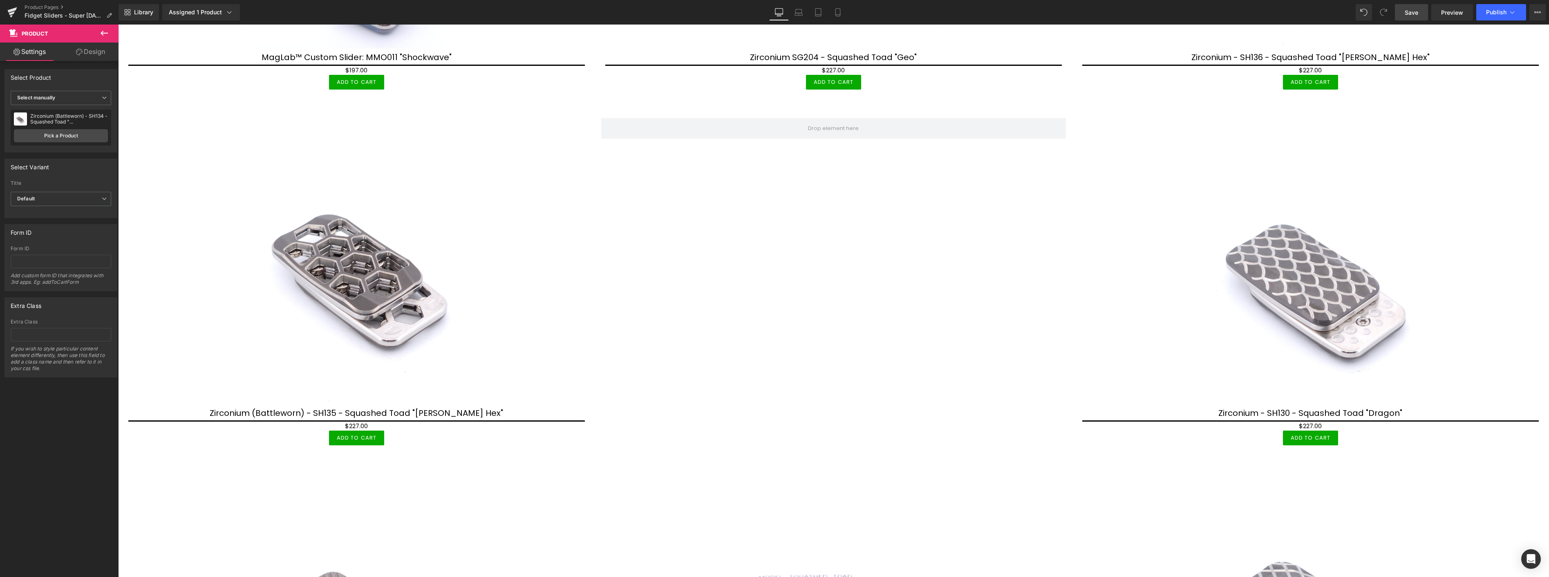
scroll to position [731, 0]
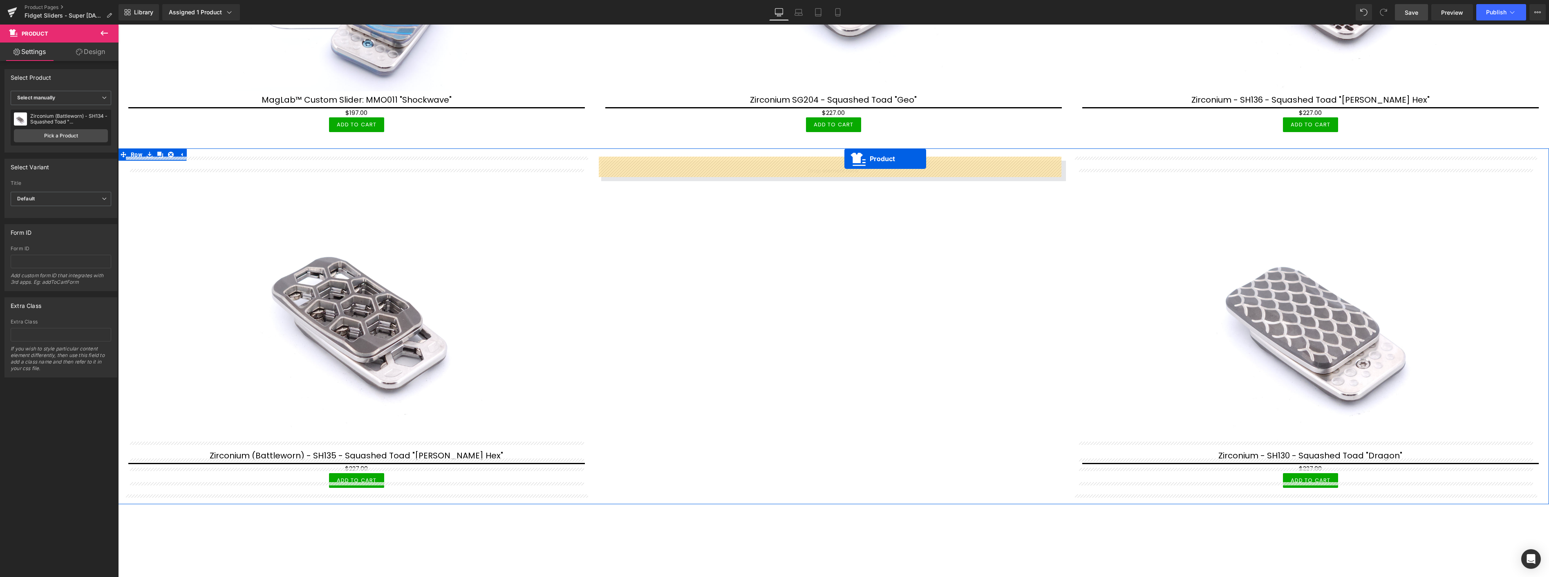
drag, startPoint x: 358, startPoint y: 238, endPoint x: 844, endPoint y: 159, distance: 493.0
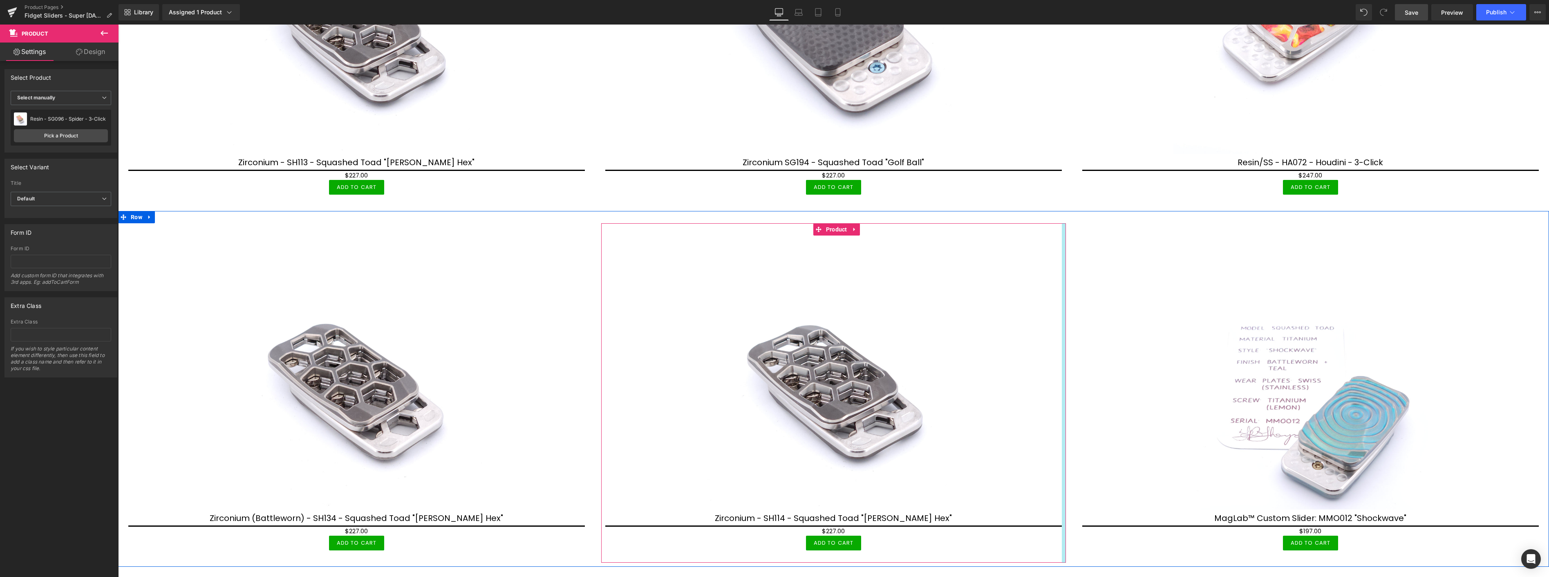
scroll to position [1861, 0]
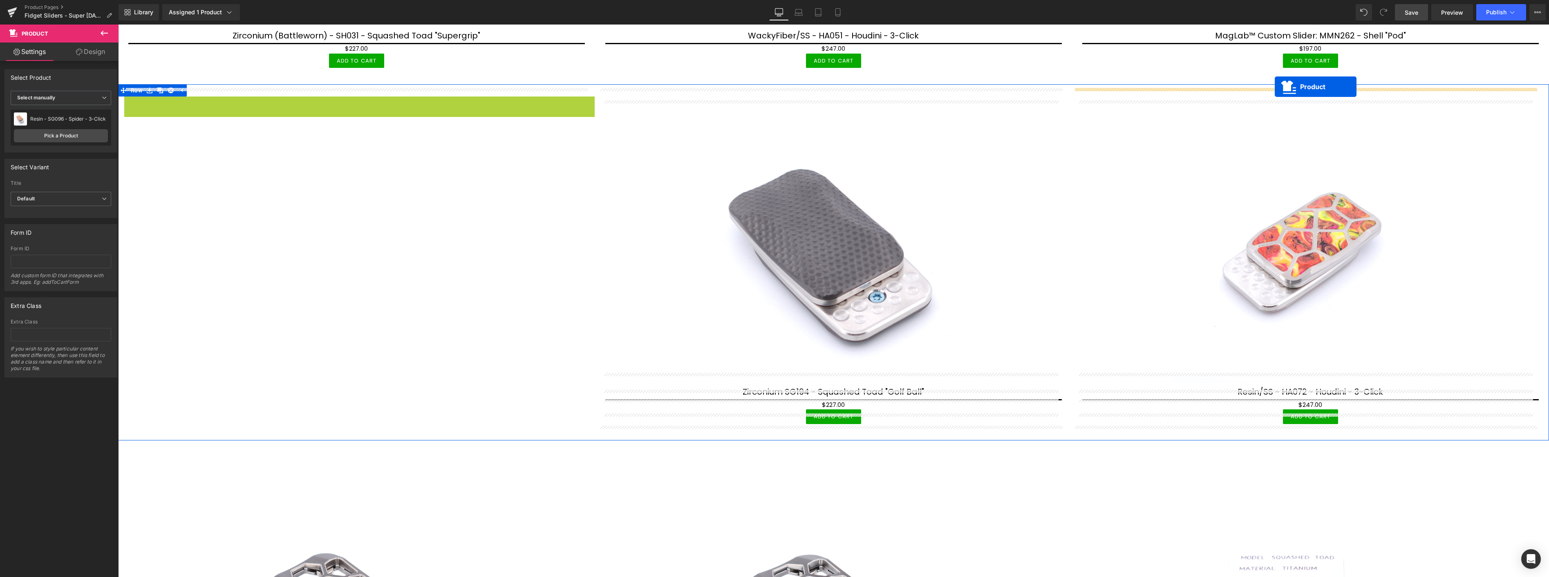
drag, startPoint x: 342, startPoint y: 91, endPoint x: 1274, endPoint y: 88, distance: 932.8
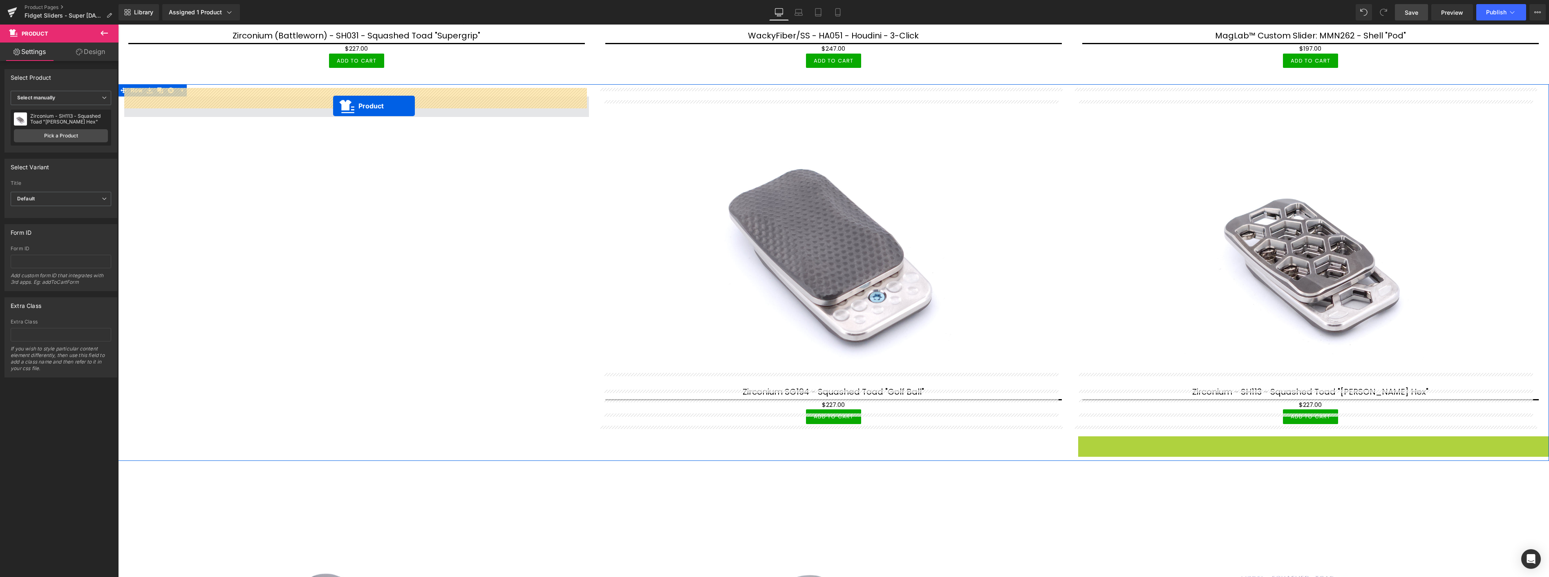
drag, startPoint x: 1289, startPoint y: 432, endPoint x: 333, endPoint y: 106, distance: 1009.6
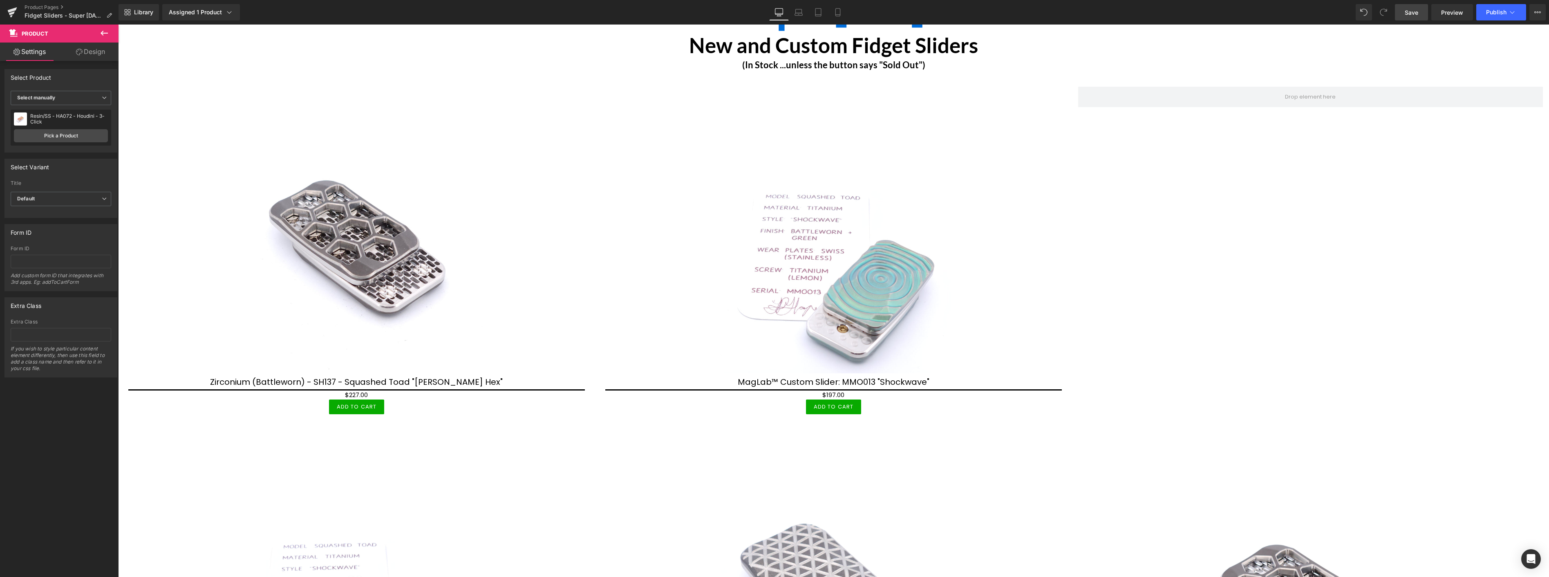
scroll to position [91, 0]
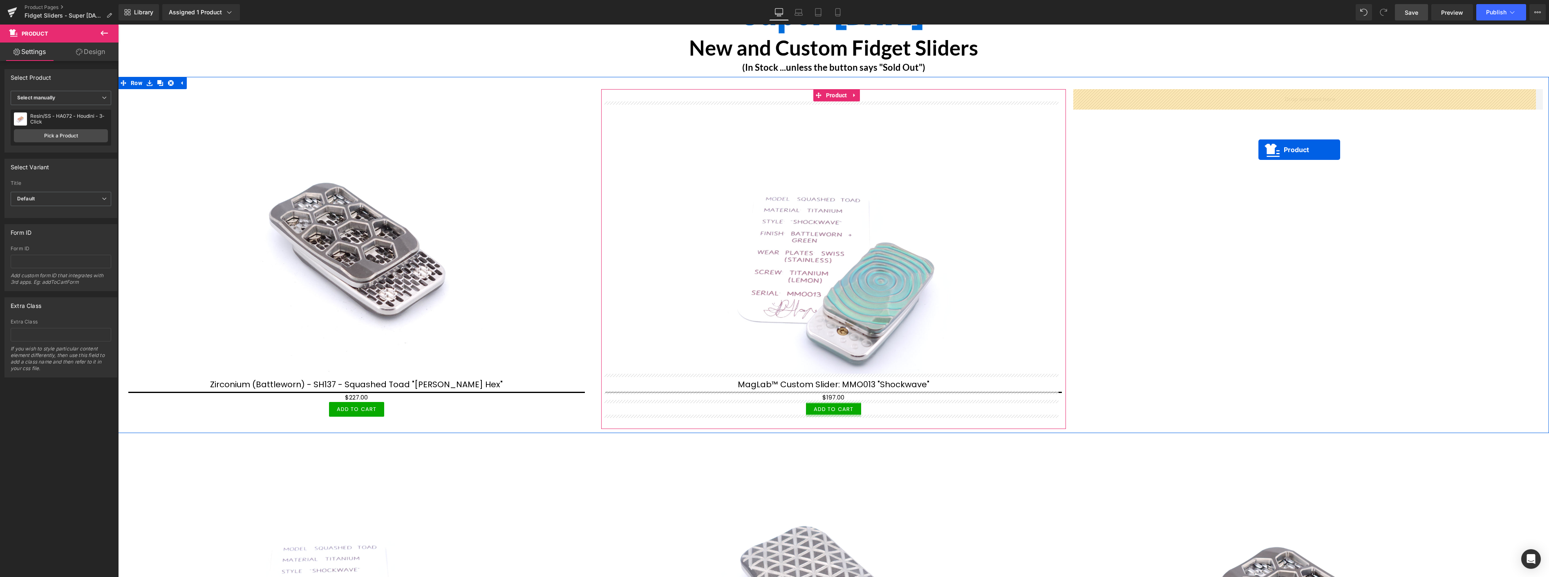
drag, startPoint x: 814, startPoint y: 275, endPoint x: 1258, endPoint y: 150, distance: 461.0
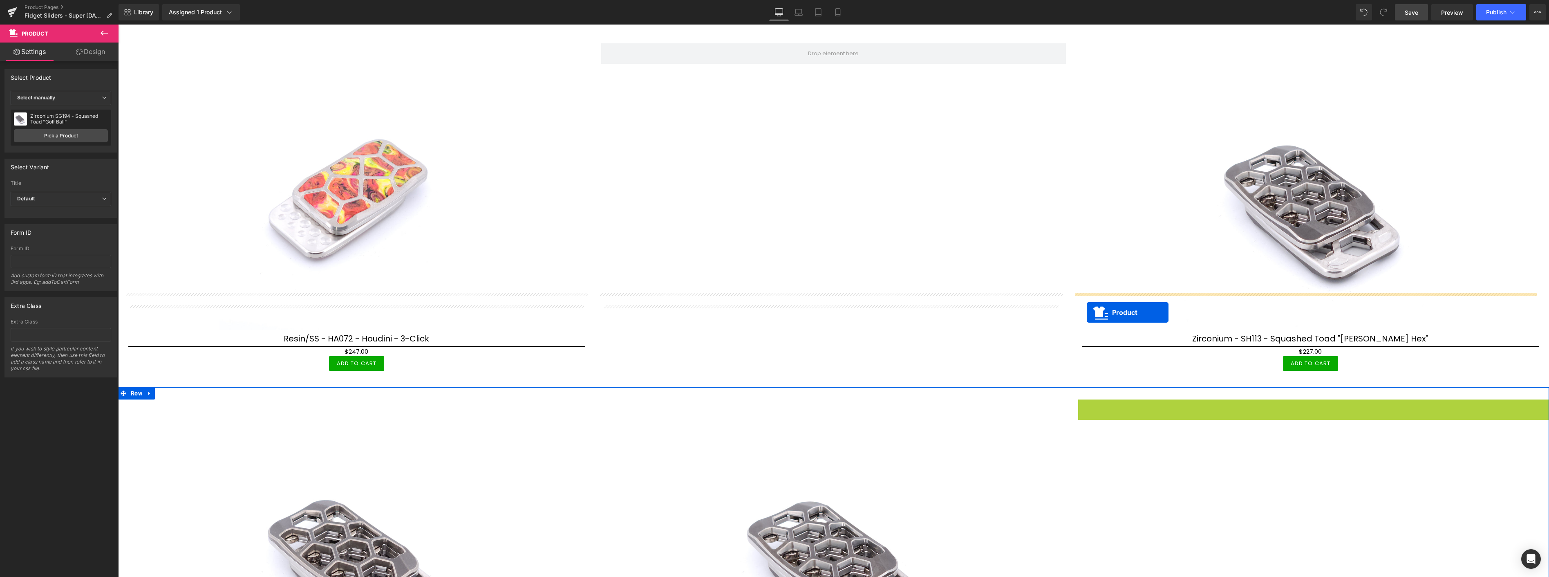
scroll to position [1906, 0]
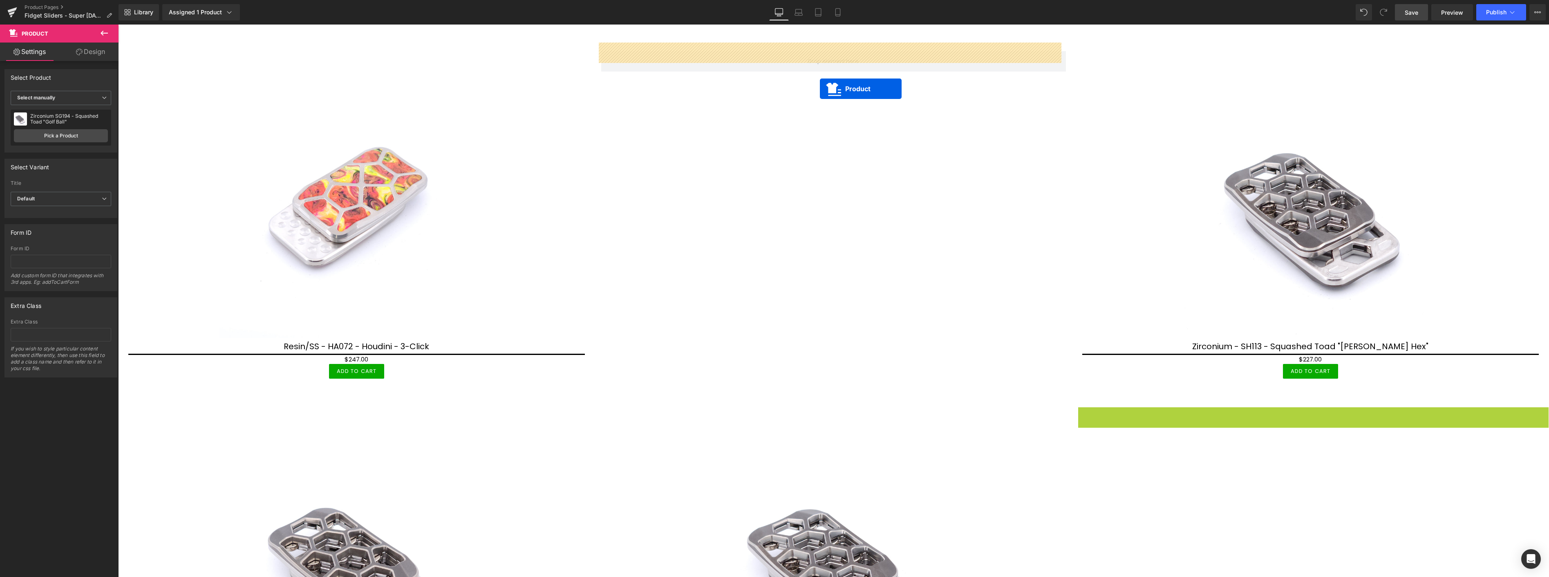
drag, startPoint x: 1290, startPoint y: 266, endPoint x: 820, endPoint y: 89, distance: 502.7
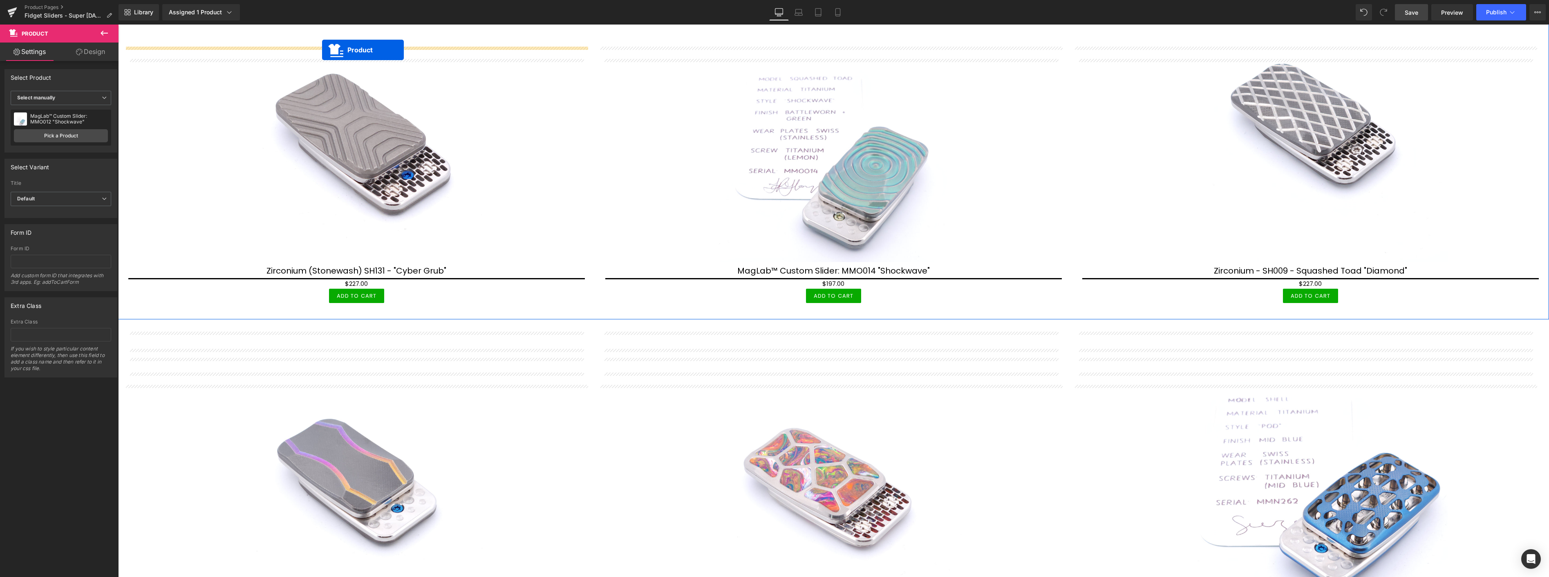
scroll to position [1271, 0]
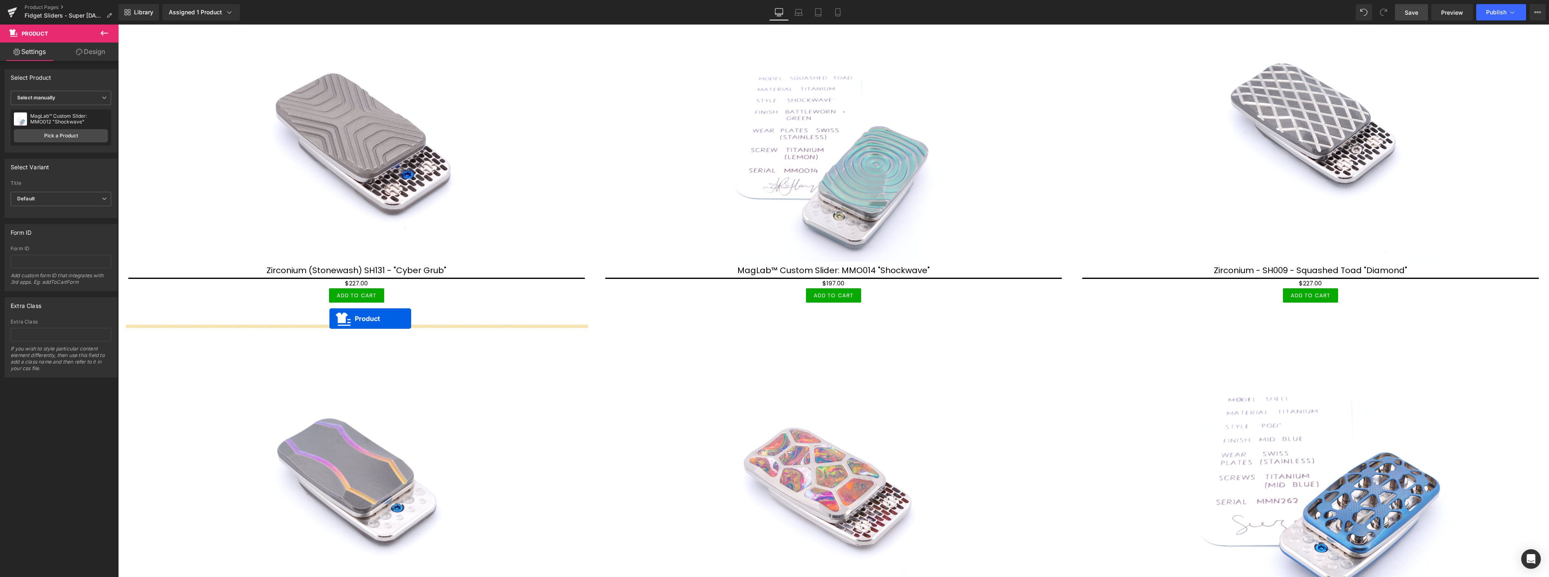
drag, startPoint x: 813, startPoint y: 358, endPoint x: 329, endPoint y: 318, distance: 485.8
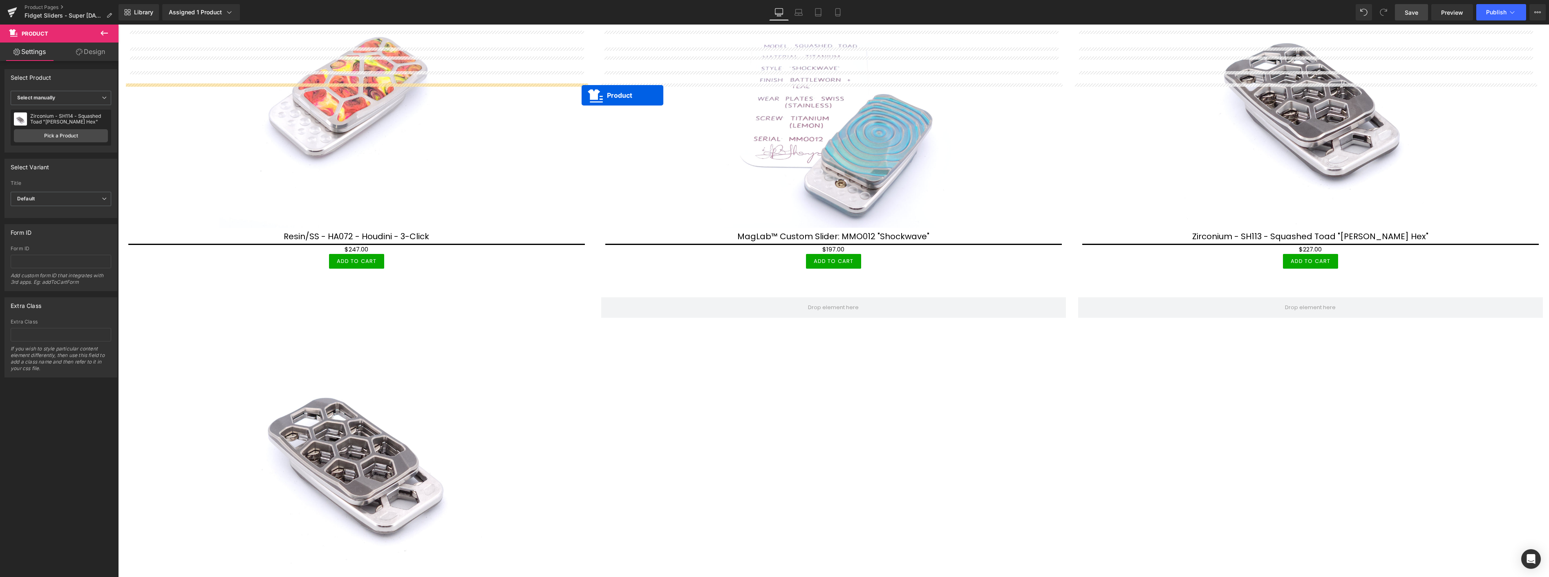
scroll to position [2043, 0]
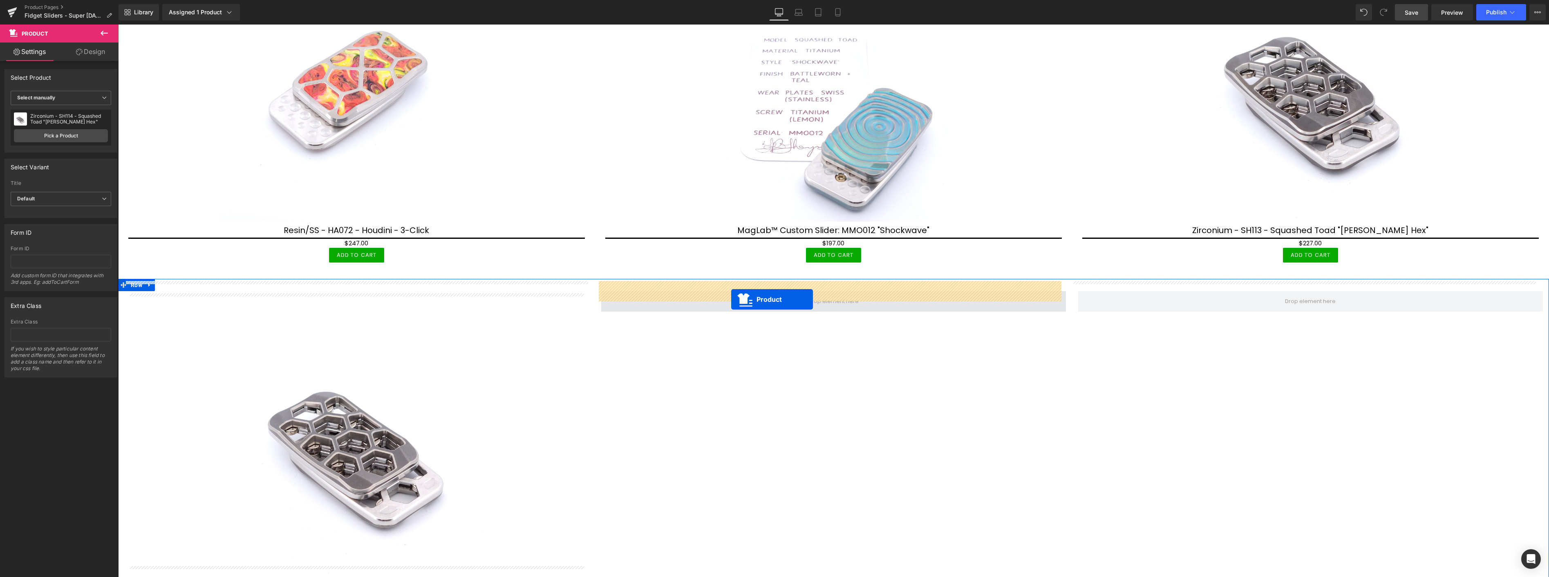
drag, startPoint x: 342, startPoint y: 350, endPoint x: 731, endPoint y: 299, distance: 392.7
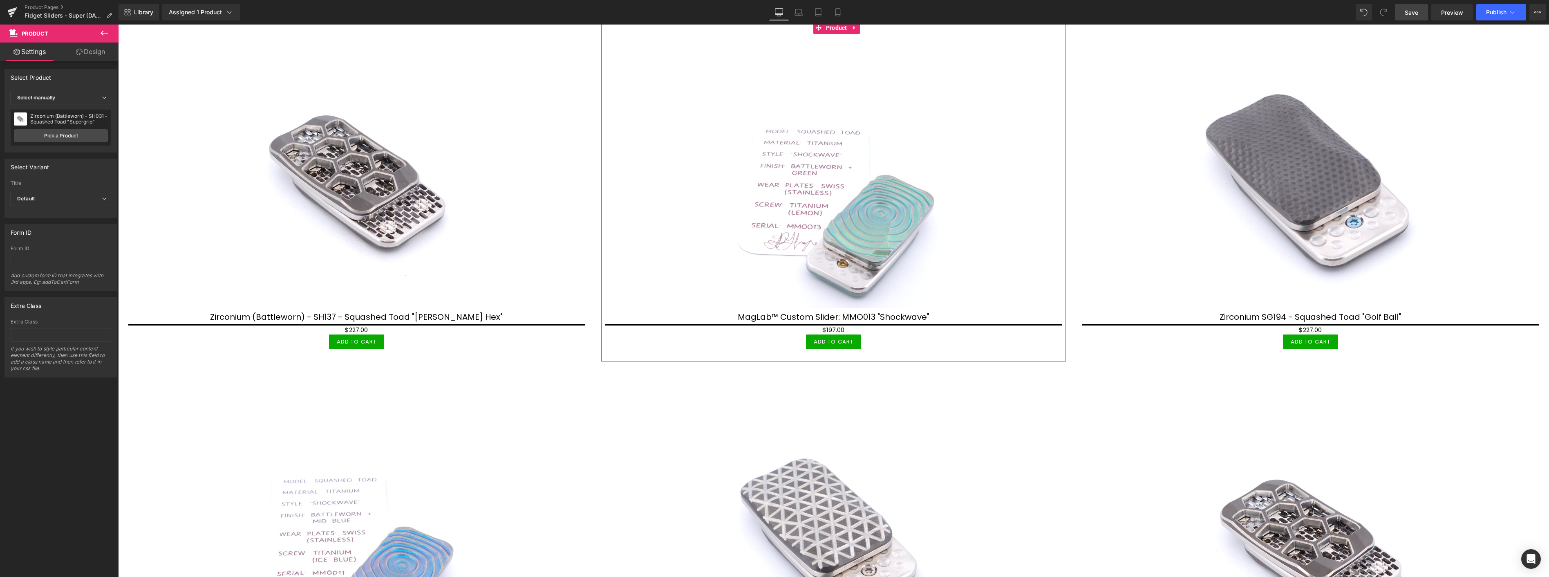
scroll to position [0, 0]
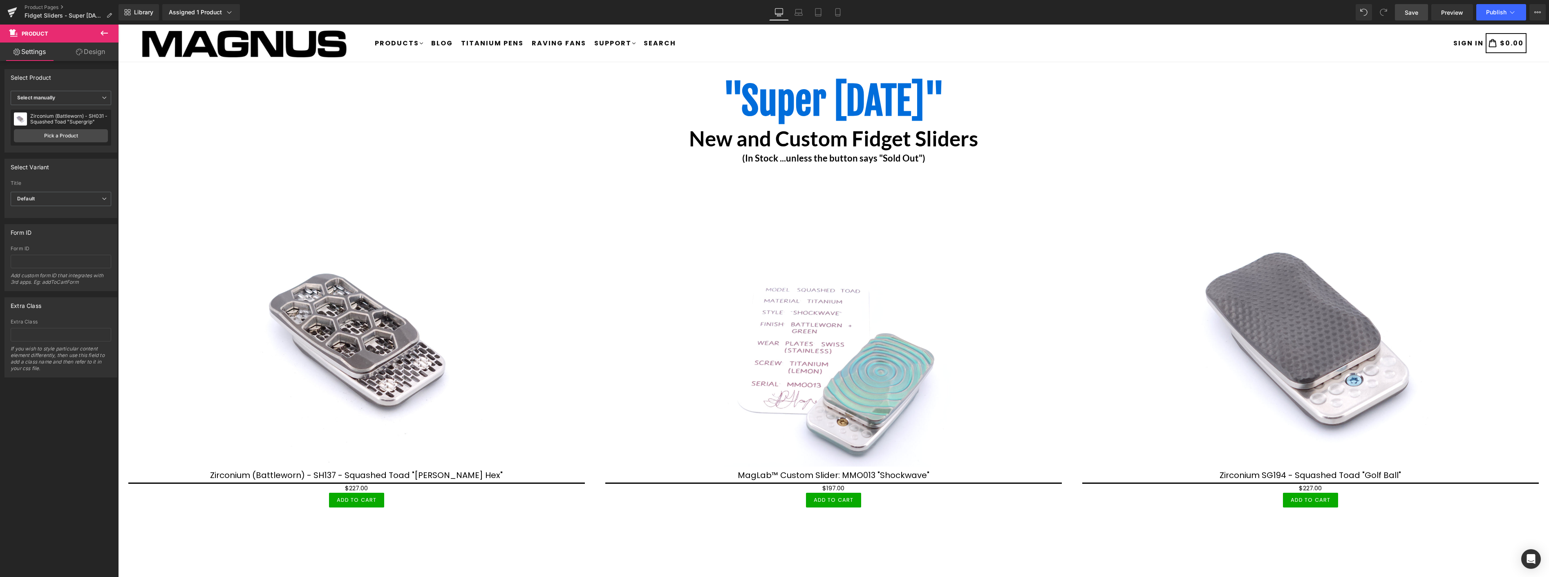
click at [1411, 7] on link "Save" at bounding box center [1411, 12] width 33 height 16
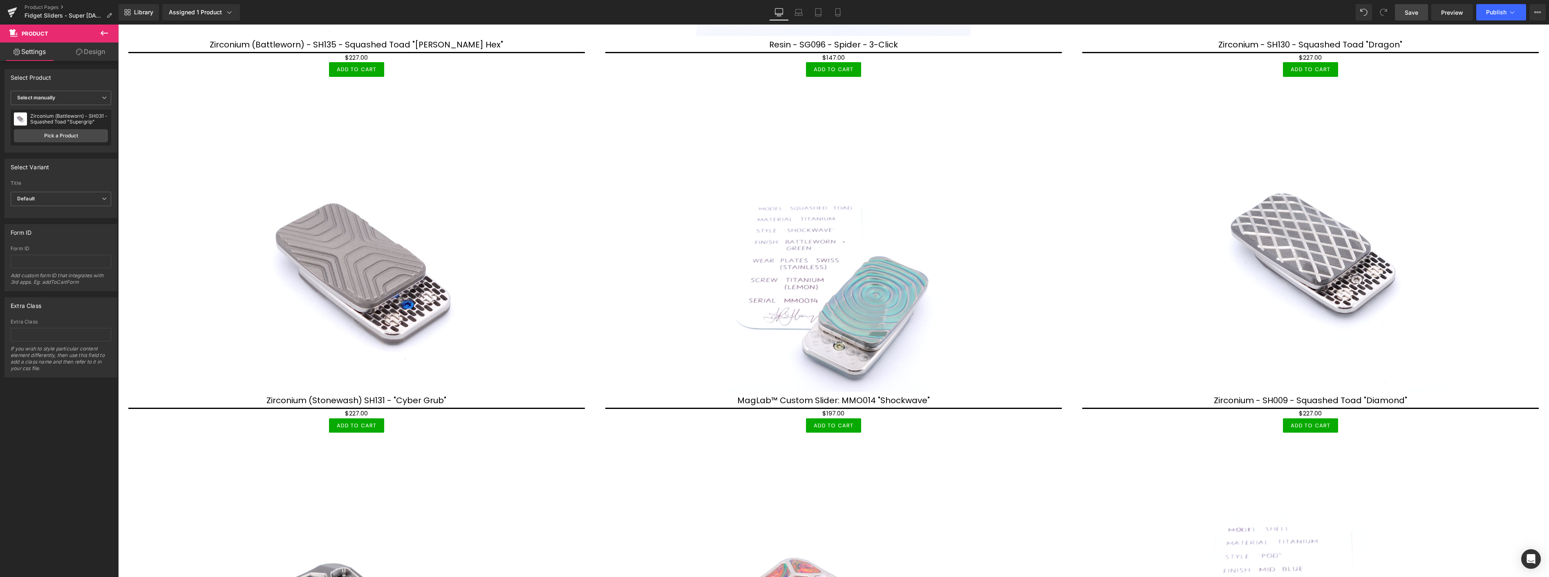
scroll to position [999, 0]
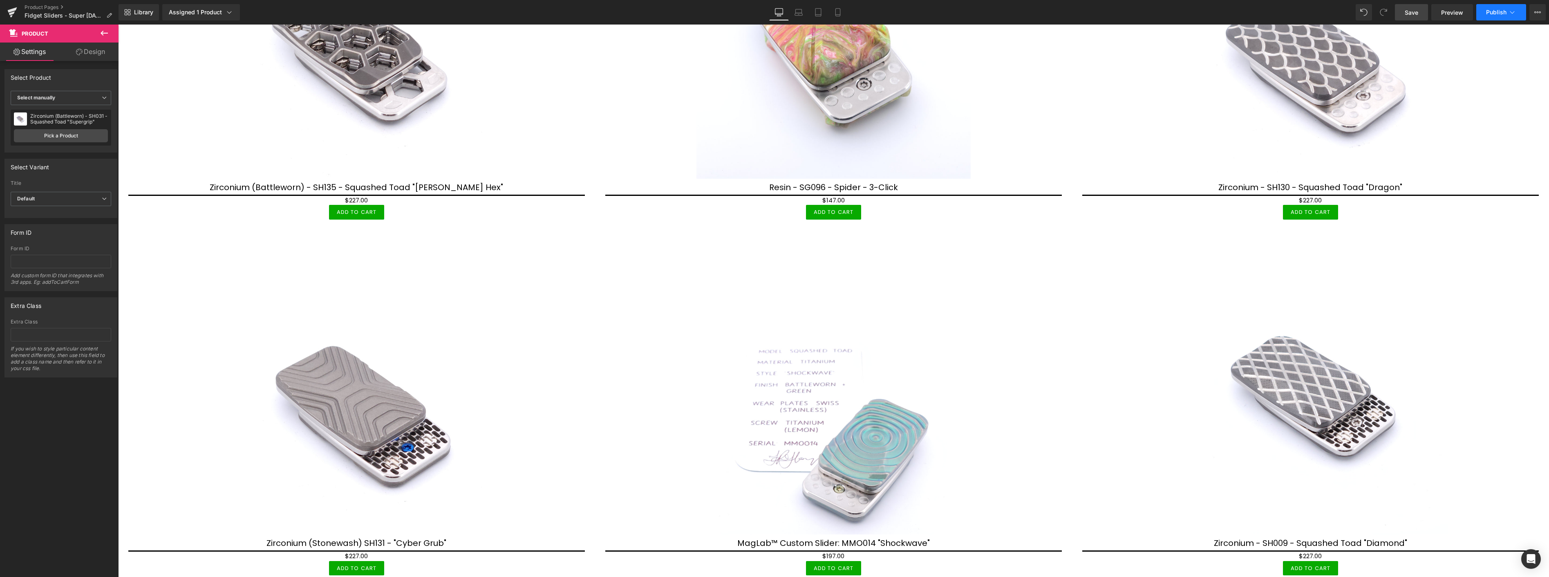
click at [1493, 4] on button "Publish" at bounding box center [1501, 12] width 50 height 16
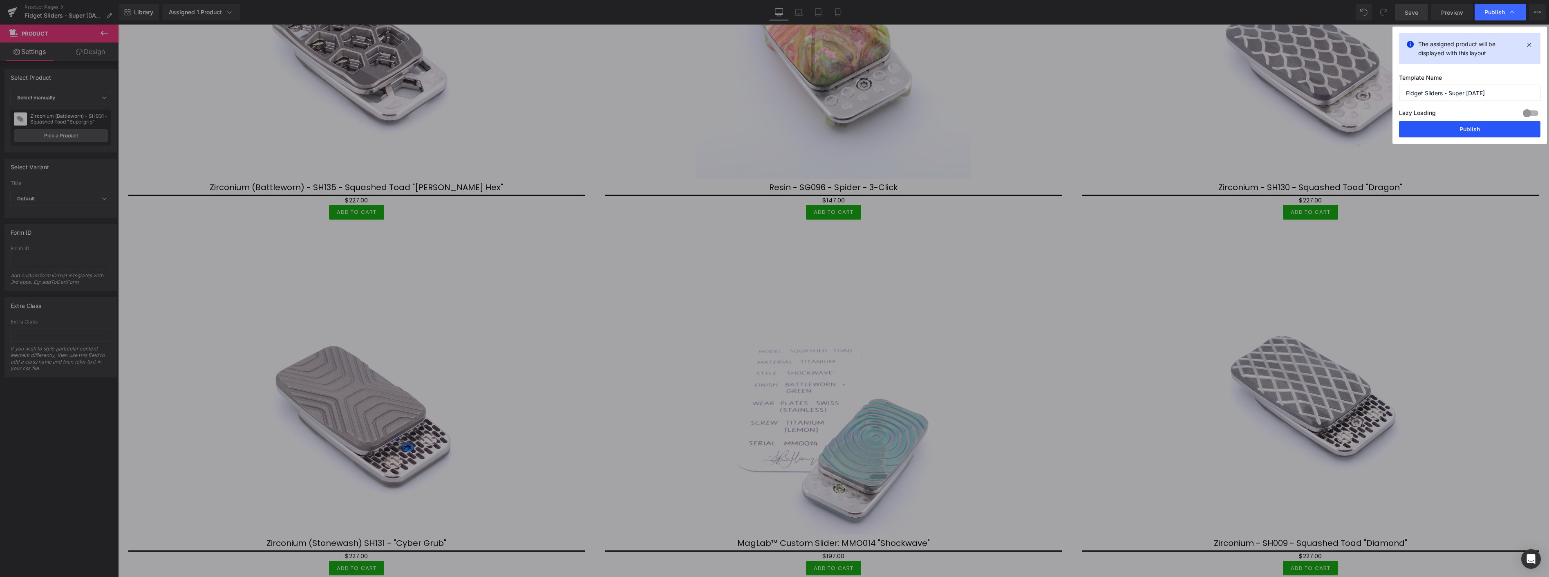
click at [1479, 128] on button "Publish" at bounding box center [1469, 129] width 141 height 16
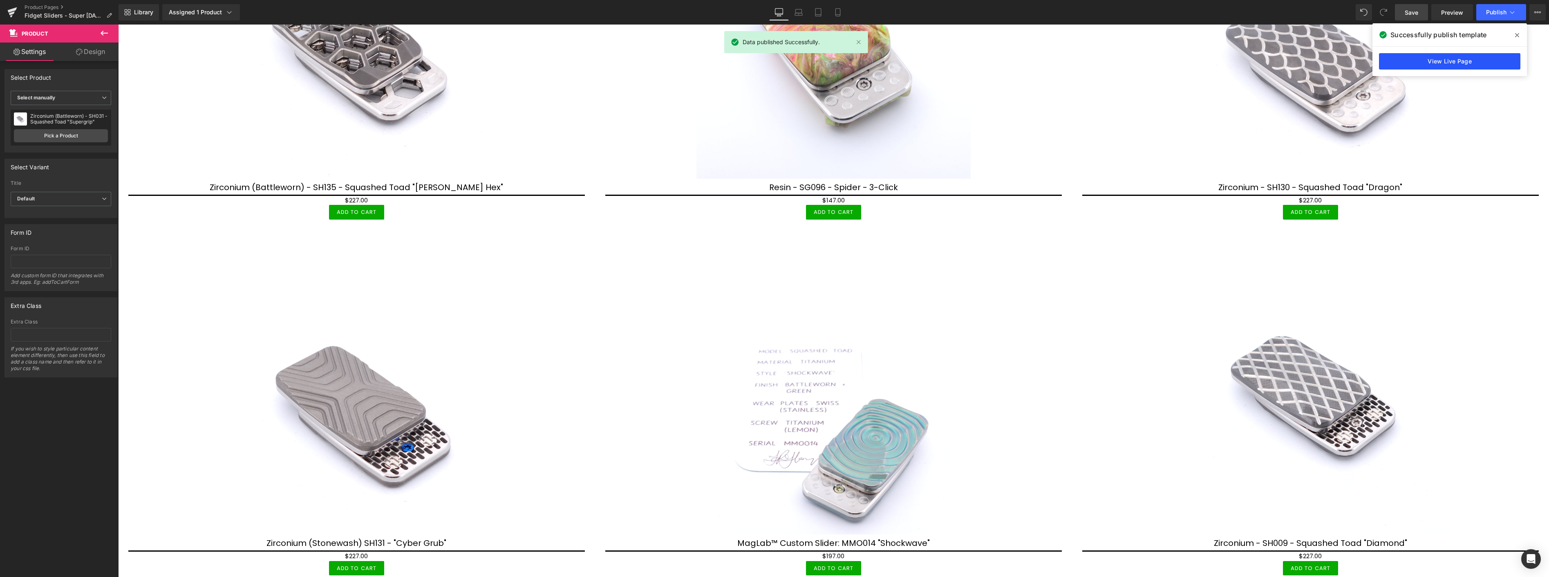
click at [1450, 58] on link "View Live Page" at bounding box center [1449, 61] width 141 height 16
